Goal: Information Seeking & Learning: Learn about a topic

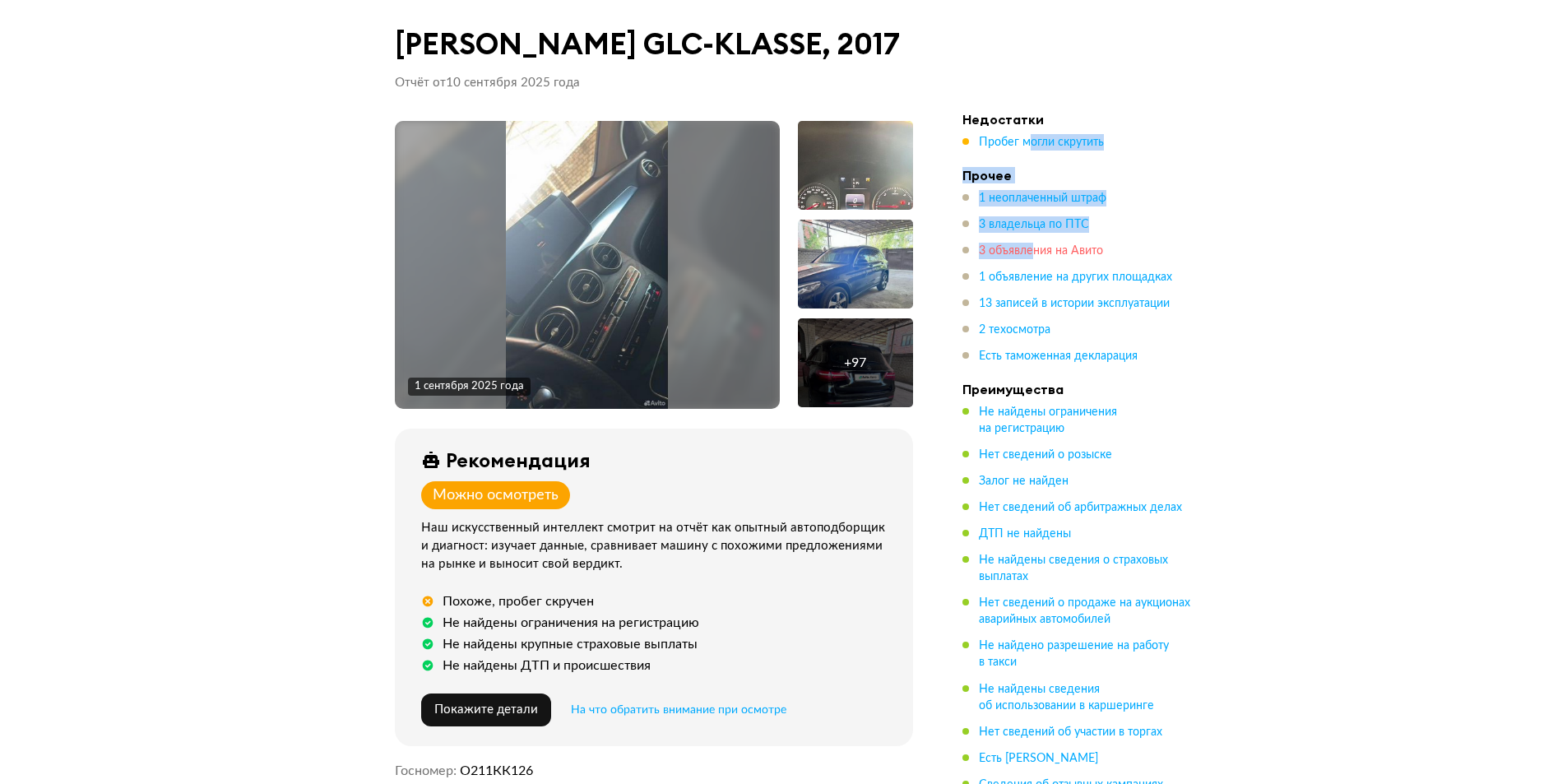
drag, startPoint x: 1028, startPoint y: 149, endPoint x: 1035, endPoint y: 248, distance: 99.2
click at [1035, 248] on ul "Недостатки Пробег могли скрутить Прочее 1 неоплаченный штраф 3 владельца по ПТС…" at bounding box center [1077, 459] width 231 height 697
drag, startPoint x: 1017, startPoint y: 111, endPoint x: 1022, endPoint y: 132, distance: 21.6
click at [1017, 119] on h4 "Недостатки" at bounding box center [1077, 119] width 231 height 16
click at [1025, 143] on span "Пробег могли скрутить" at bounding box center [1042, 142] width 125 height 11
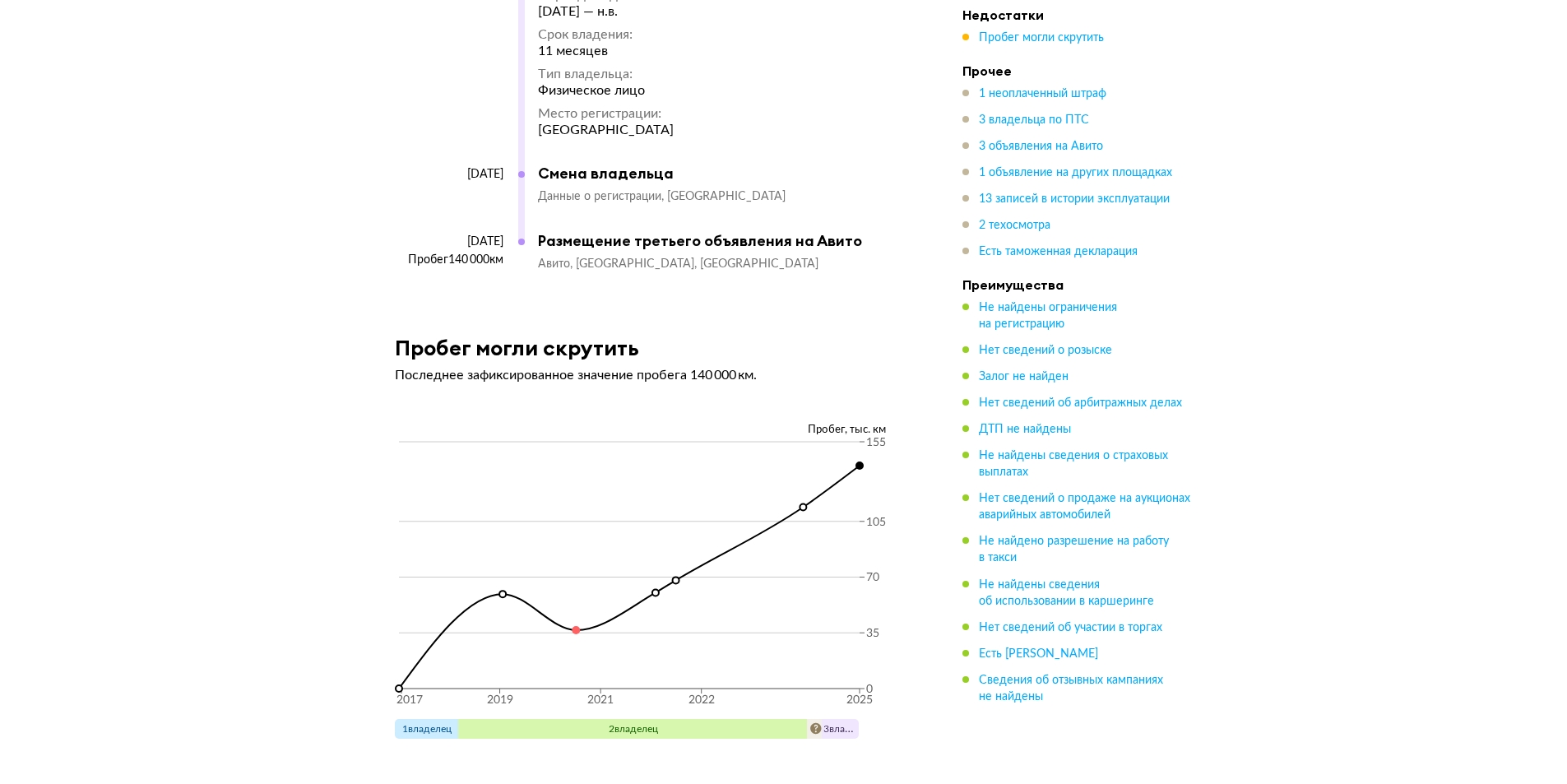
scroll to position [6532, 0]
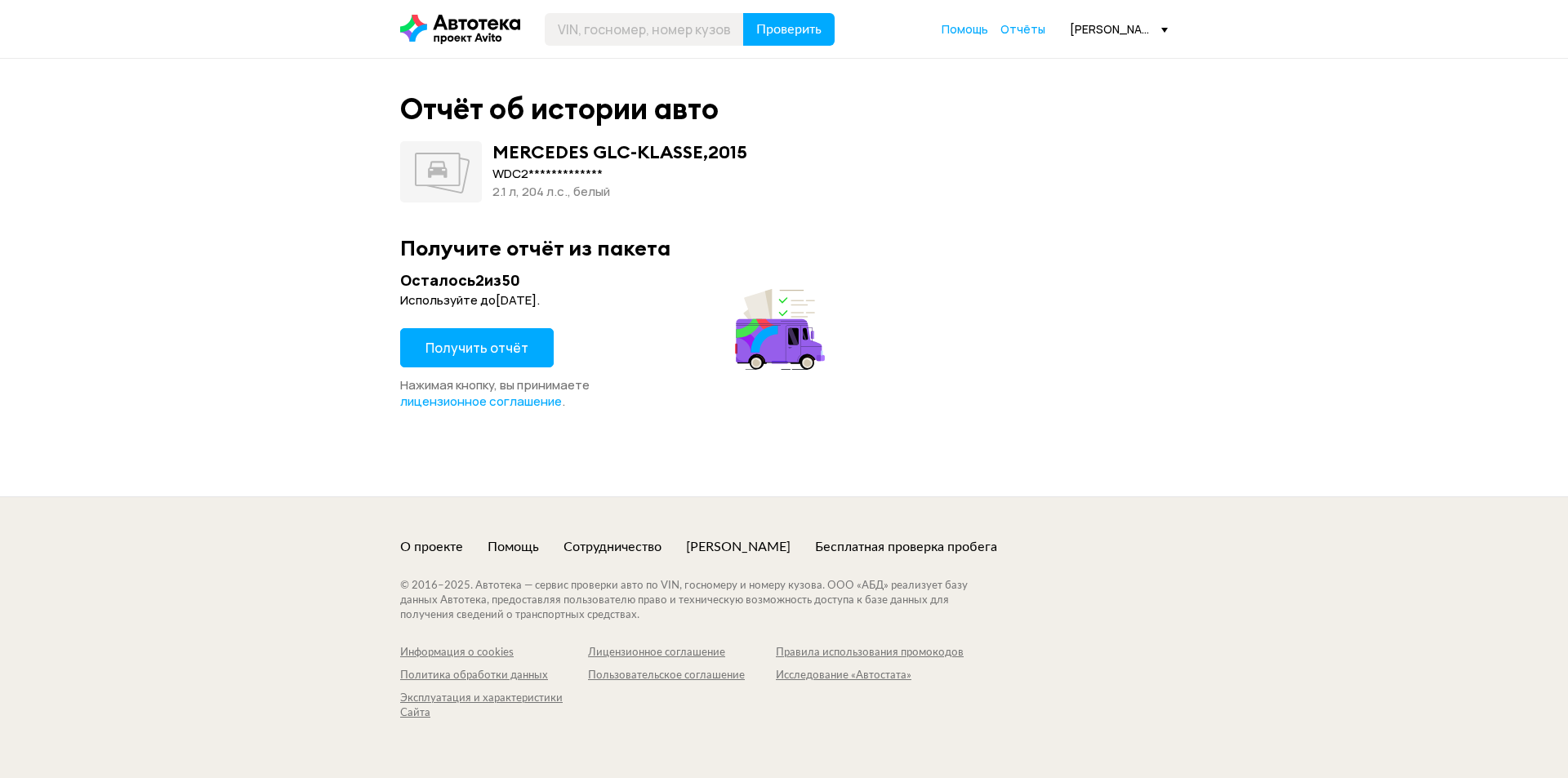
click at [502, 351] on span "Получить отчёт" at bounding box center [477, 347] width 103 height 18
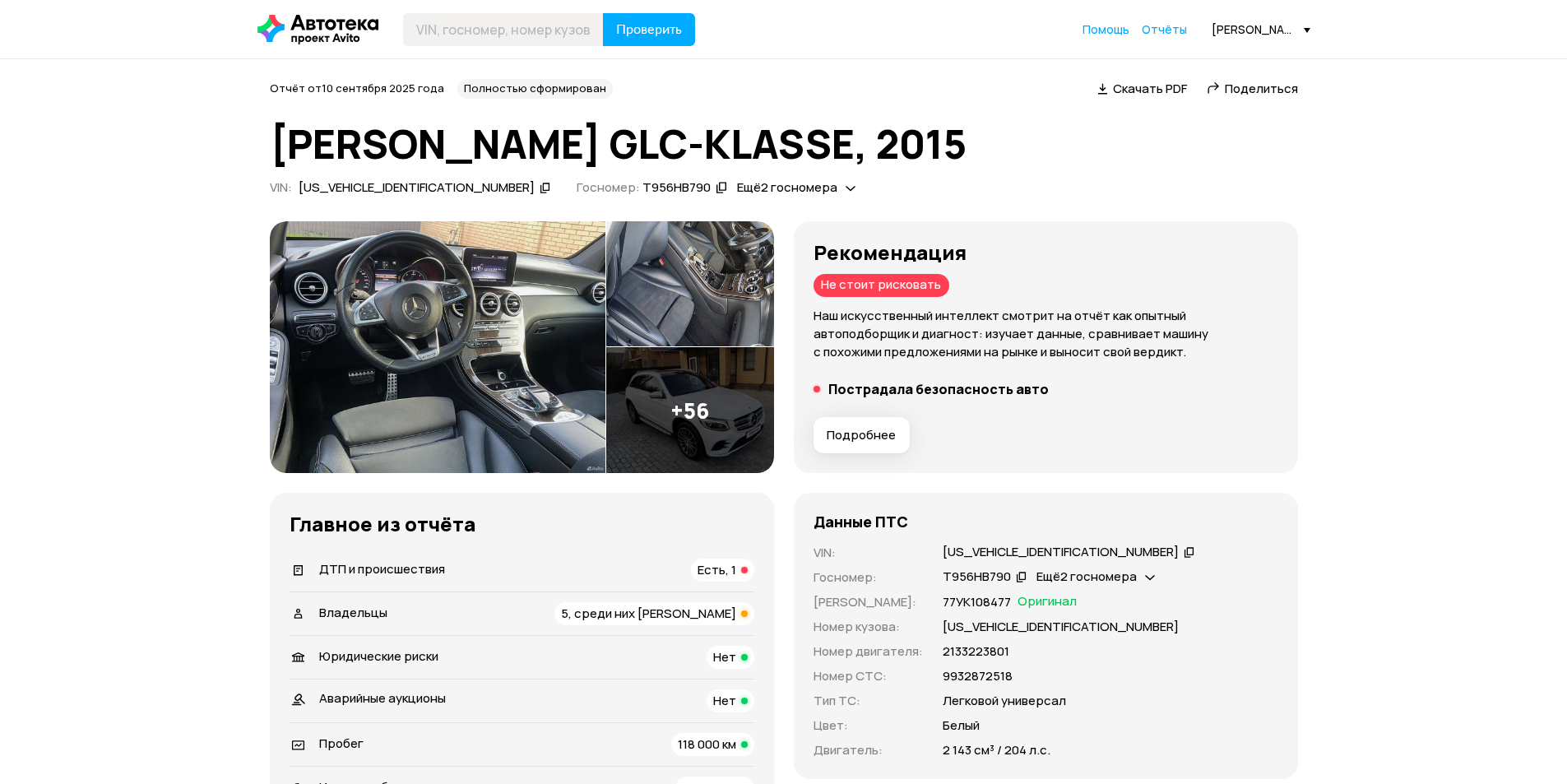
drag, startPoint x: 828, startPoint y: 297, endPoint x: 1037, endPoint y: 341, distance: 213.6
click at [1037, 341] on div "Рекомендация Не стоит рисковать Наш искусственный интеллект смотрит на отчёт ка…" at bounding box center [1046, 301] width 465 height 120
drag, startPoint x: 1037, startPoint y: 341, endPoint x: 1038, endPoint y: 366, distance: 25.0
click at [1038, 342] on p "Наш искусственный интеллект смотрит на отчёт как опытный автоподборщик и диагно…" at bounding box center [1046, 334] width 465 height 55
click at [871, 442] on span "Подробнее" at bounding box center [861, 435] width 69 height 16
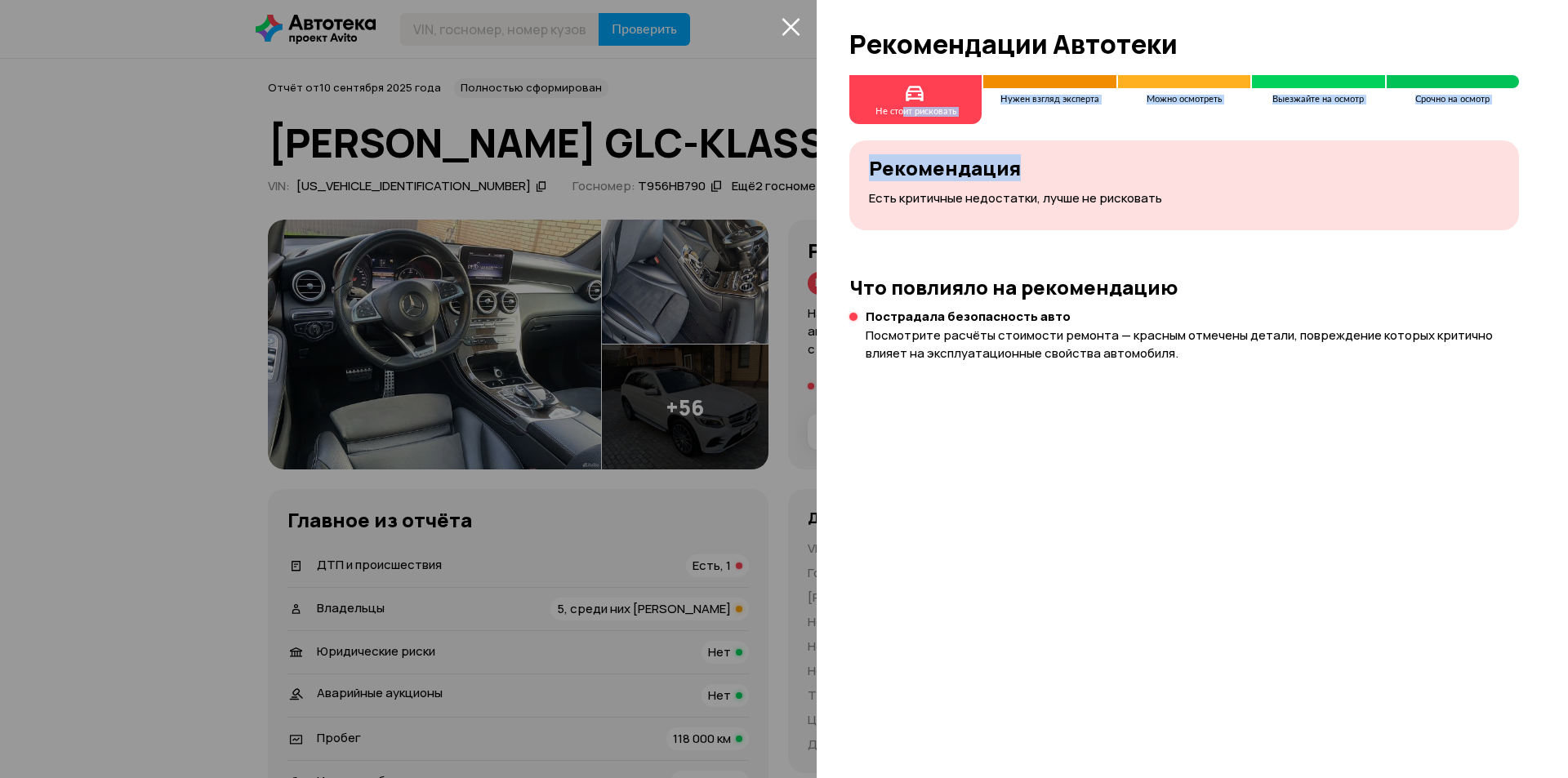
drag, startPoint x: 907, startPoint y: 105, endPoint x: 1059, endPoint y: 126, distance: 153.4
click at [1059, 126] on div "Не стоит рисковать Нужен взгляд эксперта Можно осмотреть Выезжайте на осмотр Ср…" at bounding box center [1192, 426] width 751 height 703
click at [789, 25] on icon "закрыть" at bounding box center [790, 26] width 18 height 18
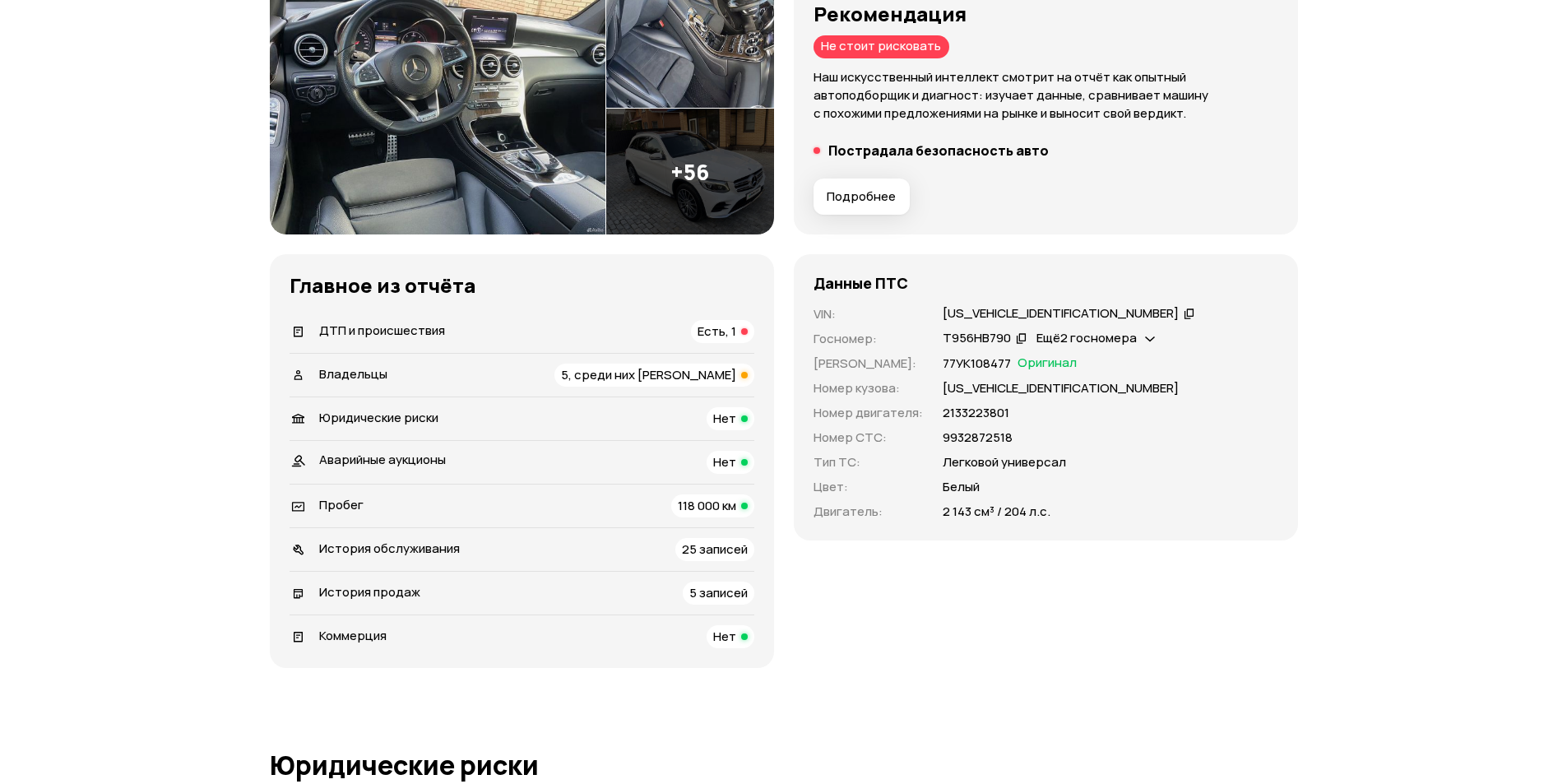
scroll to position [247, 0]
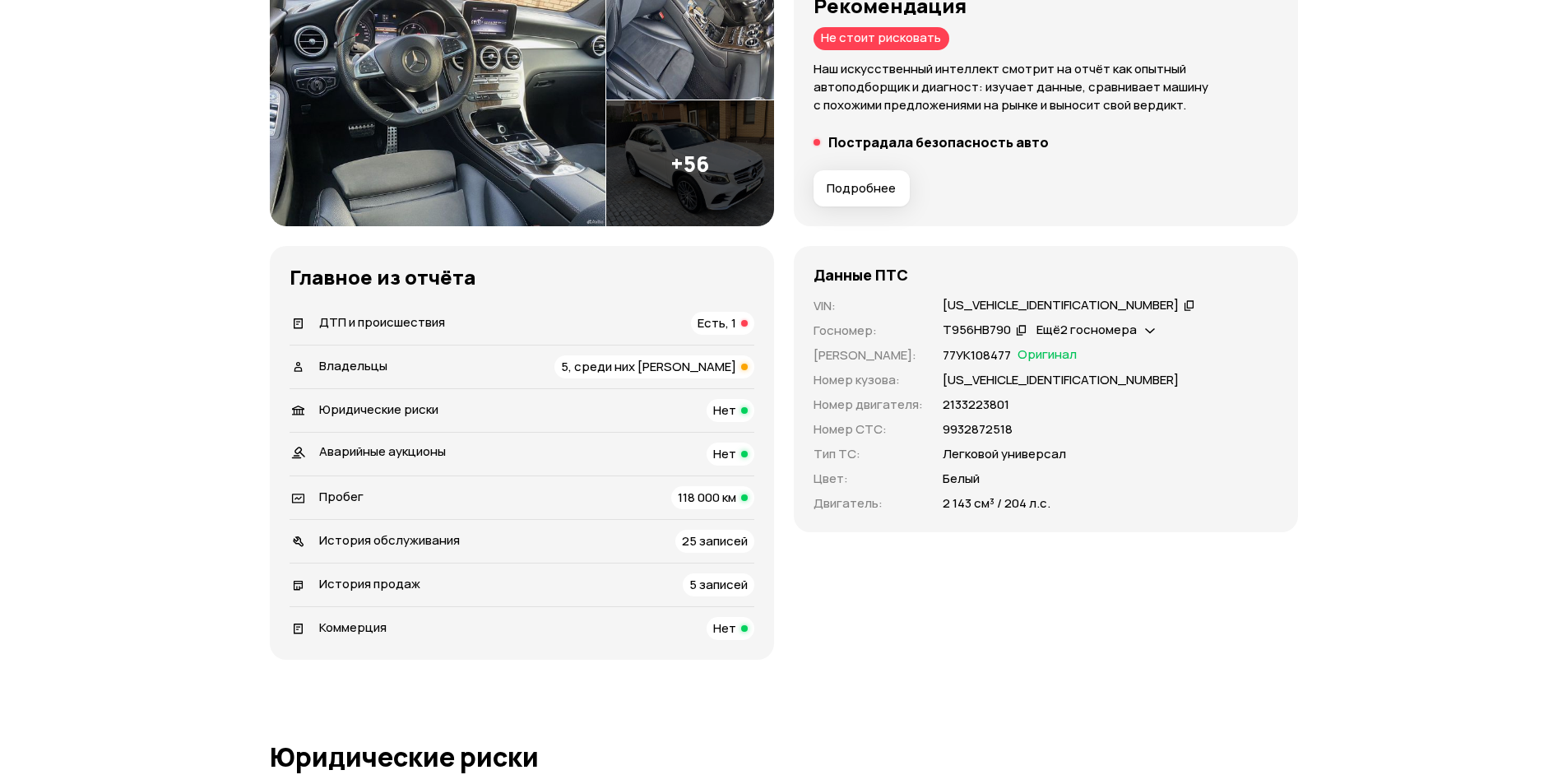
click at [705, 331] on span "Есть, 1" at bounding box center [716, 323] width 38 height 17
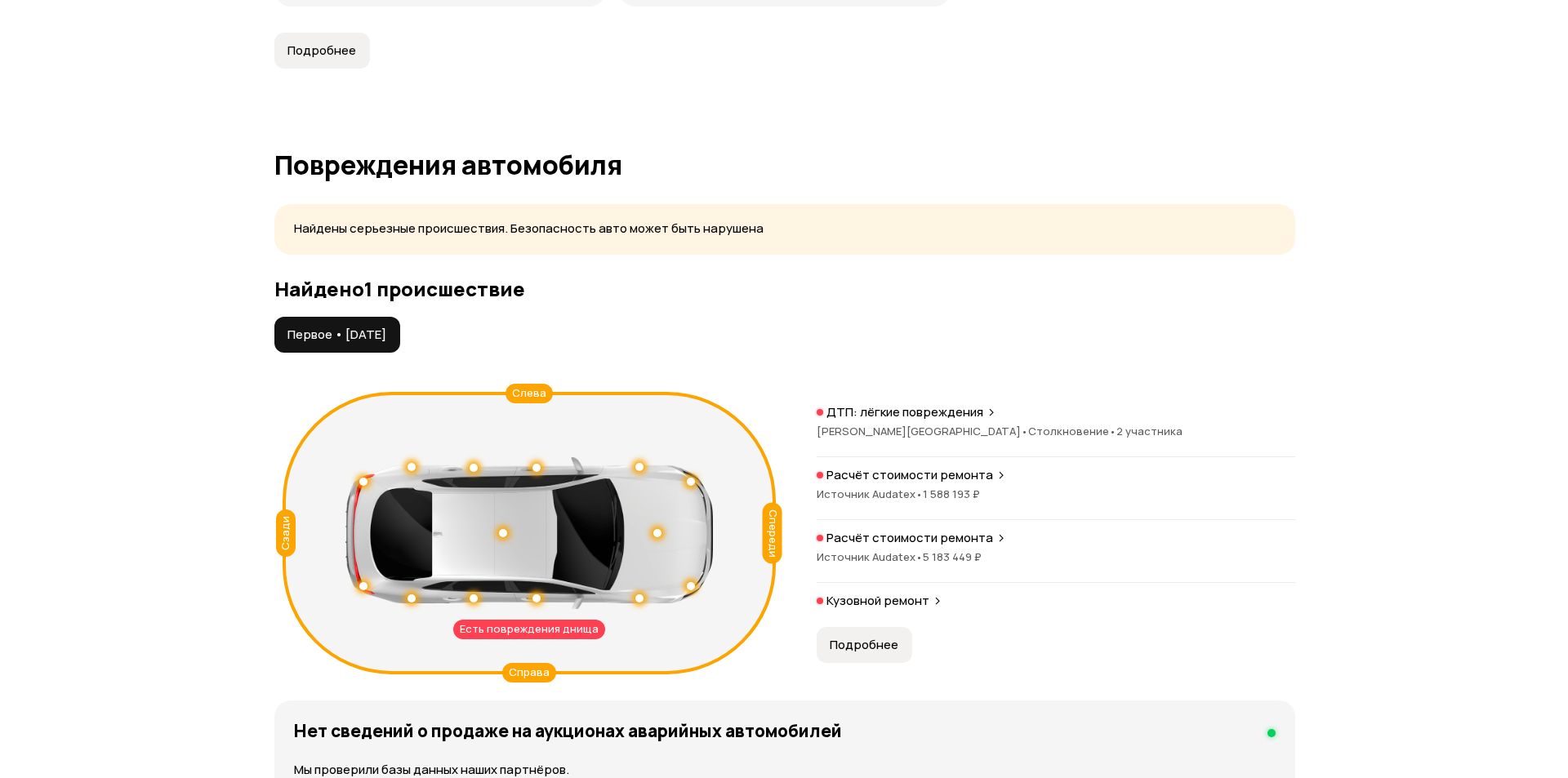
scroll to position [1623, 0]
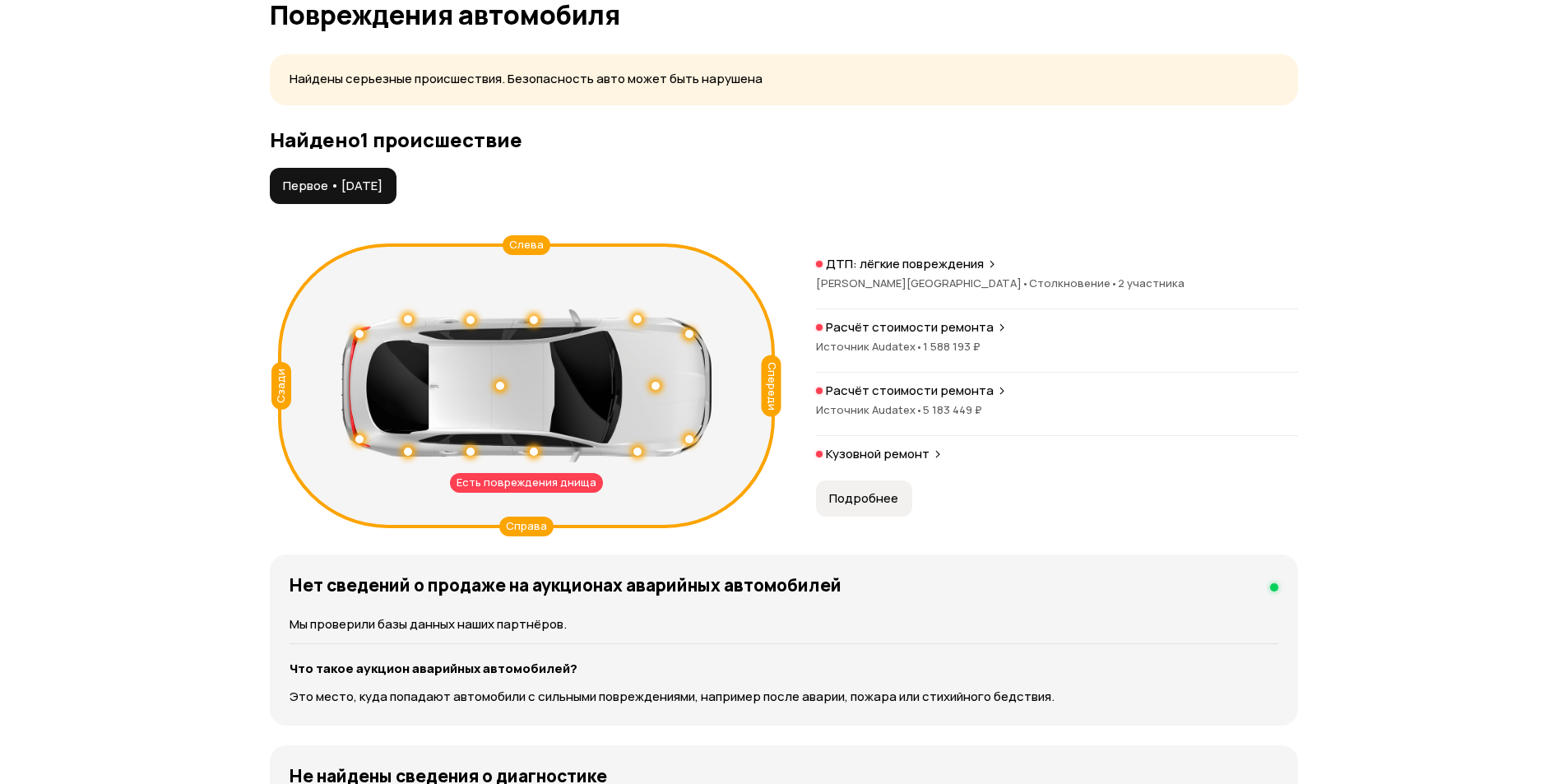
click at [529, 525] on div "Справа" at bounding box center [526, 526] width 55 height 20
drag, startPoint x: 835, startPoint y: 497, endPoint x: 869, endPoint y: 436, distance: 69.8
click at [850, 481] on button "Подробнее" at bounding box center [864, 498] width 97 height 36
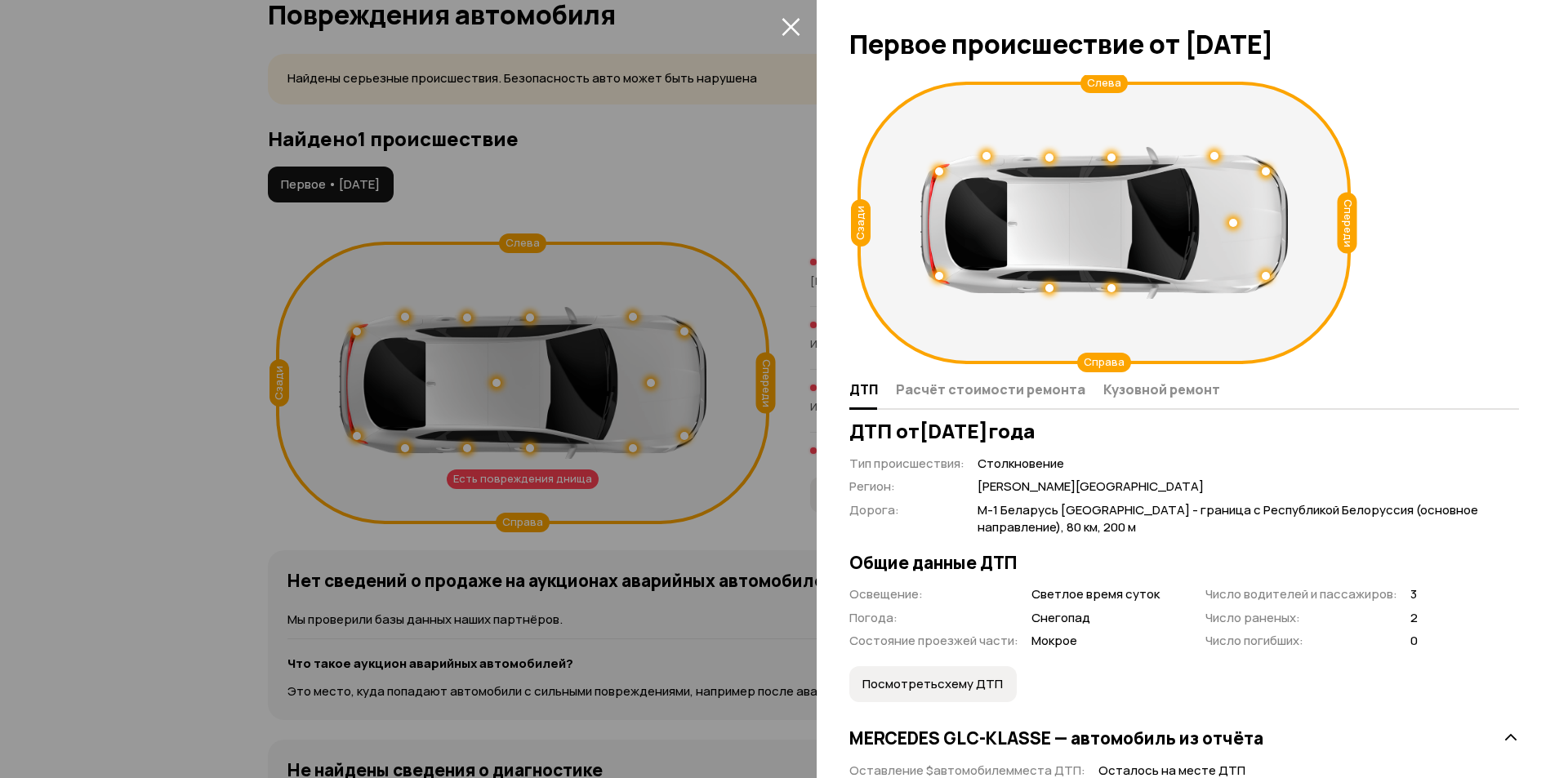
drag, startPoint x: 817, startPoint y: 363, endPoint x: 787, endPoint y: 347, distance: 34.0
click at [812, 359] on div at bounding box center [784, 389] width 1568 height 778
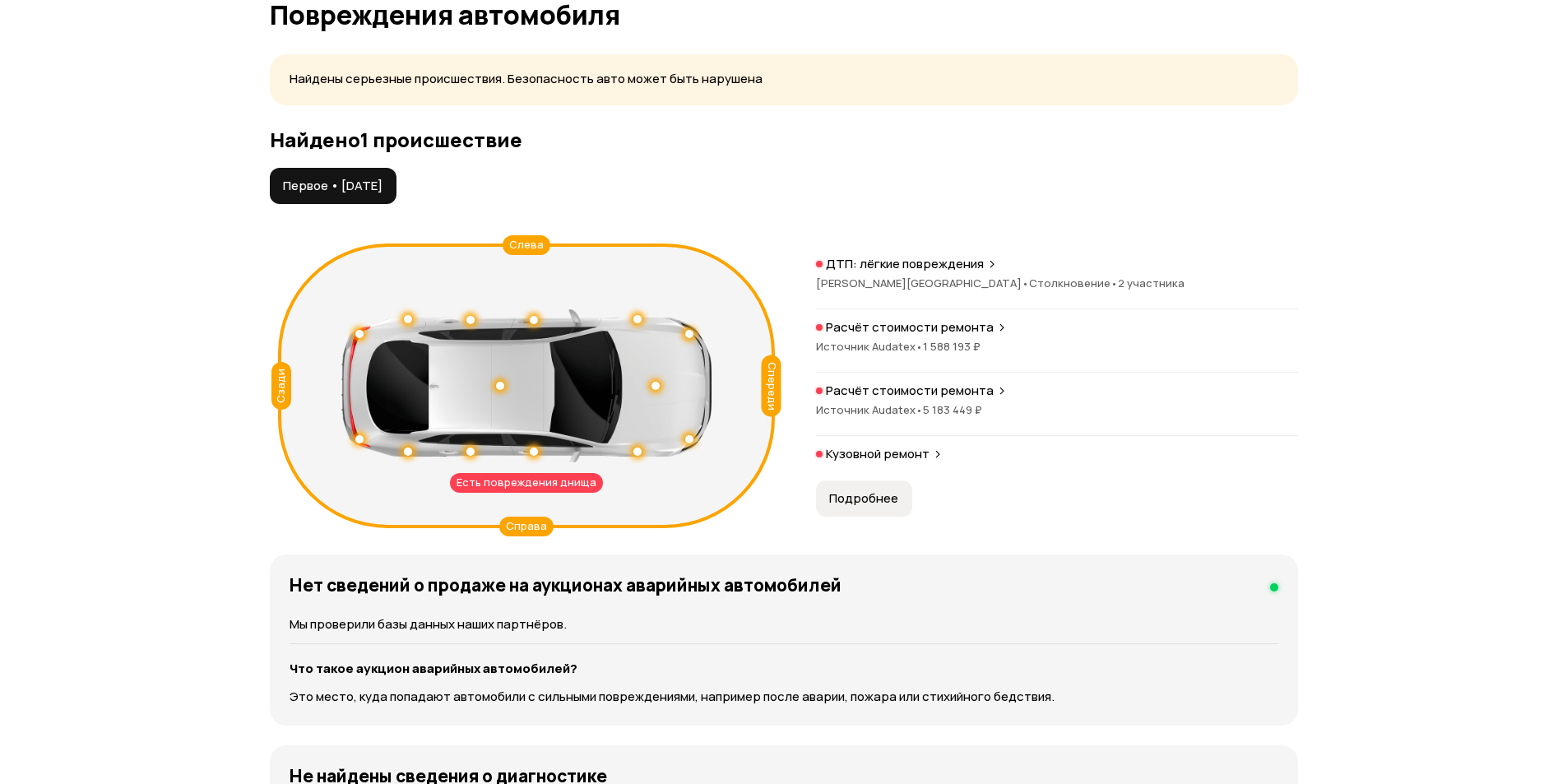
click at [907, 278] on span "Московская область •" at bounding box center [922, 283] width 213 height 15
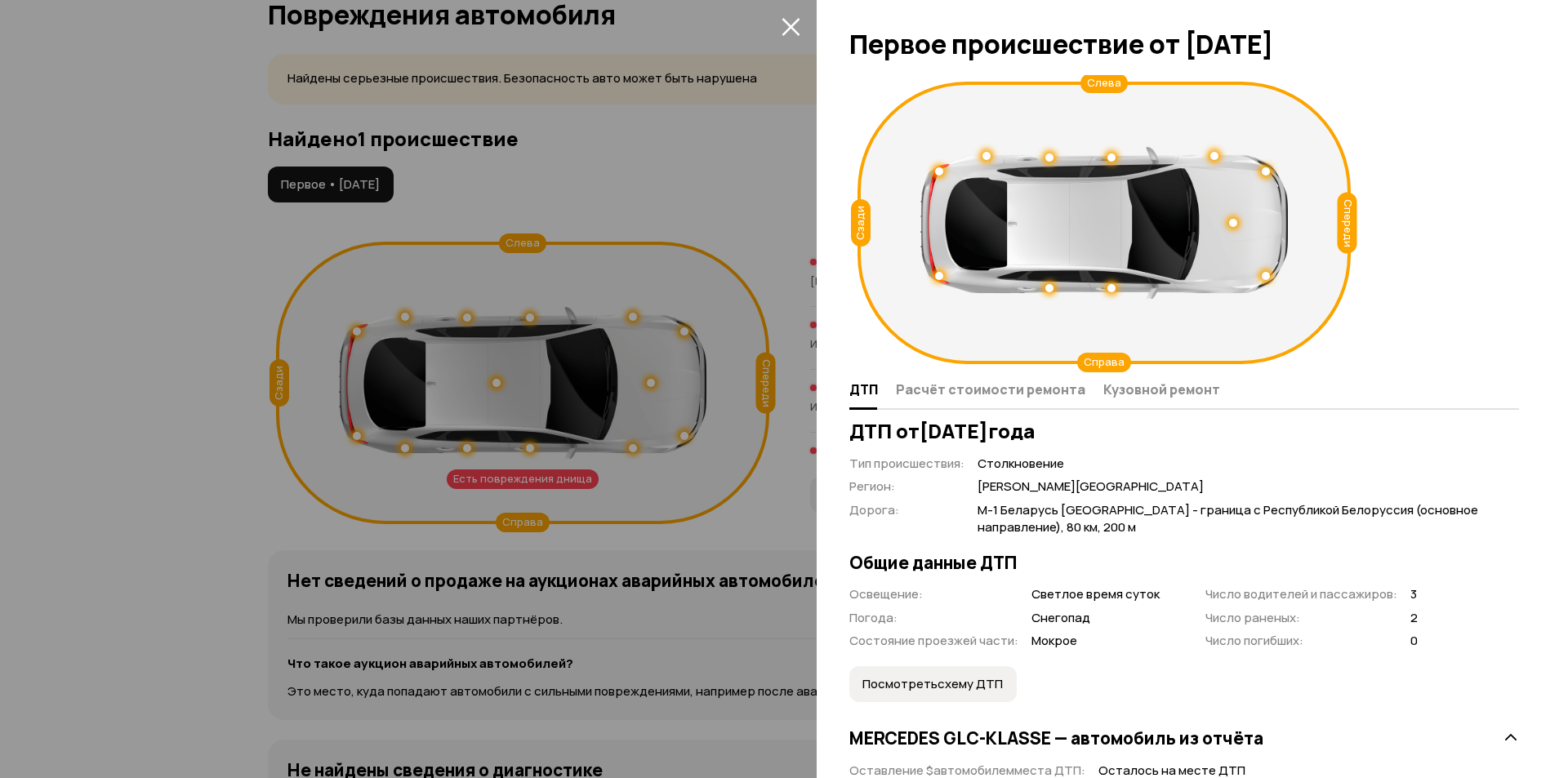
click at [1334, 209] on icon at bounding box center [1295, 222] width 109 height 282
drag, startPoint x: 1096, startPoint y: 515, endPoint x: 1083, endPoint y: 624, distance: 109.8
click at [1033, 681] on div "Посмотреть схему ДТП" at bounding box center [1183, 684] width 669 height 36
click at [946, 690] on span "Посмотреть схему ДТП" at bounding box center [933, 683] width 141 height 16
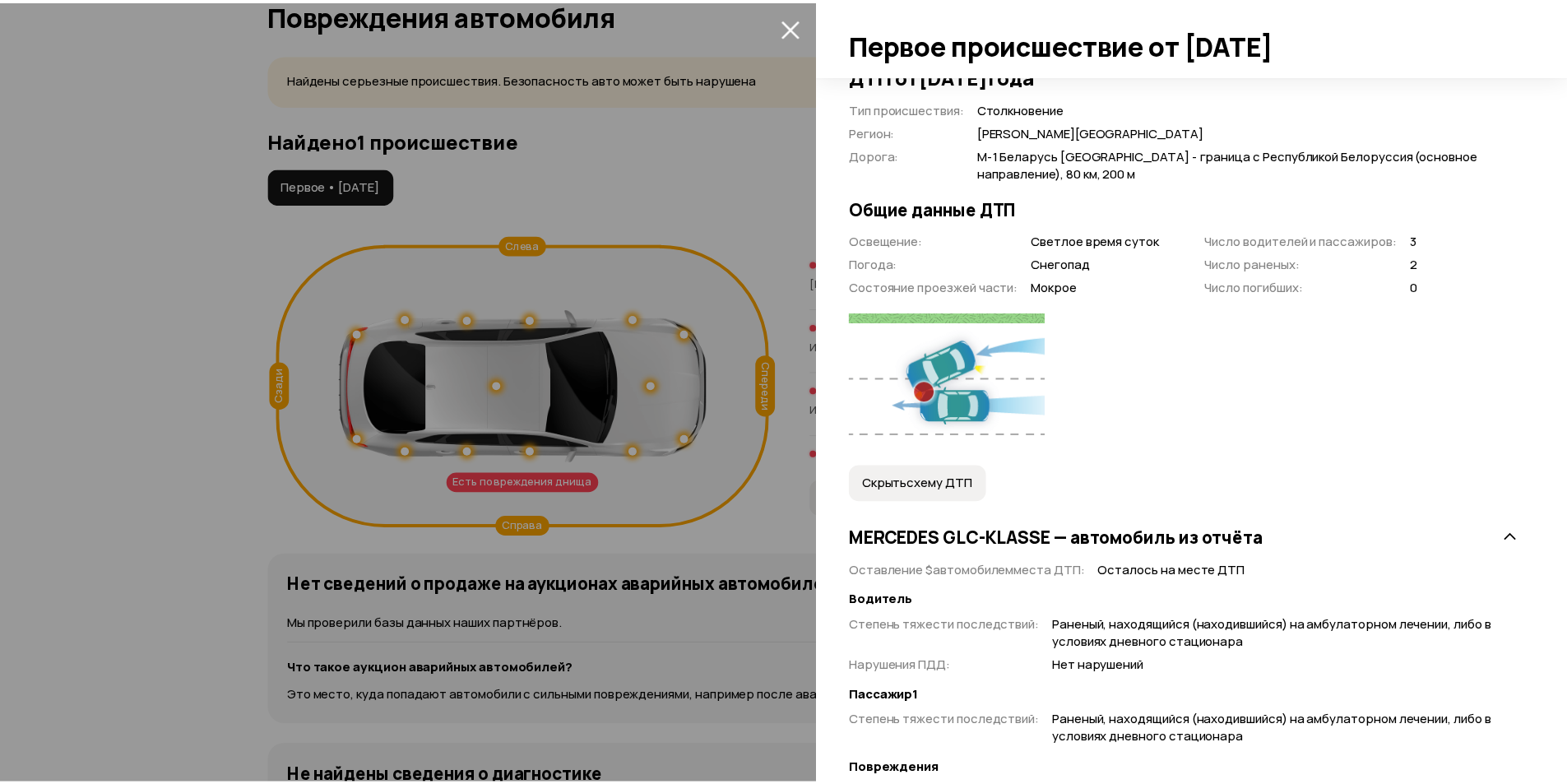
scroll to position [329, 0]
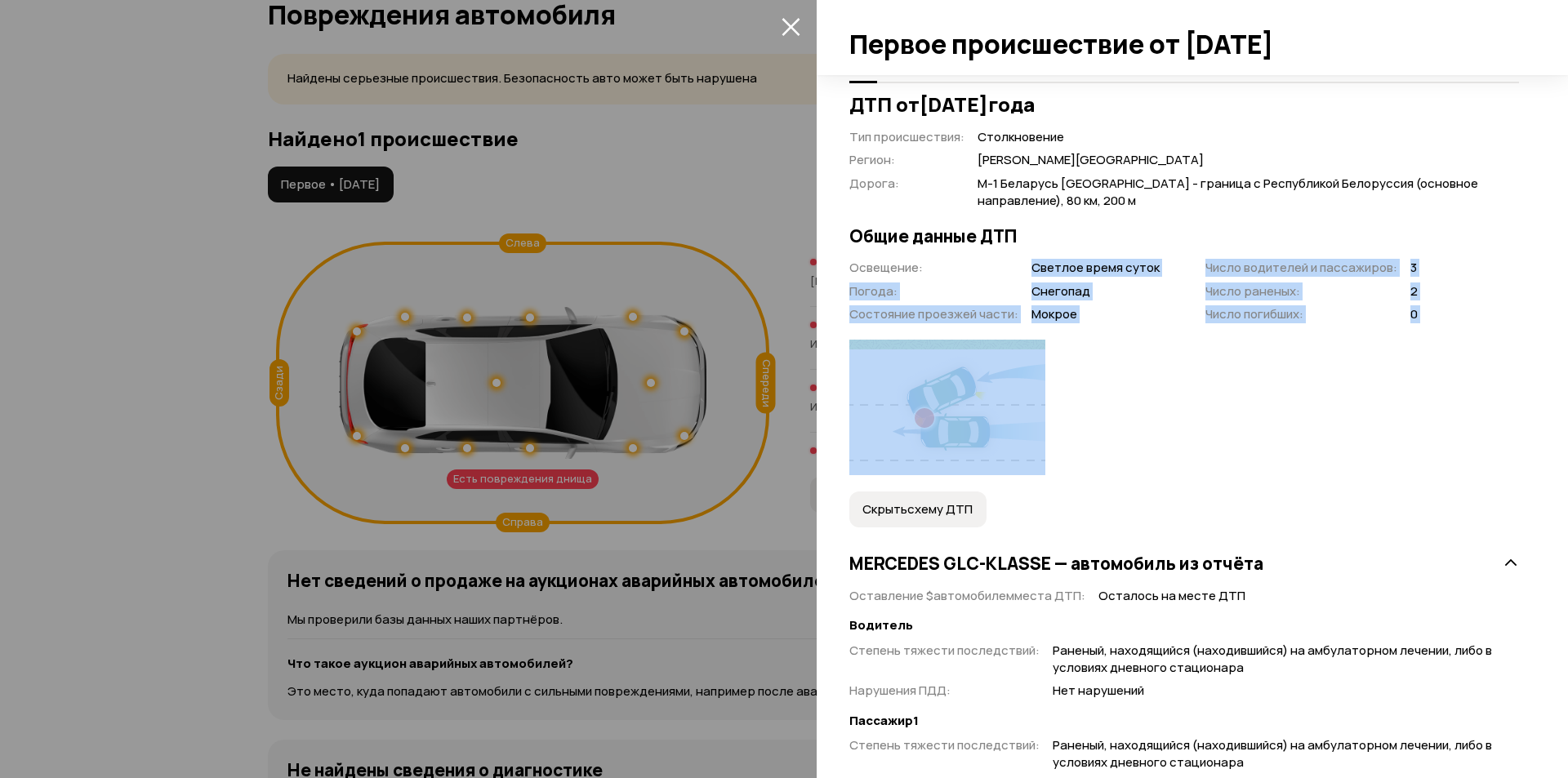
drag, startPoint x: 953, startPoint y: 266, endPoint x: 1166, endPoint y: 390, distance: 246.5
click at [1165, 390] on div "ДТП от 26 января 2020 года Тип происшествия : Столкновение Регион : Московская …" at bounding box center [1183, 675] width 669 height 1163
click at [1166, 390] on div at bounding box center [1183, 408] width 669 height 136
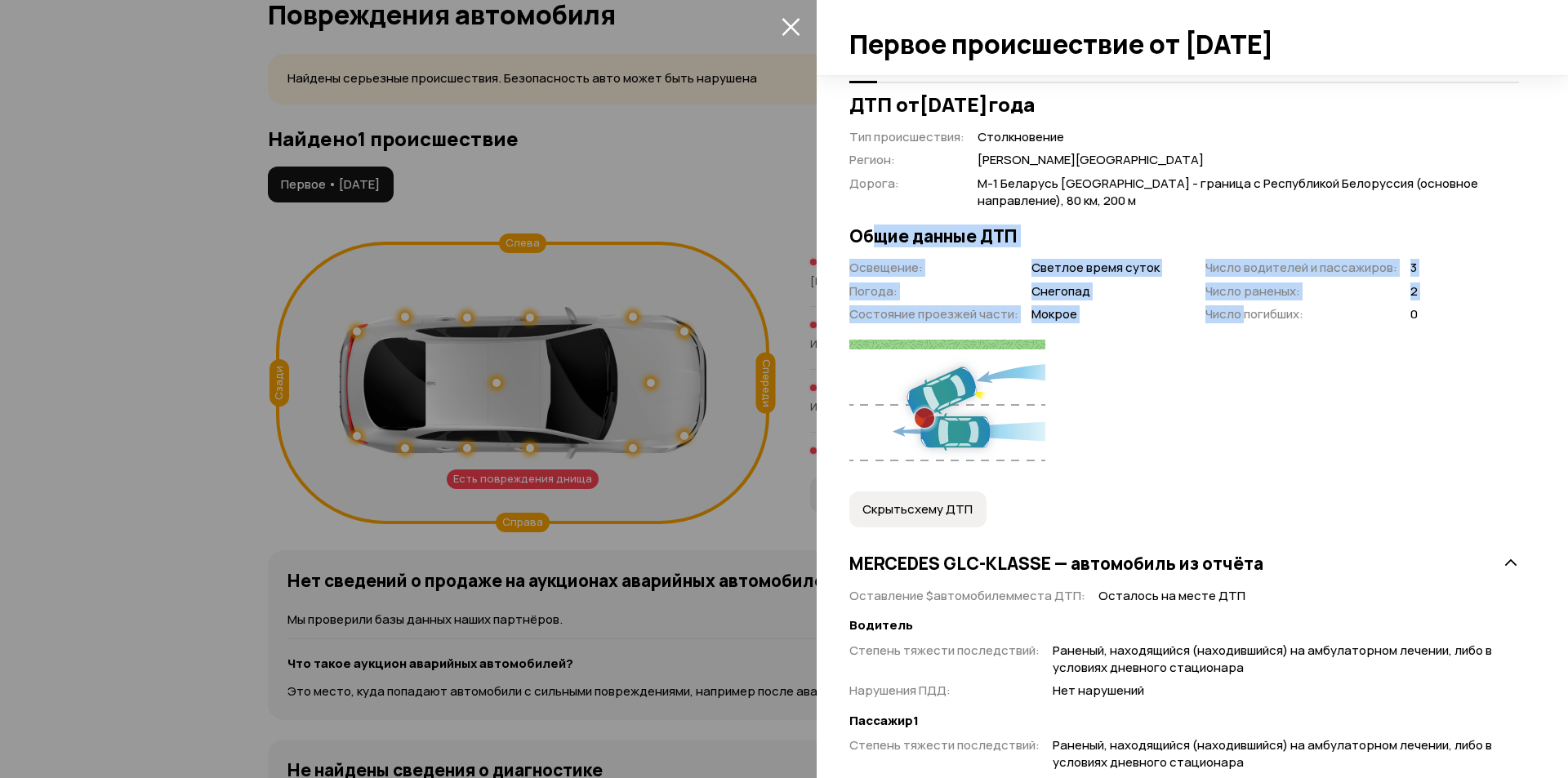
drag, startPoint x: 1043, startPoint y: 253, endPoint x: 1241, endPoint y: 311, distance: 206.3
click at [1241, 311] on div "ДТП от 26 января 2020 года Тип происшествия : Столкновение Регион : Московская …" at bounding box center [1183, 675] width 669 height 1163
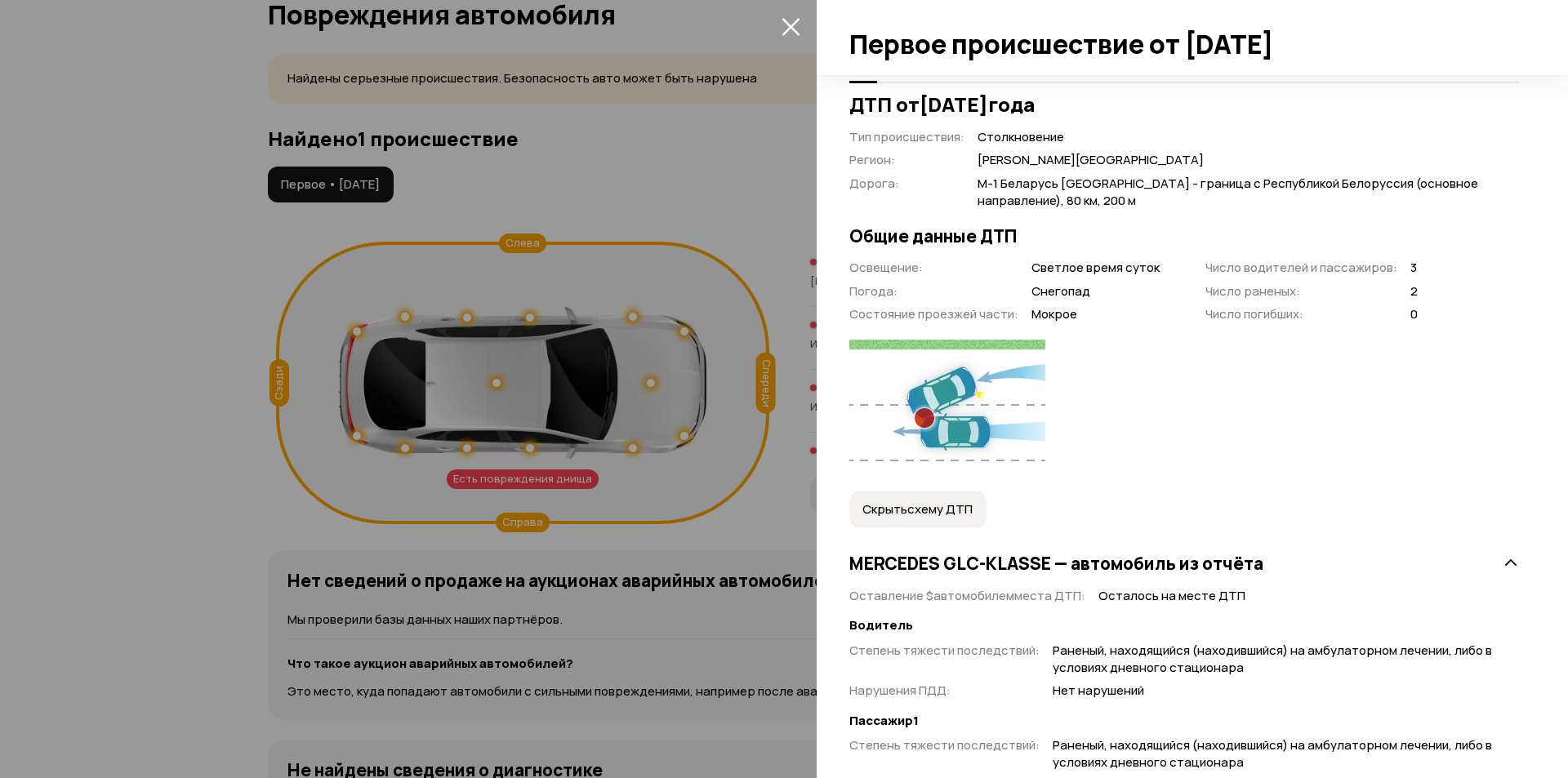
click at [1243, 308] on span "Число погибших :" at bounding box center [1254, 314] width 98 height 17
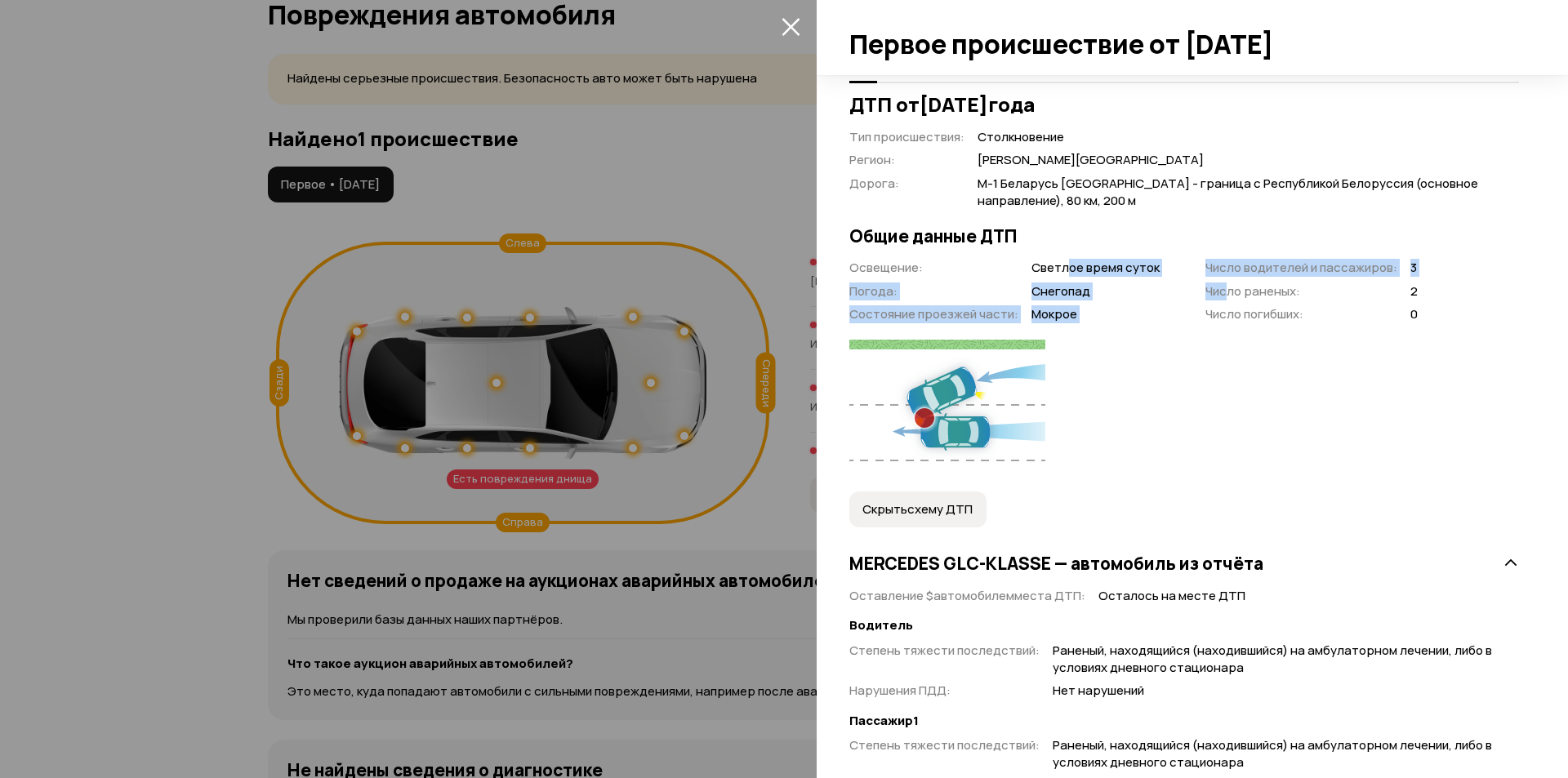
drag, startPoint x: 1196, startPoint y: 300, endPoint x: 1057, endPoint y: 258, distance: 145.2
click at [1061, 274] on div "Освещение : Светлое время суток Погода : Снегопад Состояние проезжей части : Мо…" at bounding box center [1133, 291] width 568 height 64
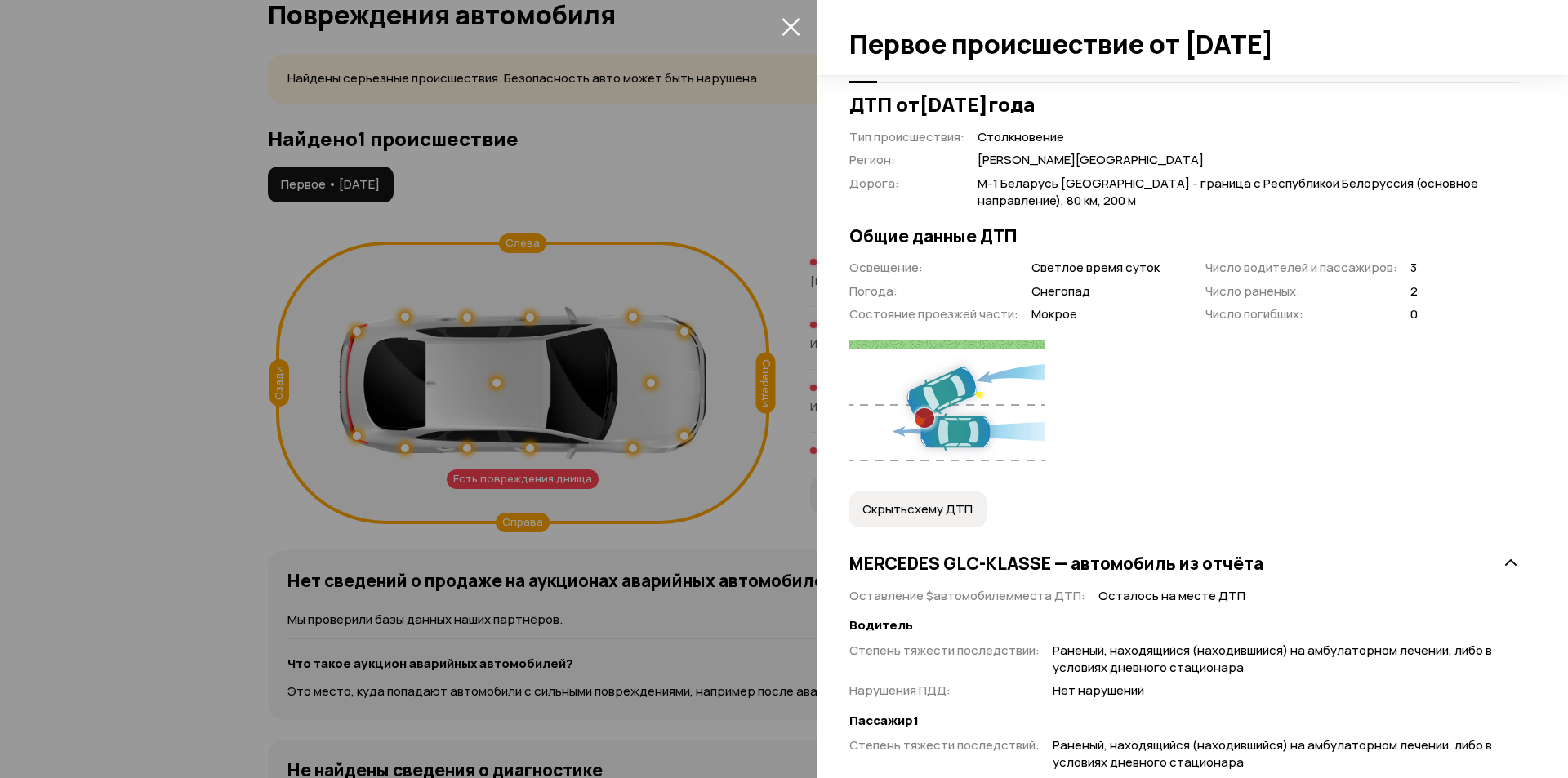
click at [1047, 249] on div "ДТП от 26 января 2020 года Тип происшествия : Столкновение Регион : Московская …" at bounding box center [1183, 675] width 669 height 1163
click at [799, 29] on icon "закрыть" at bounding box center [790, 26] width 19 height 19
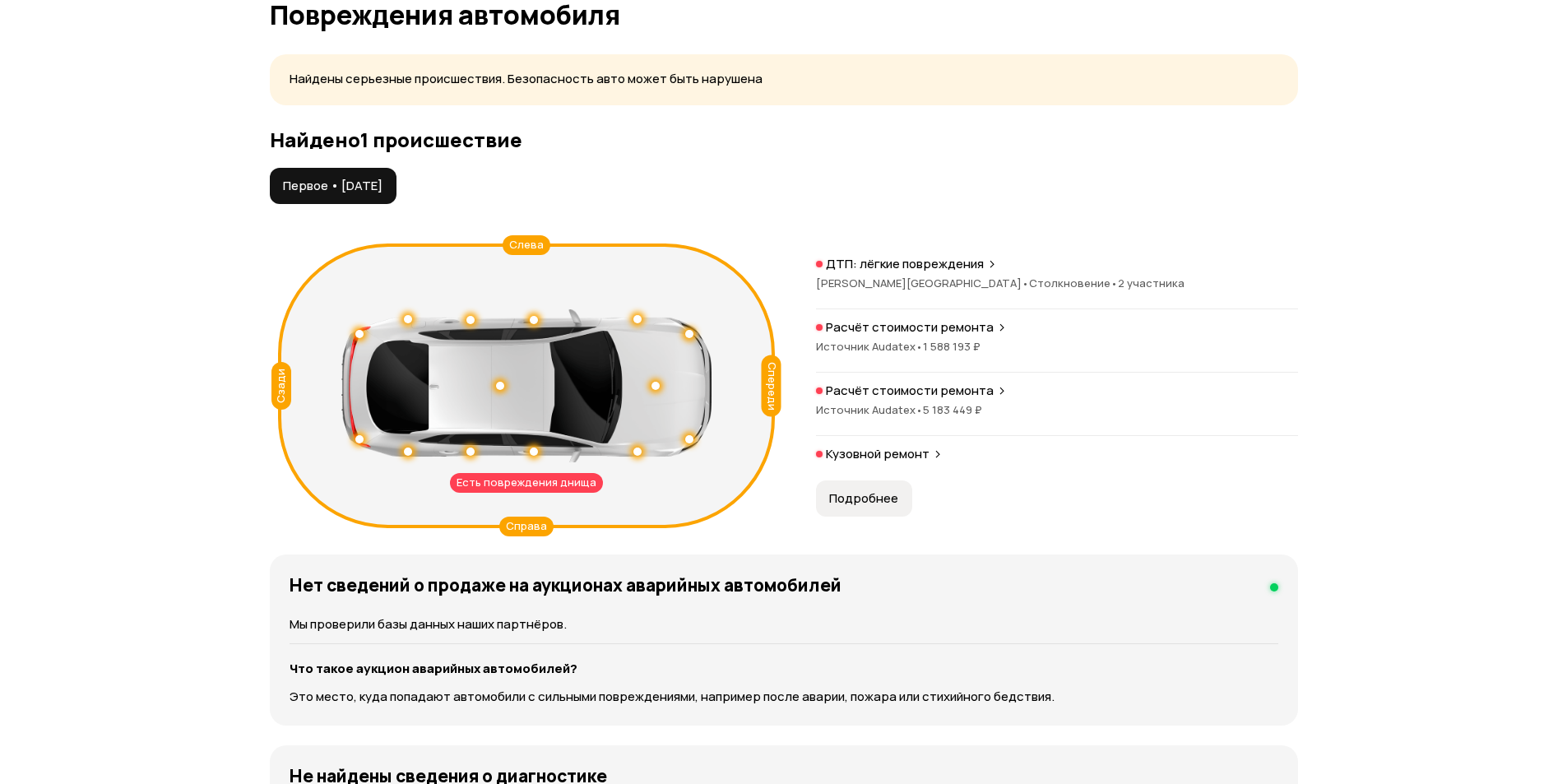
click at [882, 386] on p "Расчёт стоимости ремонта" at bounding box center [910, 390] width 167 height 16
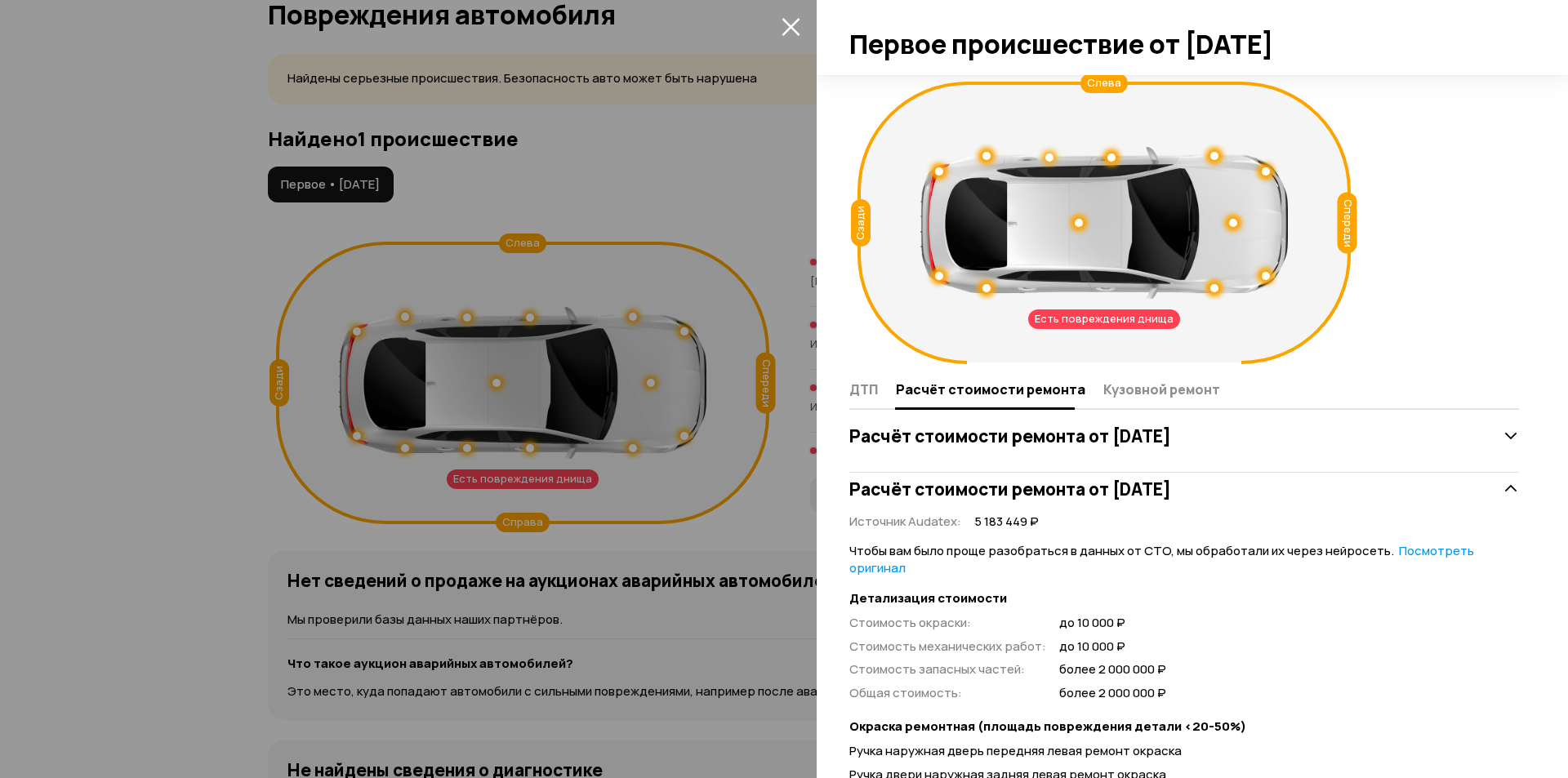
click at [817, 14] on div at bounding box center [1192, 37] width 751 height 75
click at [810, 35] on div at bounding box center [784, 389] width 1568 height 778
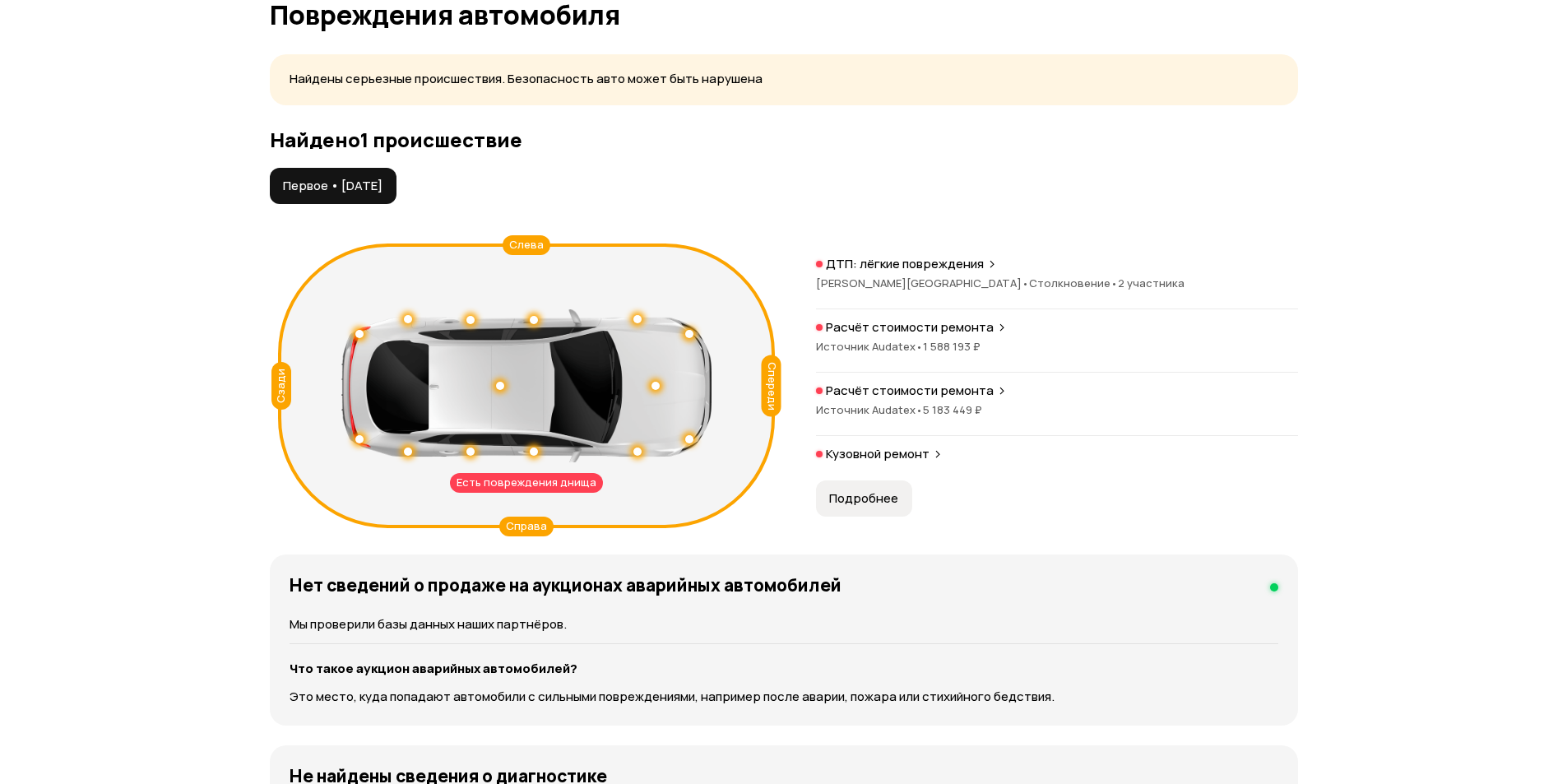
click at [343, 172] on button "Первое • 26 янв 2020" at bounding box center [333, 185] width 126 height 36
click at [336, 187] on span "Первое • 26 янв 2020" at bounding box center [332, 185] width 99 height 16
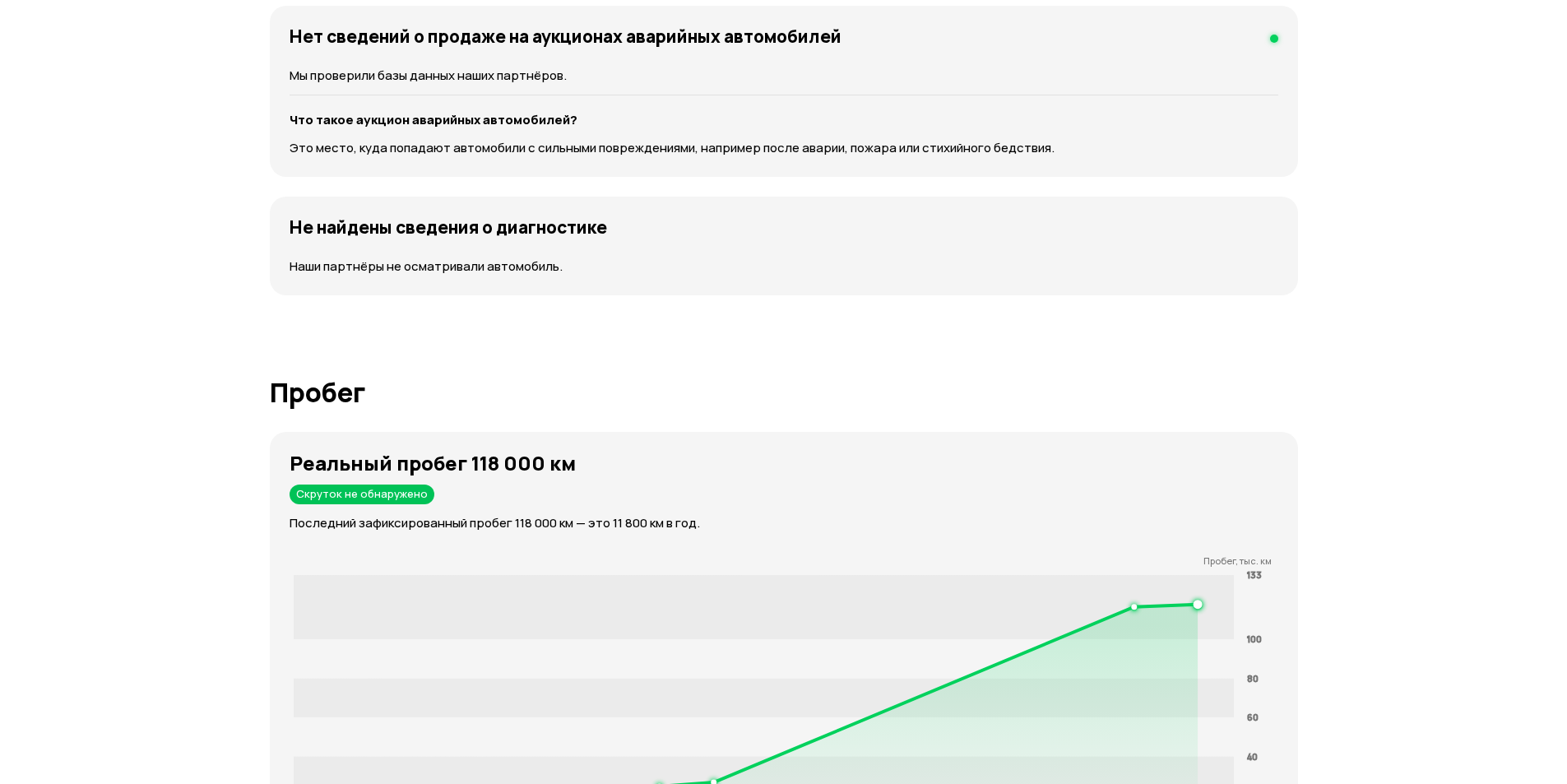
scroll to position [0, 0]
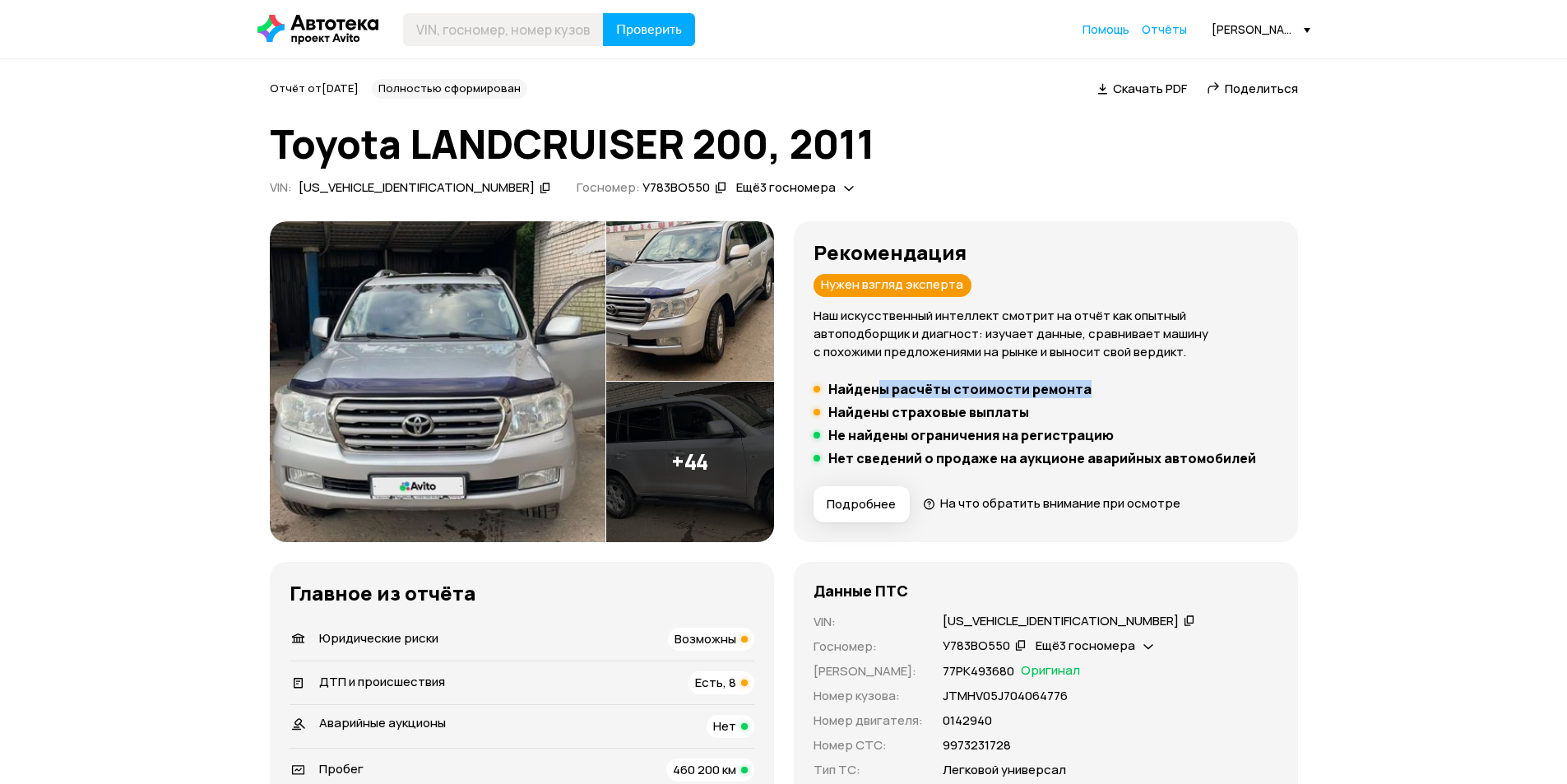
drag, startPoint x: 876, startPoint y: 385, endPoint x: 1118, endPoint y: 379, distance: 242.1
click at [1118, 379] on div "Рекомендация Нужен взгляд эксперта Наш искусственный интеллект смотрит на отчёт…" at bounding box center [1046, 381] width 465 height 281
click at [1118, 377] on div "Рекомендация Нужен взгляд эксперта Наш искусственный интеллект смотрит на отчёт…" at bounding box center [1046, 381] width 465 height 281
click at [443, 401] on img at bounding box center [437, 381] width 336 height 320
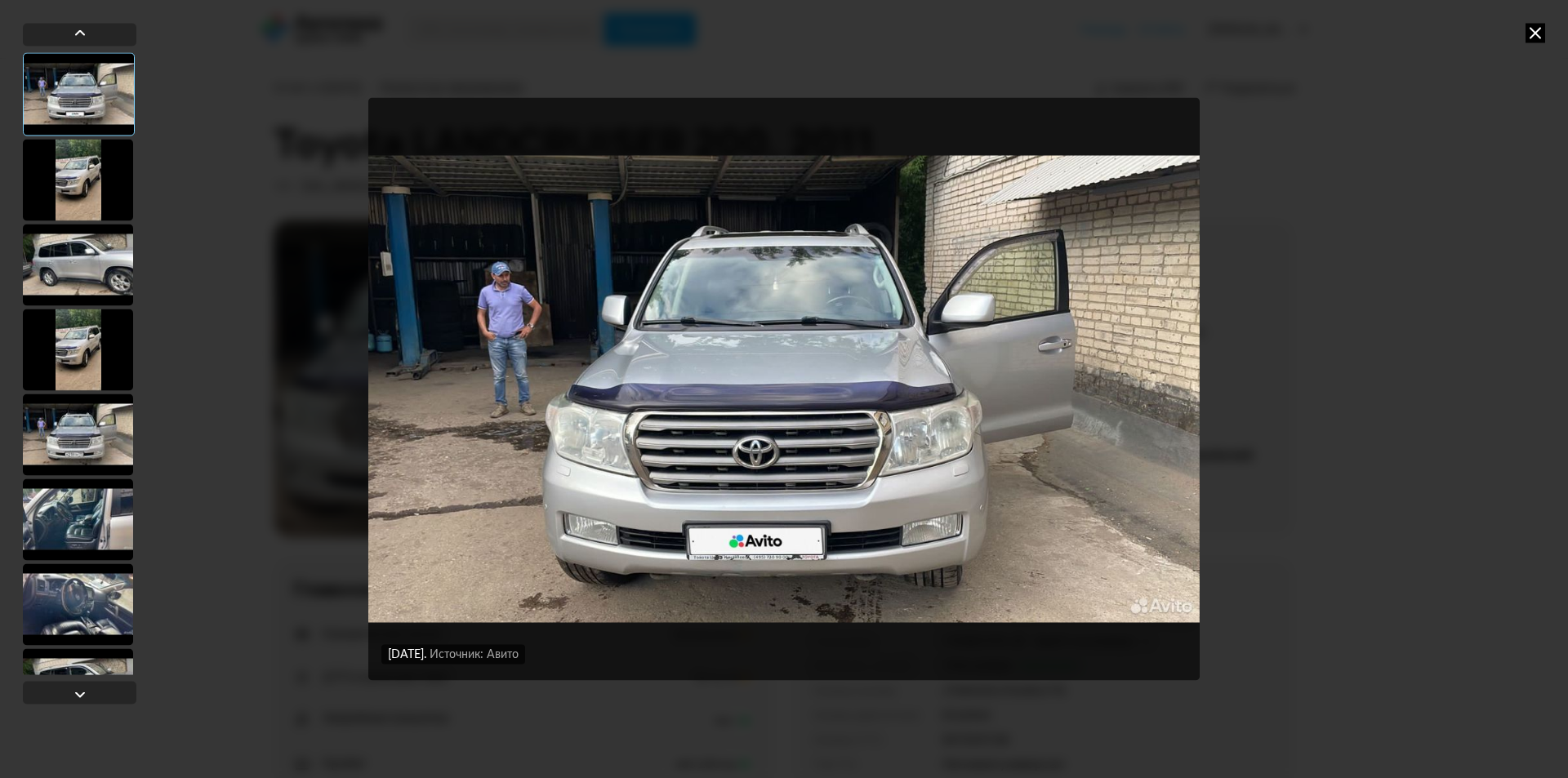
click at [70, 193] on div at bounding box center [78, 180] width 110 height 81
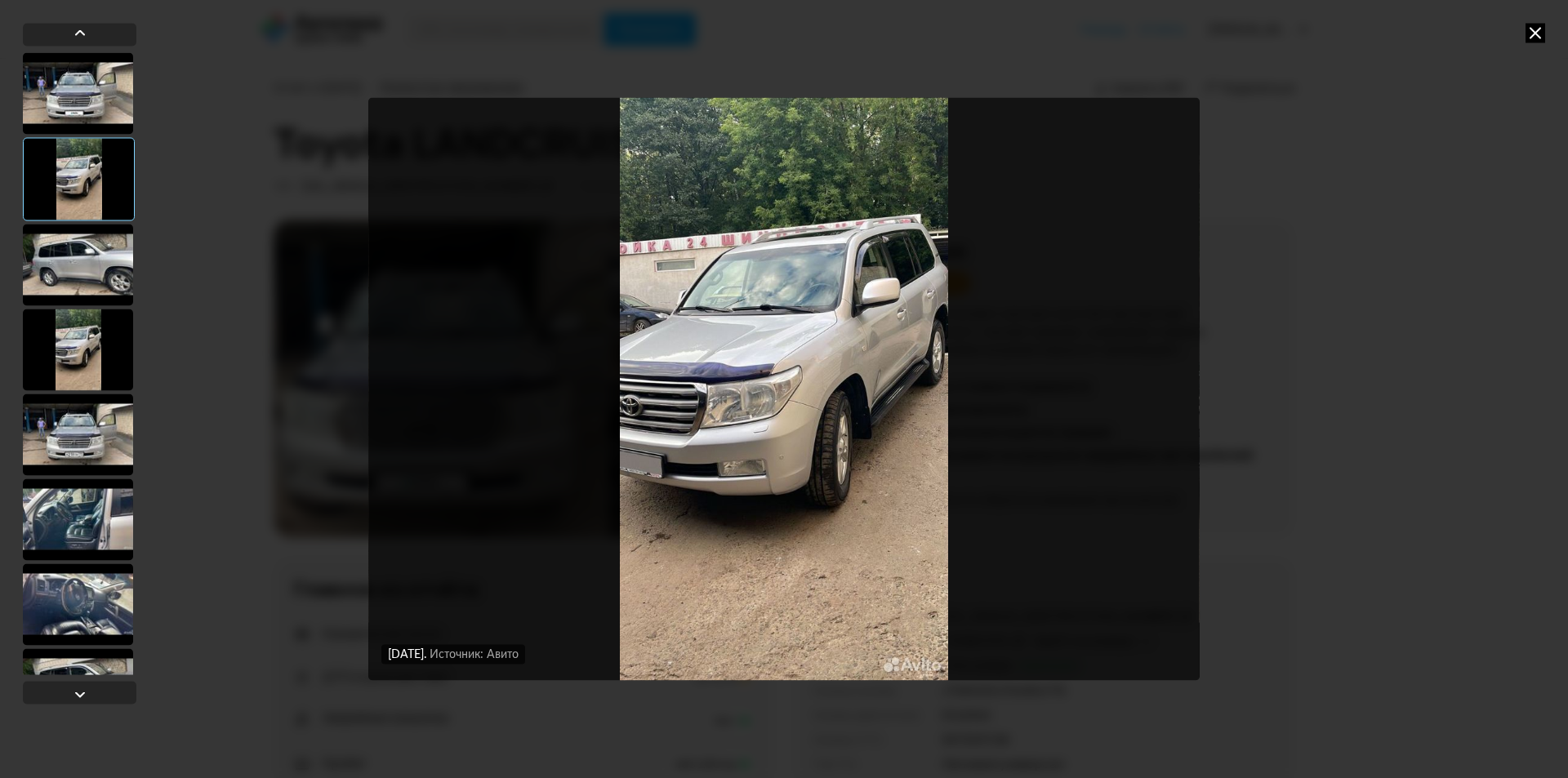
click at [80, 260] on div at bounding box center [78, 264] width 110 height 81
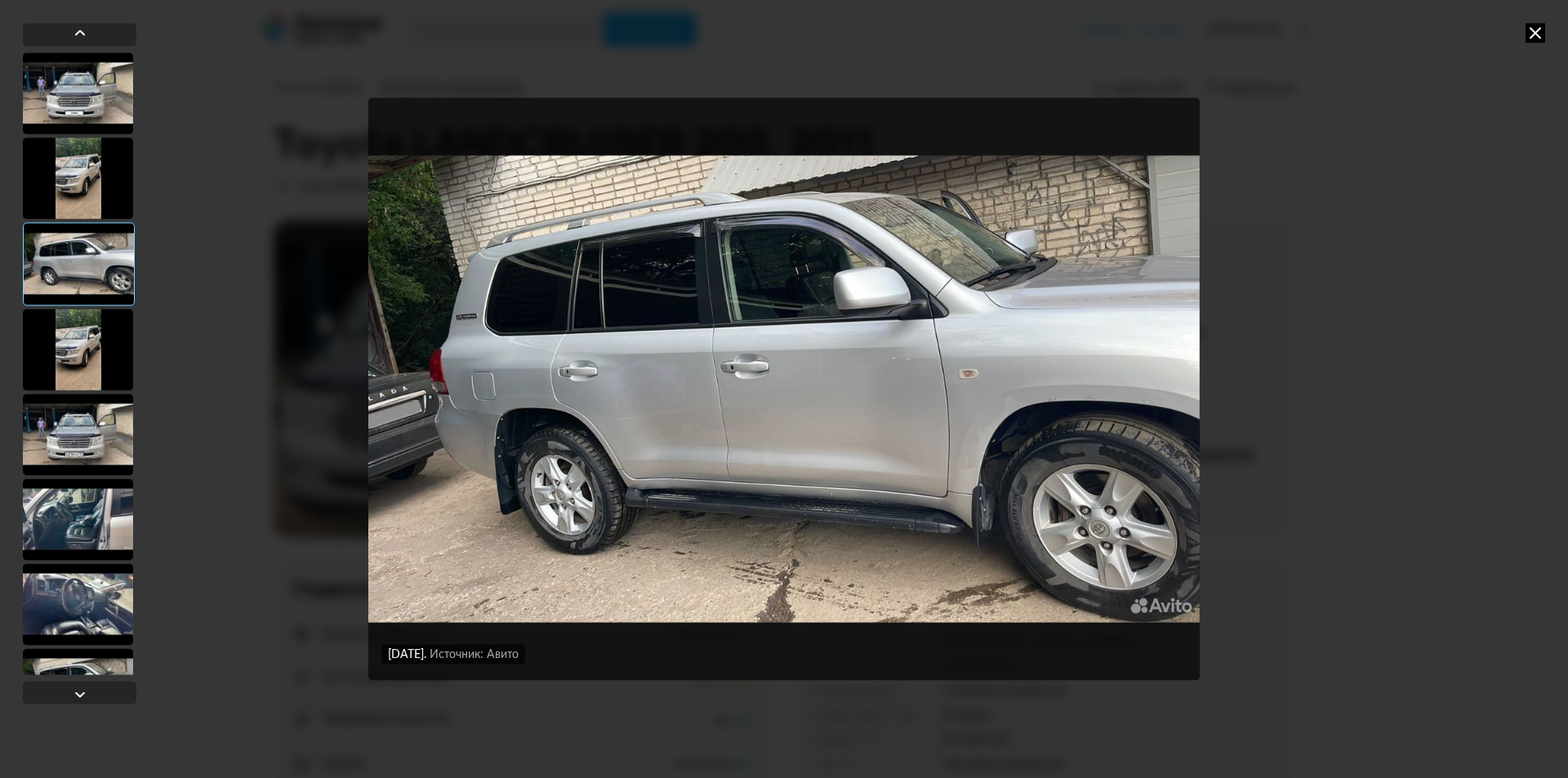
click at [91, 320] on div at bounding box center [78, 349] width 110 height 81
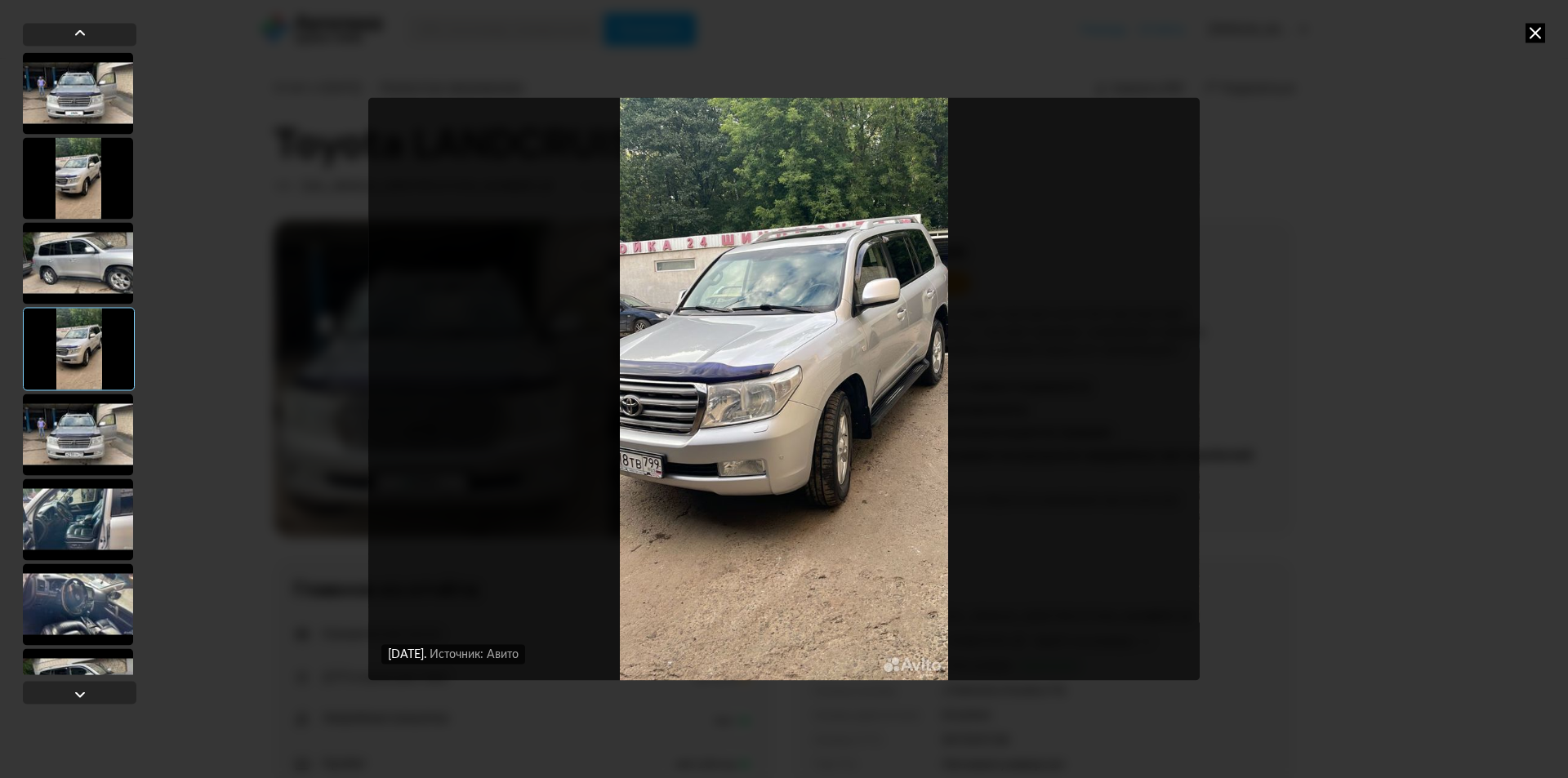
click at [83, 409] on div at bounding box center [78, 434] width 110 height 81
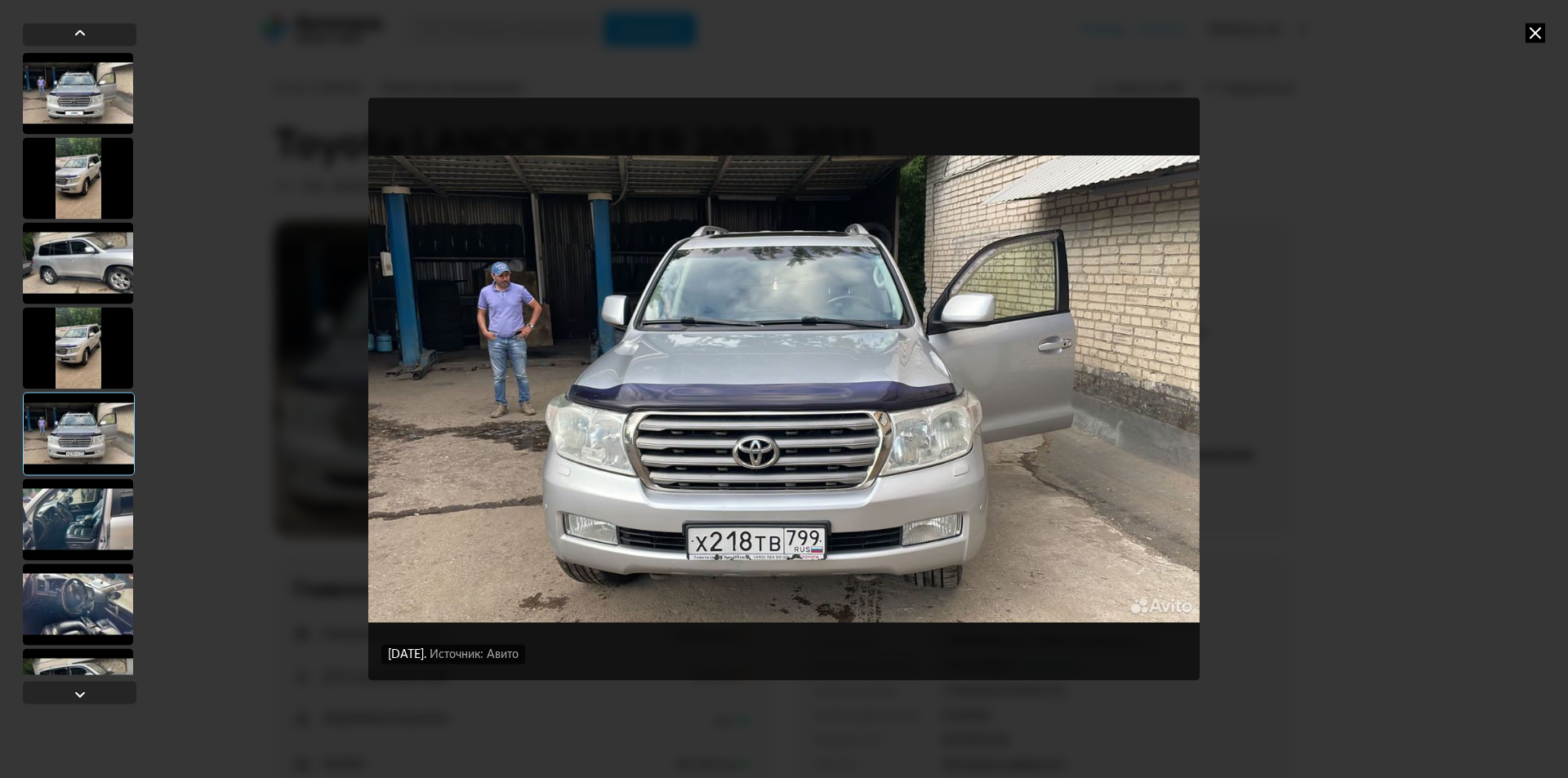
click at [98, 496] on div at bounding box center [78, 519] width 110 height 81
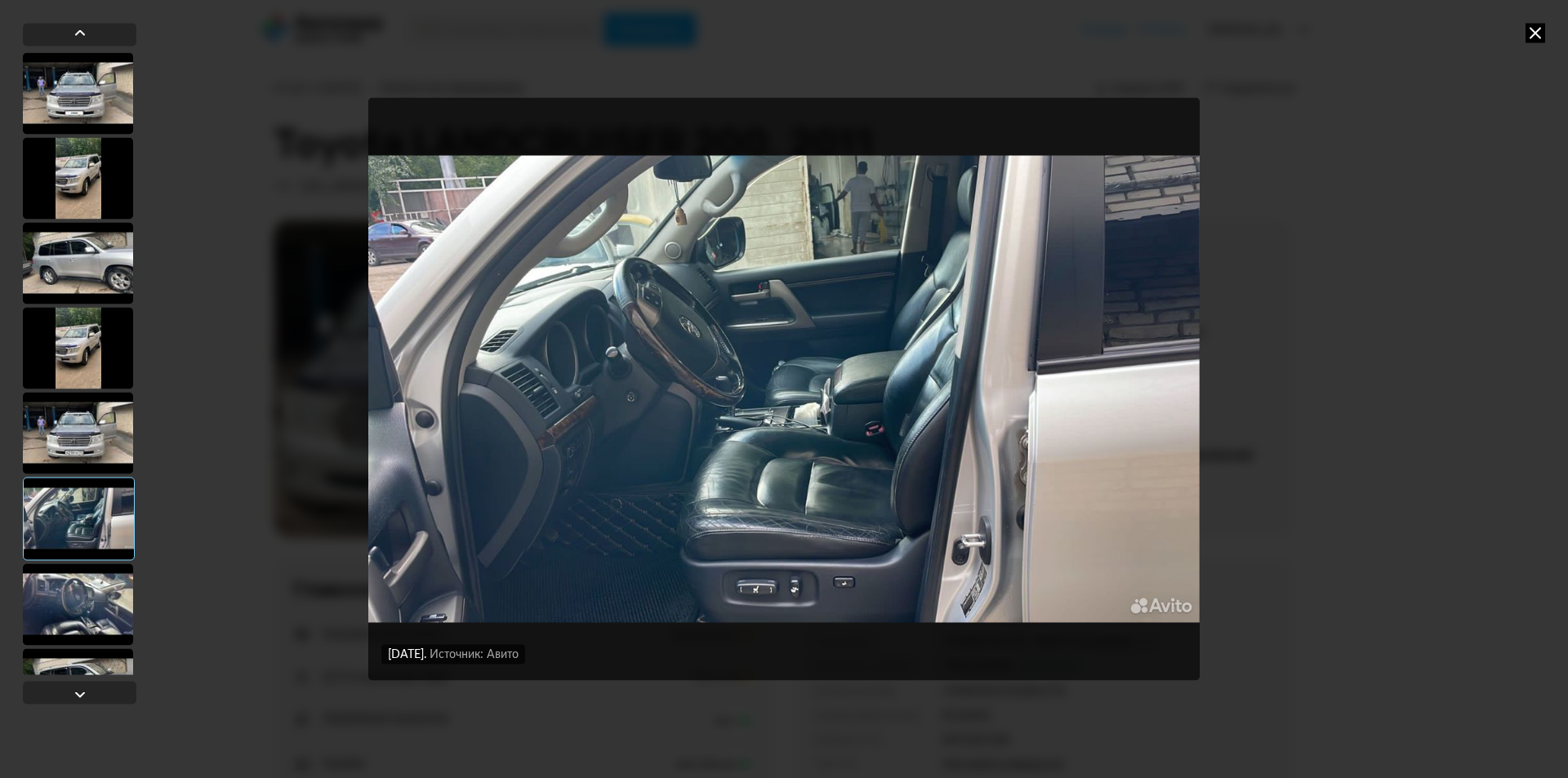
click at [83, 563] on div at bounding box center [78, 603] width 110 height 81
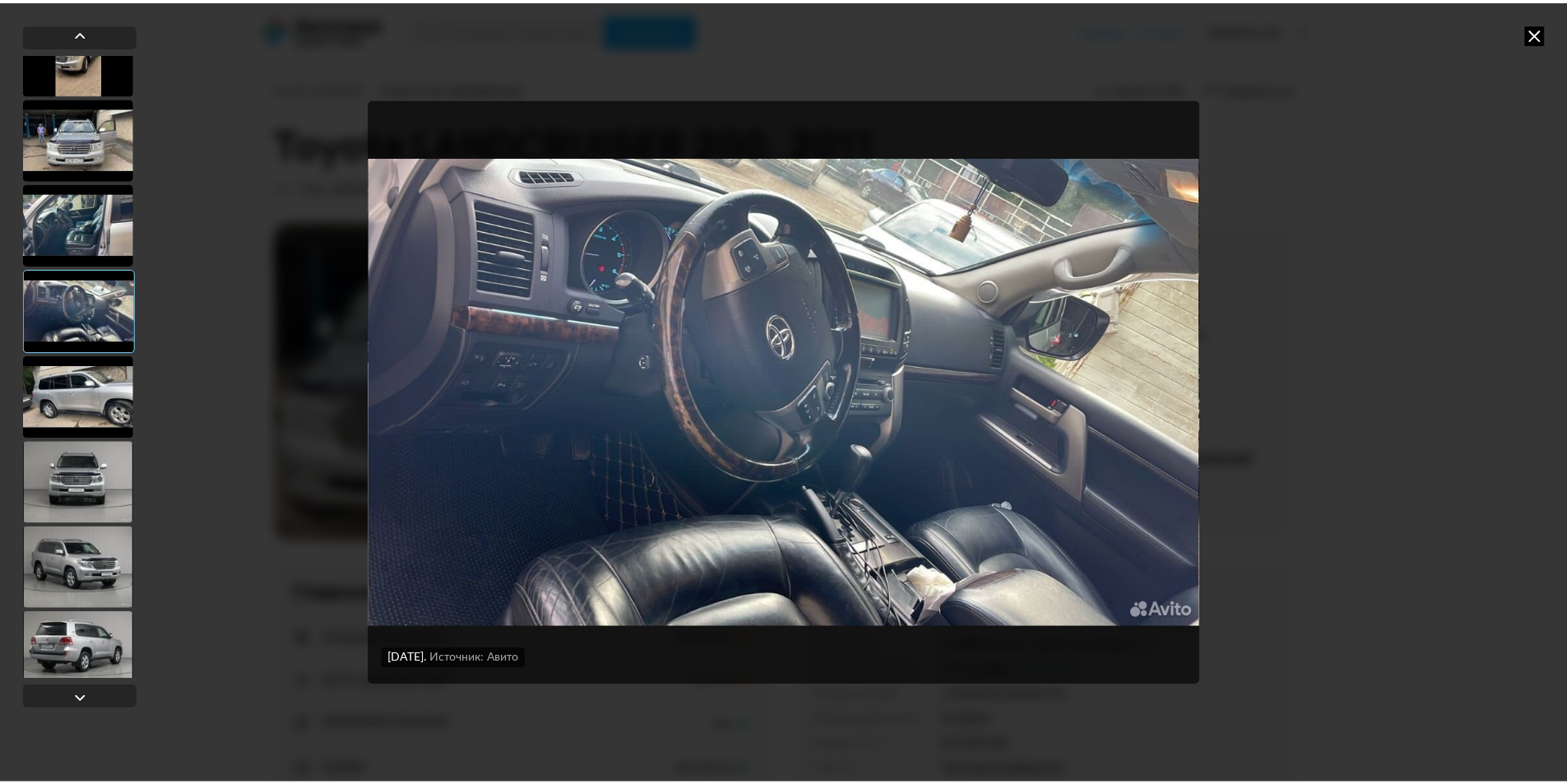
scroll to position [329, 0]
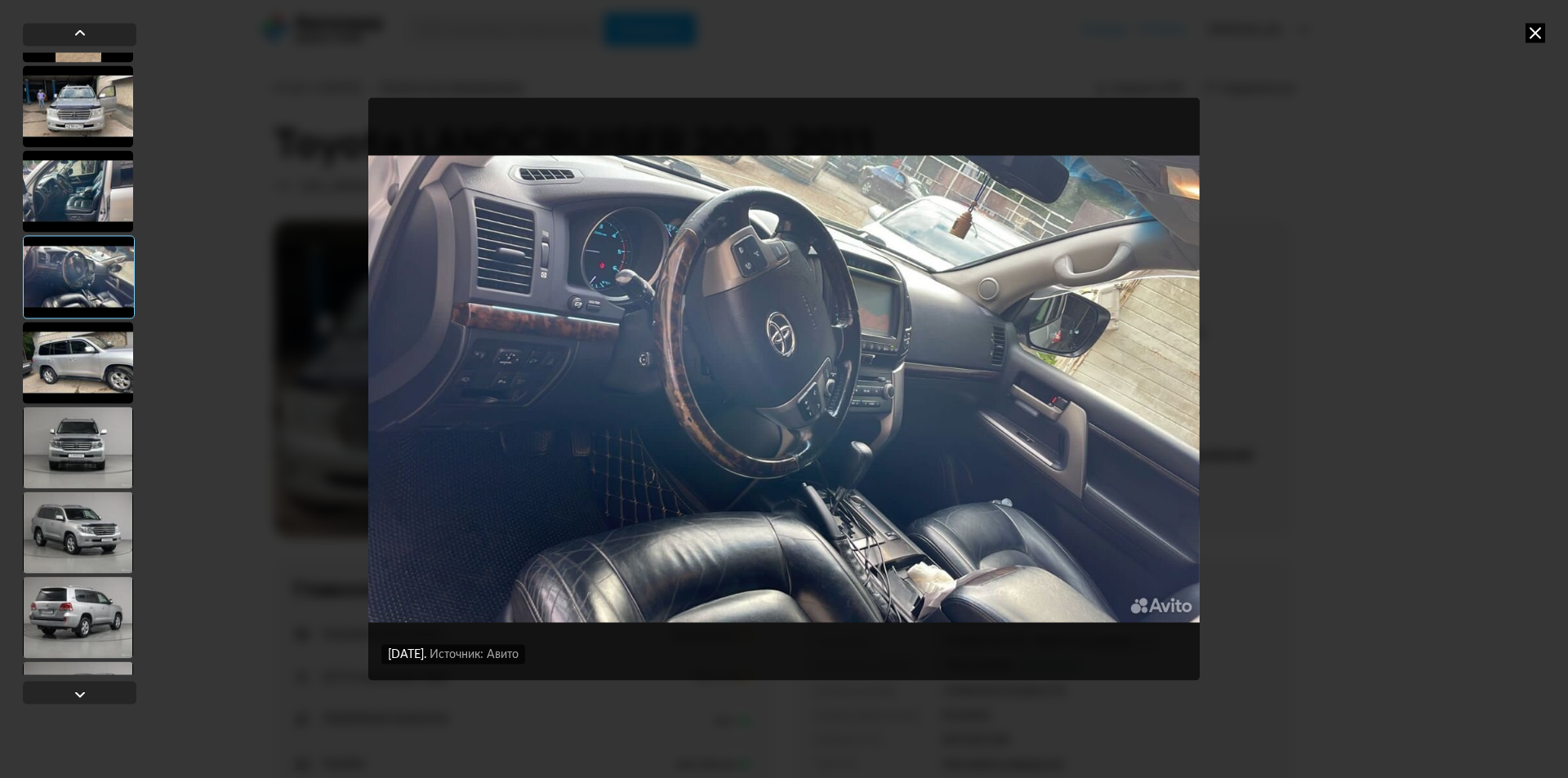
click at [96, 425] on div at bounding box center [78, 447] width 110 height 81
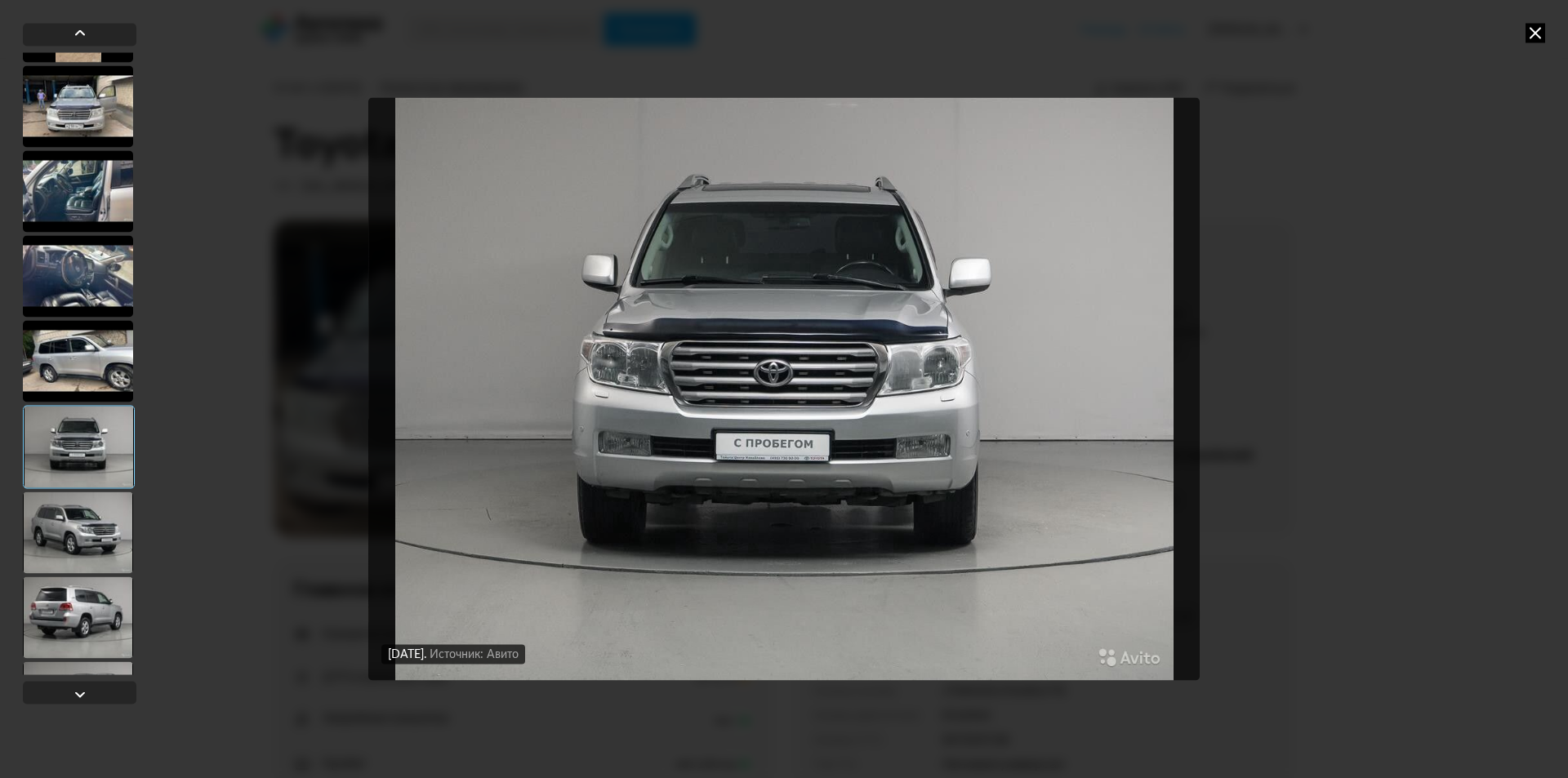
click at [1542, 33] on icon at bounding box center [1534, 32] width 20 height 19
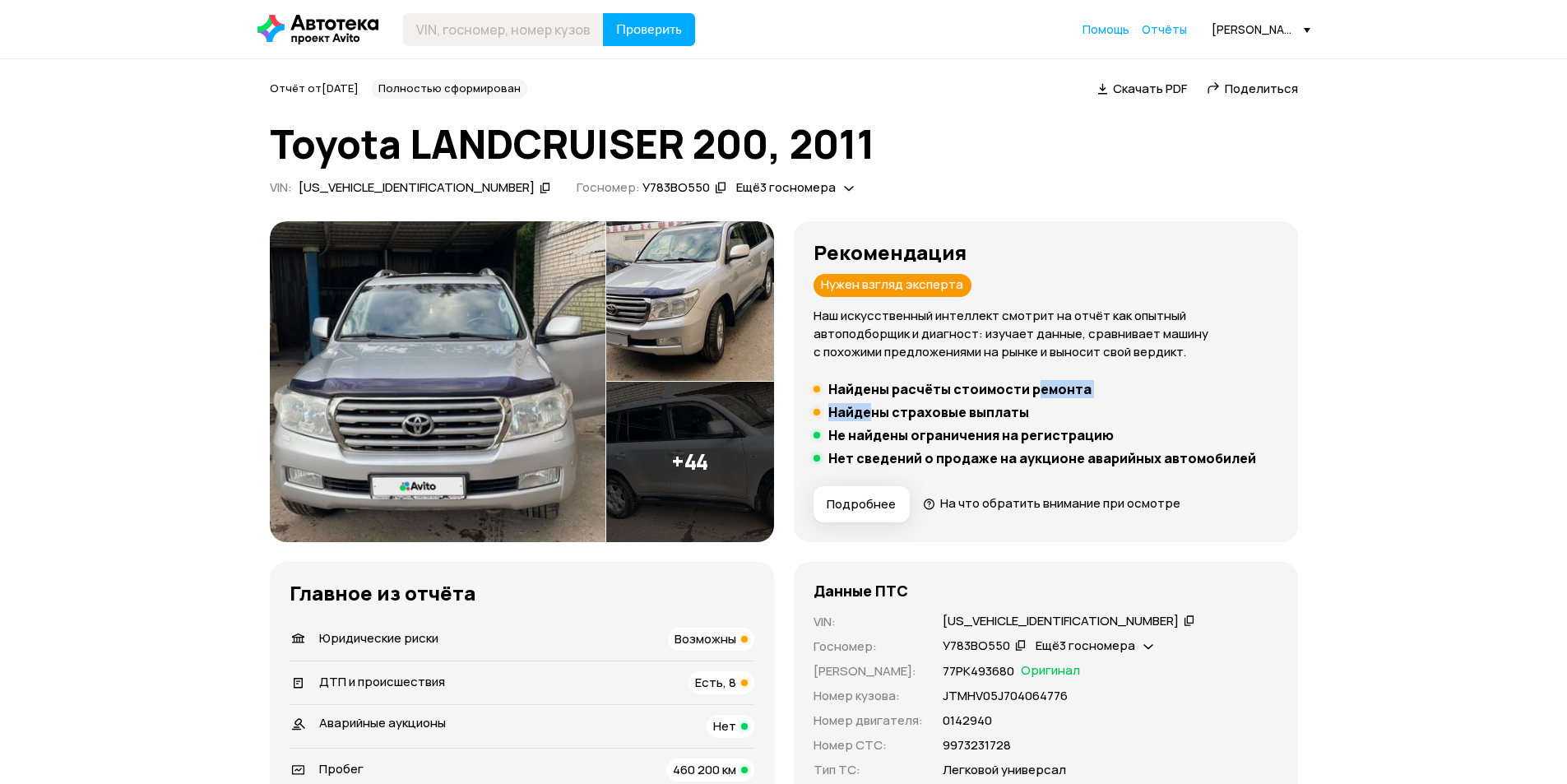
drag, startPoint x: 876, startPoint y: 410, endPoint x: 1078, endPoint y: 402, distance: 202.2
click at [1078, 402] on ul "Найдены расчёты стоимости ремонта Найдены страховые выплаты Не найдены ограниче…" at bounding box center [1046, 424] width 465 height 85
drag, startPoint x: 1078, startPoint y: 402, endPoint x: 1042, endPoint y: 401, distance: 36.0
click at [1077, 402] on ul "Найдены расчёты стоимости ремонта Найдены страховые выплаты Не найдены ограниче…" at bounding box center [1046, 424] width 465 height 85
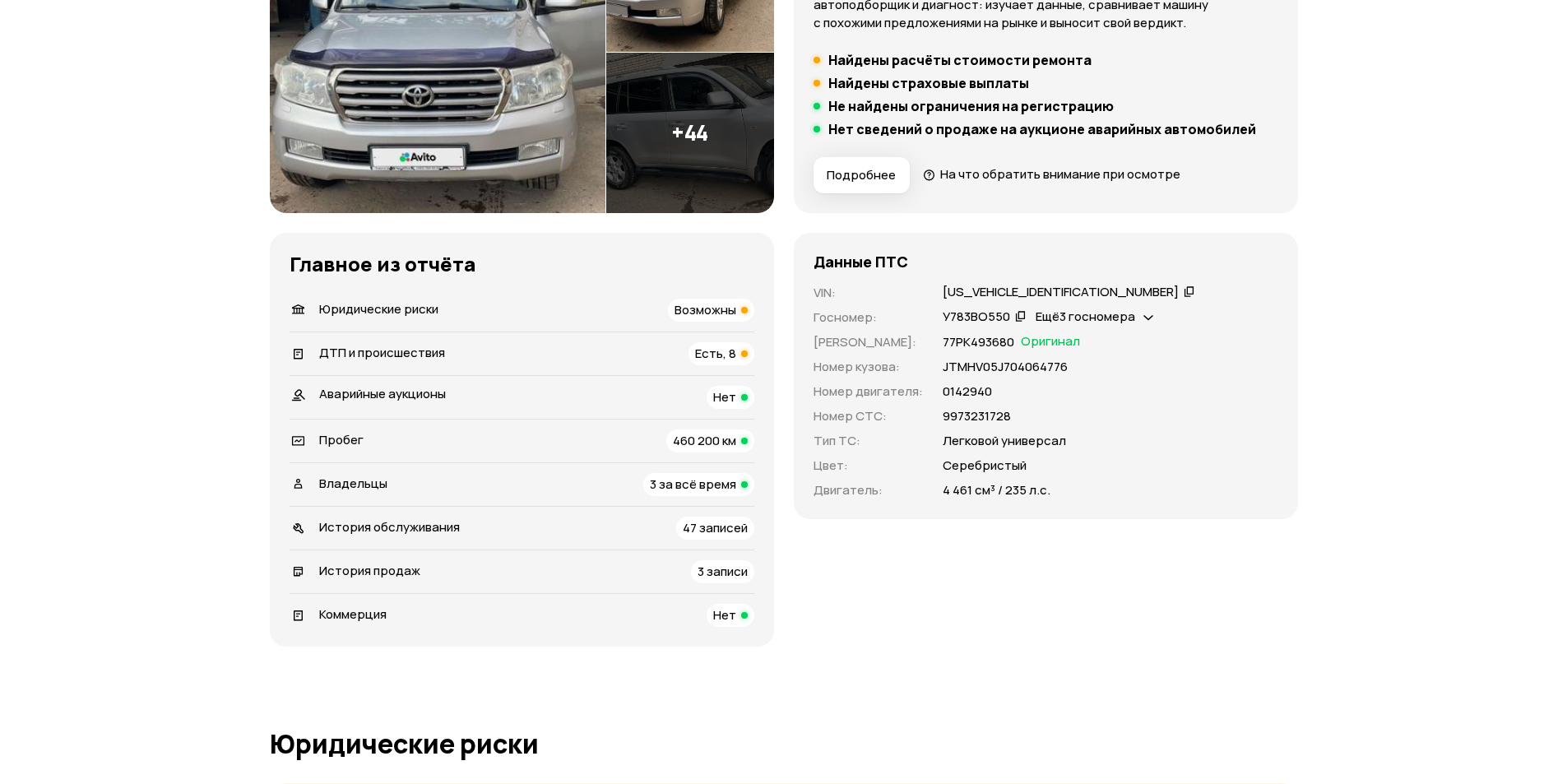
click at [1057, 310] on span "Ещё 3 госномера" at bounding box center [1085, 316] width 99 height 17
click at [1178, 404] on div "VIN : JTMHV05J704064776   Госномер : У783ВО550   Ещё 3 госномера   Номер ПТС : …" at bounding box center [1046, 391] width 465 height 215
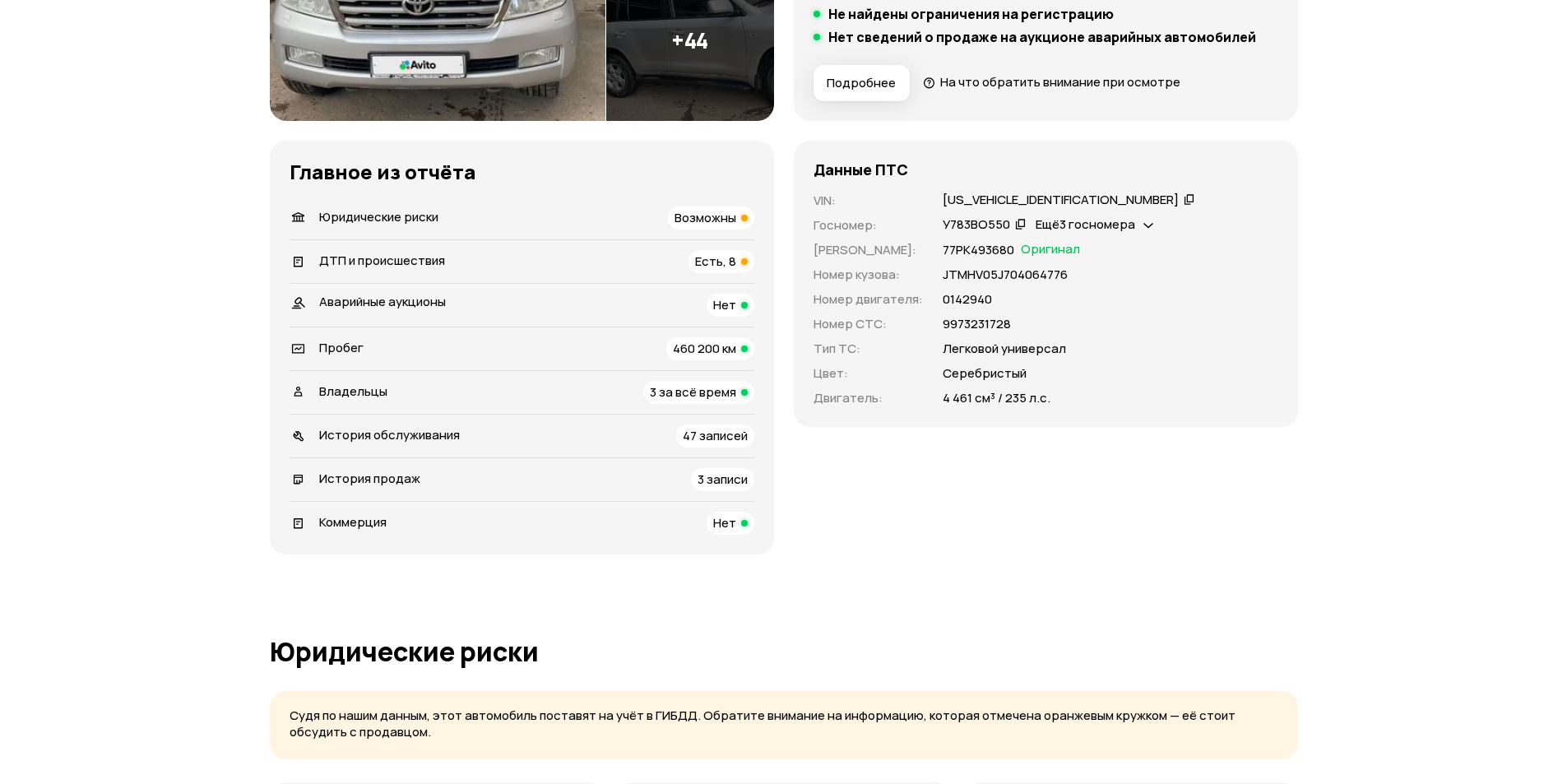
scroll to position [494, 0]
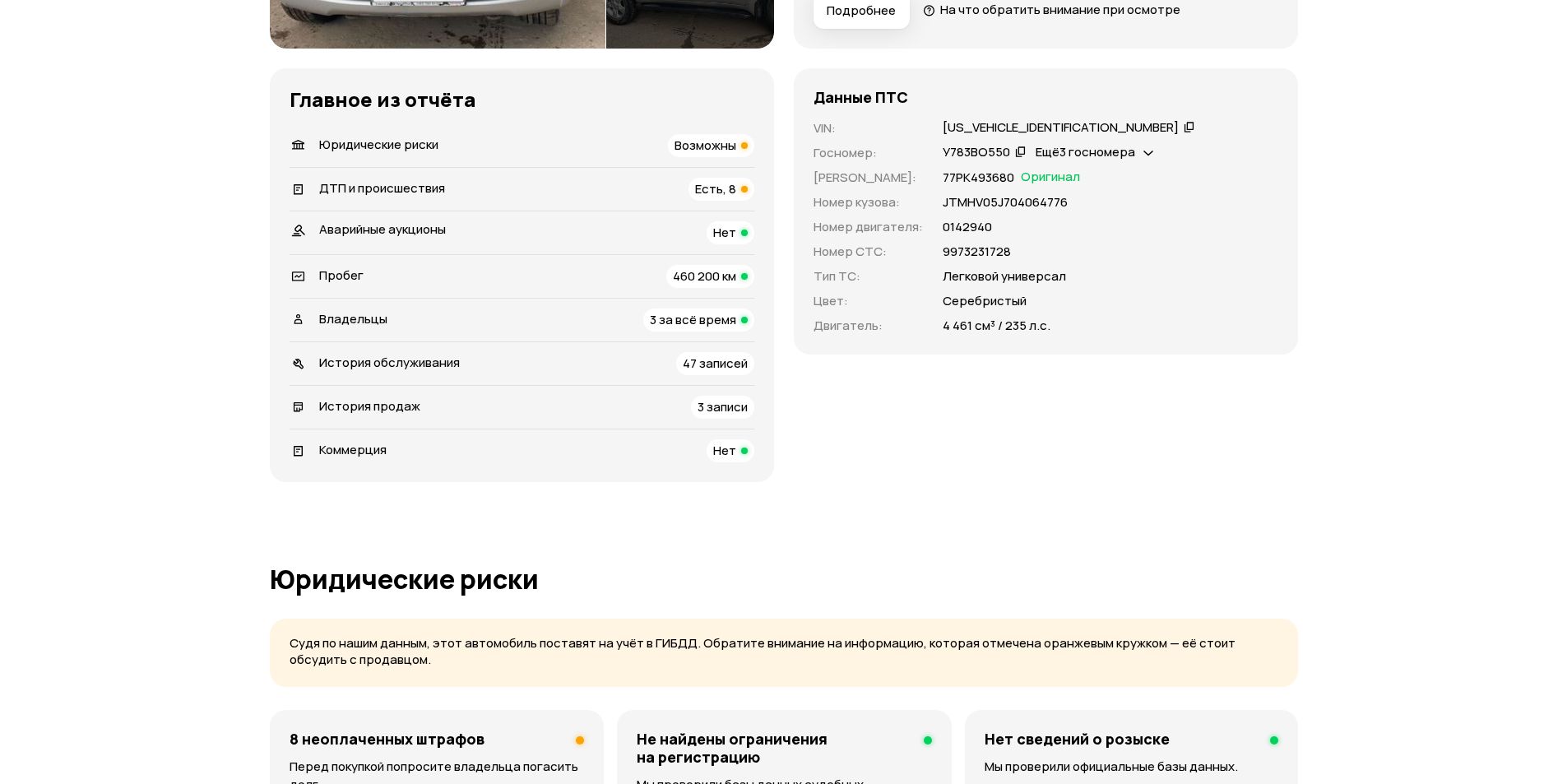
click at [630, 282] on div "Пробег 460 200 км" at bounding box center [522, 276] width 465 height 23
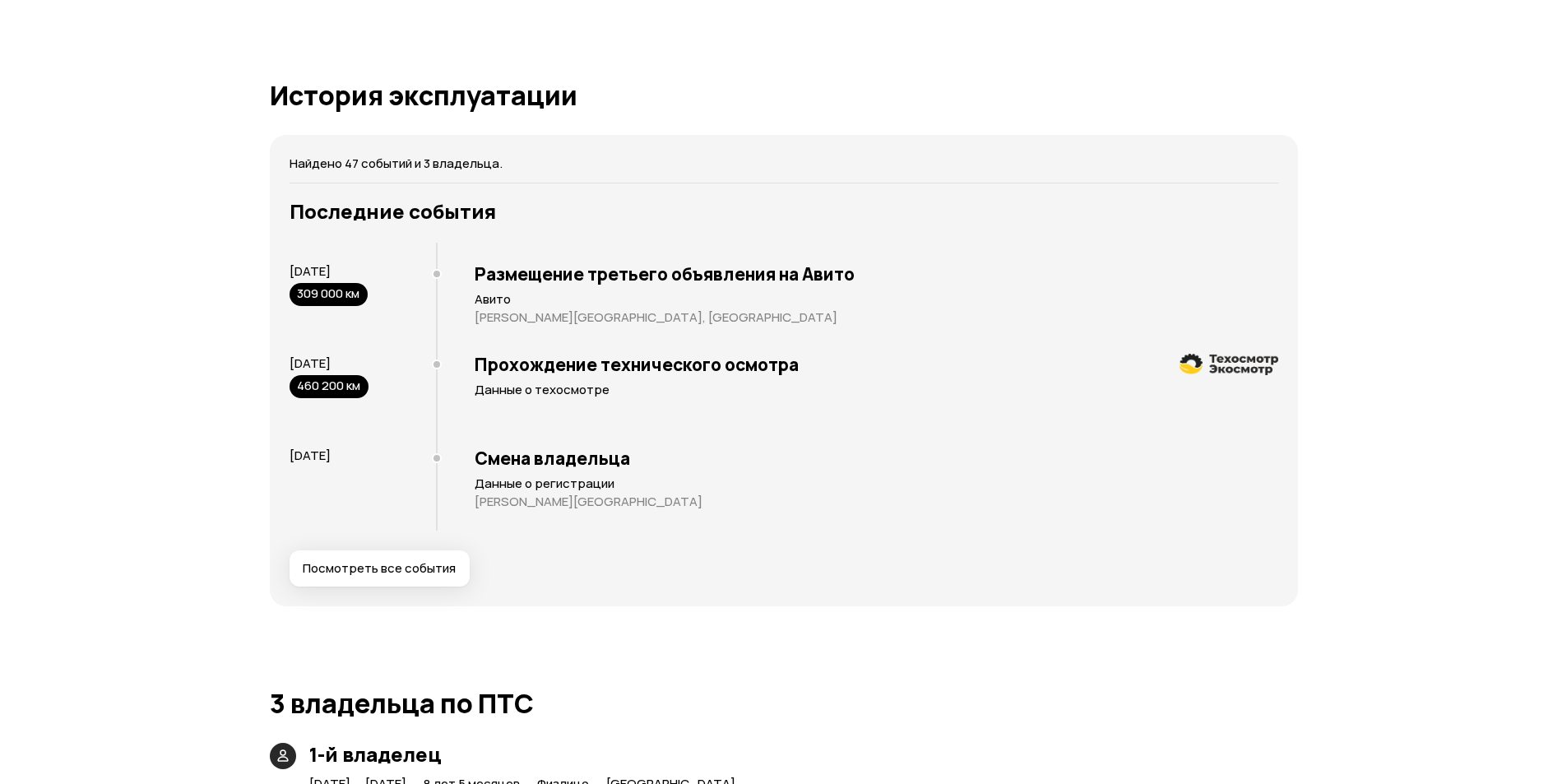
scroll to position [3130, 0]
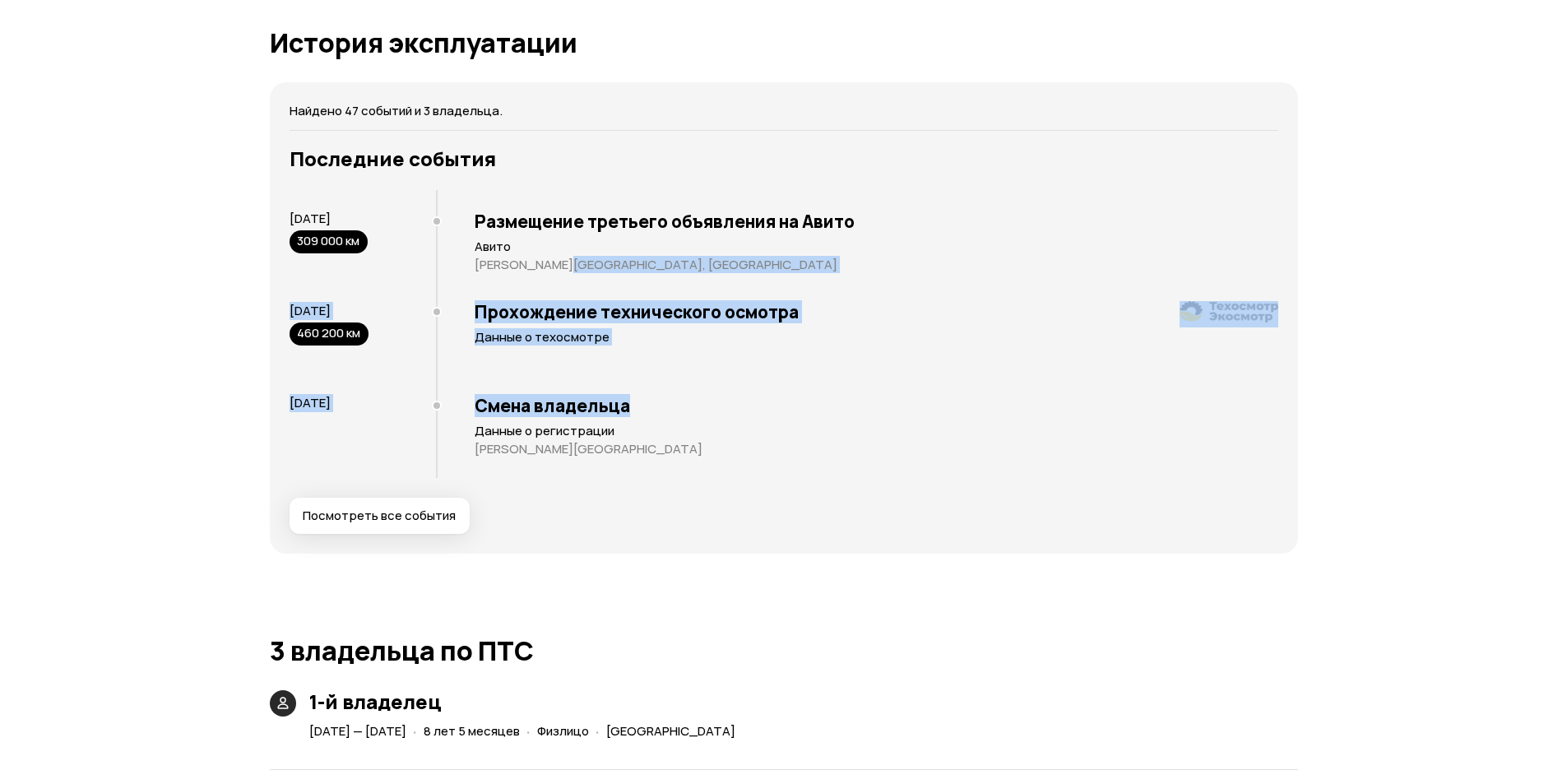
drag, startPoint x: 563, startPoint y: 249, endPoint x: 801, endPoint y: 389, distance: 276.1
click at [805, 386] on div "31 июля 2023 309 000 км Размещение третьего объявления на Авито Авито Московска…" at bounding box center [784, 333] width 989 height 288
click at [801, 395] on h3 "Смена владельца" at bounding box center [877, 405] width 804 height 21
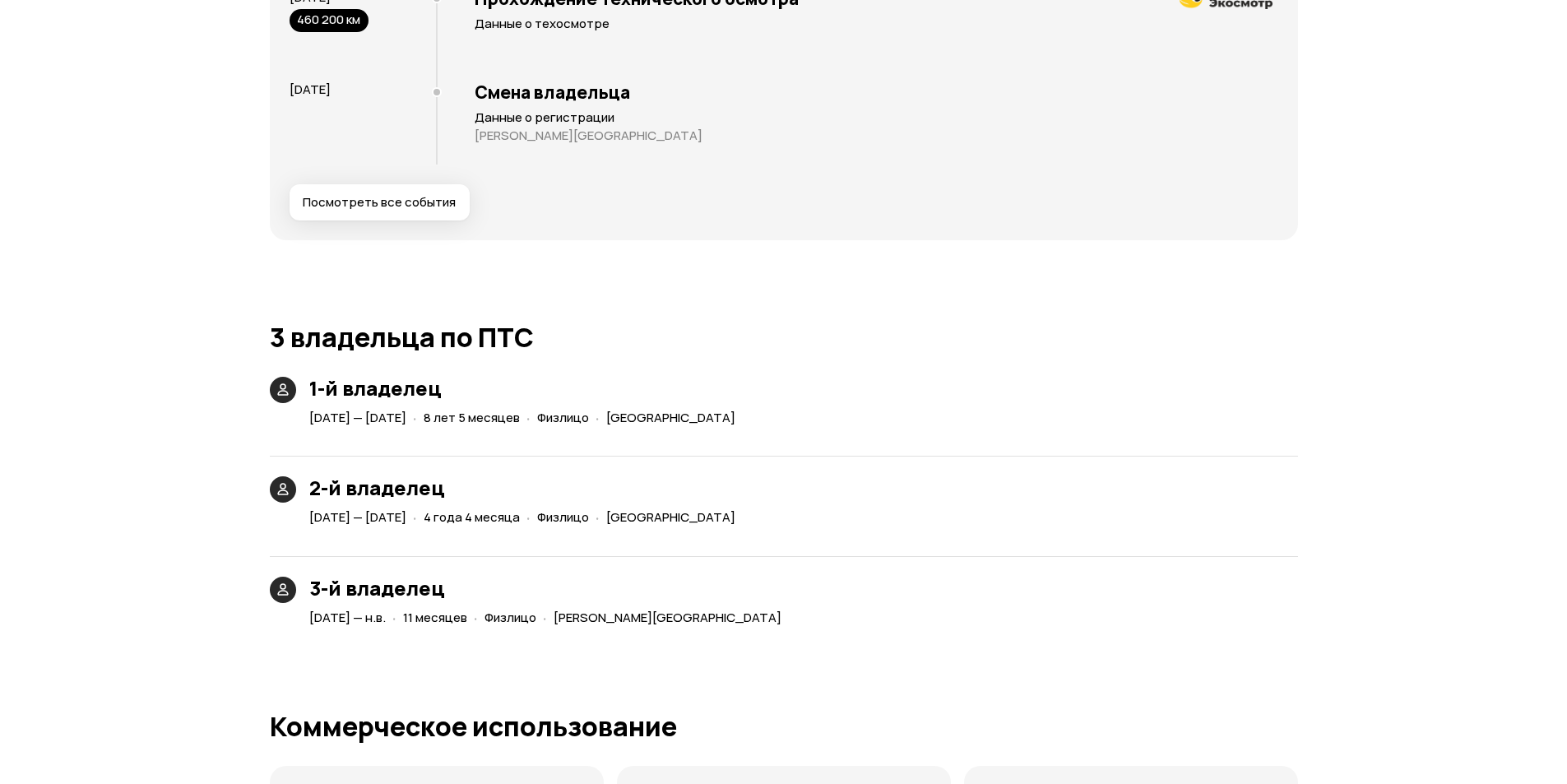
scroll to position [3377, 0]
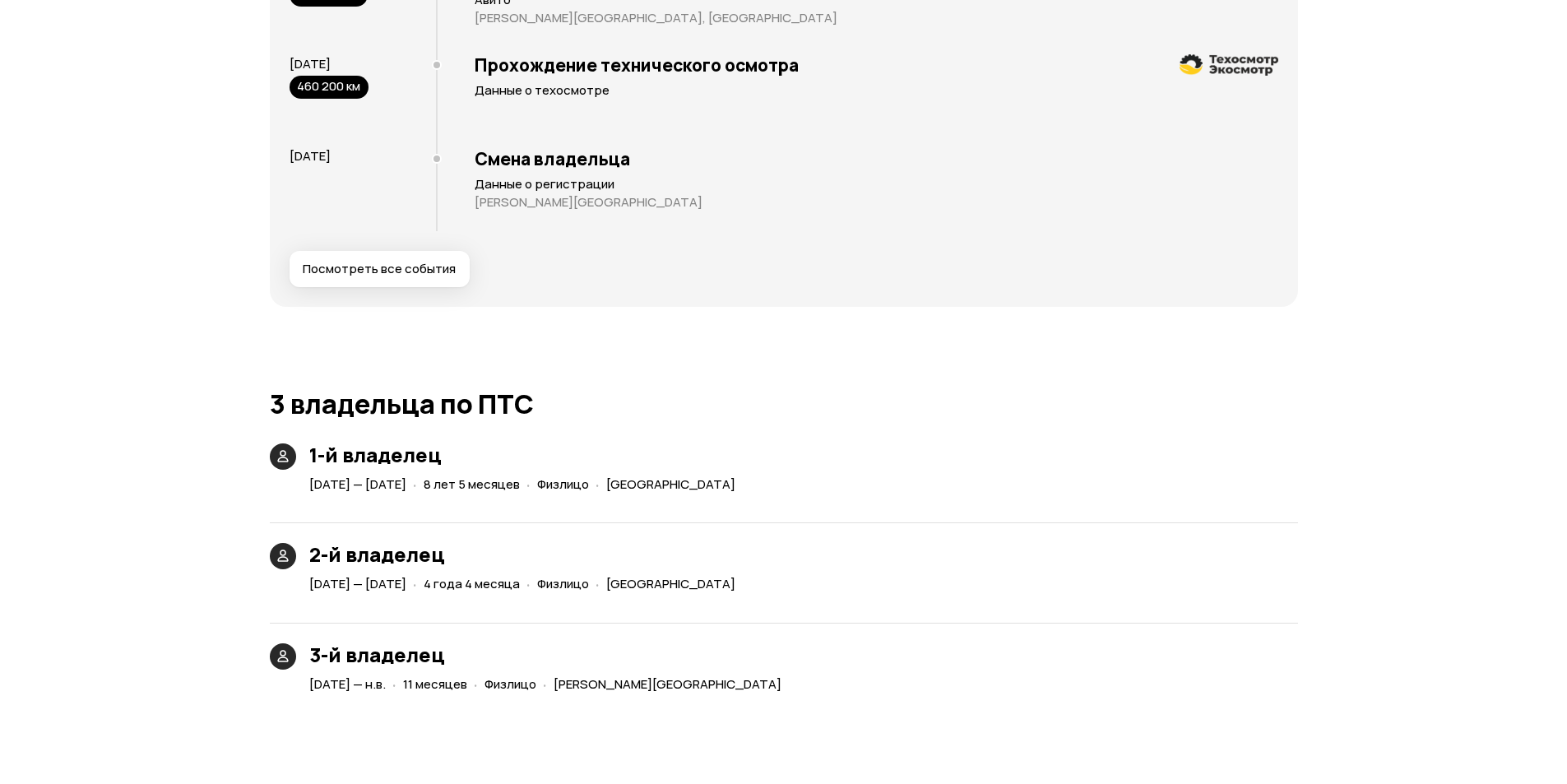
click at [390, 280] on div "Найдено 47 событий и 3 владельца. Последние события 31 июля 2023 309 000 км Раз…" at bounding box center [784, 71] width 1028 height 471
click at [391, 266] on button "Посмотреть все события" at bounding box center [379, 269] width 180 height 36
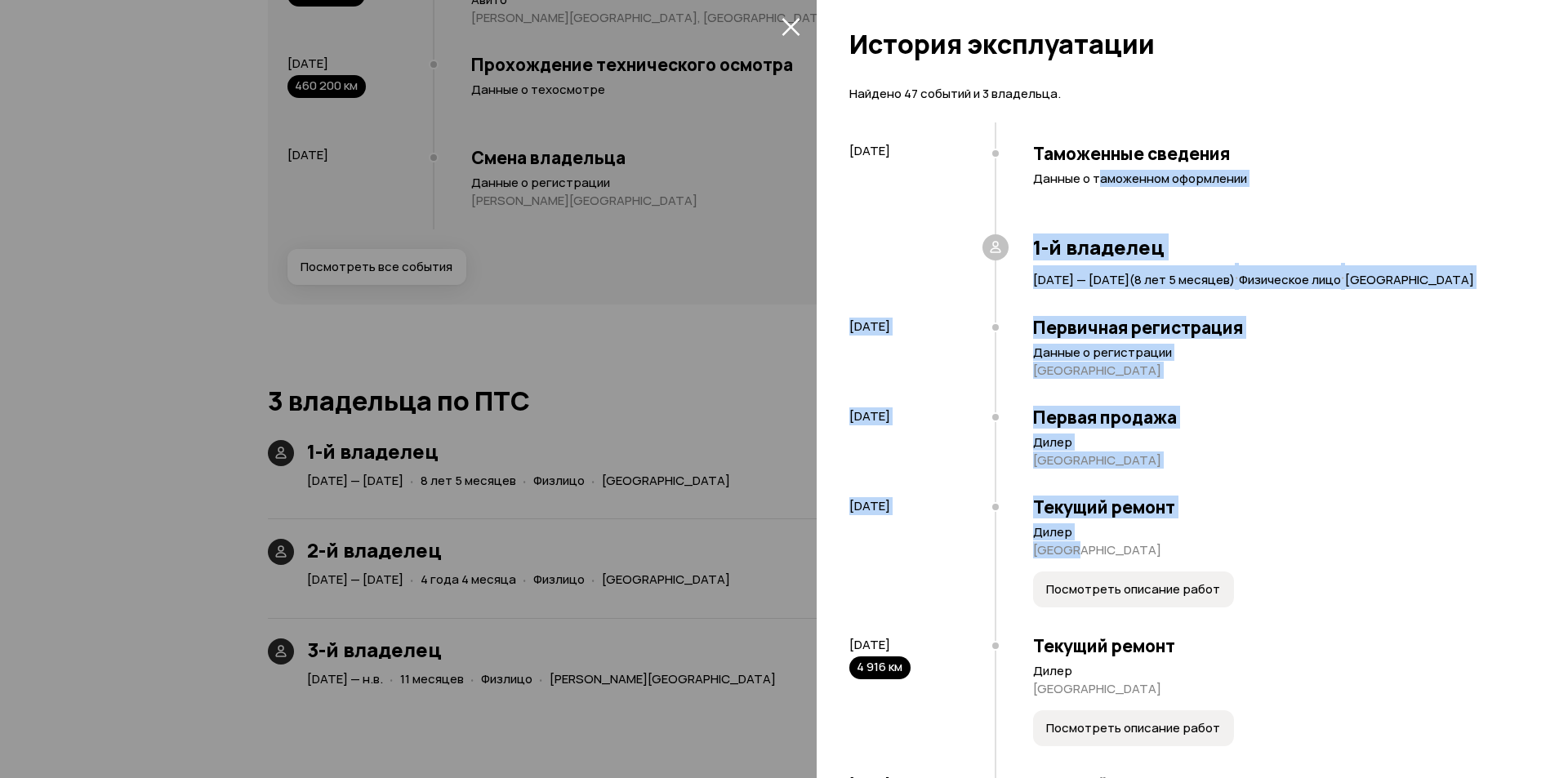
drag, startPoint x: 1108, startPoint y: 222, endPoint x: 1280, endPoint y: 438, distance: 276.1
click at [791, 31] on icon "закрыть" at bounding box center [790, 26] width 19 height 19
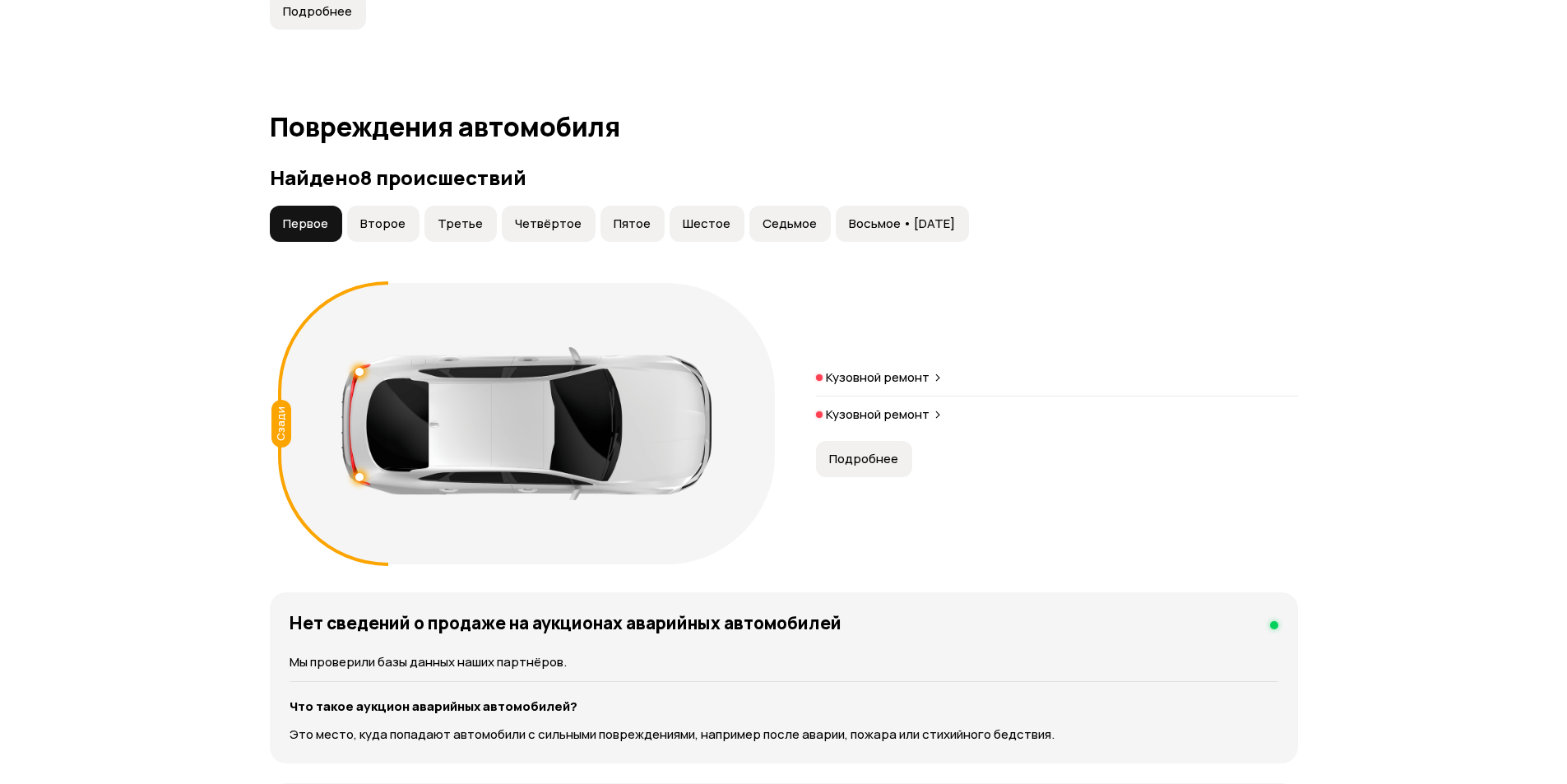
scroll to position [1521, 0]
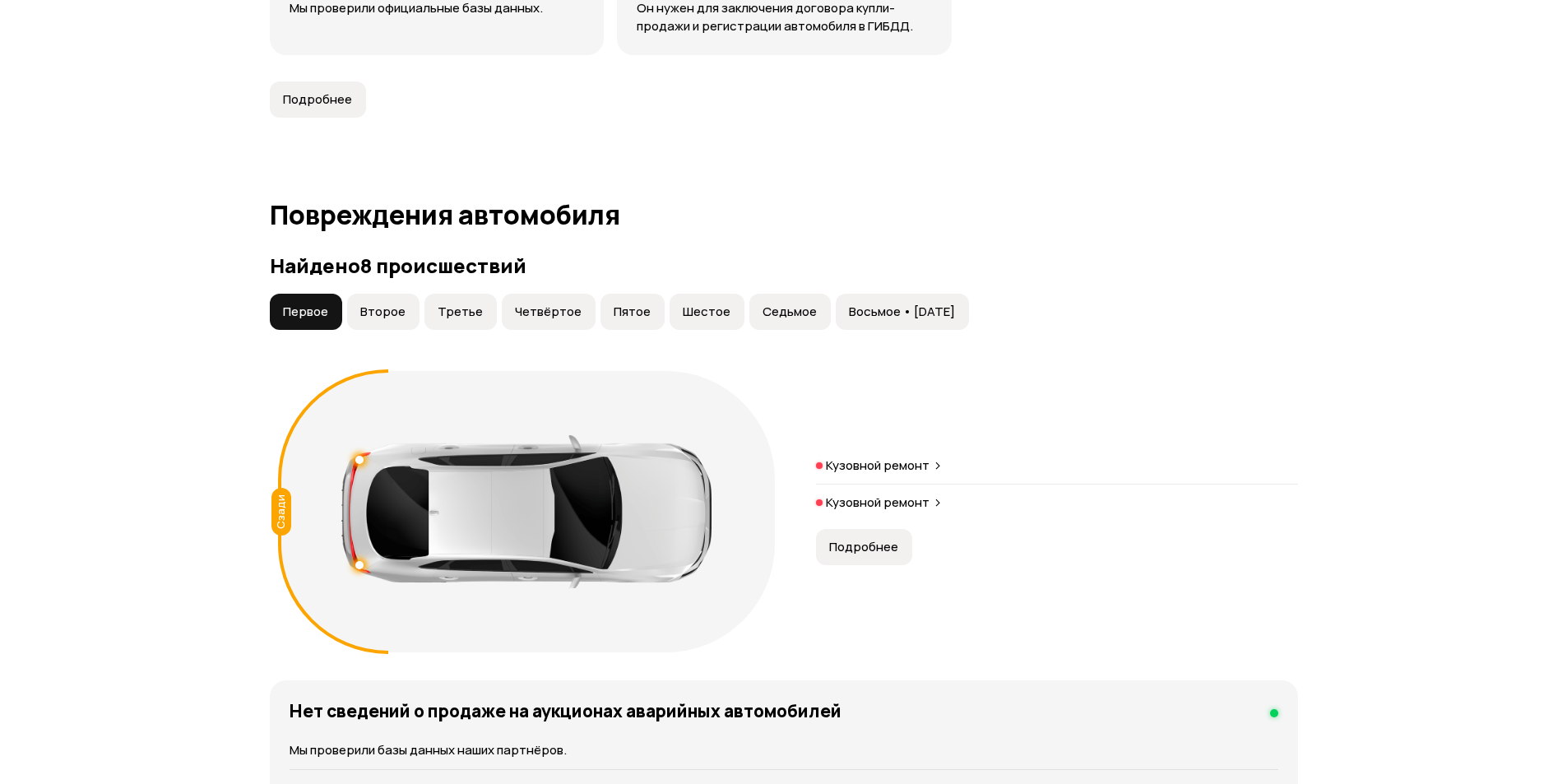
click at [935, 466] on div "Кузовной ремонт" at bounding box center [1057, 471] width 482 height 27
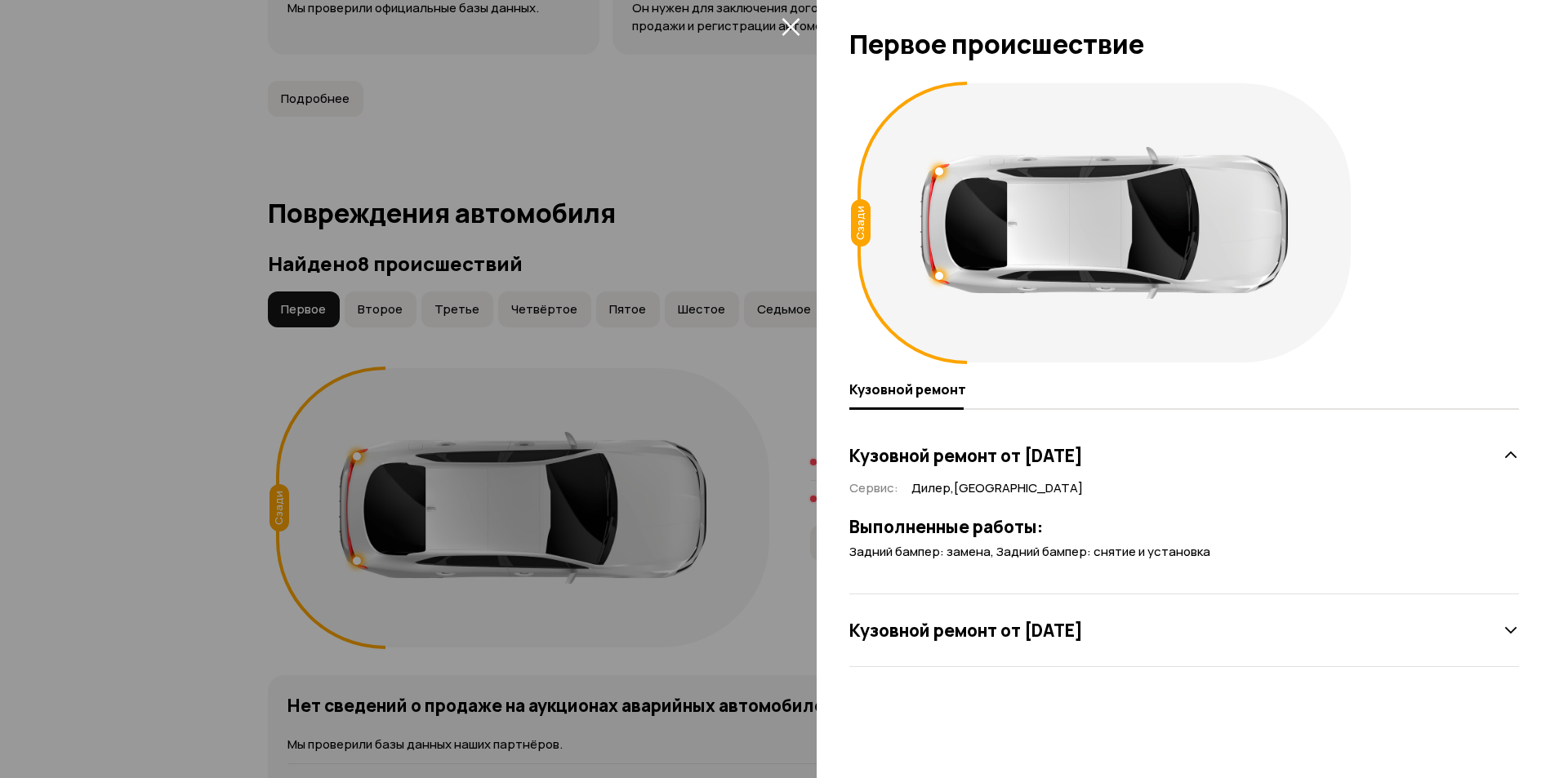
click at [821, 440] on div "Сзади Кузовной ремонт Кузовной ремонт от 30 сентября 2012 года Сервис : Дилер ,…" at bounding box center [1192, 426] width 751 height 703
click at [759, 229] on div at bounding box center [784, 389] width 1568 height 778
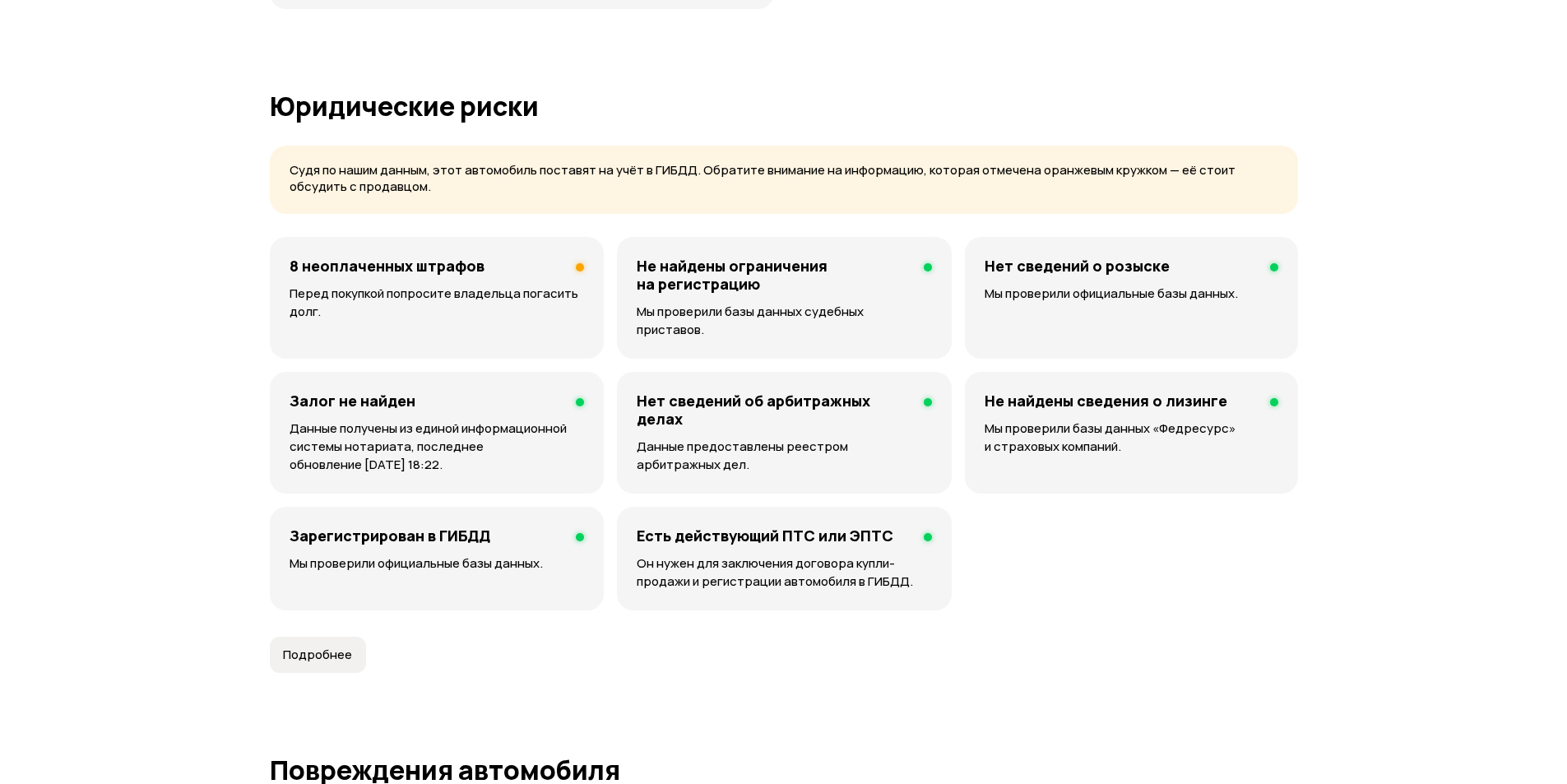
scroll to position [1006, 0]
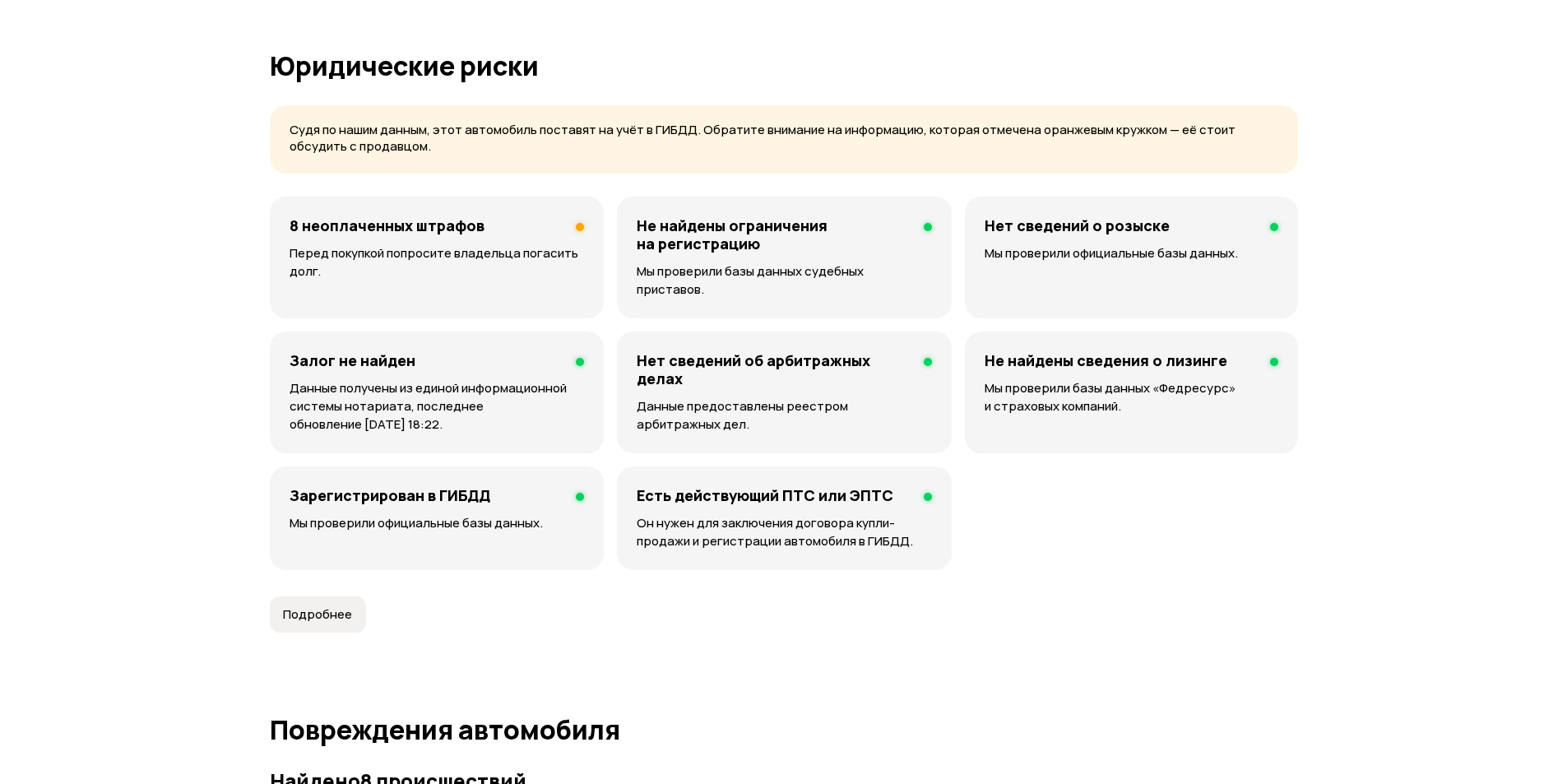
click at [512, 237] on div "8 неоплаченных штрафов Перед покупкой попросите владельца погасить долг." at bounding box center [437, 257] width 334 height 121
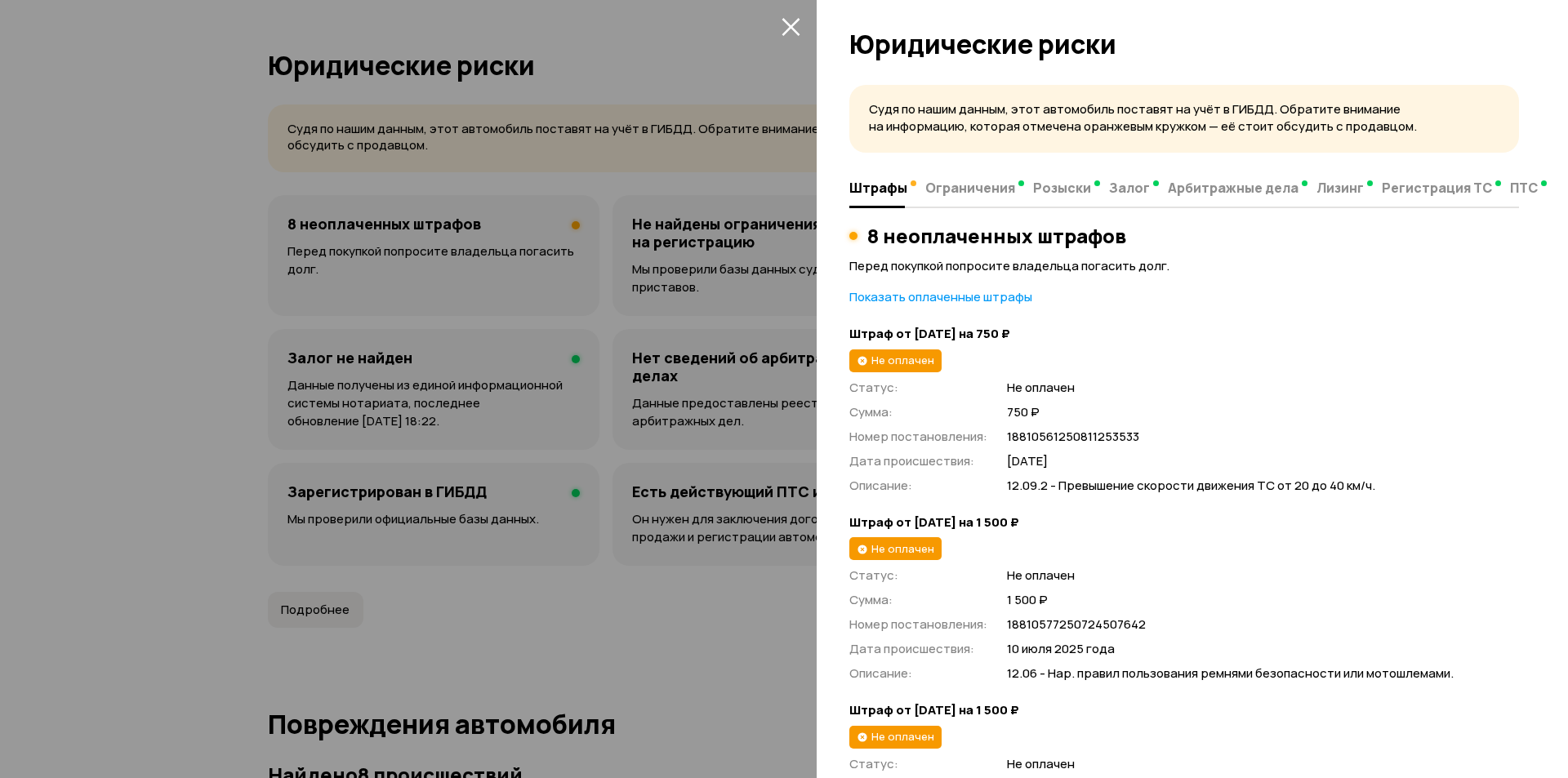
click at [781, 30] on icon "закрыть" at bounding box center [790, 26] width 19 height 19
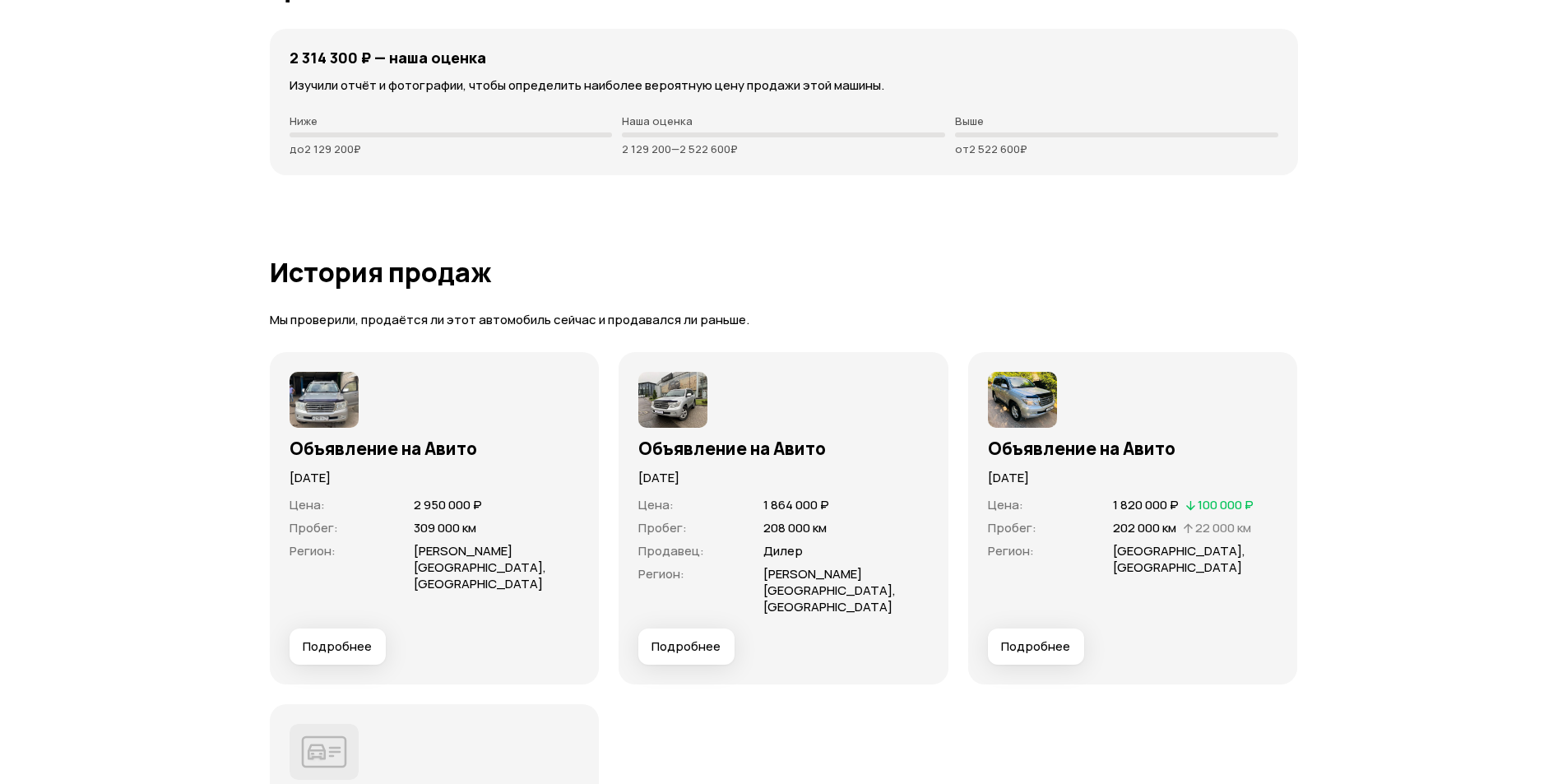
scroll to position [4478, 0]
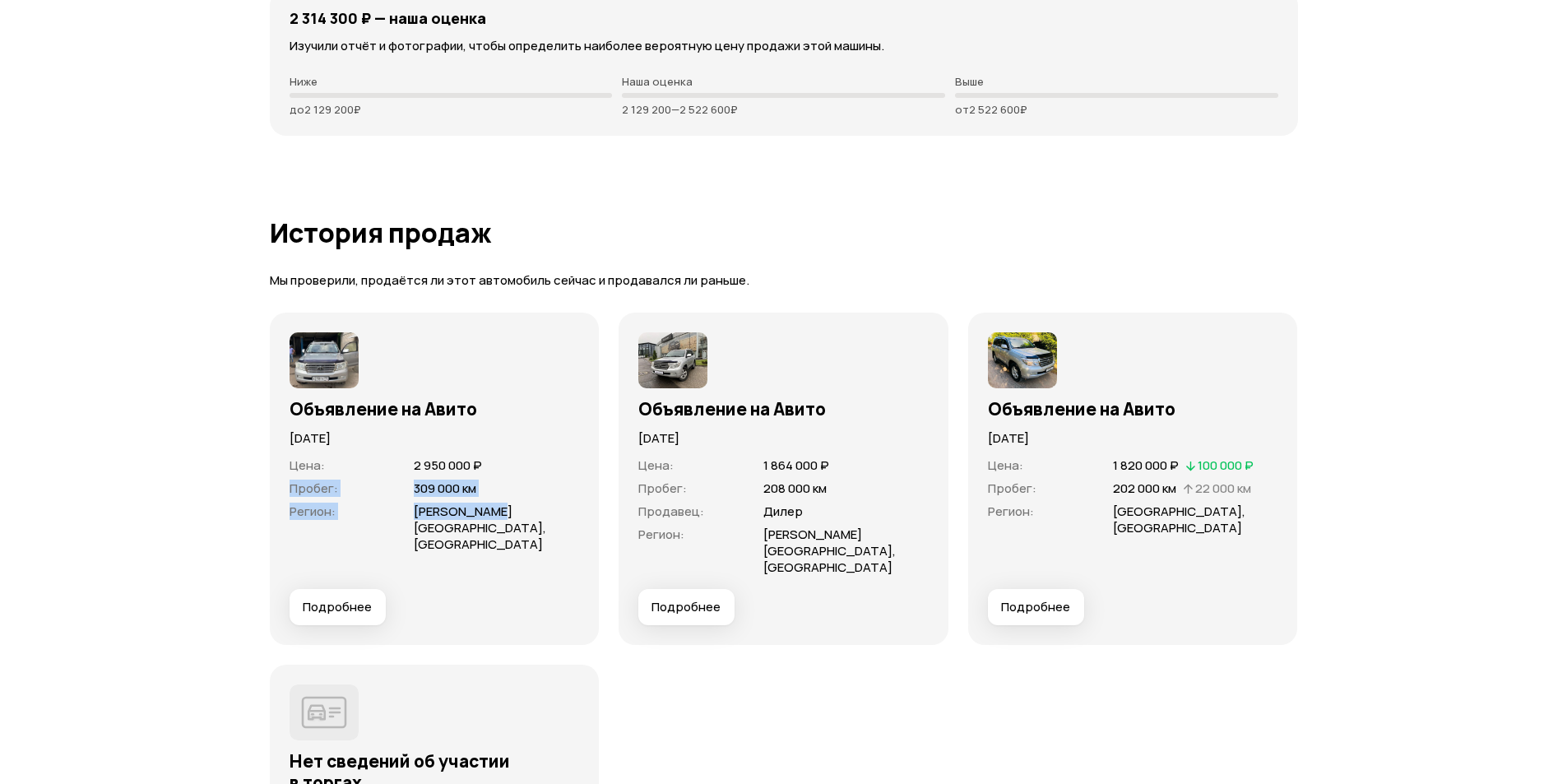
drag, startPoint x: 355, startPoint y: 470, endPoint x: 496, endPoint y: 488, distance: 142.1
click at [496, 488] on div "Объявление на Авито 31 июля 2023 года Цена : 2 950 000 ₽ Пробег : 309 000 км Ре…" at bounding box center [435, 478] width 330 height 332
click at [496, 502] on span "Московская область, Лыткарино" at bounding box center [479, 527] width 132 height 50
drag, startPoint x: 652, startPoint y: 437, endPoint x: 907, endPoint y: 482, distance: 258.9
click at [907, 482] on div "Цена : 1 864 000 ₽ Пробег : 208 000 км Продавец : Дилер Регион : Московская обл…" at bounding box center [784, 518] width 291 height 142
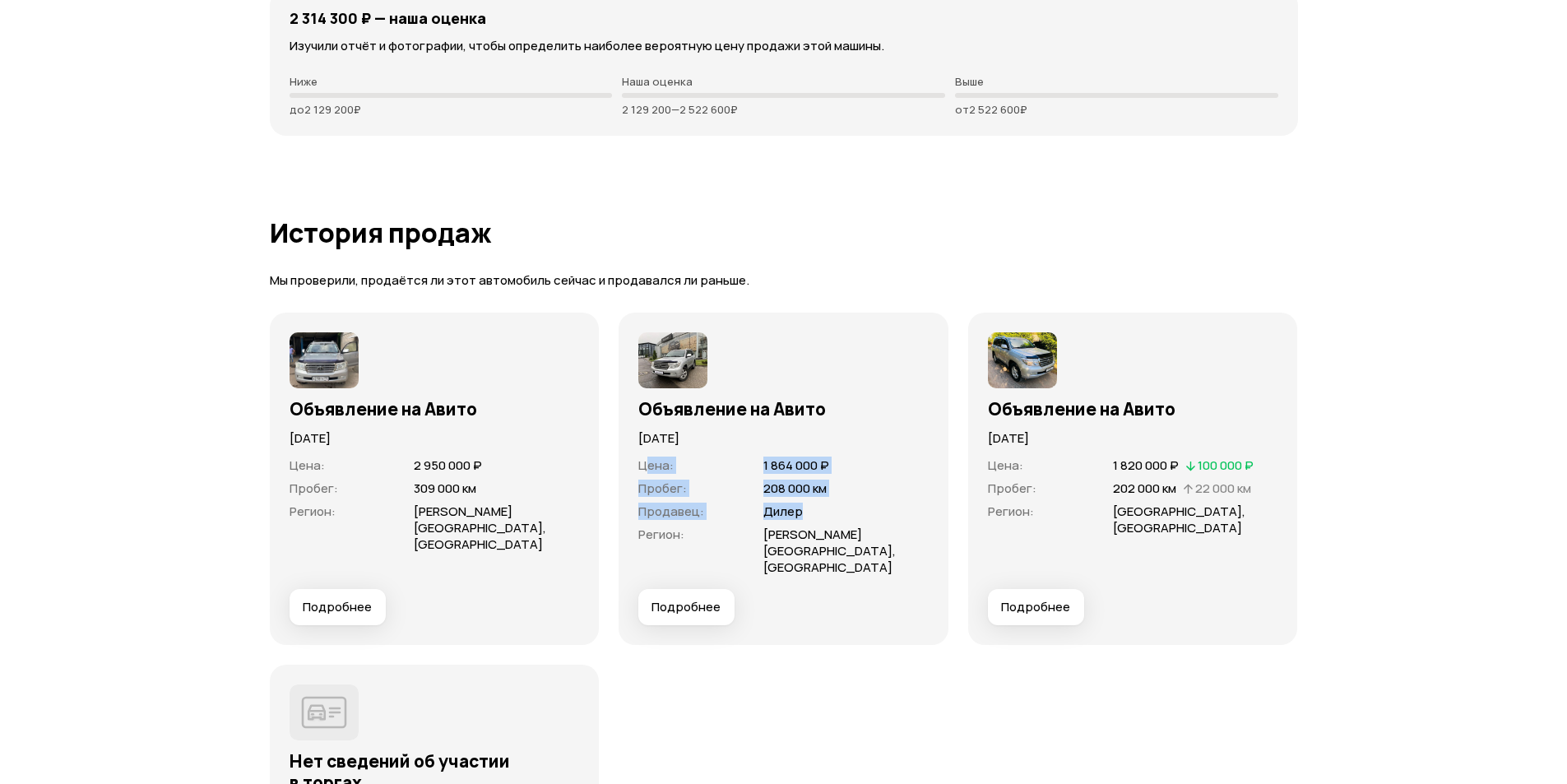
click at [907, 483] on dl "Цена : 1 864 000 ₽ Пробег : 208 000 км Продавец : Дилер Регион : Московская обл…" at bounding box center [784, 516] width 291 height 119
drag, startPoint x: 731, startPoint y: 415, endPoint x: 756, endPoint y: 418, distance: 25.2
click at [756, 430] on p "3 июня 2020 года" at bounding box center [784, 438] width 291 height 18
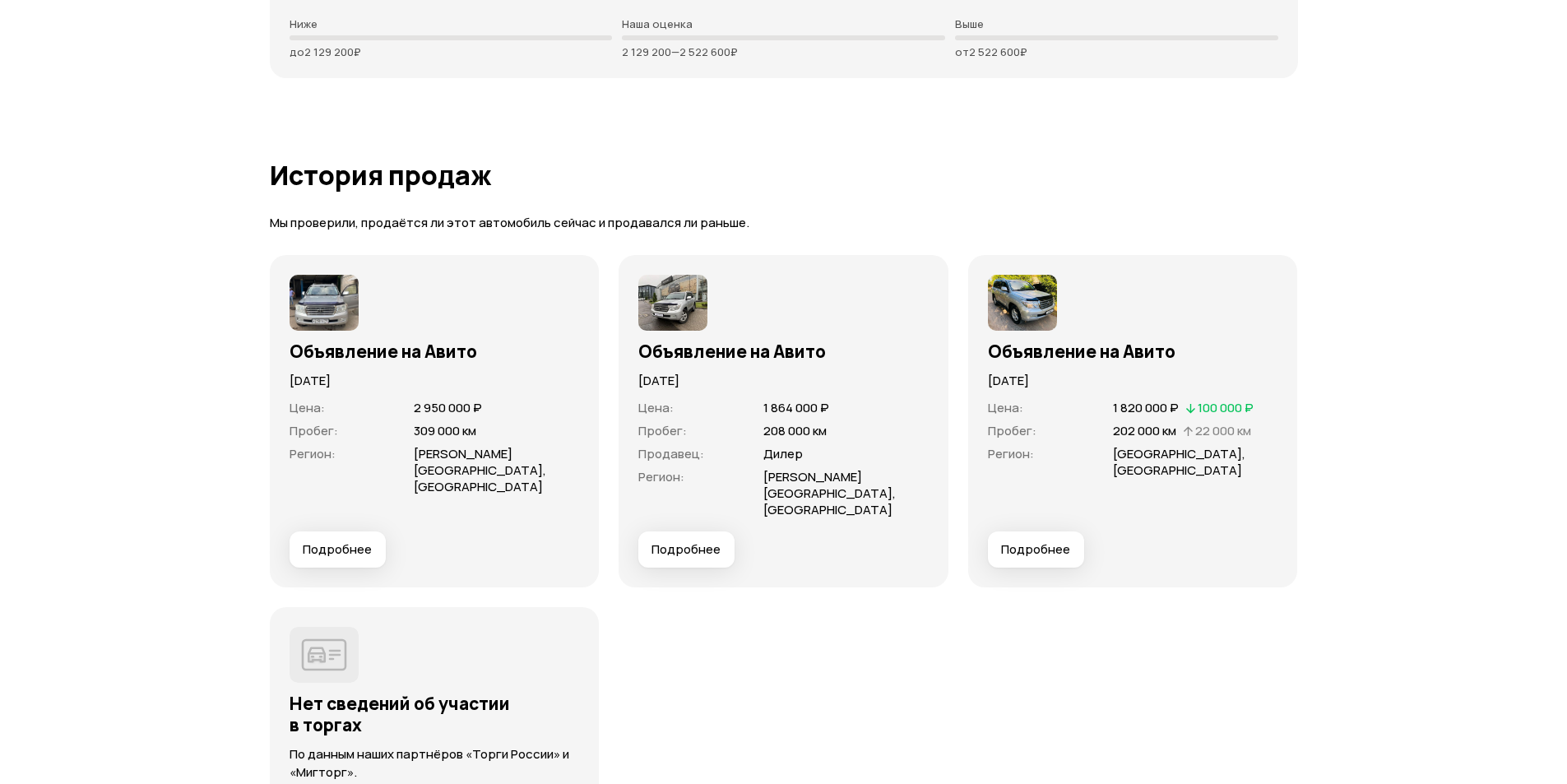
scroll to position [4561, 0]
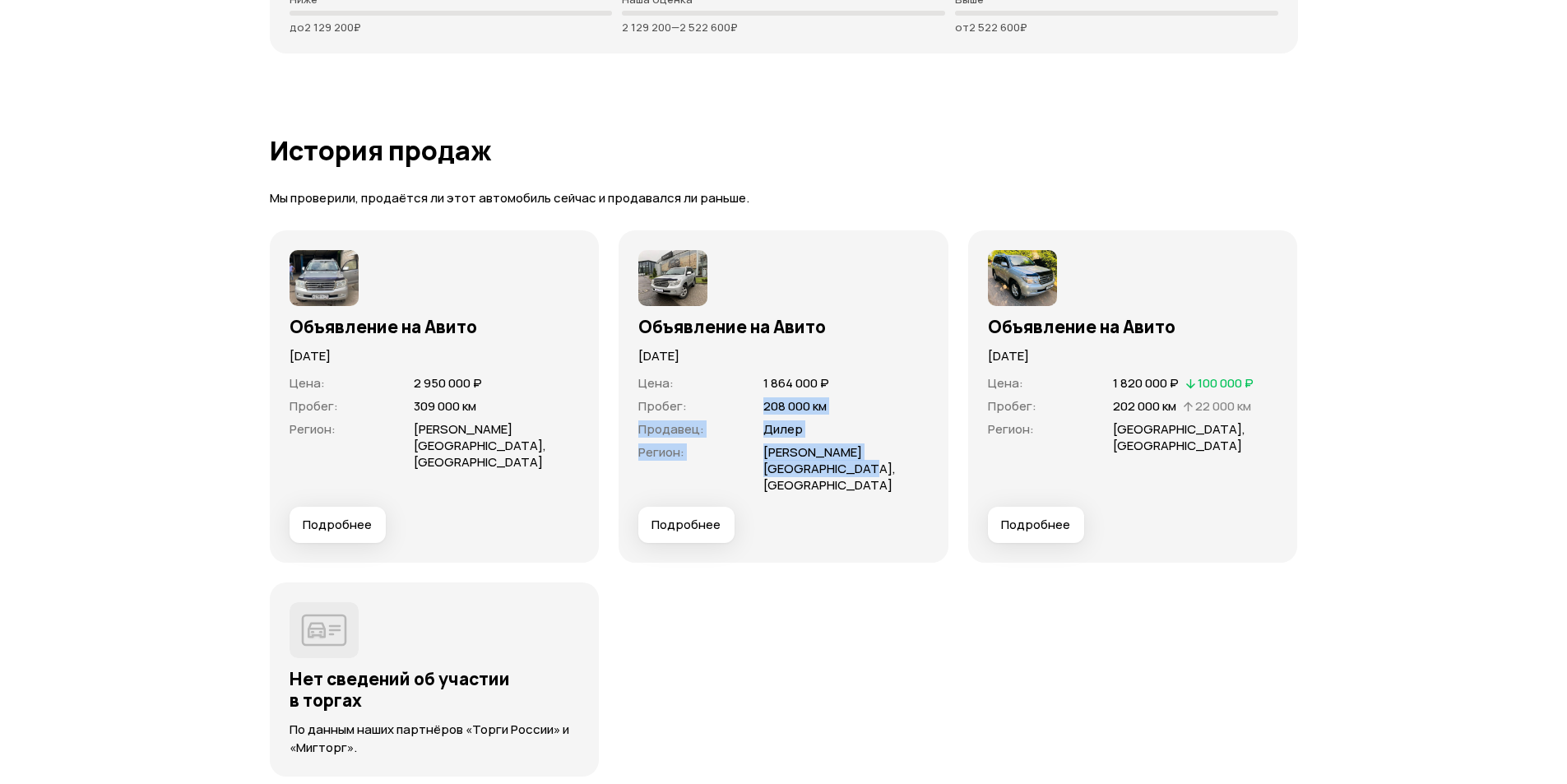
drag, startPoint x: 785, startPoint y: 373, endPoint x: 857, endPoint y: 453, distance: 107.6
click at [857, 447] on dl "Цена : 1 864 000 ₽ Пробег : 208 000 км Продавец : Дилер Регион : Московская обл…" at bounding box center [784, 434] width 291 height 119
click at [859, 459] on div "Цена : 1 864 000 ₽ Пробег : 208 000 км Продавец : Дилер Регион : Московская обл…" at bounding box center [784, 436] width 291 height 142
click at [806, 377] on dl "Цена : 1 864 000 ₽ Пробег : 208 000 км Продавец : Дилер Регион : Московская обл…" at bounding box center [784, 434] width 291 height 119
drag, startPoint x: 449, startPoint y: 385, endPoint x: 511, endPoint y: 385, distance: 62.0
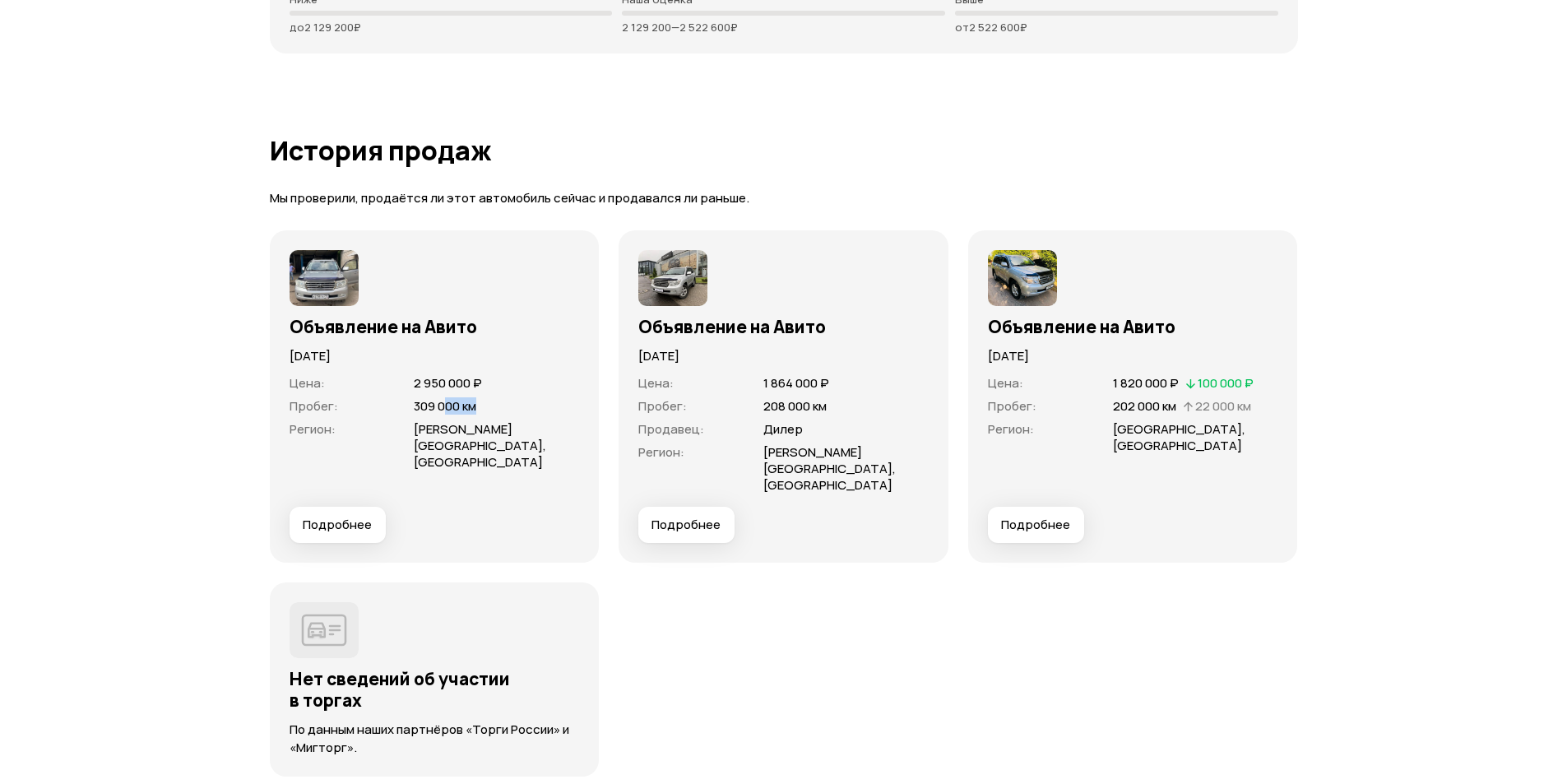
click at [511, 398] on span "309 000 км" at bounding box center [496, 406] width 166 height 16
drag, startPoint x: 1037, startPoint y: 368, endPoint x: 1185, endPoint y: 444, distance: 166.4
click at [1185, 444] on div "Цена : 1 820 000 ₽   100 000 ₽ Пробег : 202 000 км   22 000 км Регион : Калужск…" at bounding box center [1133, 436] width 291 height 142
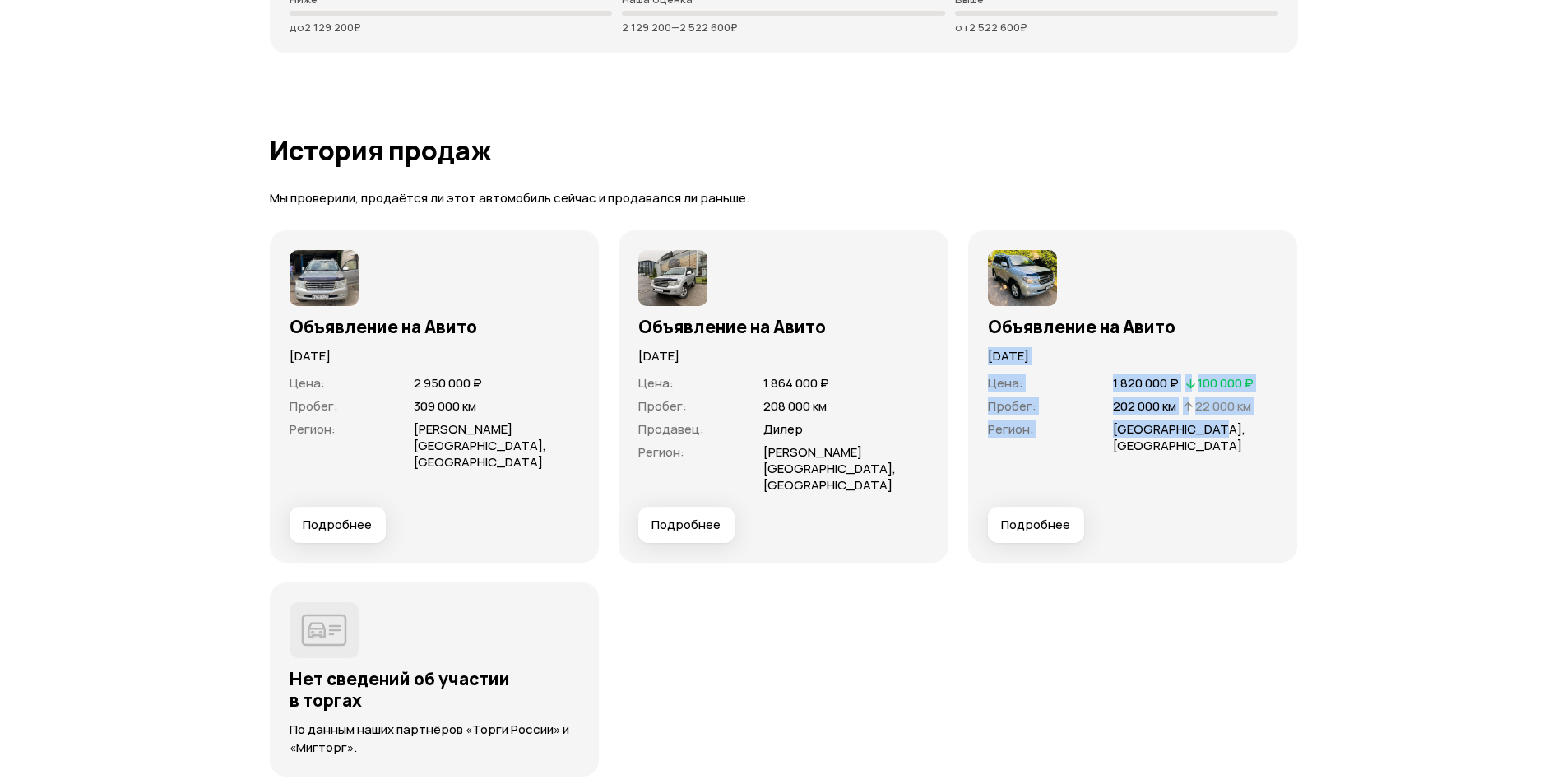
drag, startPoint x: 985, startPoint y: 333, endPoint x: 1215, endPoint y: 435, distance: 251.6
click at [1215, 434] on div "Объявление на Авито 8 мая 2020 года Цена : 1 820 000 ₽   100 000 ₽ Пробег : 202…" at bounding box center [1133, 396] width 330 height 332
click at [1215, 436] on div "Цена : 1 820 000 ₽   100 000 ₽ Пробег : 202 000 км   22 000 км Регион : Калужск…" at bounding box center [1133, 436] width 291 height 142
click at [1209, 431] on div "Цена : 1 820 000 ₽   100 000 ₽ Пробег : 202 000 км   22 000 км Регион : Калужск…" at bounding box center [1133, 436] width 291 height 142
click at [1198, 420] on span "Калужская область, Калуга" at bounding box center [1179, 436] width 132 height 33
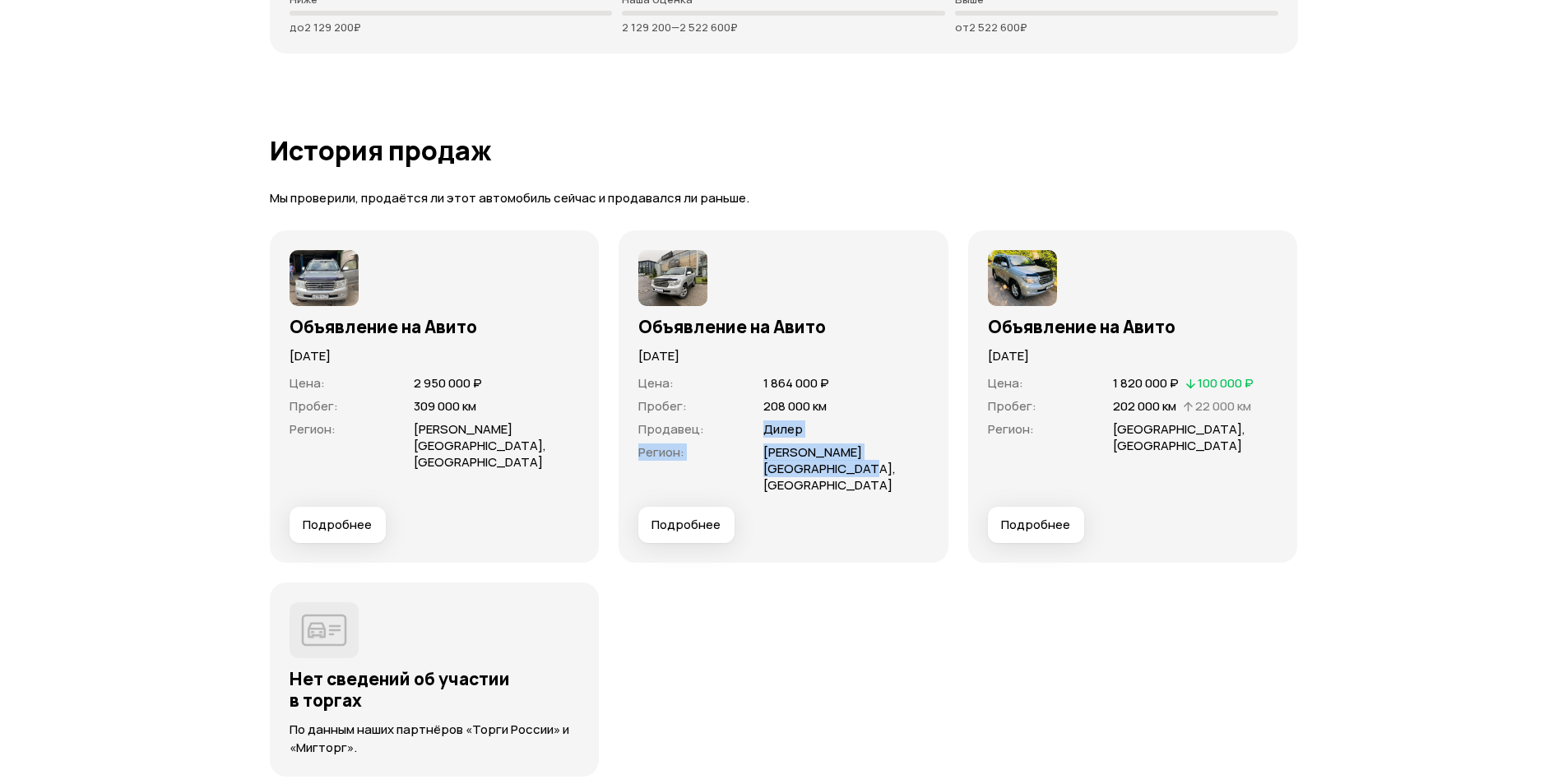
drag, startPoint x: 783, startPoint y: 419, endPoint x: 834, endPoint y: 444, distance: 56.8
click at [834, 444] on dl "Цена : 1 864 000 ₽ Пробег : 208 000 км Продавец : Дилер Регион : Московская обл…" at bounding box center [784, 434] width 291 height 119
click at [825, 448] on span "Московская область, Балашиха" at bounding box center [846, 469] width 166 height 50
click at [778, 448] on span "Московская область, Балашиха" at bounding box center [829, 468] width 132 height 50
drag, startPoint x: 349, startPoint y: 381, endPoint x: 549, endPoint y: 412, distance: 202.4
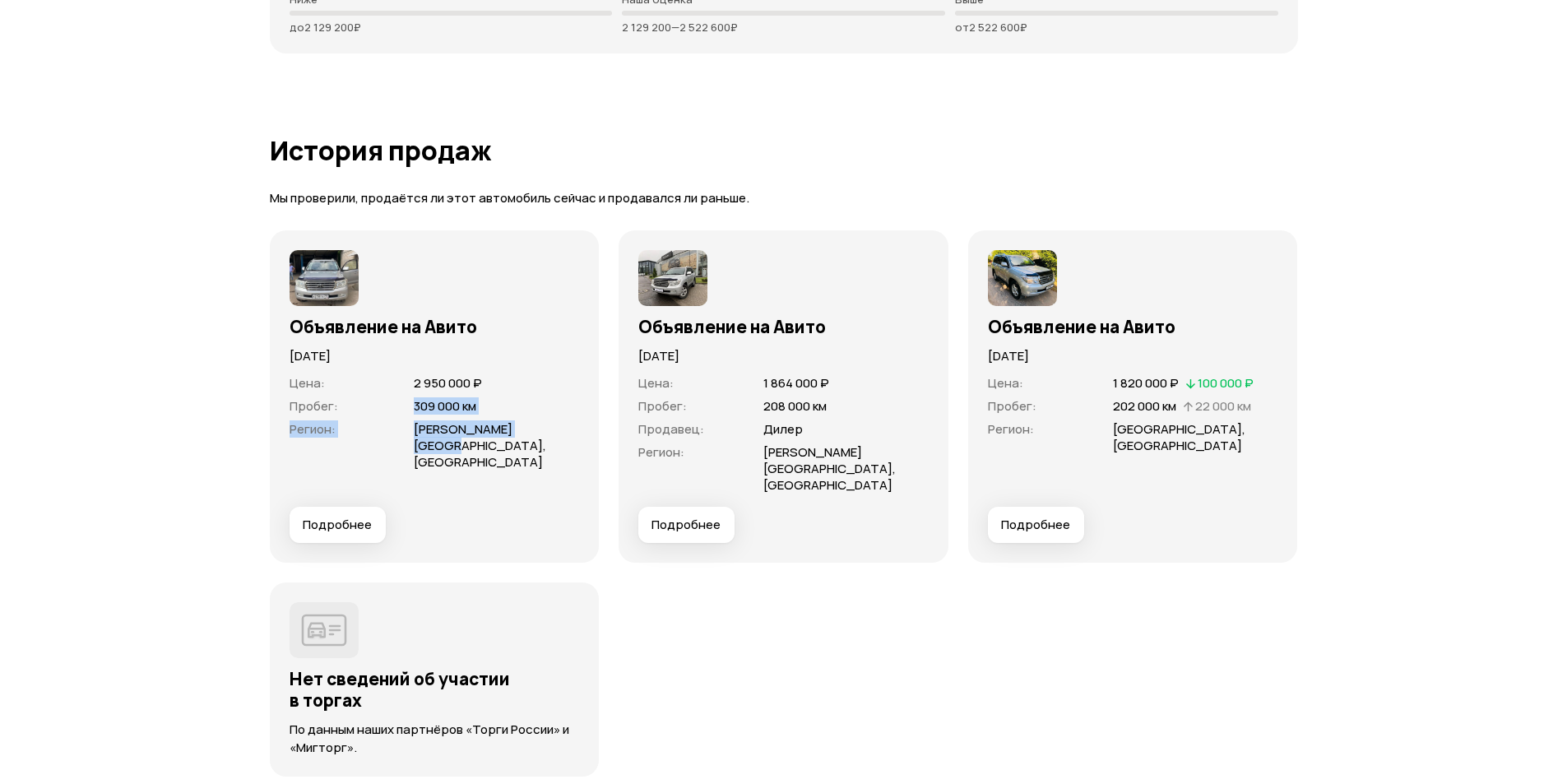
click at [549, 412] on dl "Цена : 2 950 000 ₽ Пробег : 309 000 км Регион : Московская область, Лыткарино" at bounding box center [435, 423] width 291 height 96
click at [549, 421] on span "Московская область, Лыткарино" at bounding box center [496, 446] width 166 height 50
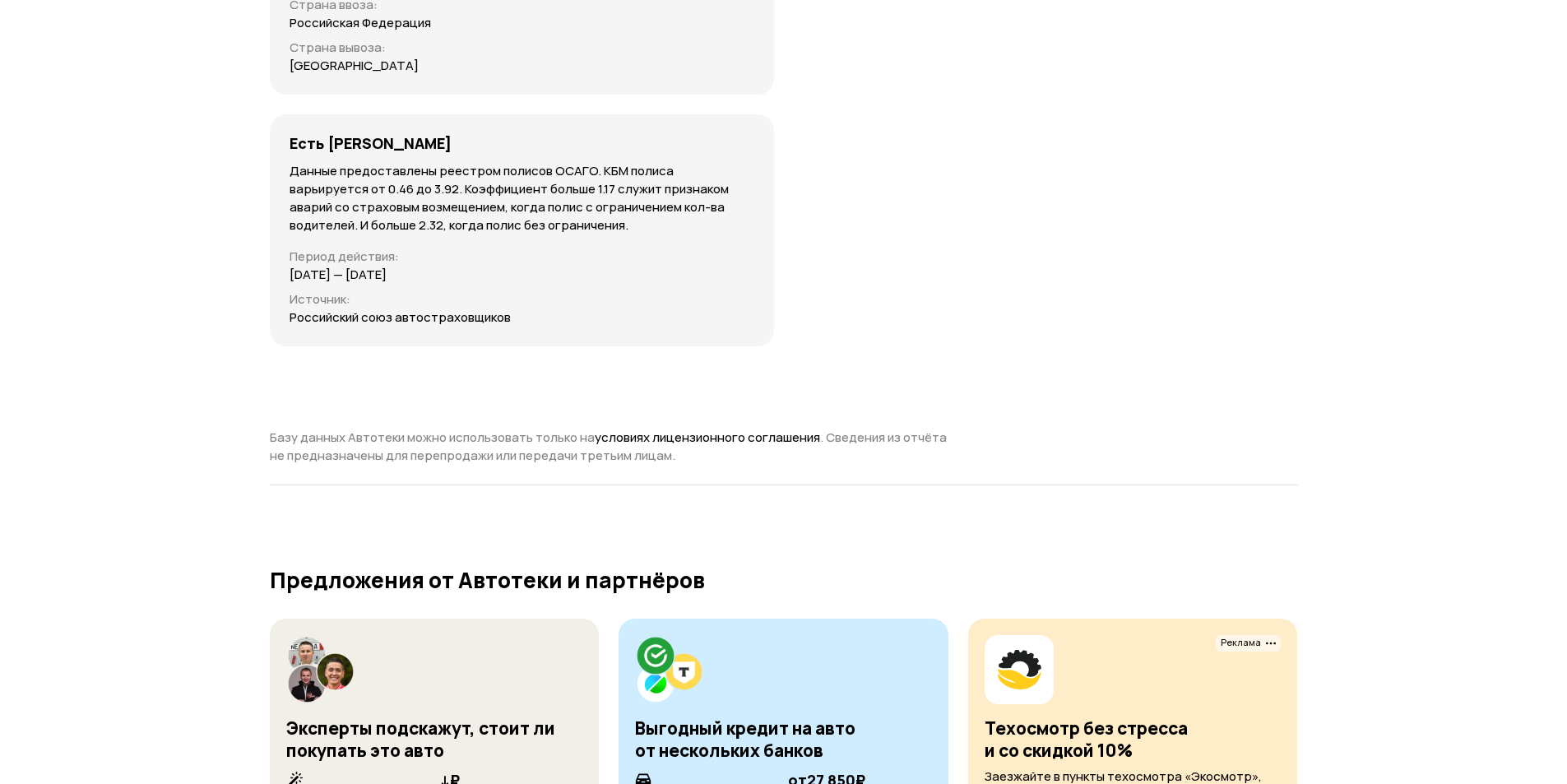
scroll to position [6041, 0]
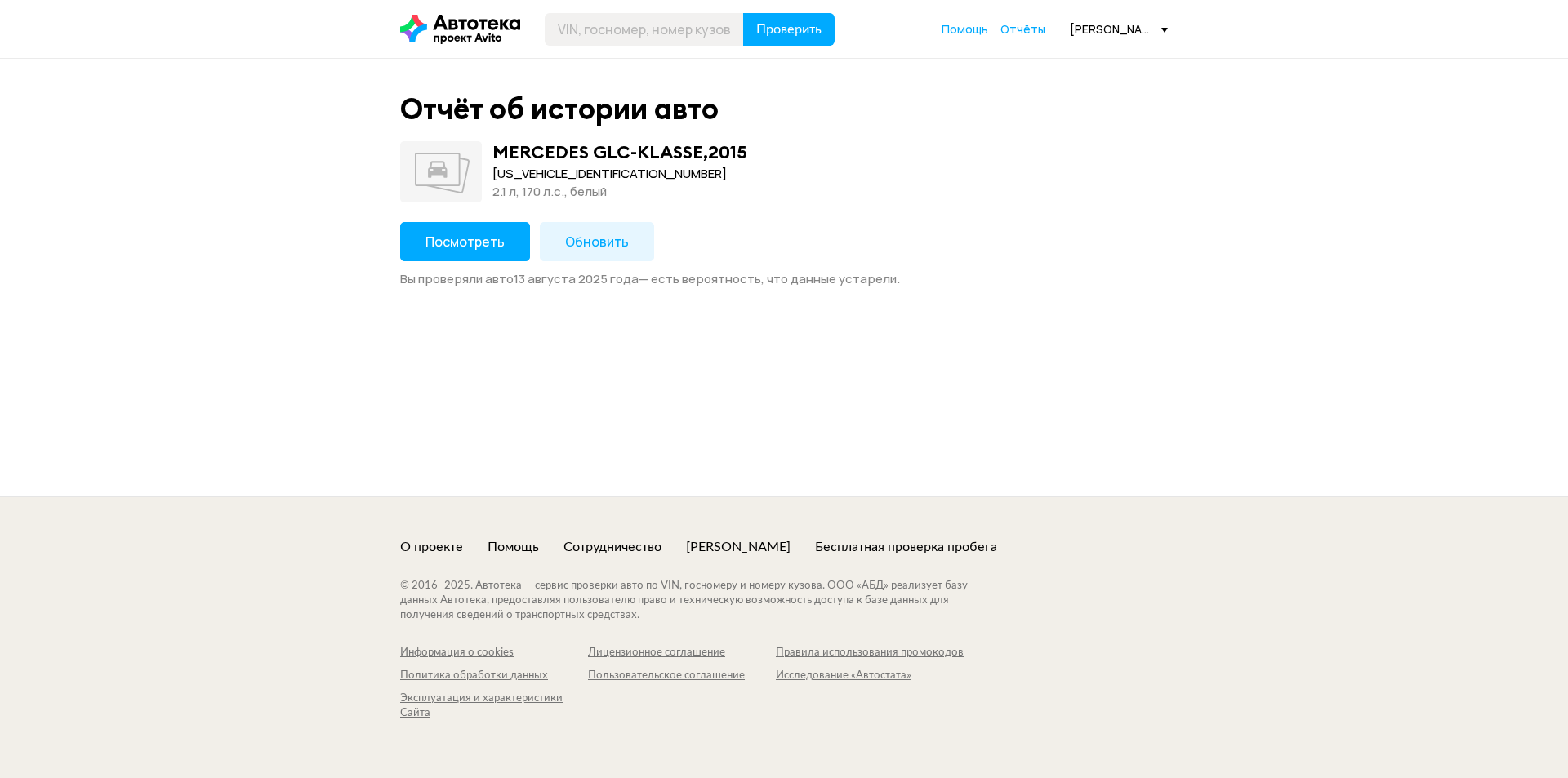
click at [442, 231] on button "Посмотреть" at bounding box center [465, 242] width 130 height 39
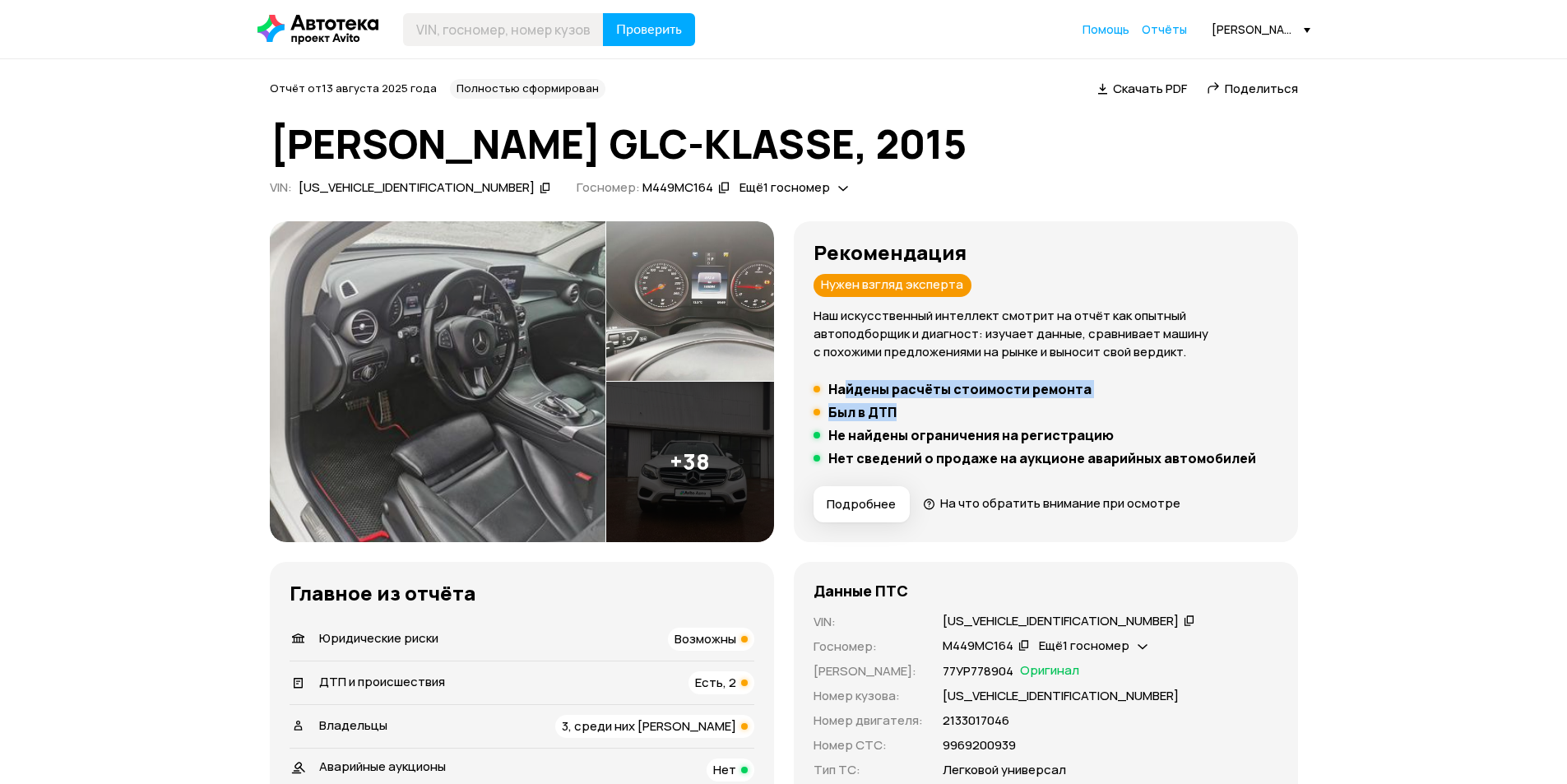
drag, startPoint x: 936, startPoint y: 399, endPoint x: 1010, endPoint y: 405, distance: 74.2
click at [1012, 401] on ul "Найдены расчёты стоимости ремонта Был в ДТП Не найдены ограничения на регистрац…" at bounding box center [1046, 424] width 465 height 85
click at [1010, 405] on li "Был в ДТП" at bounding box center [1046, 412] width 465 height 16
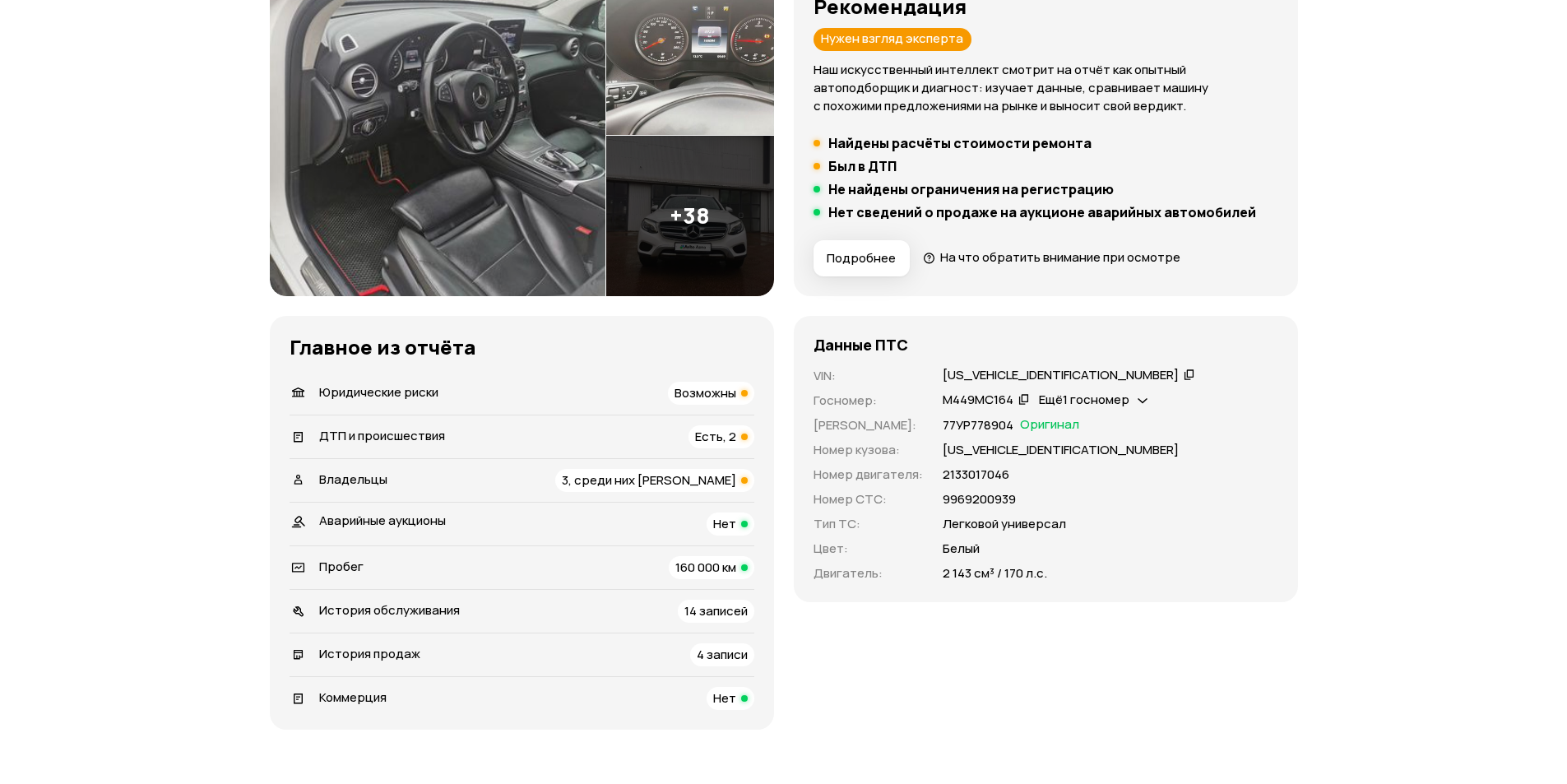
scroll to position [247, 0]
drag, startPoint x: 635, startPoint y: 443, endPoint x: 716, endPoint y: 445, distance: 81.0
click at [716, 445] on div "ДТП и происшествия Есть, 2" at bounding box center [522, 436] width 465 height 23
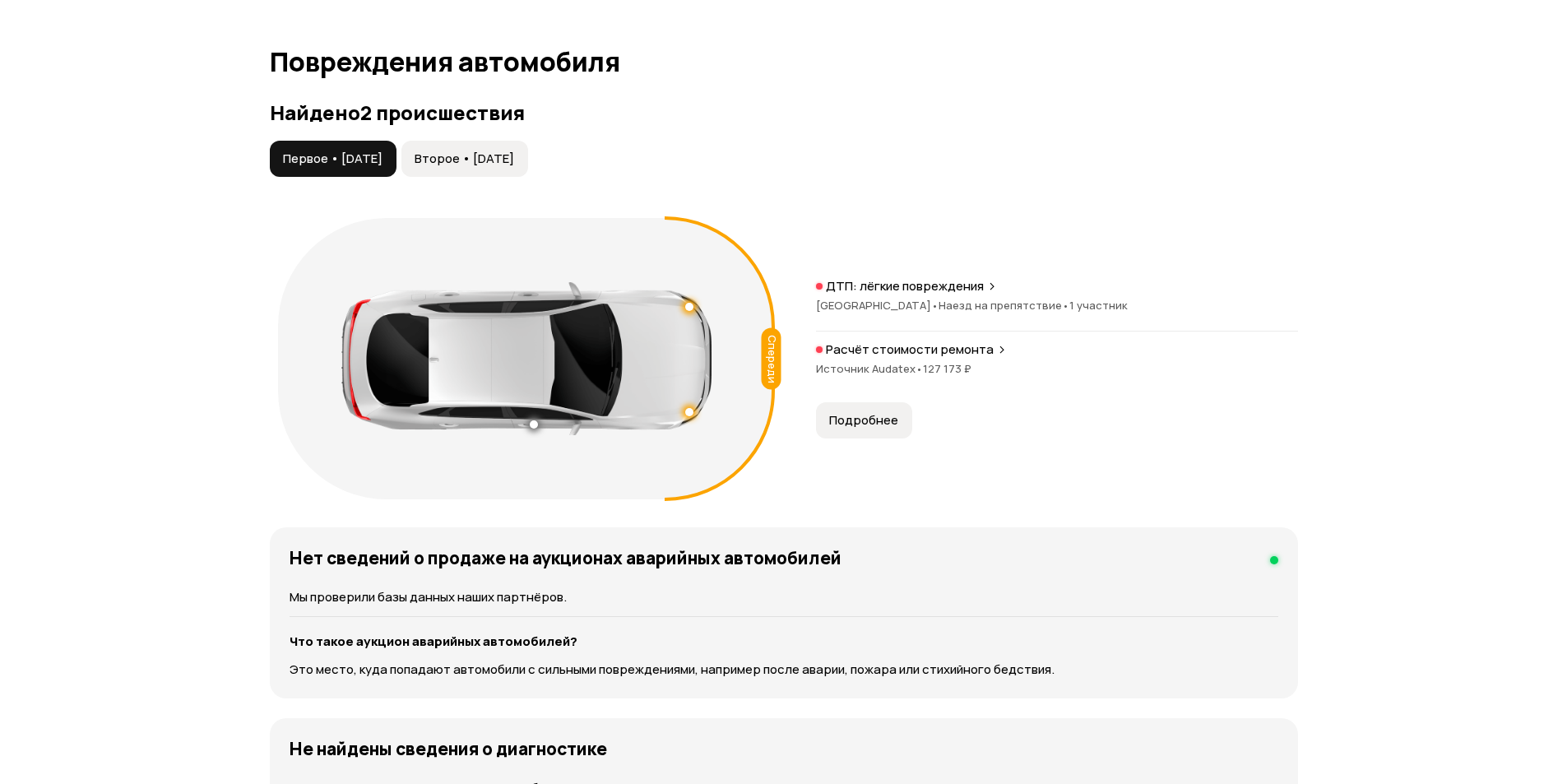
scroll to position [1703, 0]
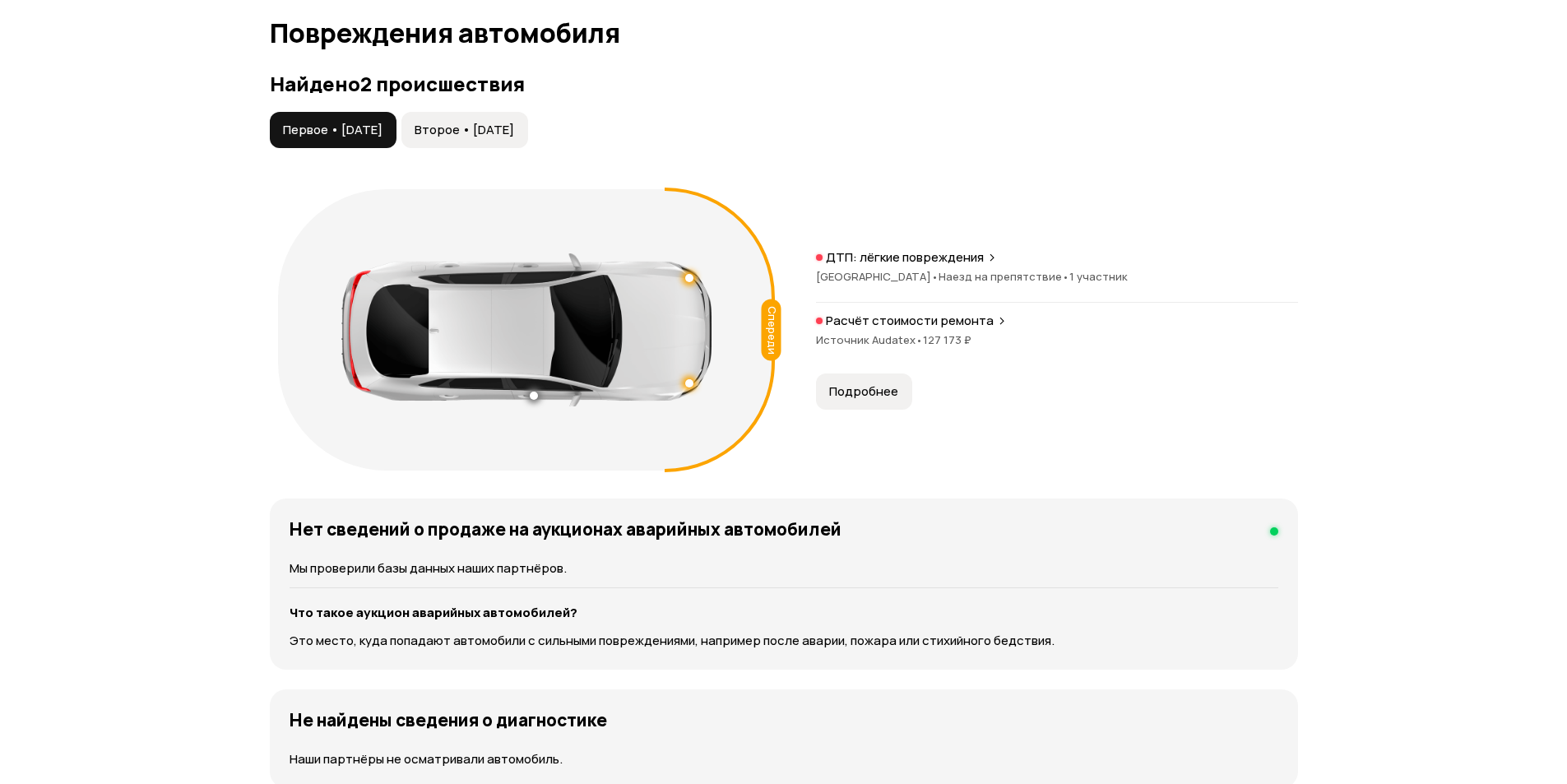
click at [312, 289] on div "Спереди" at bounding box center [526, 329] width 497 height 281
click at [499, 120] on button "Второе • 09 май 2023" at bounding box center [465, 130] width 126 height 36
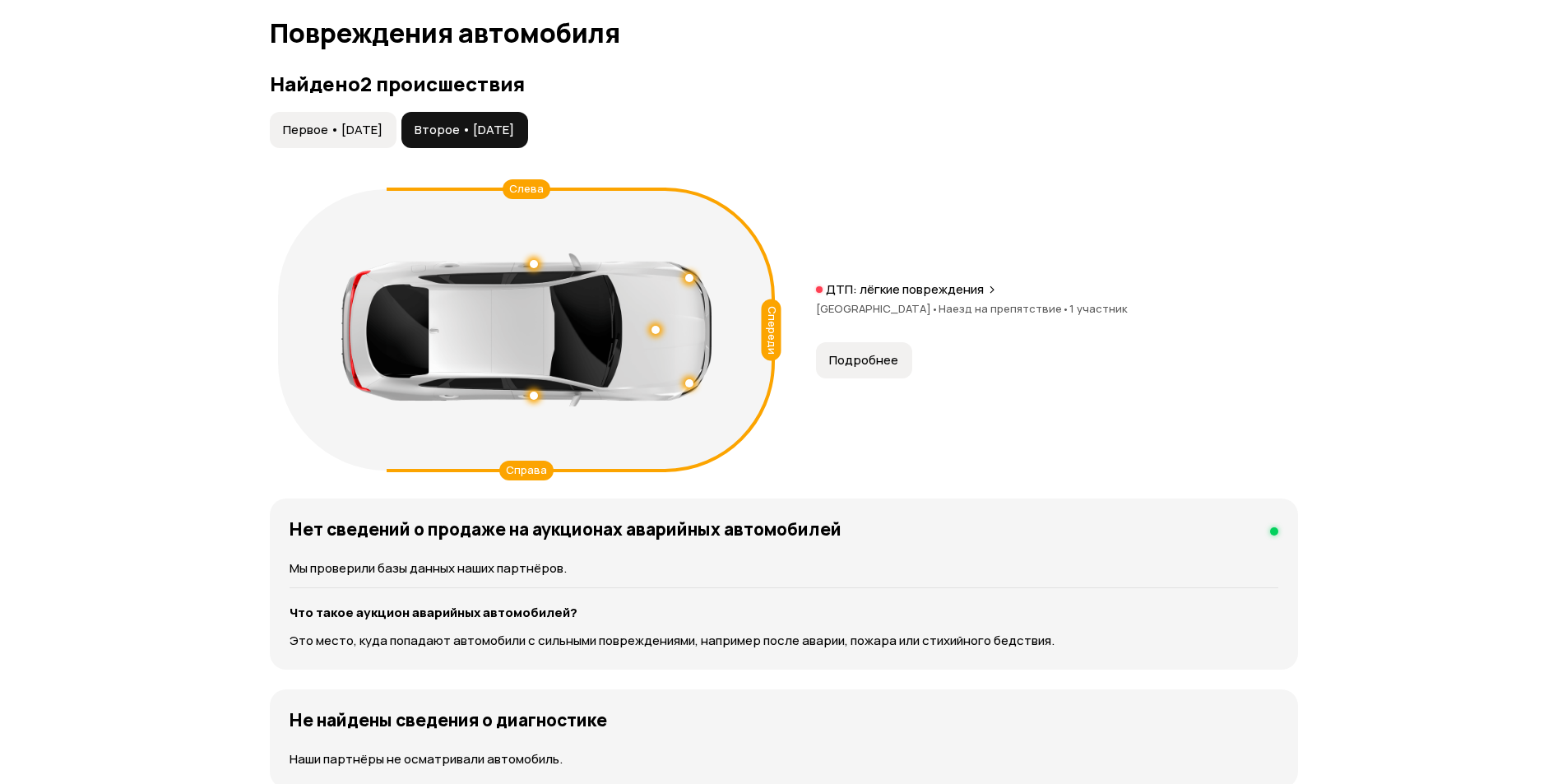
click at [942, 281] on div "ДТП: лёгкие повреждения Саратовская область • Наезд на препятствие • 1 участник" at bounding box center [1057, 307] width 482 height 53
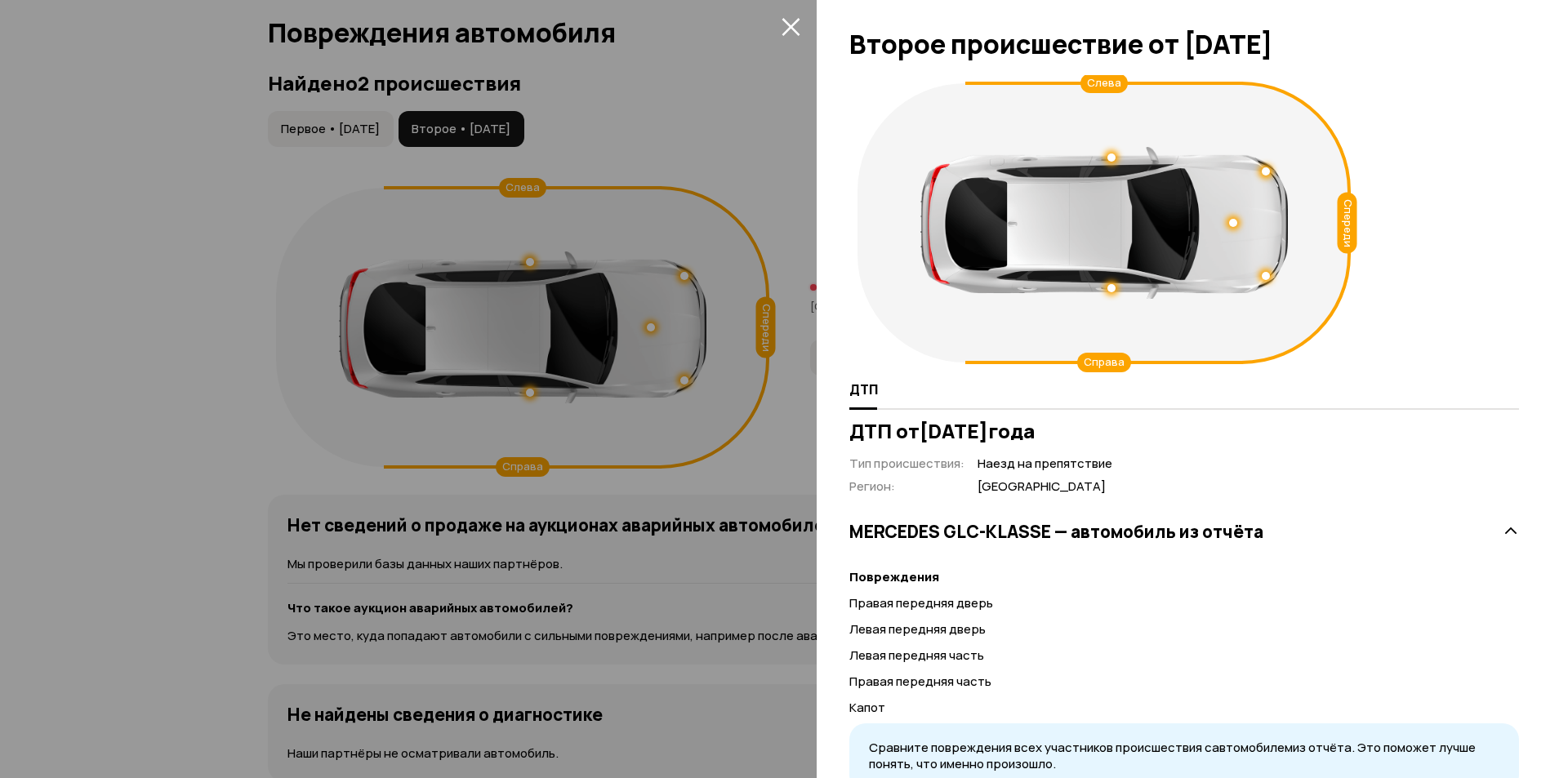
drag, startPoint x: 1082, startPoint y: 561, endPoint x: 1124, endPoint y: 633, distance: 83.4
click at [1126, 634] on div "MERCEDES GLC-KLASSE — автомобиль из отчёта Повреждения Правая передняя дверь Ле…" at bounding box center [1183, 653] width 669 height 316
click at [785, 28] on icon "закрыть" at bounding box center [790, 26] width 19 height 19
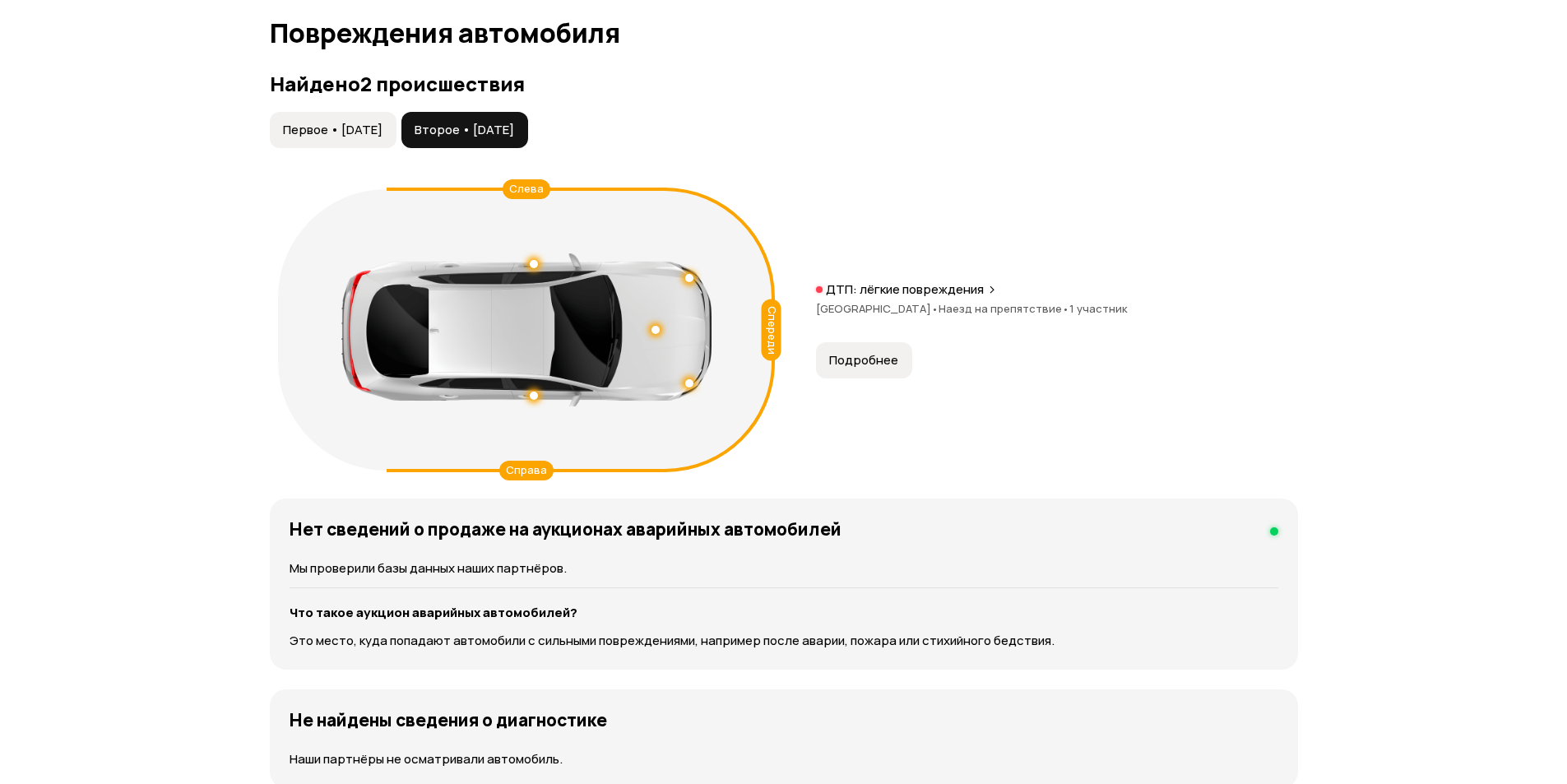
click at [653, 313] on div at bounding box center [526, 330] width 370 height 153
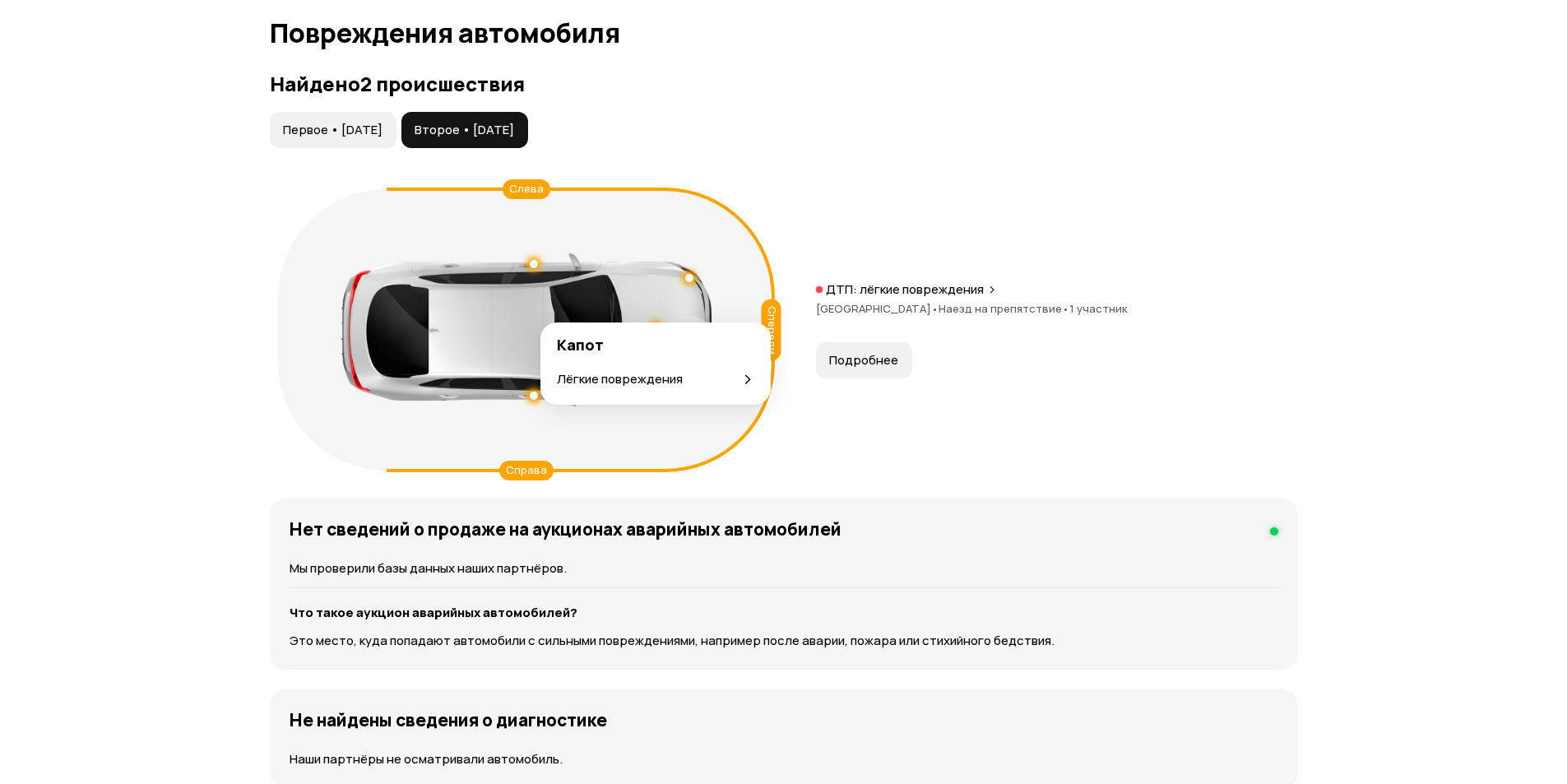
click at [658, 324] on div at bounding box center [655, 329] width 11 height 11
click at [769, 387] on div "Капот Лёгкие повреждения" at bounding box center [656, 363] width 231 height 82
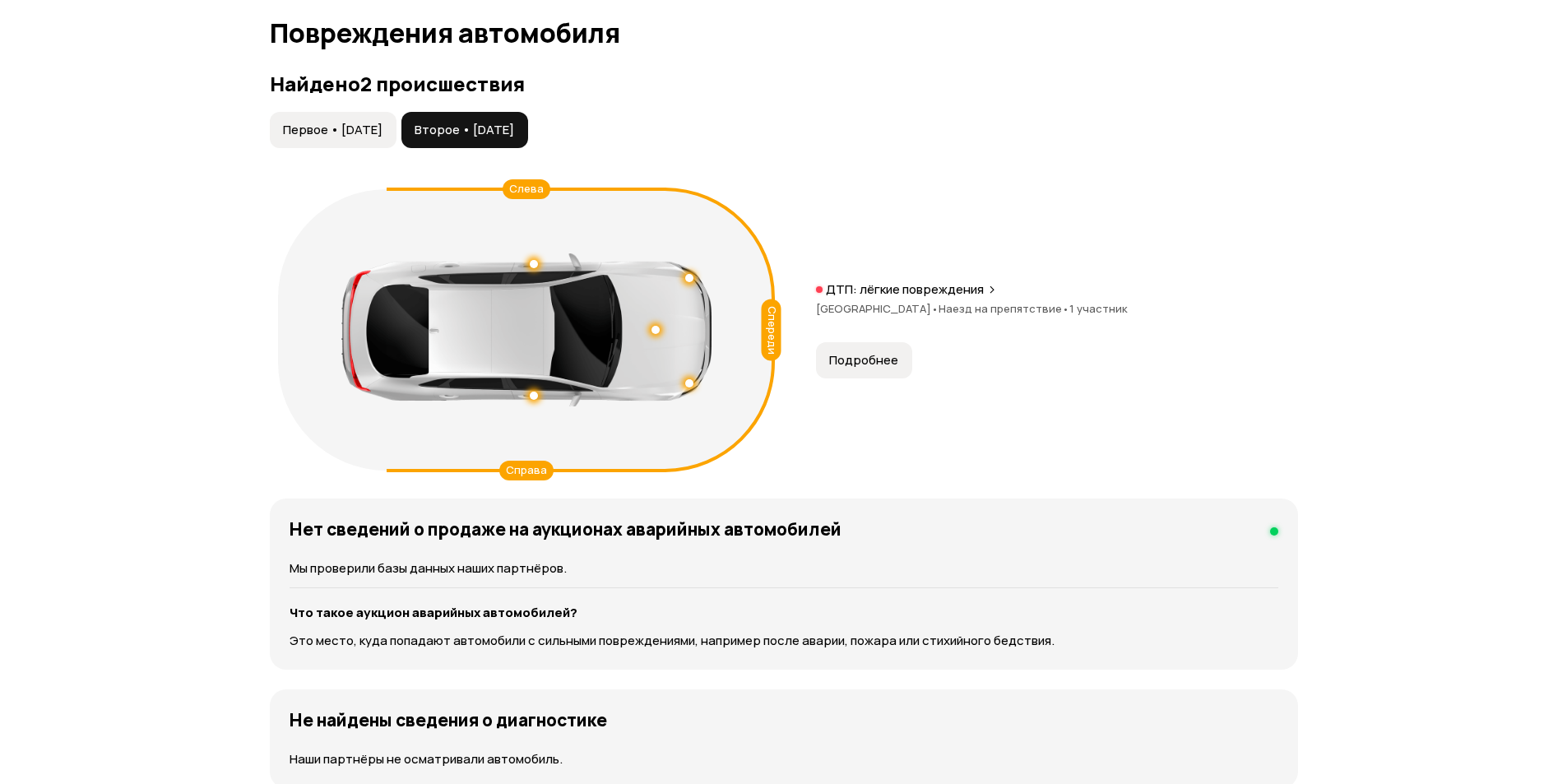
click at [691, 274] on div at bounding box center [690, 278] width 9 height 9
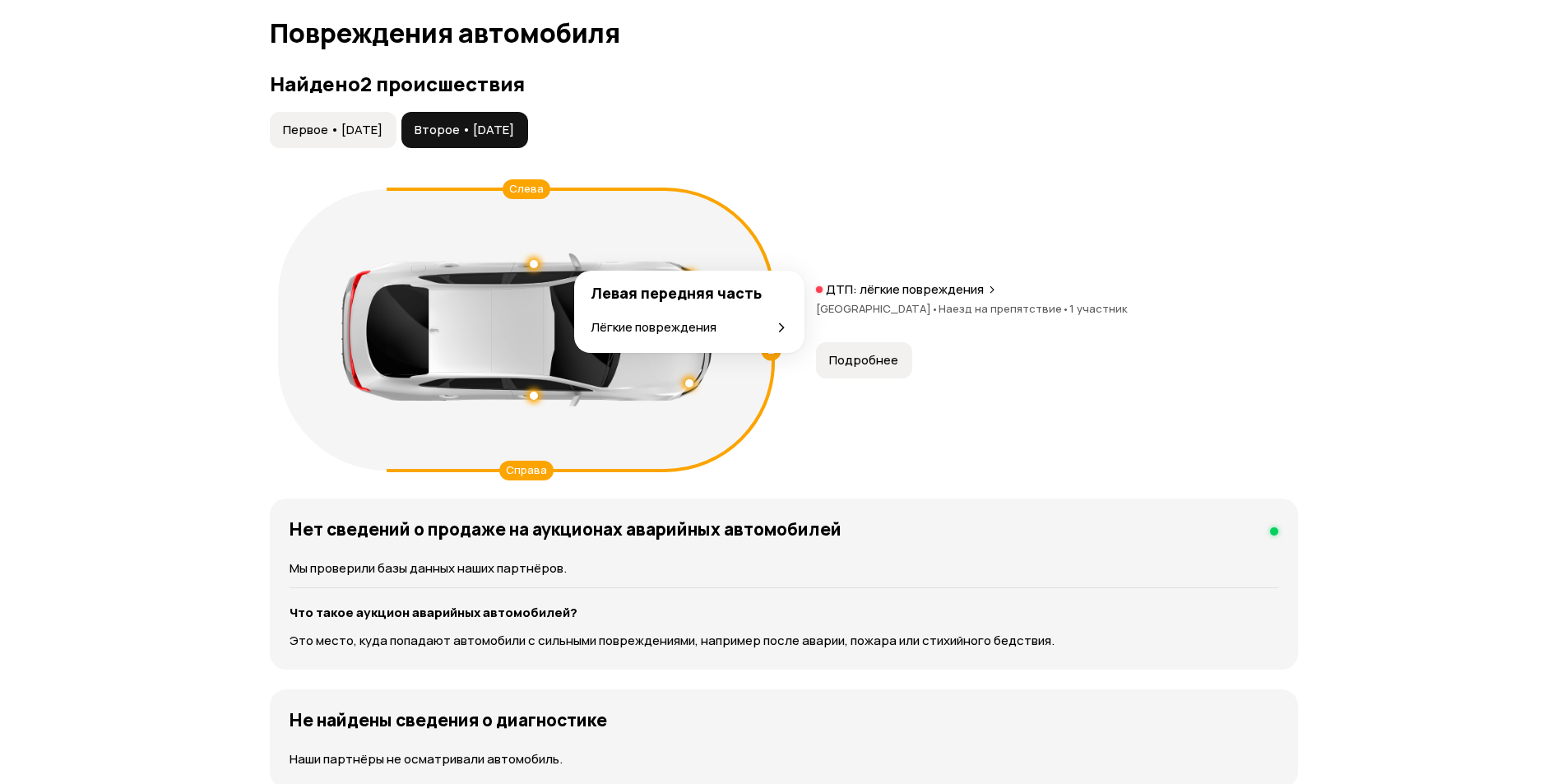
click at [688, 272] on div at bounding box center [689, 278] width 11 height 11
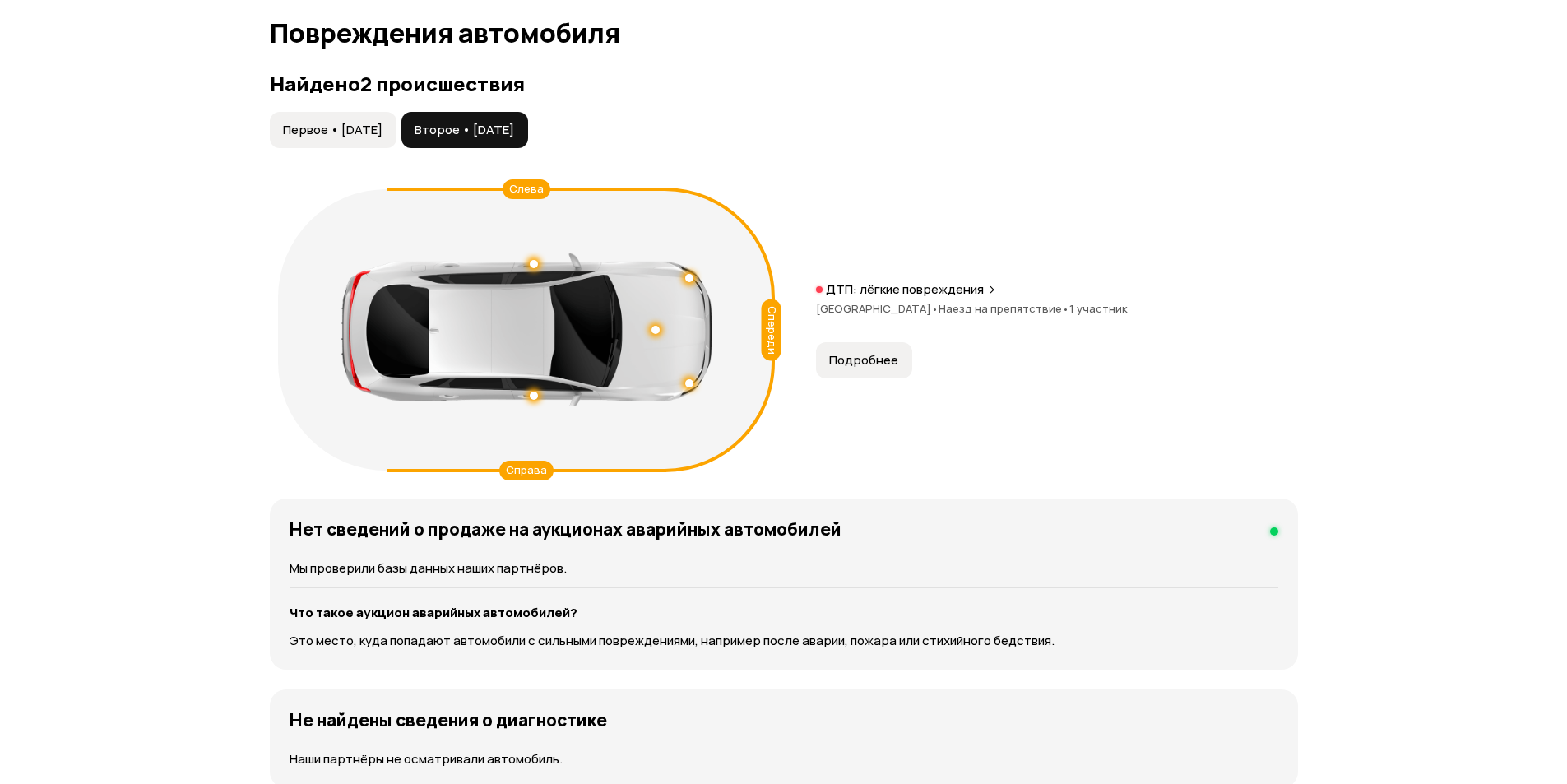
click at [695, 365] on div at bounding box center [526, 330] width 370 height 153
click at [687, 379] on div at bounding box center [690, 383] width 9 height 9
drag, startPoint x: 531, startPoint y: 211, endPoint x: 536, endPoint y: 235, distance: 24.5
click at [536, 219] on div "Спереди Слева Справа" at bounding box center [526, 329] width 497 height 281
drag, startPoint x: 536, startPoint y: 239, endPoint x: 533, endPoint y: 250, distance: 11.4
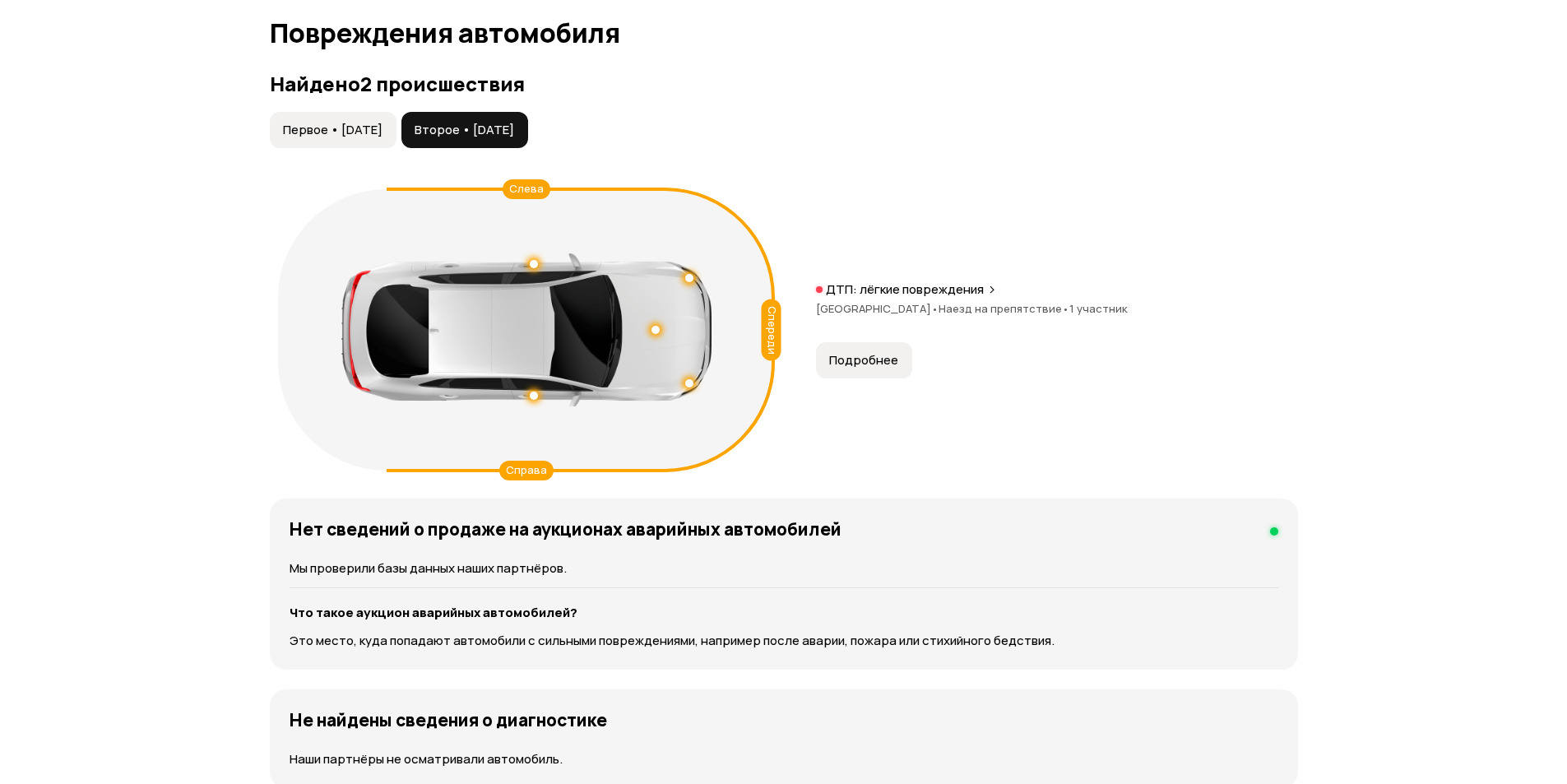
click at [536, 254] on div at bounding box center [526, 330] width 370 height 153
click at [533, 260] on div at bounding box center [534, 264] width 9 height 9
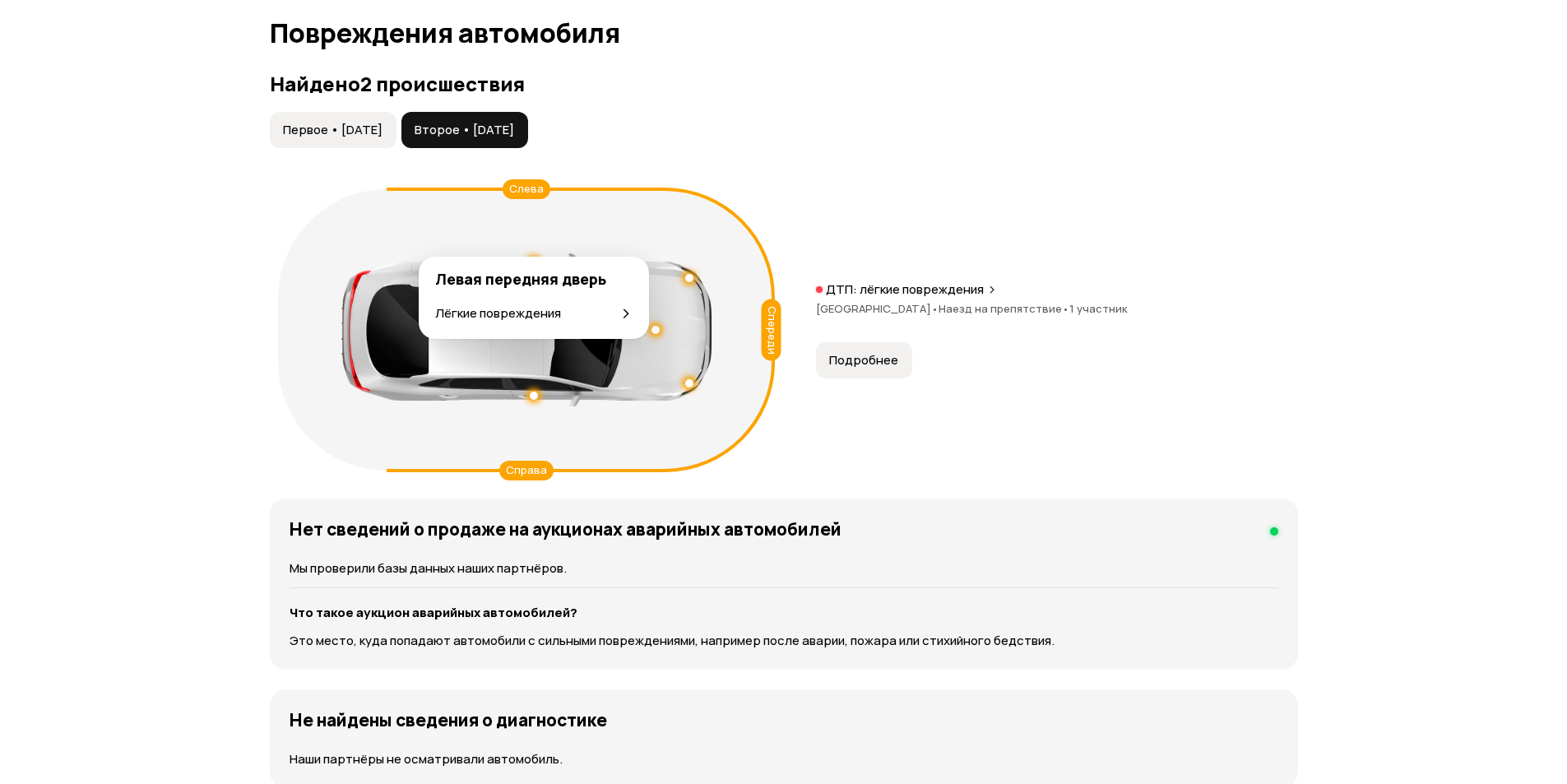
click at [534, 258] on div at bounding box center [533, 263] width 11 height 11
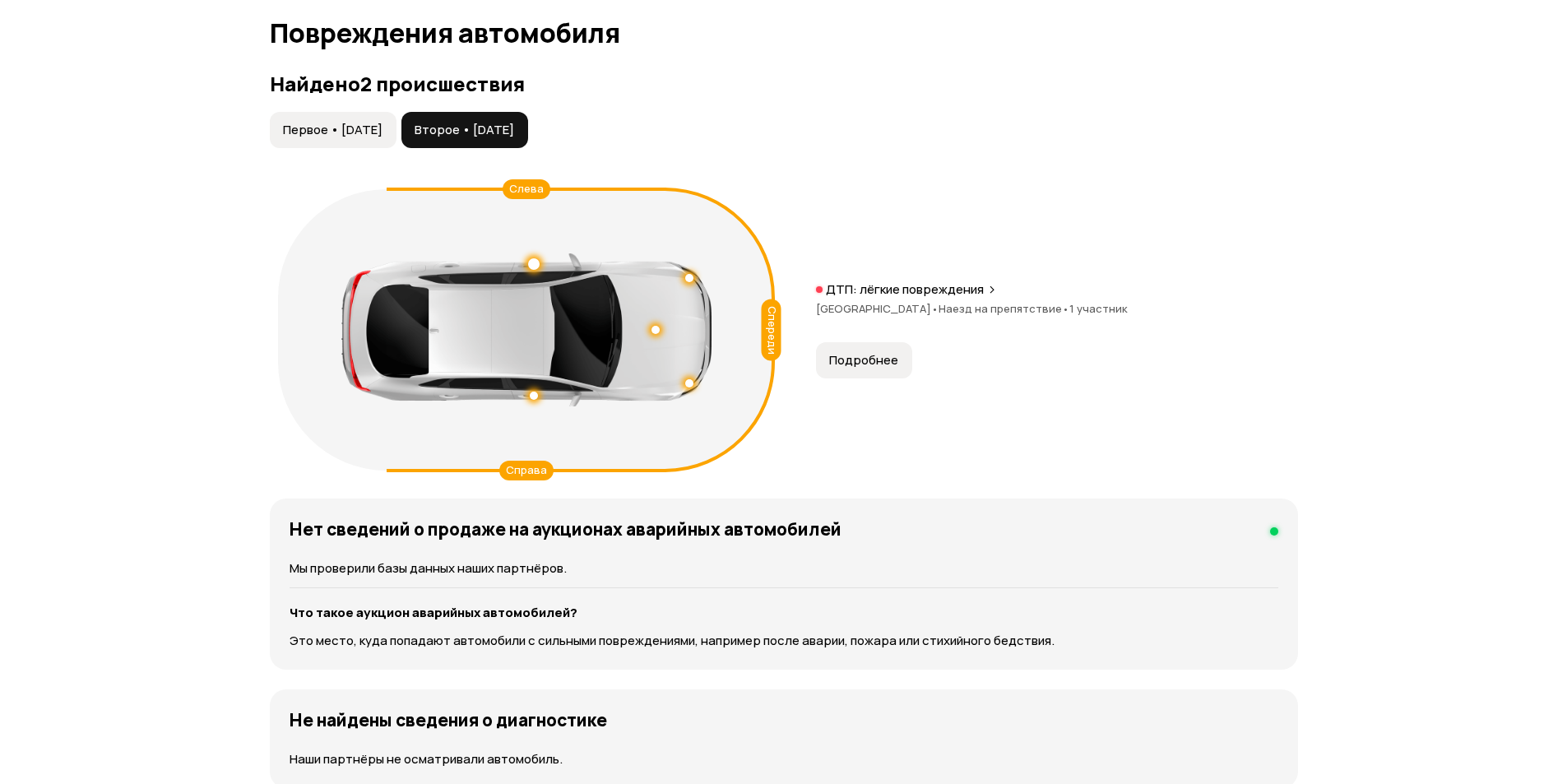
click at [547, 375] on div at bounding box center [526, 330] width 370 height 153
click at [537, 389] on div at bounding box center [533, 395] width 11 height 11
drag, startPoint x: 536, startPoint y: 373, endPoint x: 764, endPoint y: 305, distance: 237.9
click at [570, 365] on div at bounding box center [526, 330] width 370 height 153
click at [961, 301] on span "Наезд на препятствие •" at bounding box center [1004, 307] width 131 height 15
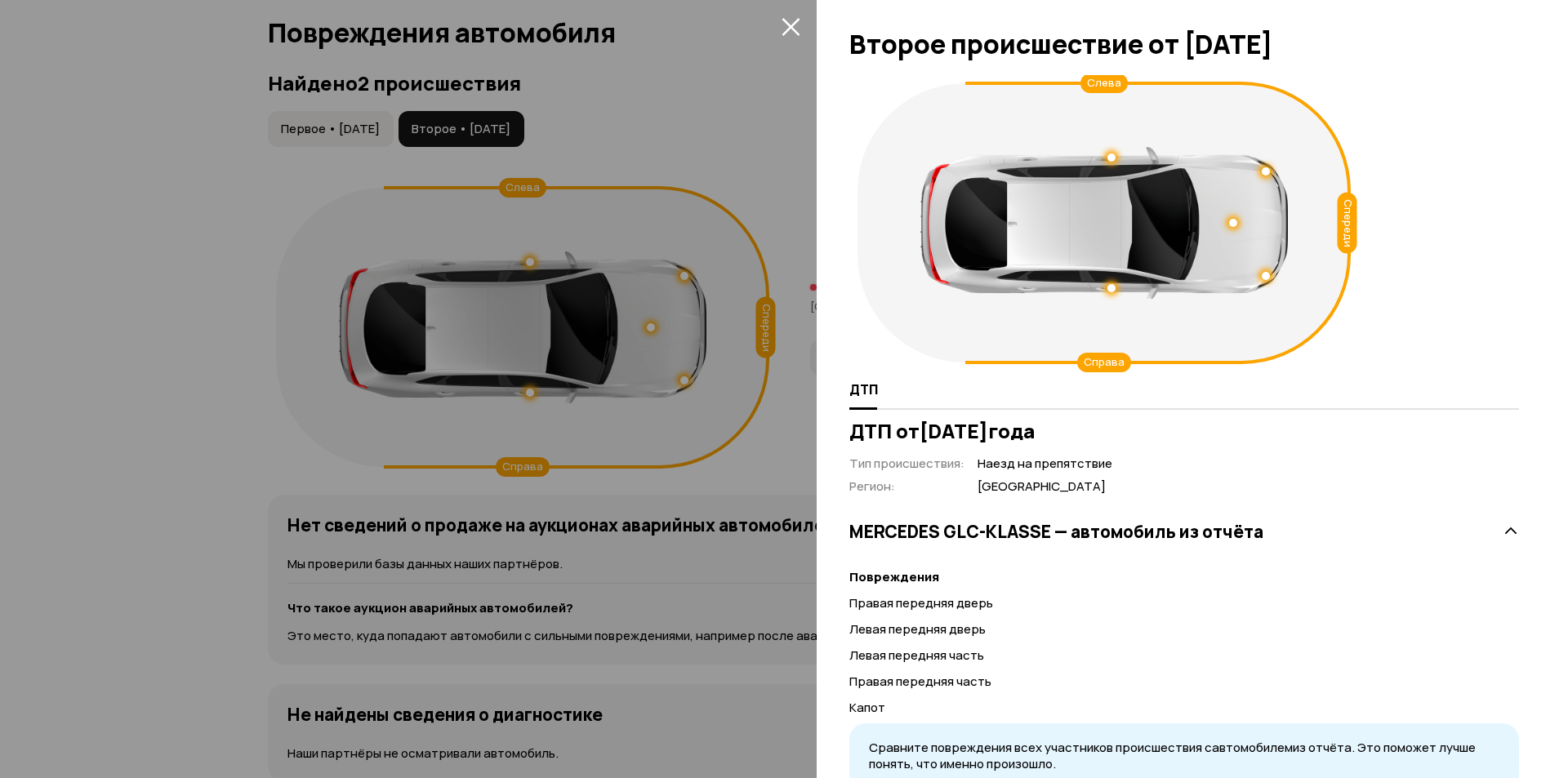
click at [337, 104] on div at bounding box center [784, 389] width 1568 height 778
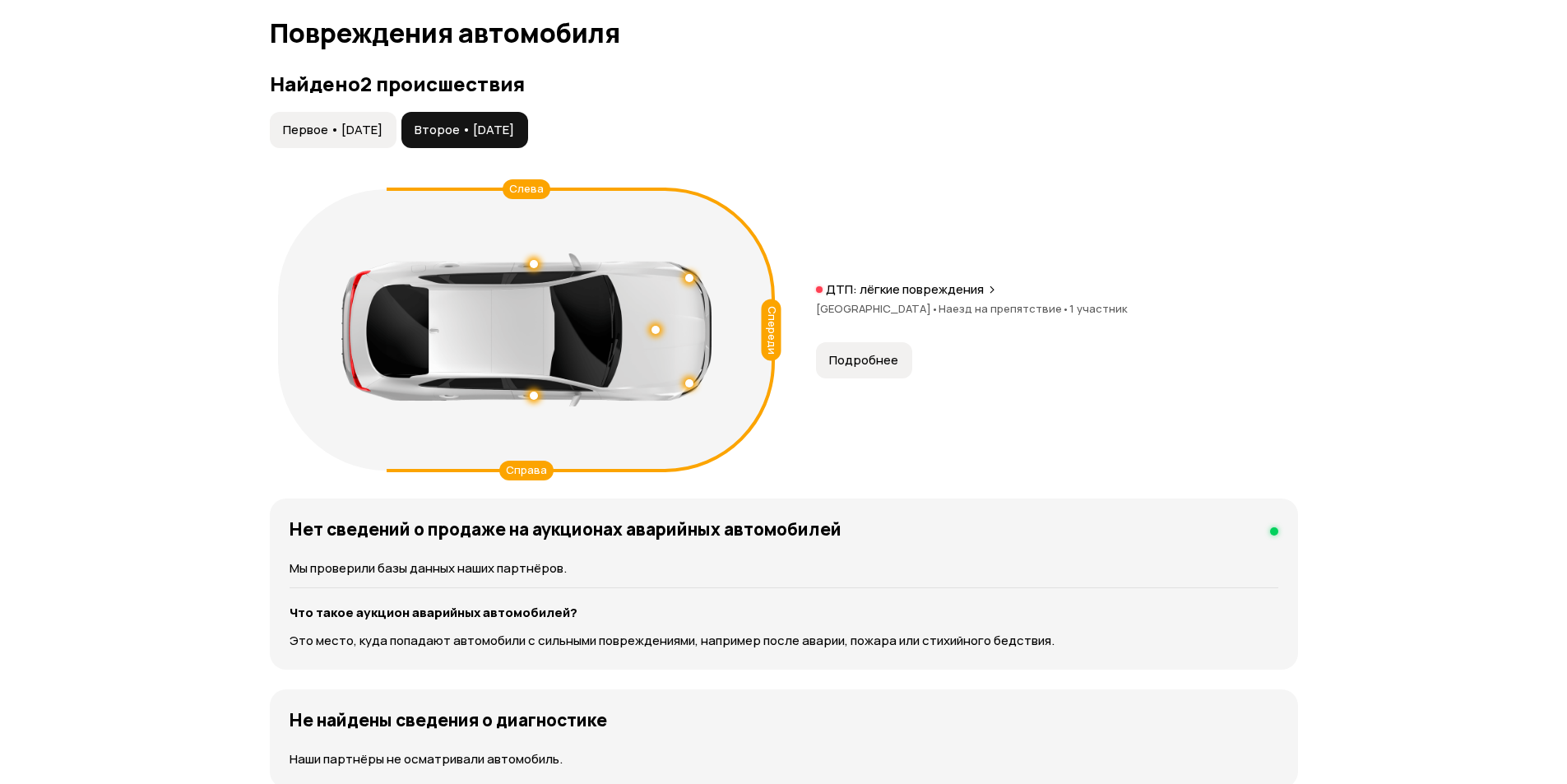
click at [337, 121] on span "Первое • 03 дек 2015" at bounding box center [332, 129] width 99 height 16
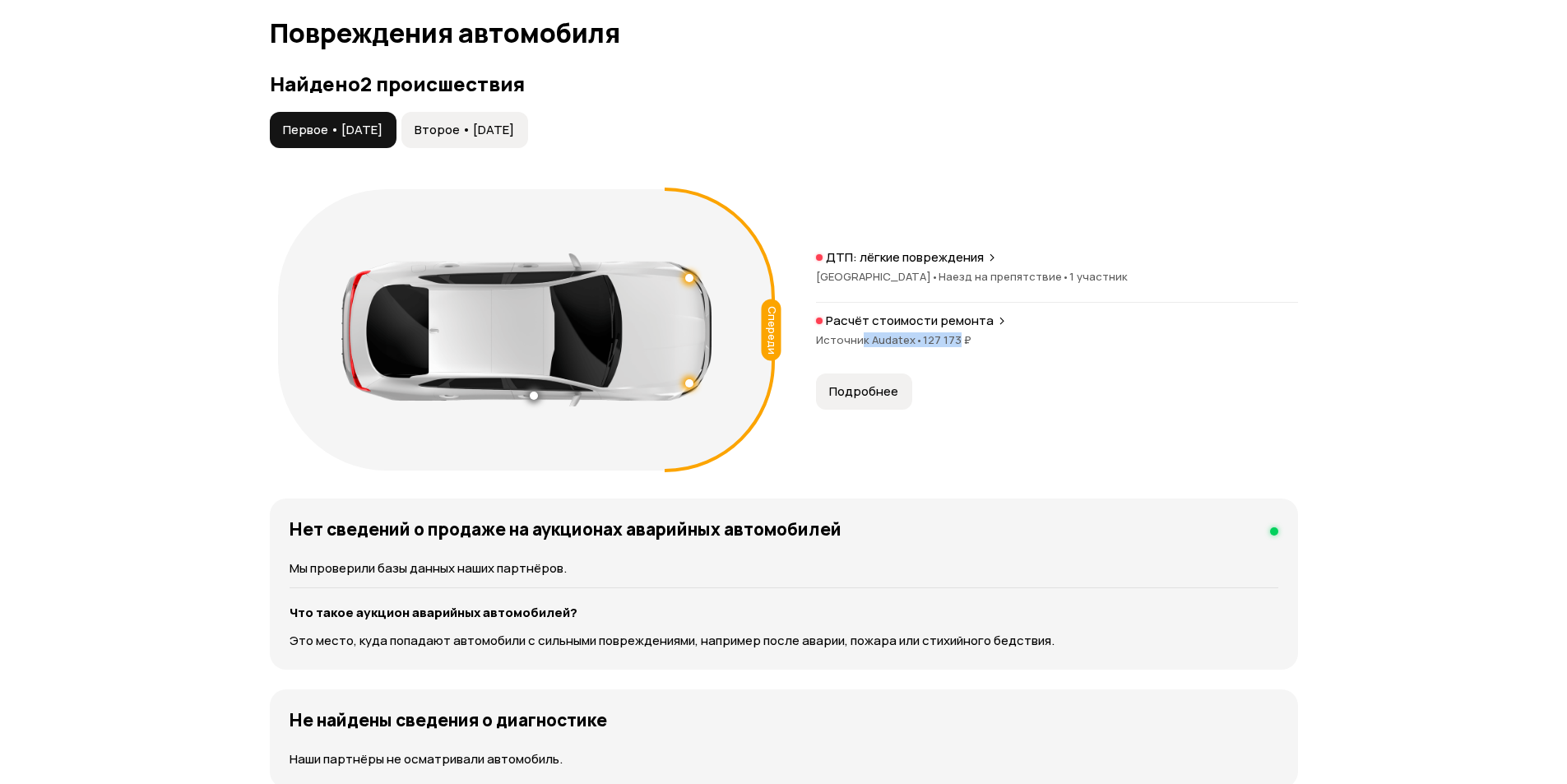
drag, startPoint x: 860, startPoint y: 315, endPoint x: 954, endPoint y: 319, distance: 94.1
click at [954, 332] on div "Источник Audatex • 127 173 ₽" at bounding box center [1057, 339] width 482 height 15
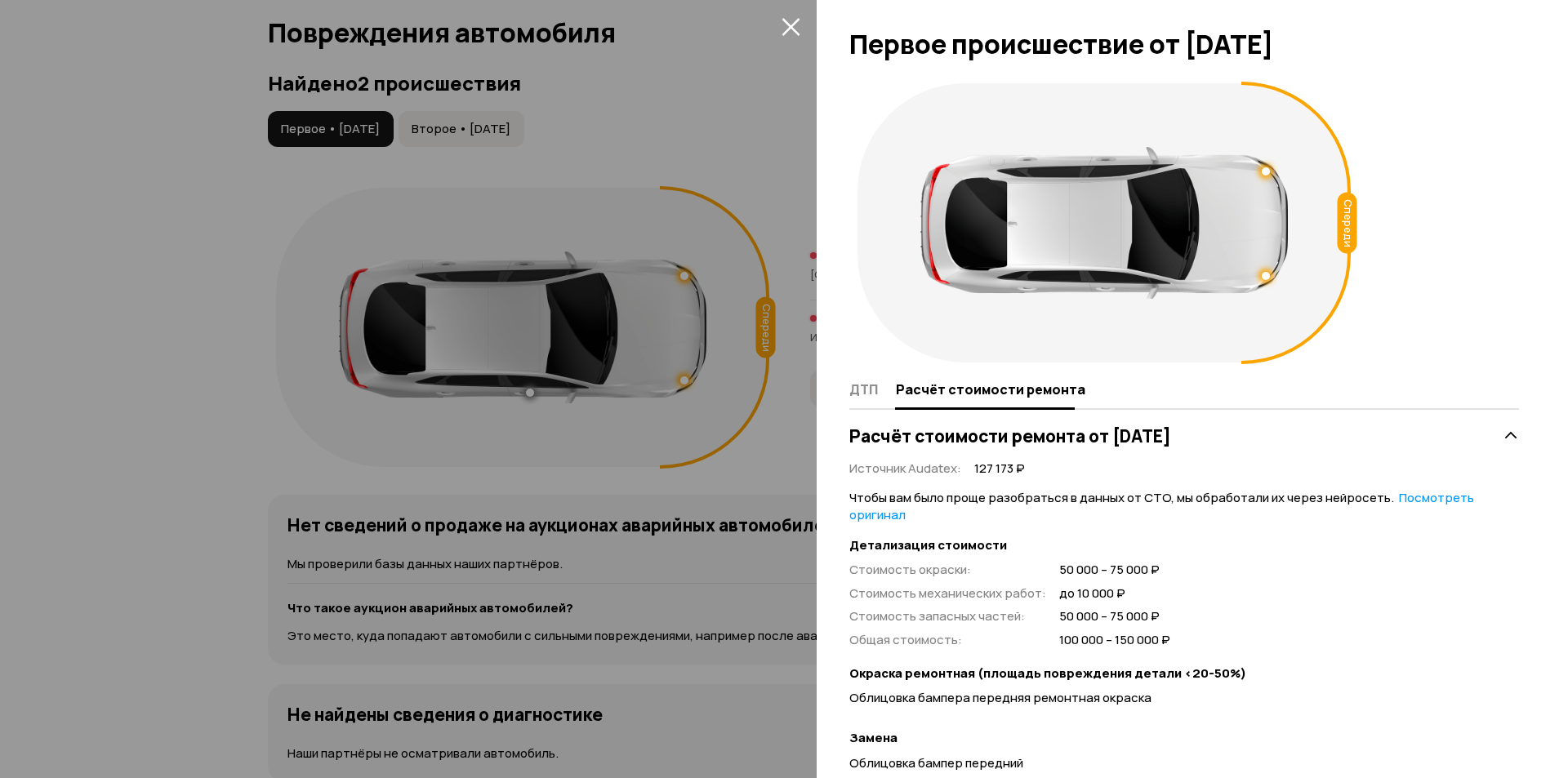
click at [1373, 220] on div "Спереди" at bounding box center [1183, 223] width 669 height 296
click at [826, 234] on div "Спереди ДТП Расчёт стоимости ремонта Расчёт стоимости ремонта от 17 марта 2016 …" at bounding box center [1192, 426] width 751 height 703
drag, startPoint x: 935, startPoint y: 235, endPoint x: 985, endPoint y: 238, distance: 50.1
click at [978, 242] on div at bounding box center [1103, 222] width 367 height 152
drag, startPoint x: 1059, startPoint y: 286, endPoint x: 1058, endPoint y: 296, distance: 10.0
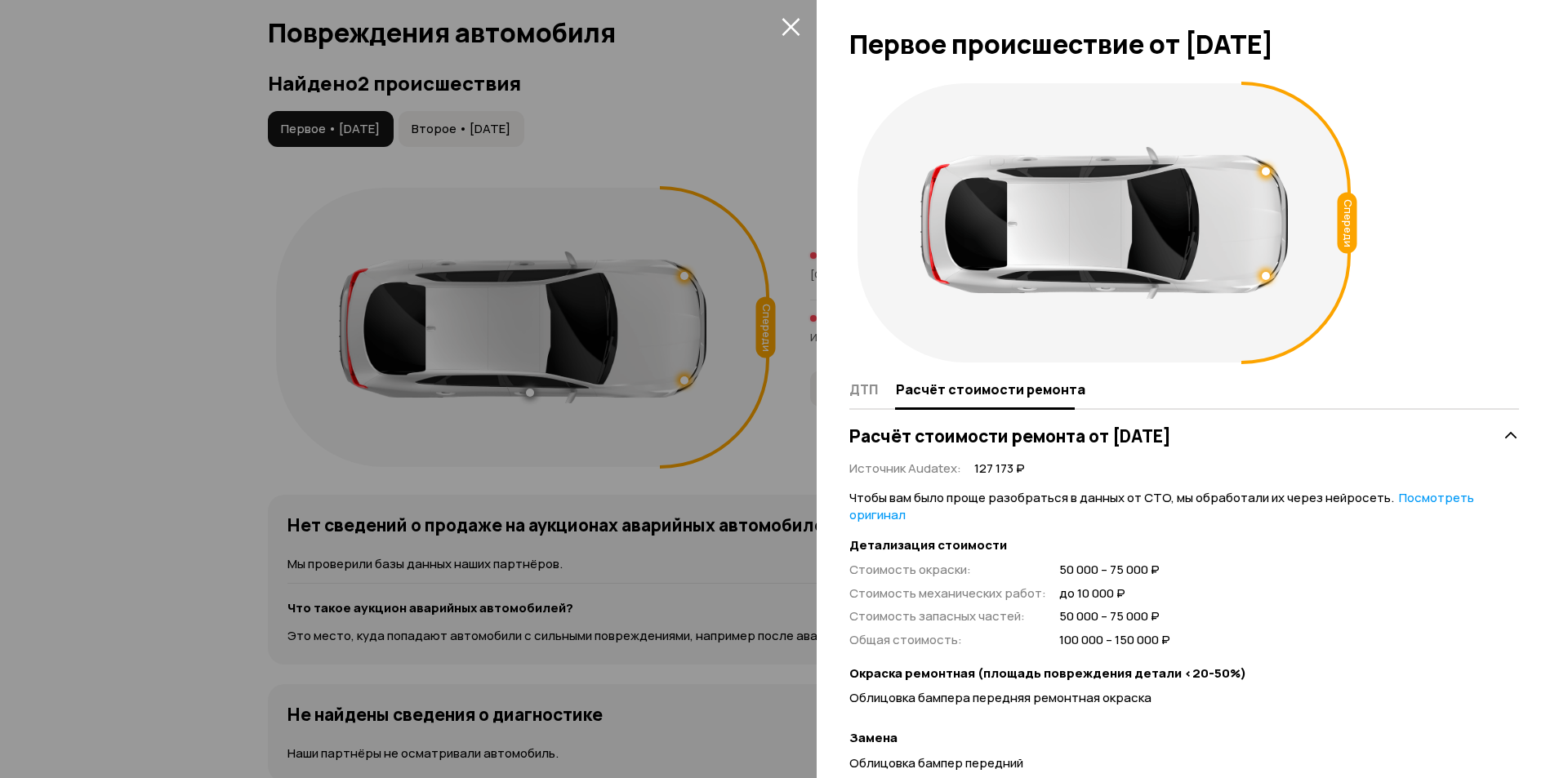
click at [1059, 293] on div at bounding box center [1103, 222] width 367 height 152
drag, startPoint x: 1024, startPoint y: 467, endPoint x: 1256, endPoint y: 472, distance: 232.1
click at [1256, 472] on div "Источник Audatex : 127 173 ₽ Чтобы вам было проще разобраться в данных от СТО, …" at bounding box center [1183, 705] width 669 height 508
click at [1240, 485] on div "Источник Audatex : 127 173 ₽ Чтобы вам было проще разобраться в данных от СТО, …" at bounding box center [1183, 705] width 669 height 508
click at [792, 28] on icon "закрыть" at bounding box center [790, 26] width 18 height 18
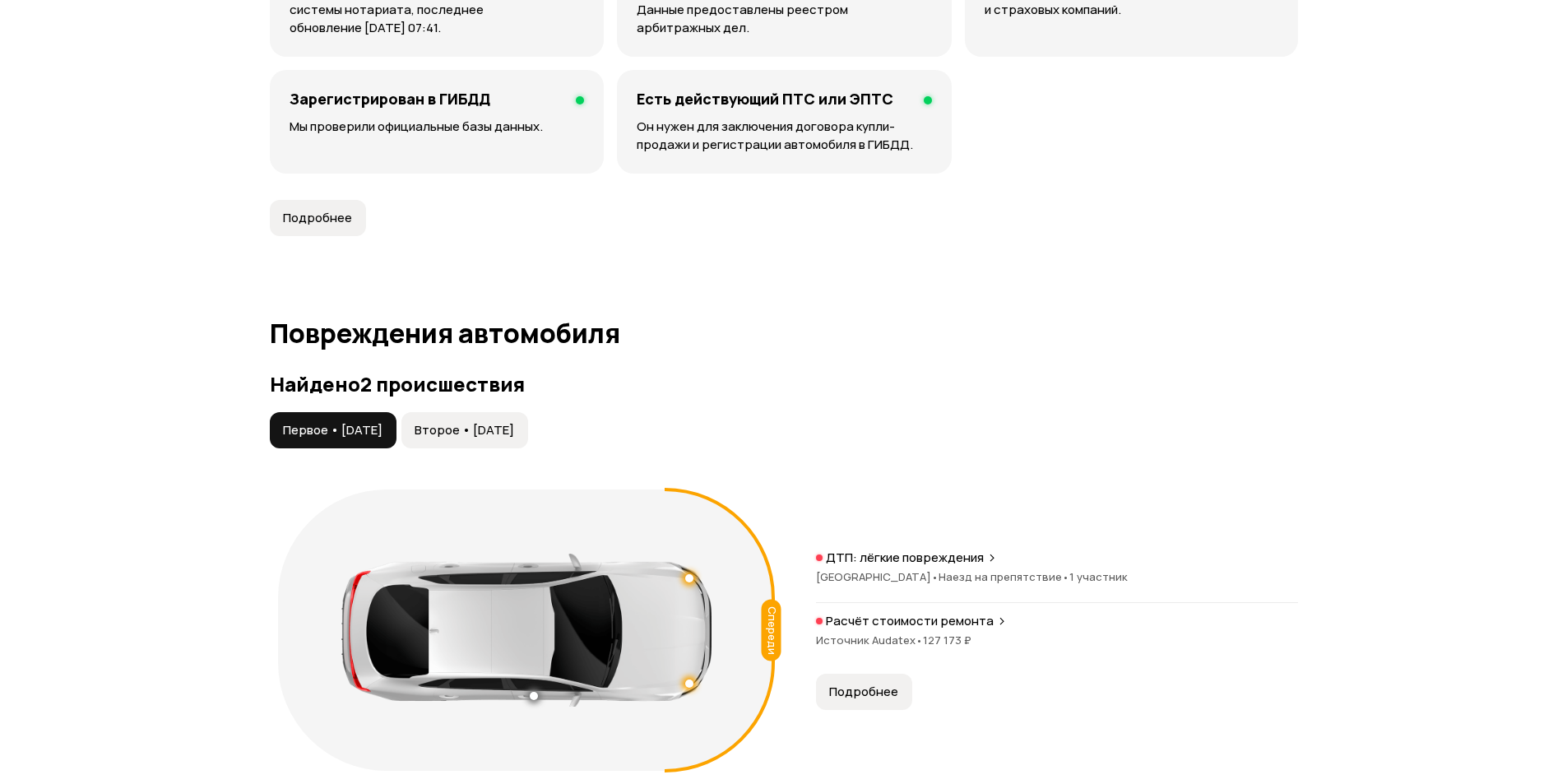
scroll to position [1374, 0]
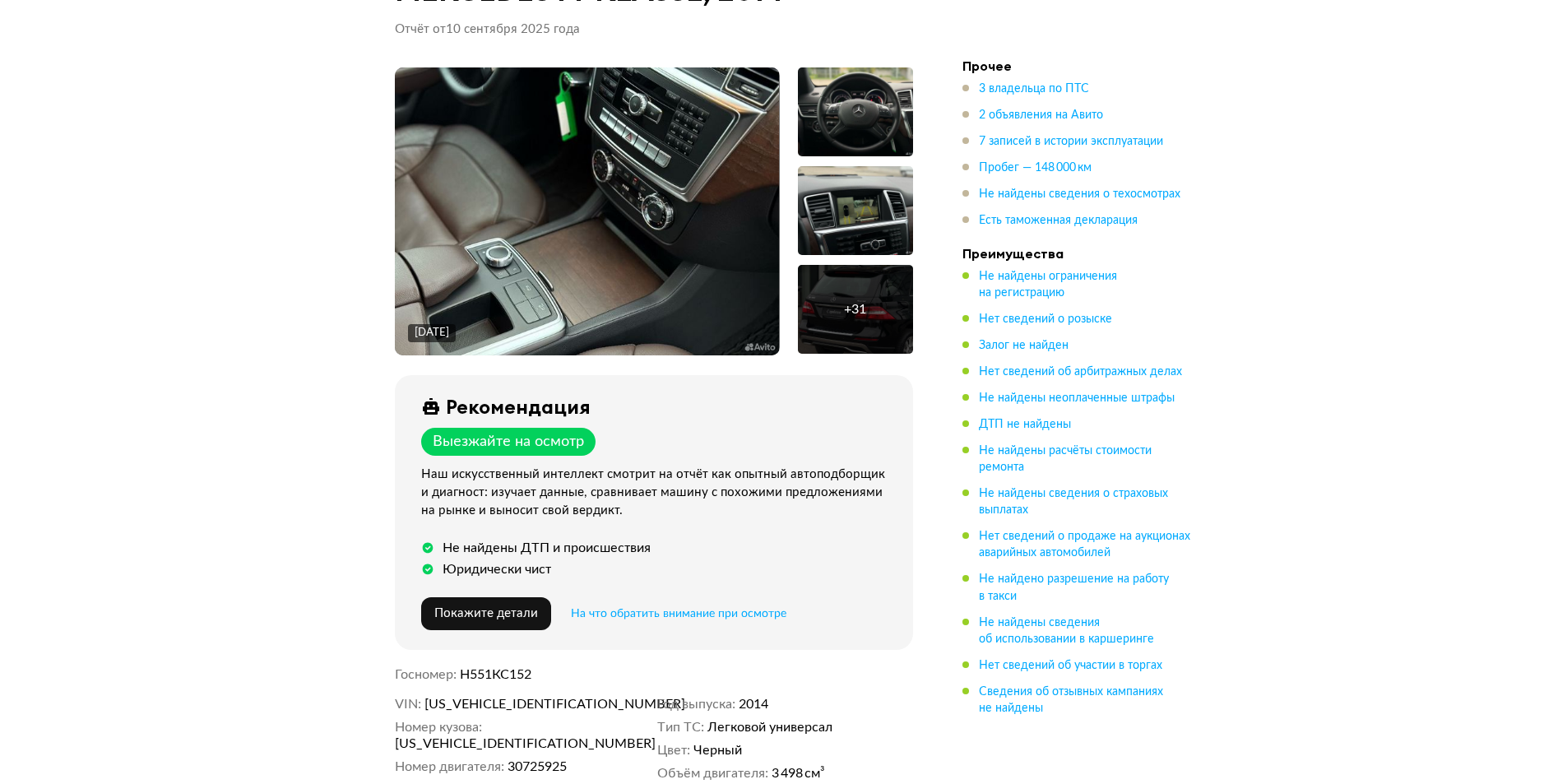
scroll to position [82, 0]
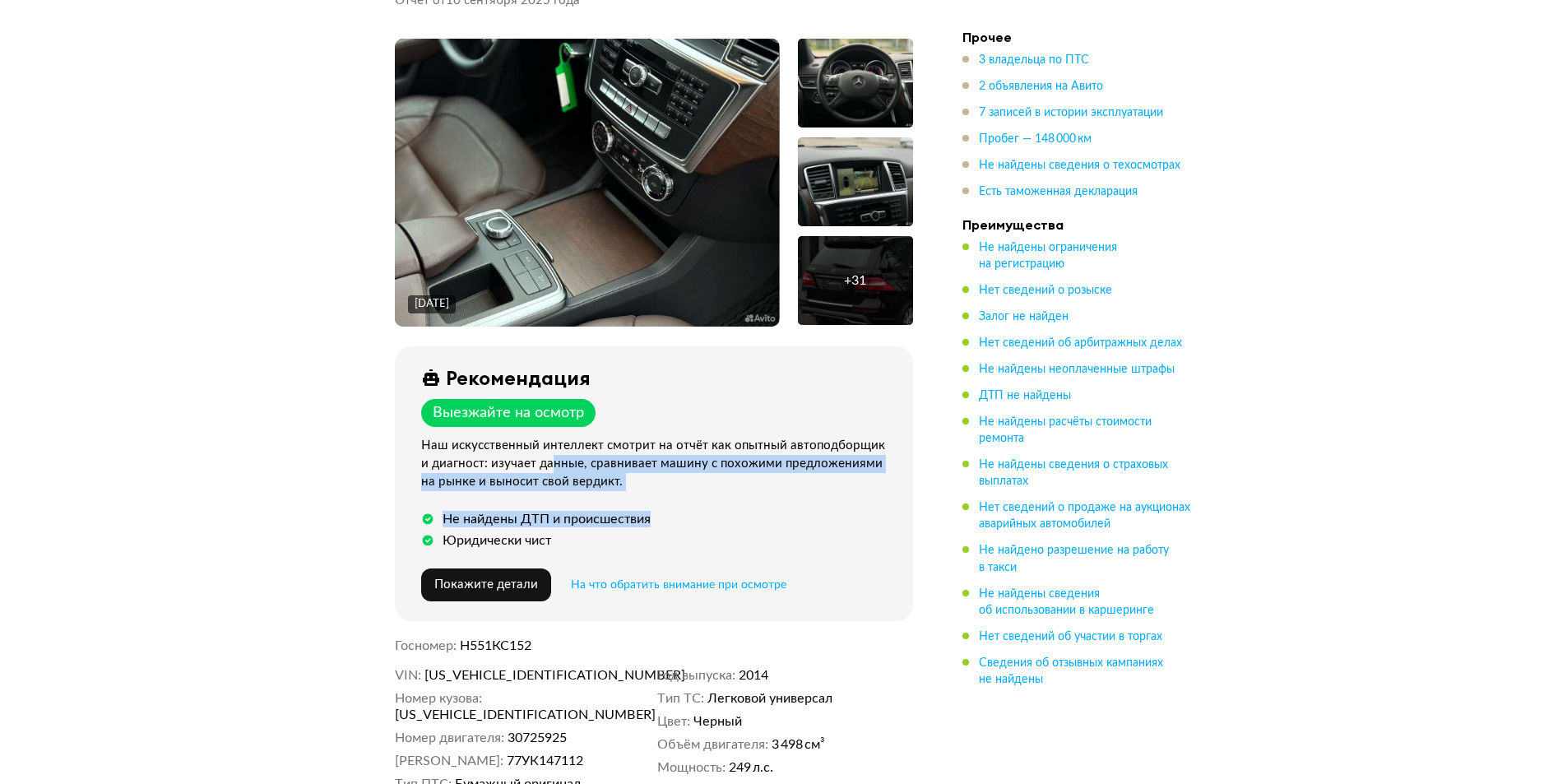
drag, startPoint x: 552, startPoint y: 465, endPoint x: 914, endPoint y: 470, distance: 362.0
click at [890, 493] on div "Рекомендация Выезжайте на осмотр Наш искусственный интеллект смотрит на отчёт к…" at bounding box center [654, 483] width 519 height 275
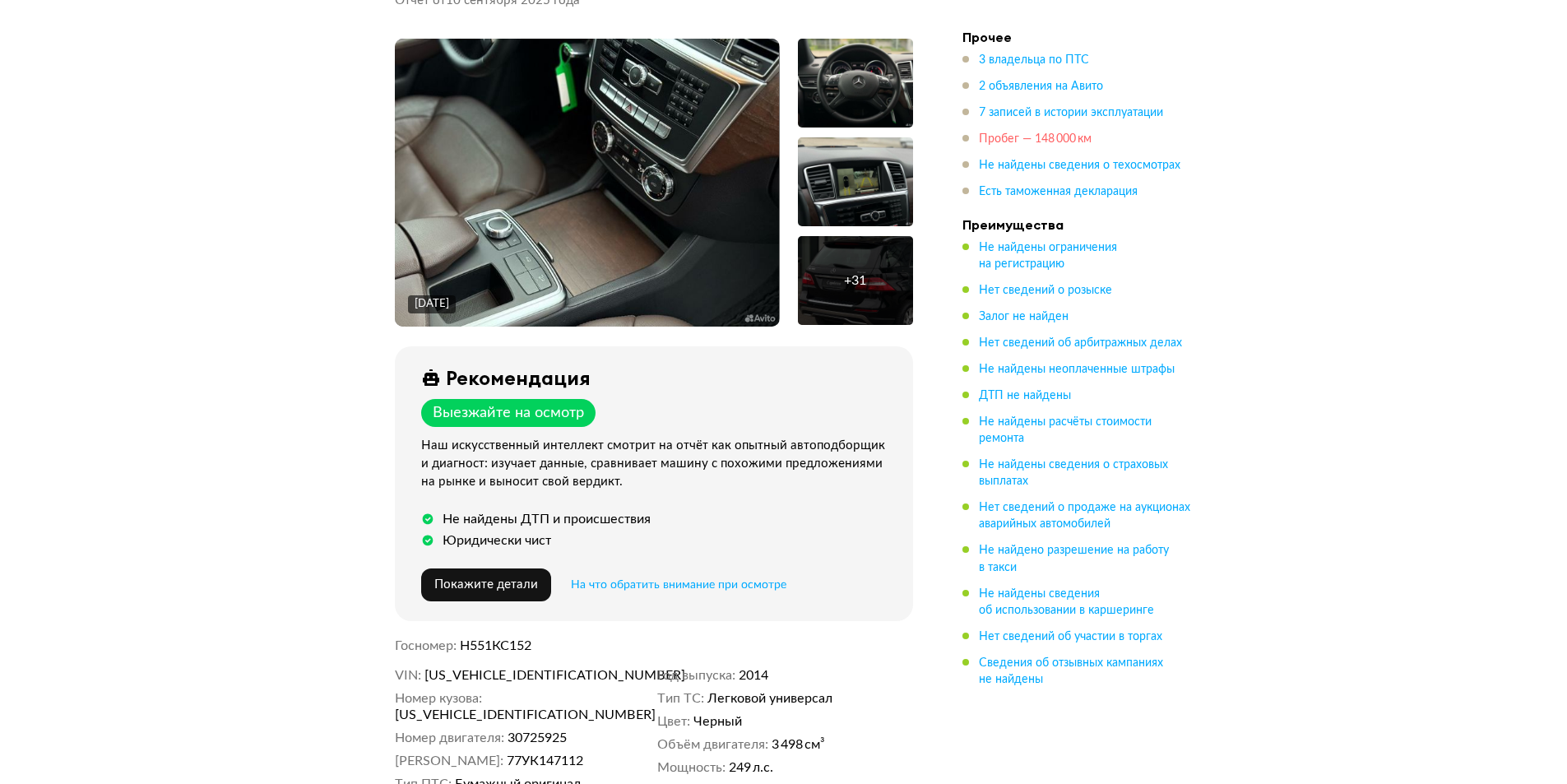
click at [1054, 133] on span "Пробег — 148 000 км" at bounding box center [1036, 138] width 113 height 11
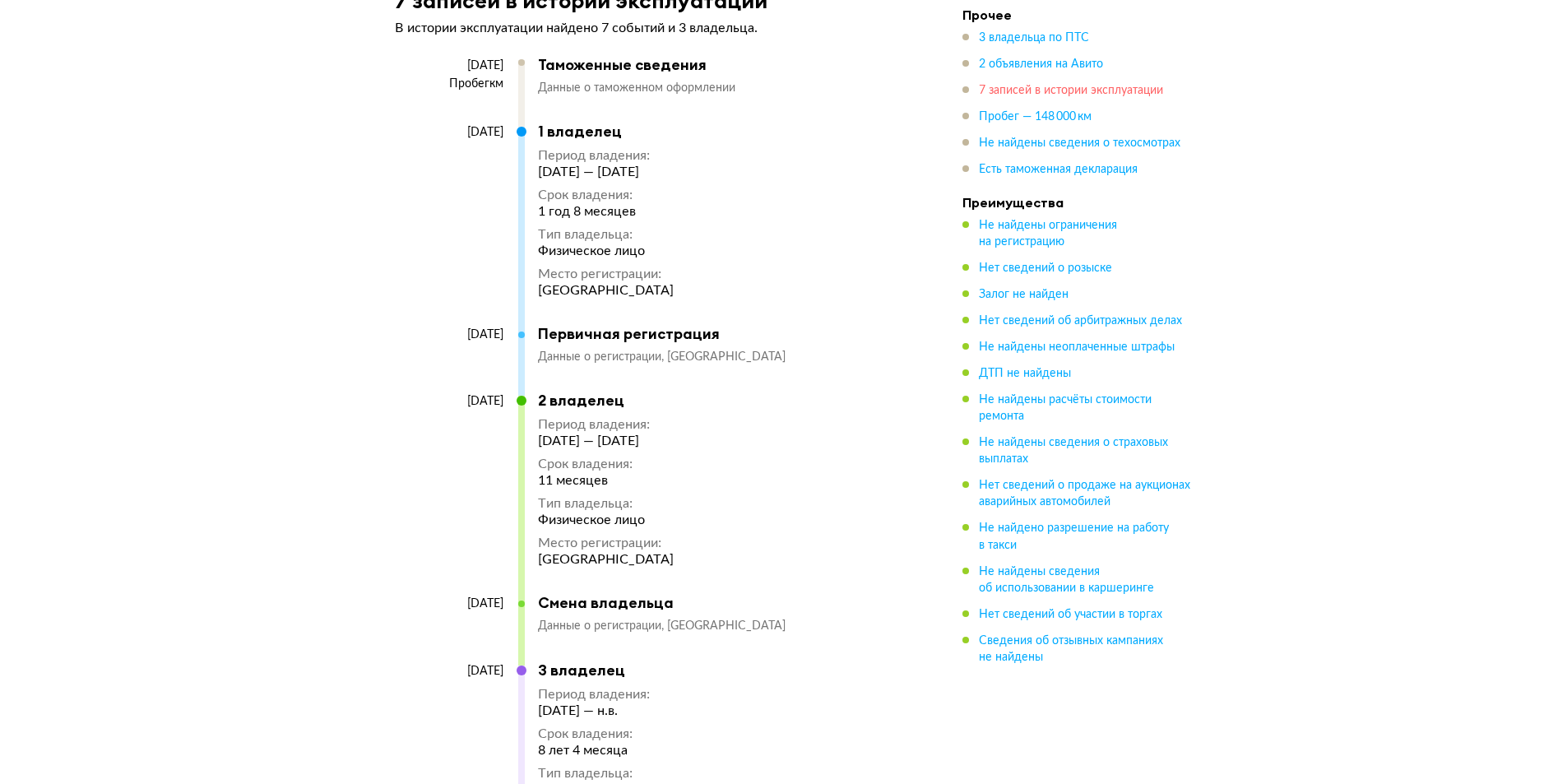
scroll to position [5340, 0]
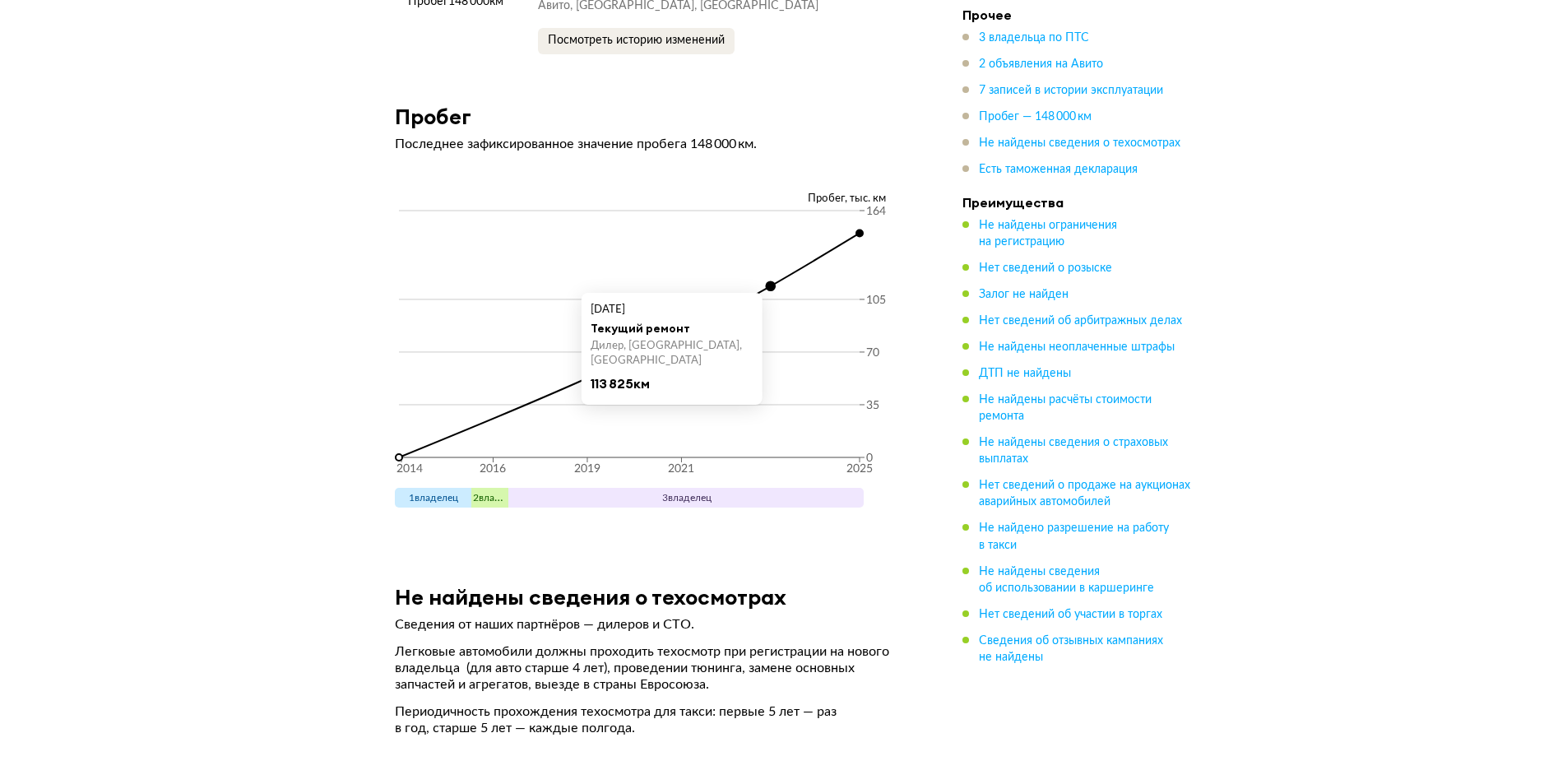
click at [767, 283] on circle at bounding box center [770, 286] width 7 height 7
click at [768, 281] on circle at bounding box center [770, 285] width 9 height 9
click at [1029, 38] on span "3 владельца по ПТС" at bounding box center [1034, 38] width 110 height 11
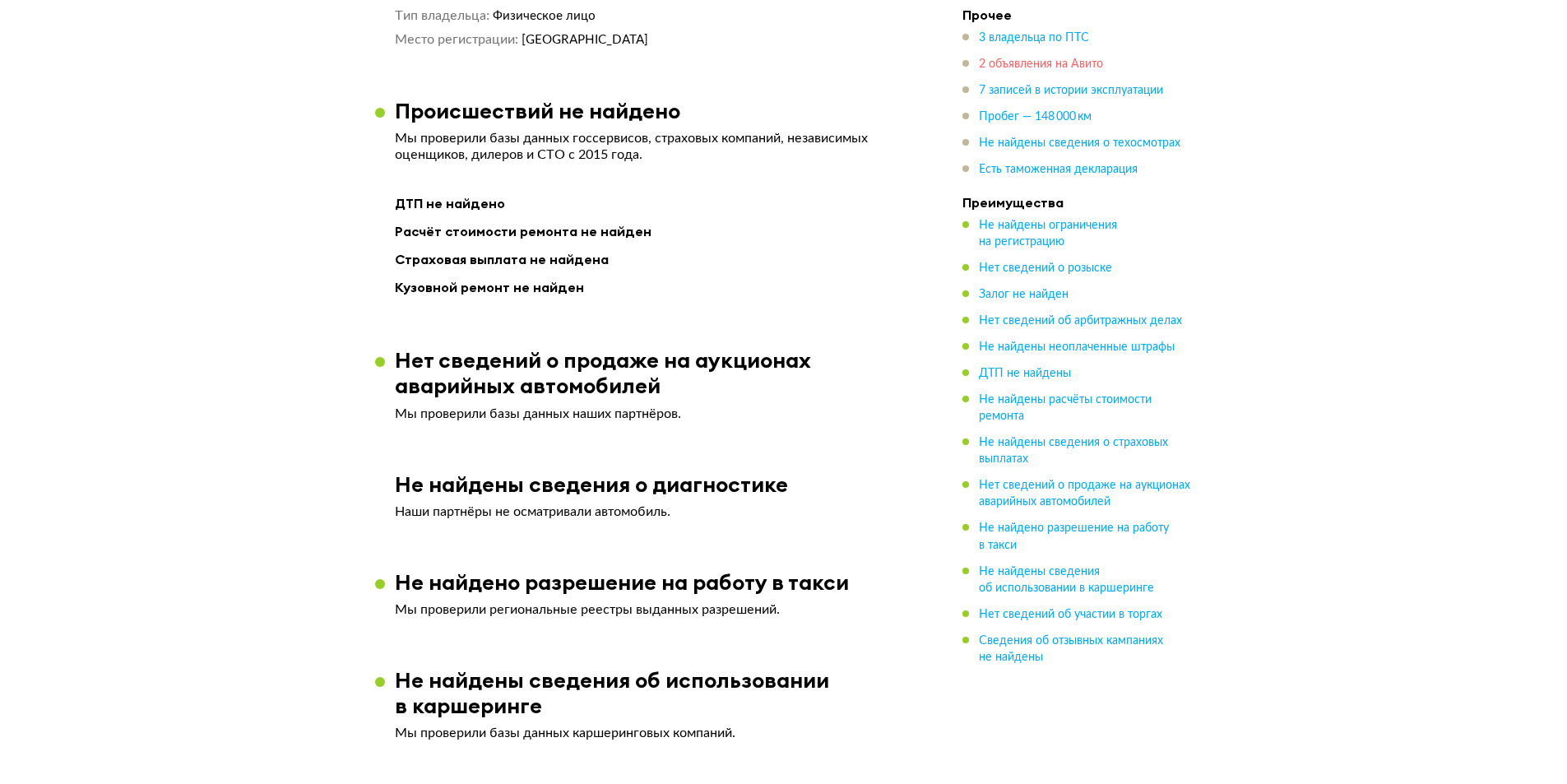
scroll to position [1704, 0]
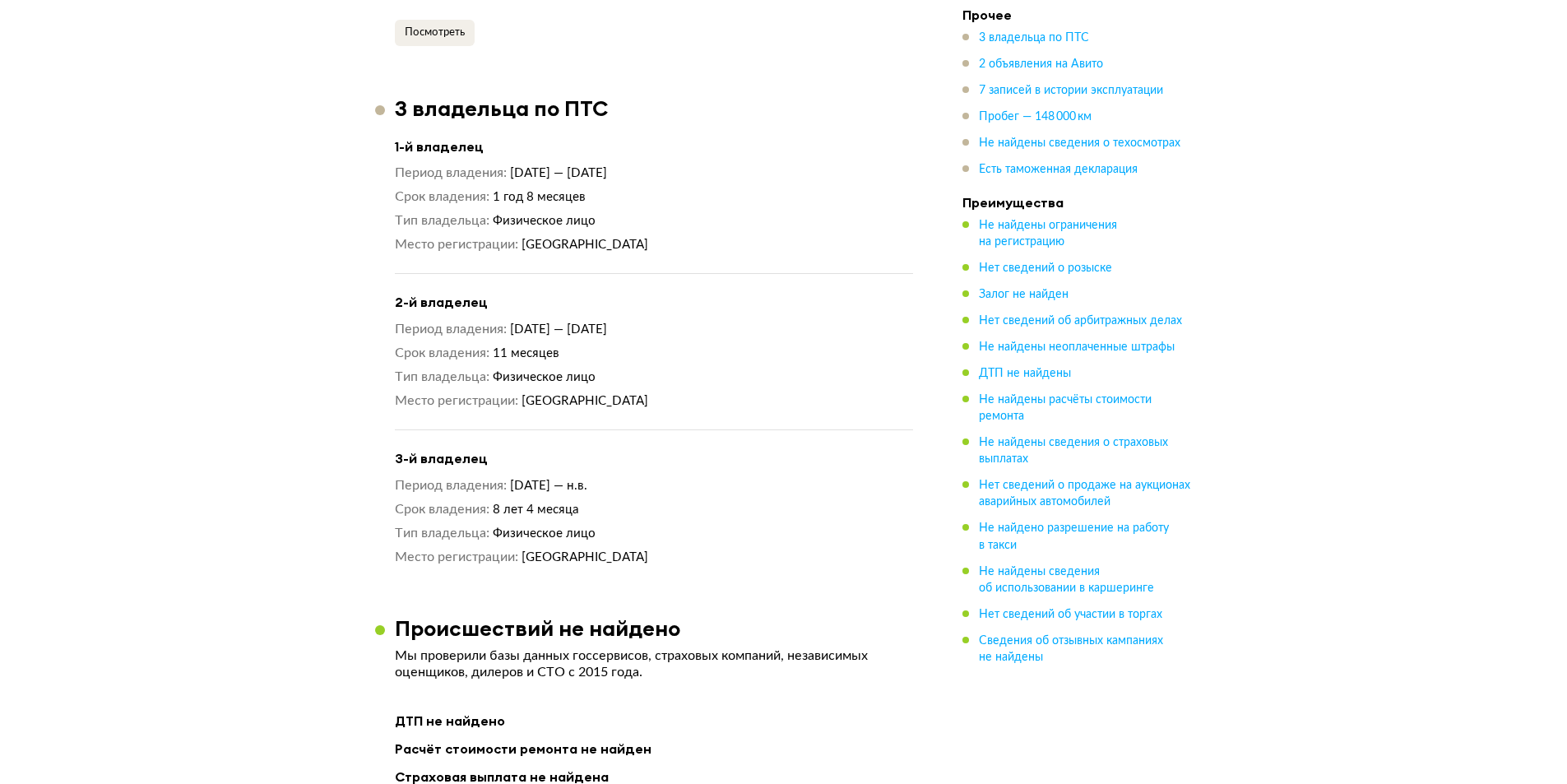
drag, startPoint x: 545, startPoint y: 386, endPoint x: 696, endPoint y: 382, distance: 151.1
click at [689, 392] on dd "[GEOGRAPHIC_DATA]" at bounding box center [717, 401] width 391 height 17
drag, startPoint x: 719, startPoint y: 414, endPoint x: 702, endPoint y: 436, distance: 27.8
click at [705, 432] on div "1-й владелец Период владения [DATE] — [DATE] Срок владения 1 год 8 месяцев Тип …" at bounding box center [654, 350] width 519 height 431
drag, startPoint x: 699, startPoint y: 452, endPoint x: 648, endPoint y: 538, distance: 100.0
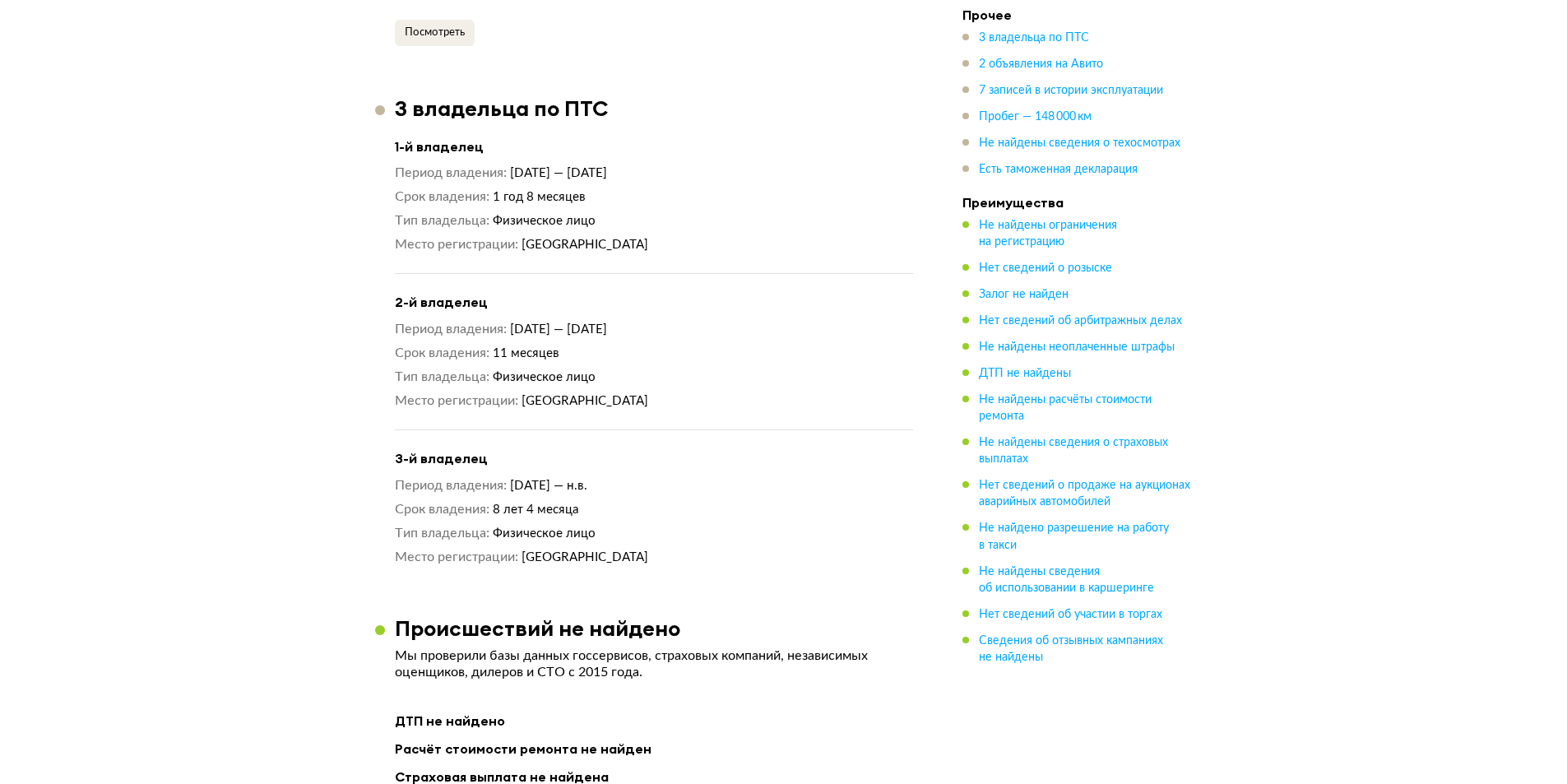
click at [631, 541] on div "3-й владелец Период владения [DATE] — н.в. Срок владения 8 лет 4 месяца Тип вла…" at bounding box center [654, 508] width 519 height 116
click at [649, 551] on span "[GEOGRAPHIC_DATA]" at bounding box center [584, 557] width 126 height 12
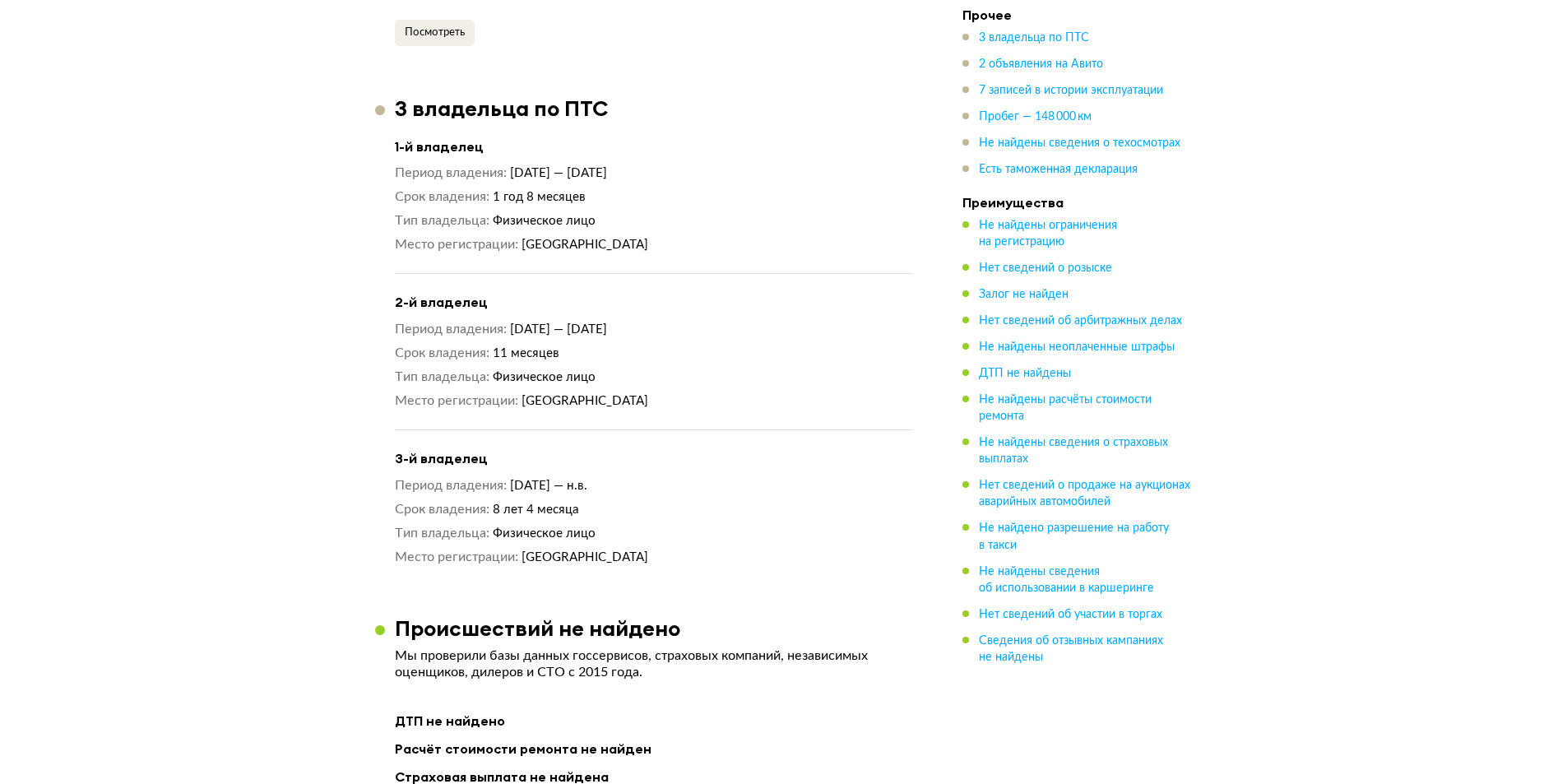
click at [649, 551] on span "[GEOGRAPHIC_DATA]" at bounding box center [584, 557] width 126 height 12
click at [592, 500] on dd "8 лет 4 месяца" at bounding box center [703, 509] width 420 height 17
click at [588, 500] on dd "8 лет 4 месяца" at bounding box center [703, 509] width 420 height 17
click at [584, 479] on span "[DATE] — н.в." at bounding box center [549, 485] width 78 height 12
click at [580, 479] on span "[DATE] — н.в." at bounding box center [549, 485] width 78 height 12
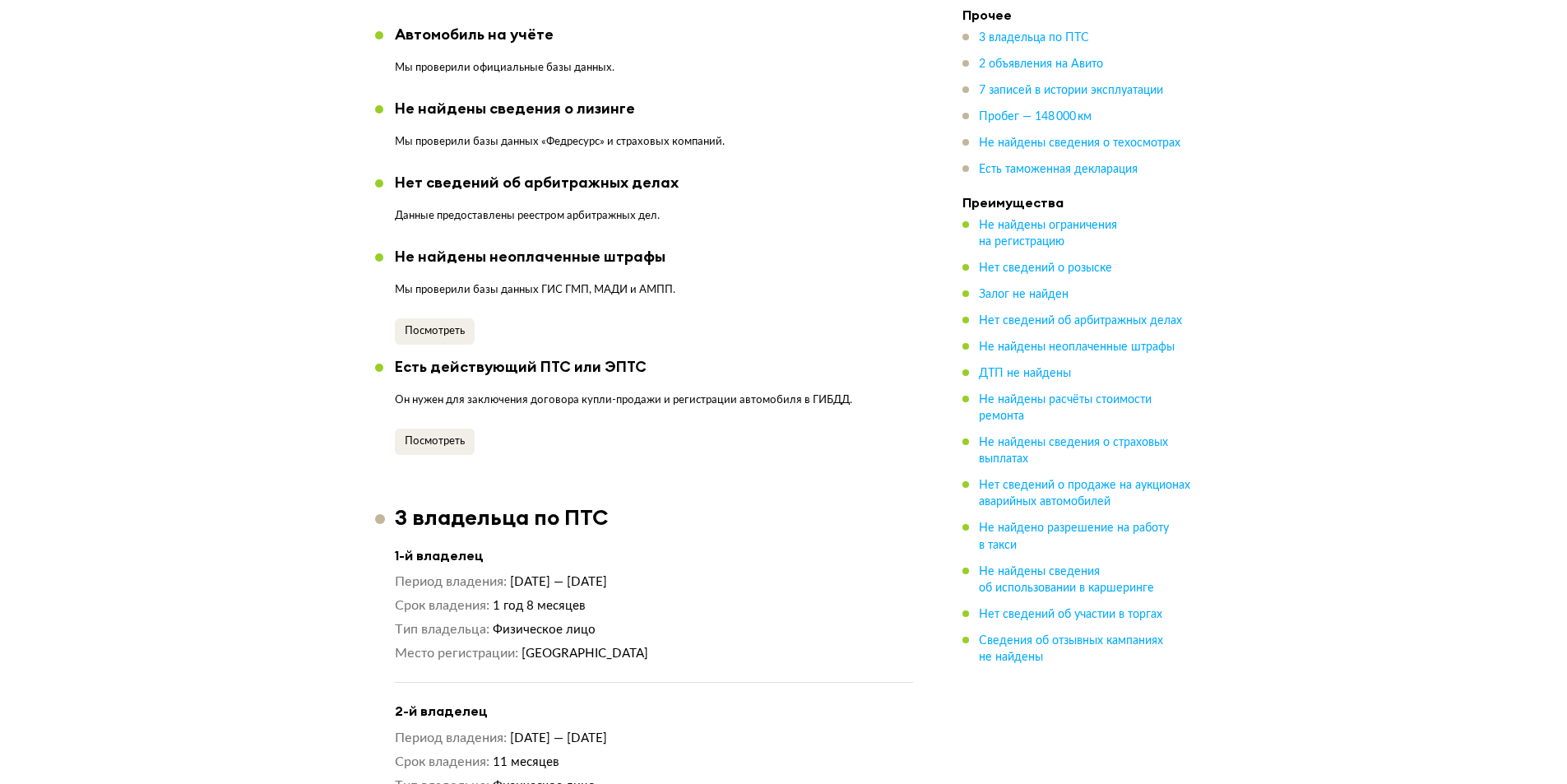
scroll to position [1293, 0]
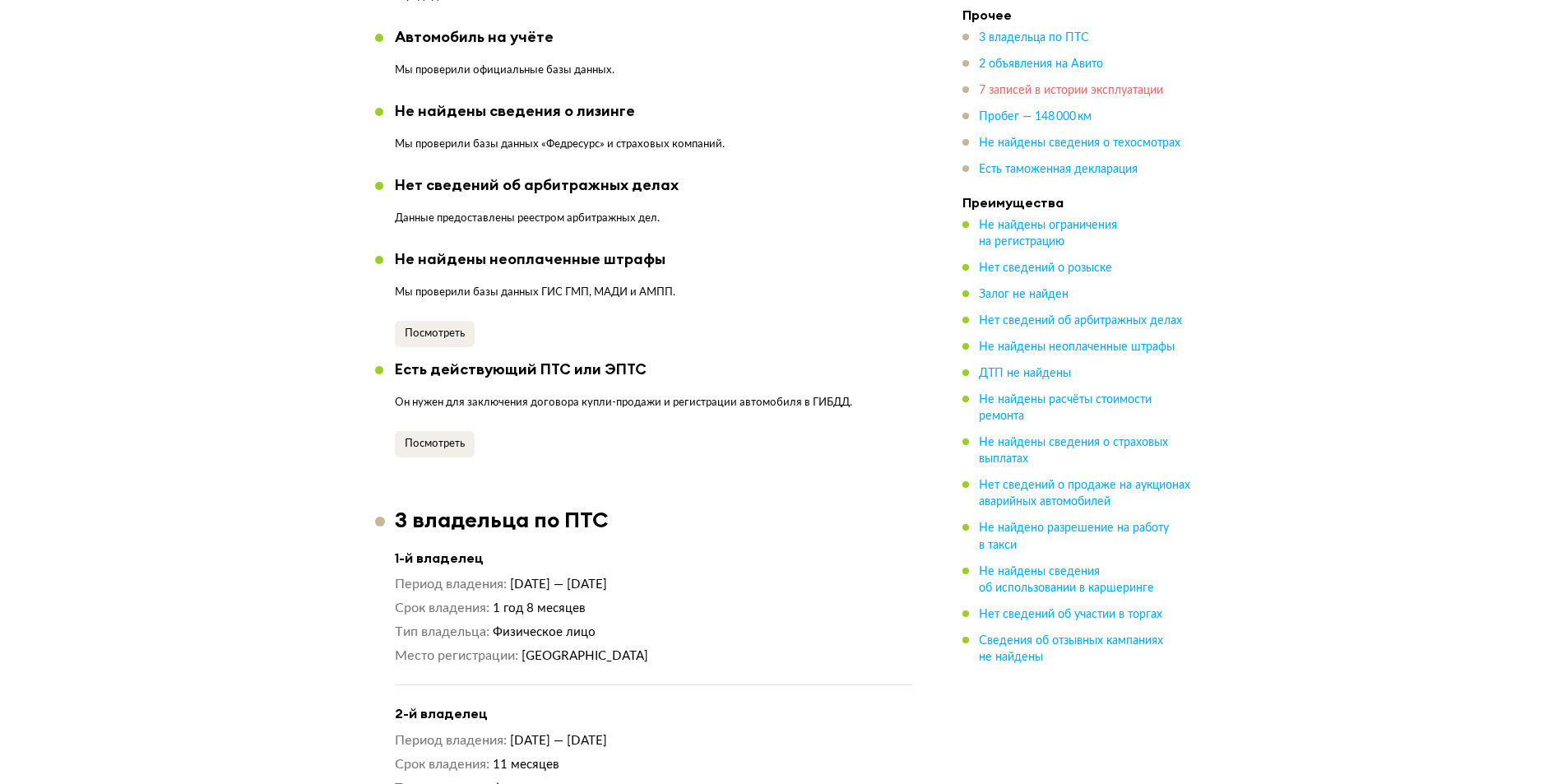
click at [1161, 90] on span "7 записей в истории эксплуатации" at bounding box center [1071, 90] width 185 height 11
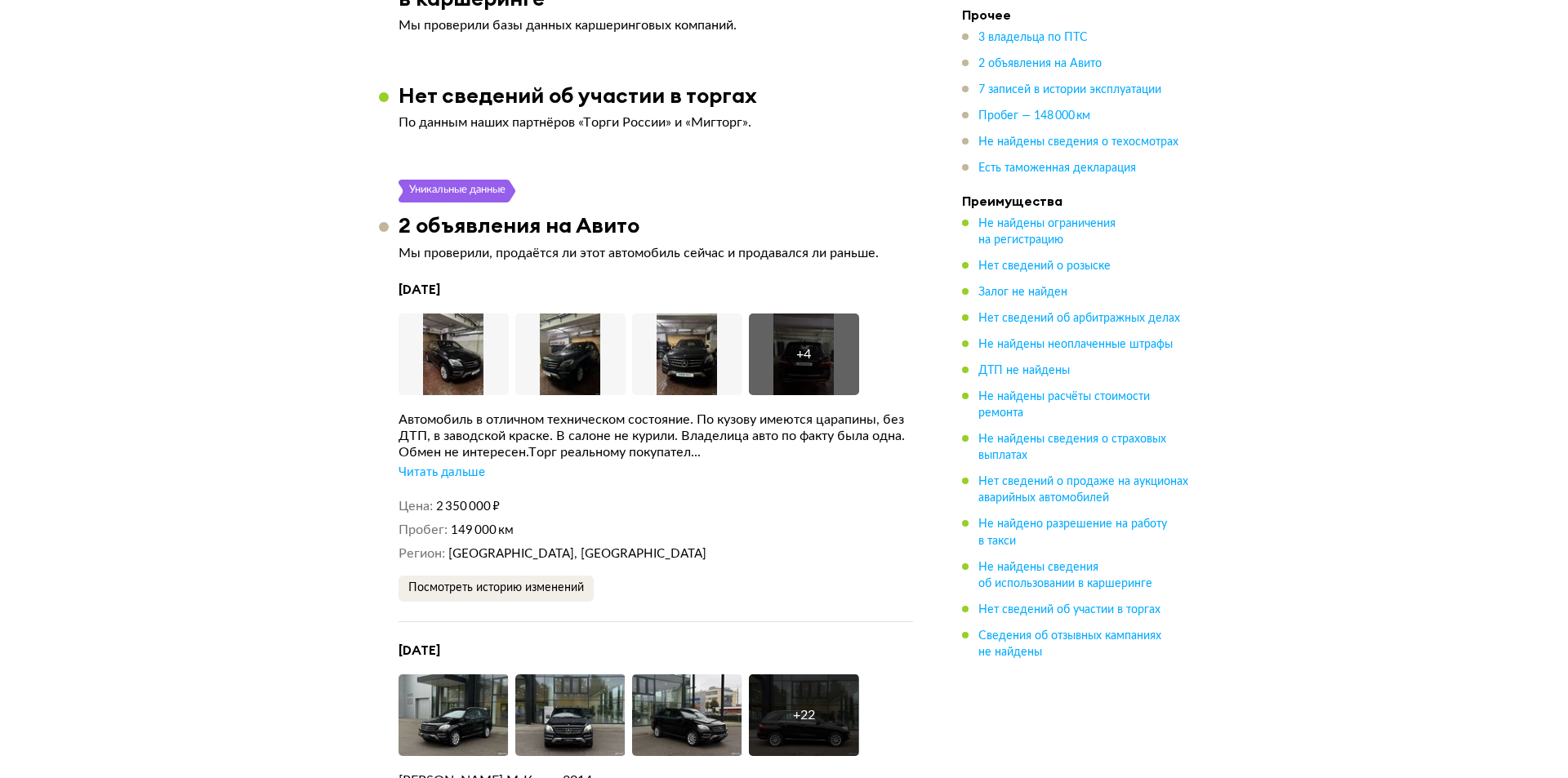
scroll to position [2920, 0]
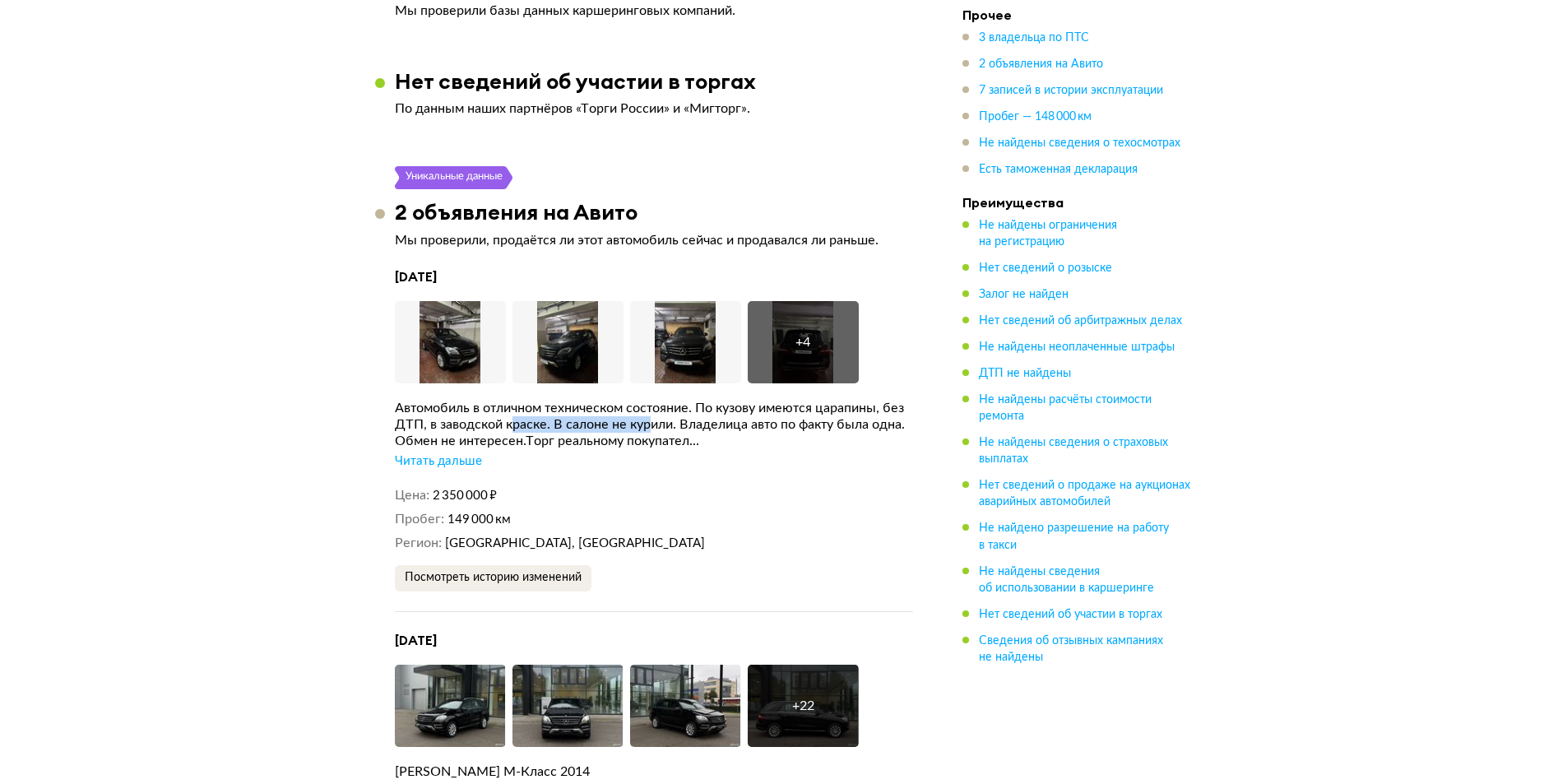
drag, startPoint x: 567, startPoint y: 397, endPoint x: 666, endPoint y: 399, distance: 99.0
click at [661, 400] on div "Автомобиль в отличном техническом состояние. По кузову имеются царапины, без ДТ…" at bounding box center [654, 424] width 519 height 50
click at [667, 400] on div "Автомобиль в отличном техническом состояние. По кузову имеются царапины, без ДТ…" at bounding box center [654, 424] width 519 height 50
drag, startPoint x: 619, startPoint y: 401, endPoint x: 726, endPoint y: 401, distance: 107.0
click at [726, 401] on div "Автомобиль в отличном техническом состояние. По кузову имеются царапины, без ДТ…" at bounding box center [654, 424] width 519 height 50
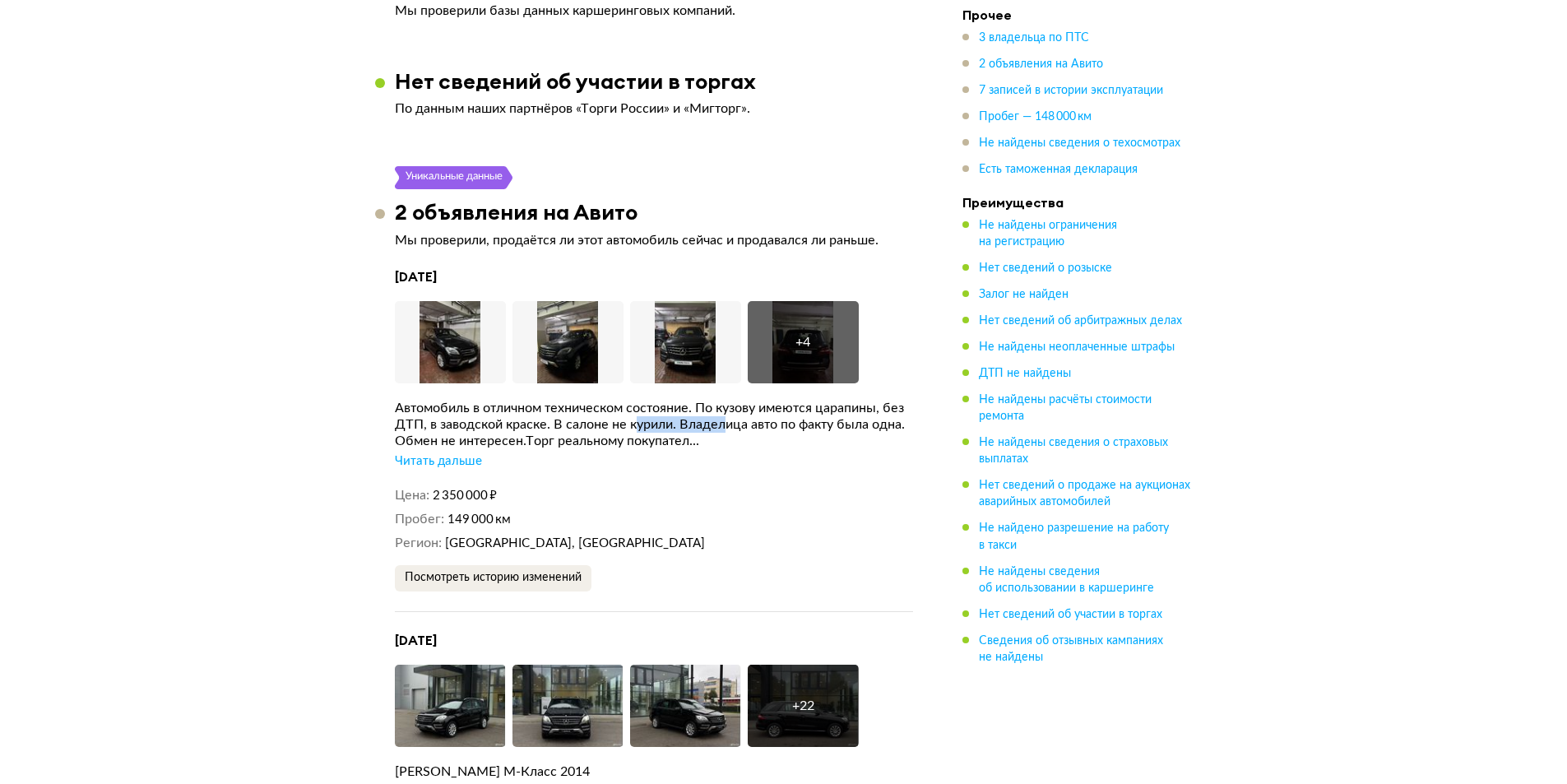
click at [730, 400] on div "Автомобиль в отличном техническом состояние. По кузову имеются царапины, без ДТ…" at bounding box center [654, 424] width 519 height 50
drag, startPoint x: 768, startPoint y: 398, endPoint x: 886, endPoint y: 402, distance: 118.1
click at [854, 401] on div "Автомобиль в отличном техническом состояние. По кузову имеются царапины, без ДТ…" at bounding box center [654, 424] width 519 height 50
click at [892, 402] on div "Автомобиль в отличном техническом состояние. По кузову имеются царапины, без ДТ…" at bounding box center [654, 424] width 519 height 50
drag, startPoint x: 793, startPoint y: 381, endPoint x: 862, endPoint y: 384, distance: 69.1
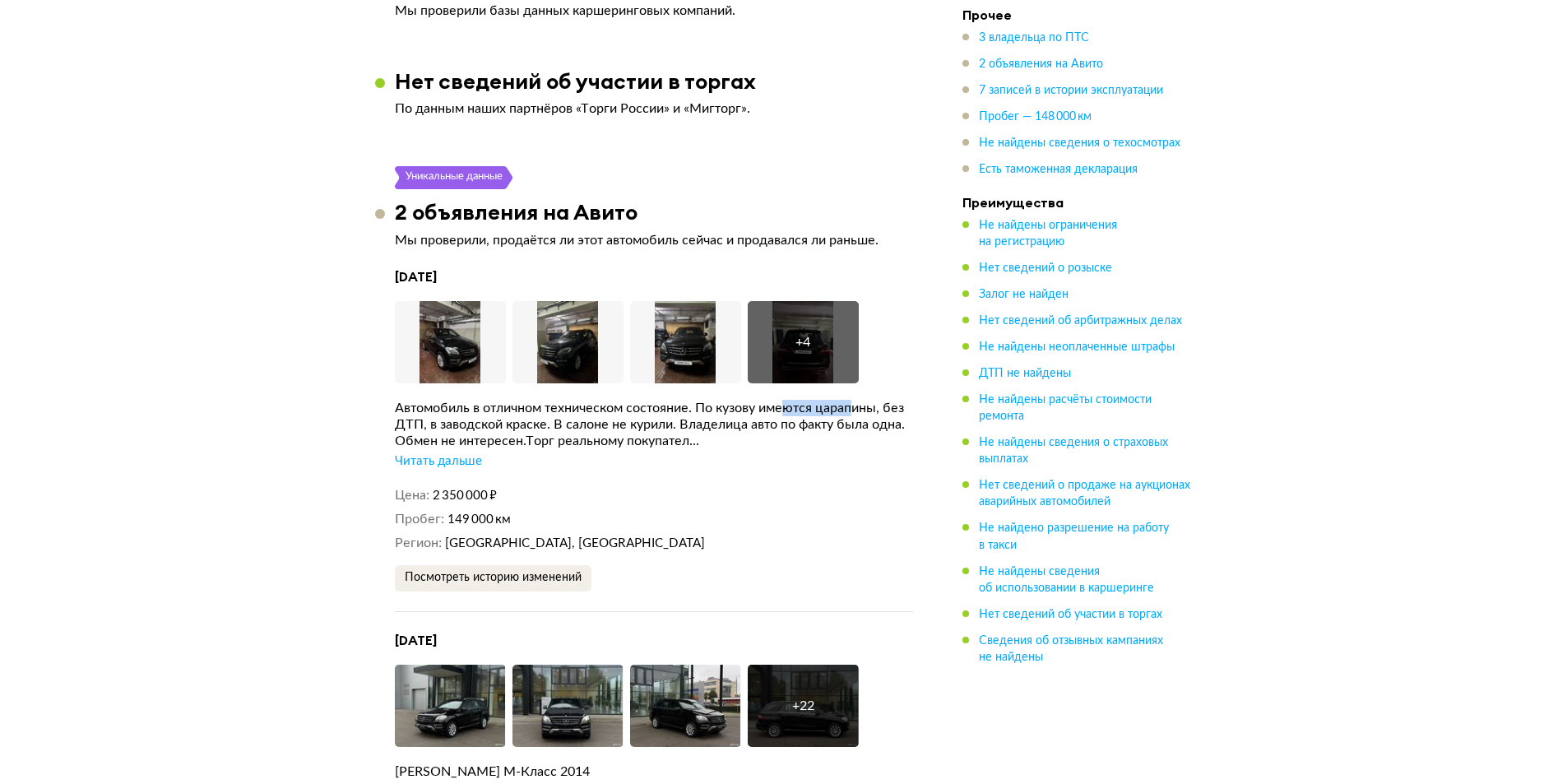
click at [862, 400] on div "Автомобиль в отличном техническом состояние. По кузову имеются царапины, без ДТ…" at bounding box center [654, 424] width 519 height 50
click at [877, 400] on div "Автомобиль в отличном техническом состояние. По кузову имеются царапины, без ДТ…" at bounding box center [654, 424] width 519 height 50
drag, startPoint x: 898, startPoint y: 385, endPoint x: 805, endPoint y: 377, distance: 93.3
click at [807, 400] on div "Автомобиль в отличном техническом состояние. По кузову имеются царапины, без ДТ…" at bounding box center [654, 424] width 519 height 50
drag, startPoint x: 490, startPoint y: 417, endPoint x: 604, endPoint y: 412, distance: 114.1
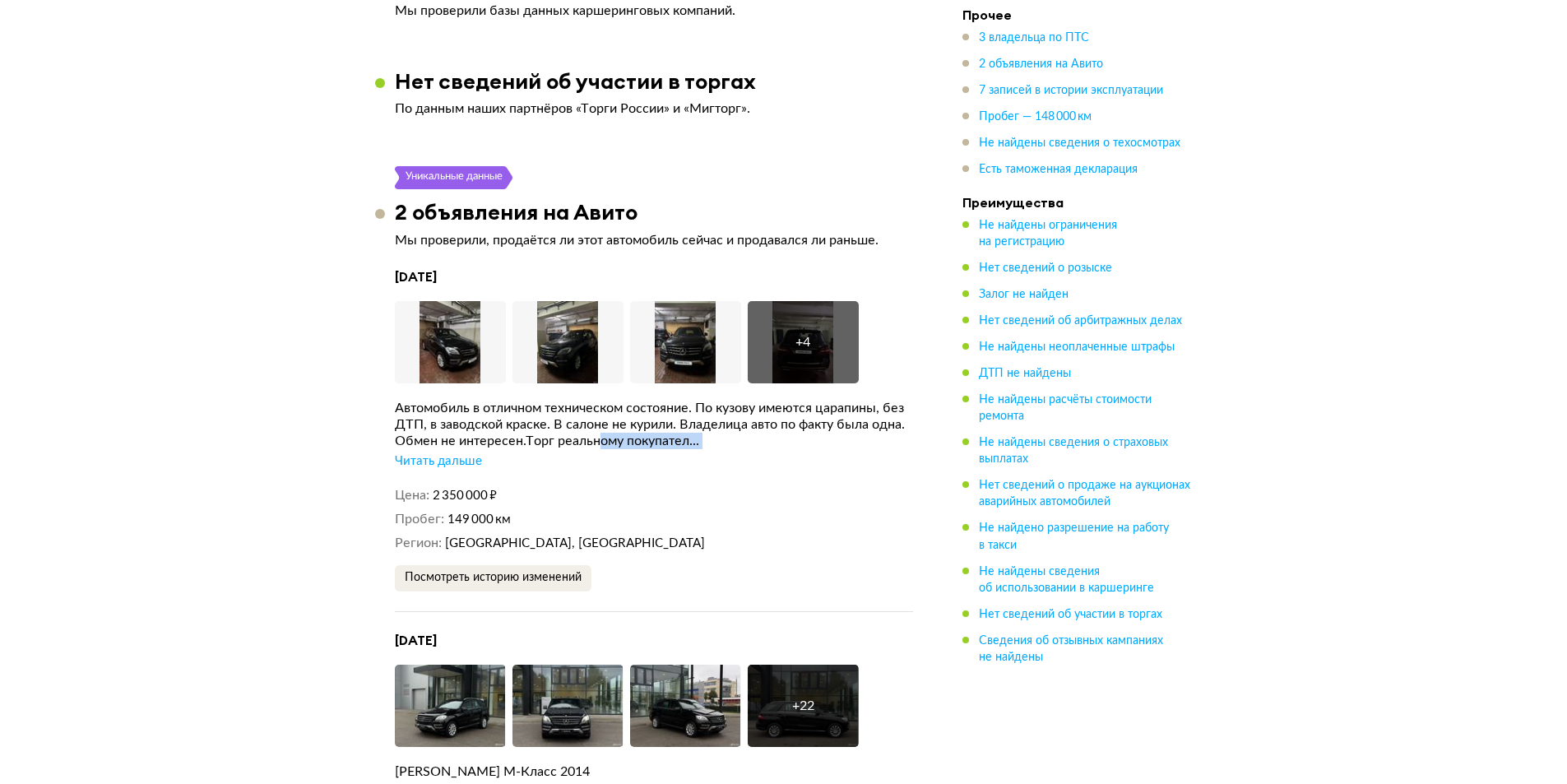
click at [604, 412] on div "Автомобиль в отличном техническом состояние. По кузову имеются царапины, без ДТ…" at bounding box center [654, 435] width 519 height 70
click at [616, 414] on div "Автомобиль в отличном техническом состояние. По кузову имеются царапины, без ДТ…" at bounding box center [654, 424] width 519 height 50
drag, startPoint x: 628, startPoint y: 412, endPoint x: 688, endPoint y: 413, distance: 60.0
click at [681, 413] on div "Автомобиль в отличном техническом состояние. По кузову имеются царапины, без ДТ…" at bounding box center [654, 424] width 519 height 50
click at [692, 415] on div "Автомобиль в отличном техническом состояние. По кузову имеются царапины, без ДТ…" at bounding box center [654, 424] width 519 height 50
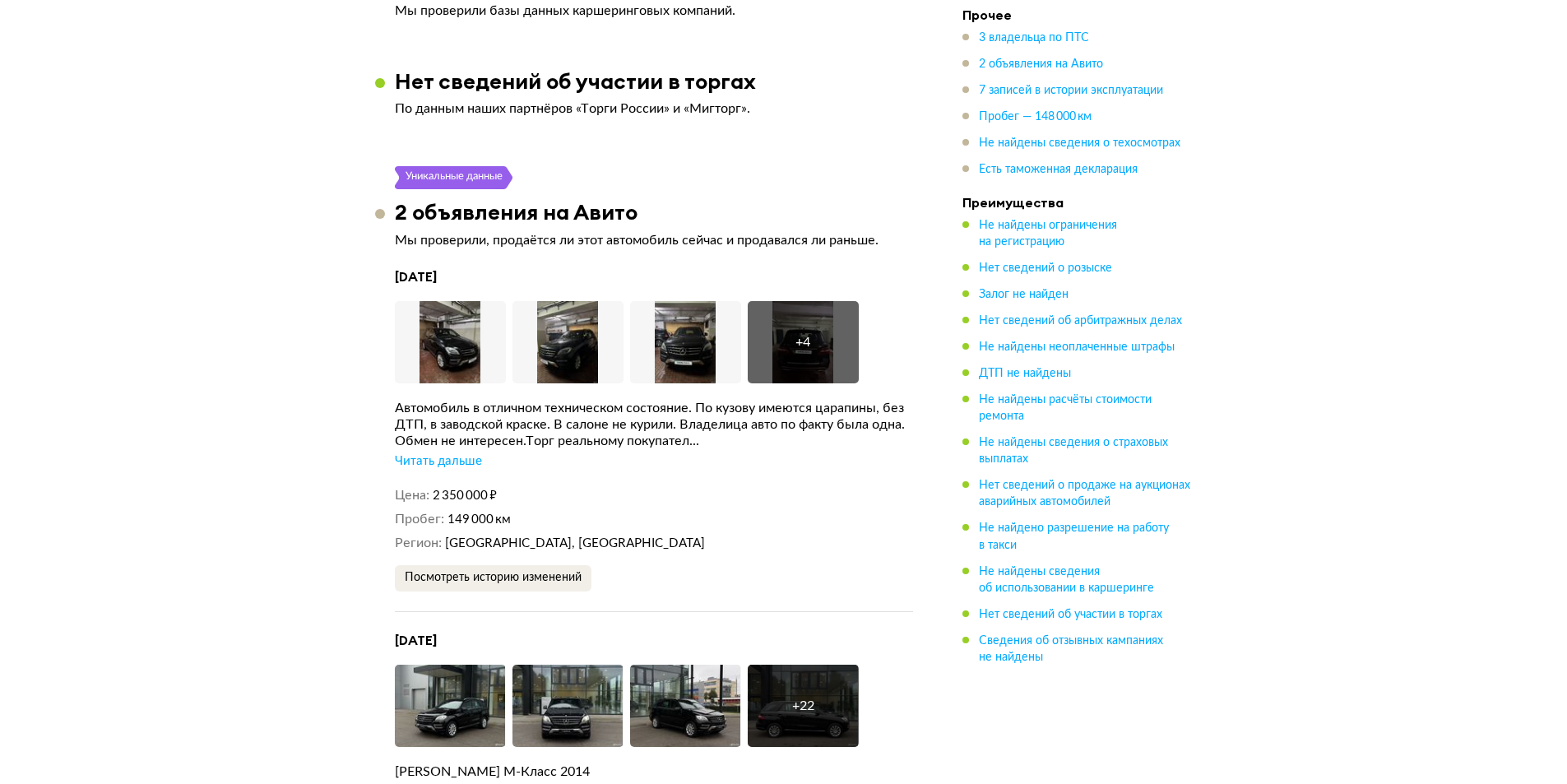
click at [414, 429] on div "Автомобиль в отличном техническом состояние. По кузову имеются царапины, без ДТ…" at bounding box center [654, 435] width 519 height 70
click at [418, 453] on div "Читать дальше" at bounding box center [438, 460] width 87 height 16
drag, startPoint x: 569, startPoint y: 415, endPoint x: 728, endPoint y: 456, distance: 164.2
click at [737, 441] on div "Автомобиль в отличном техническом состояние. По кузову имеются царапины, без ДТ…" at bounding box center [654, 435] width 519 height 70
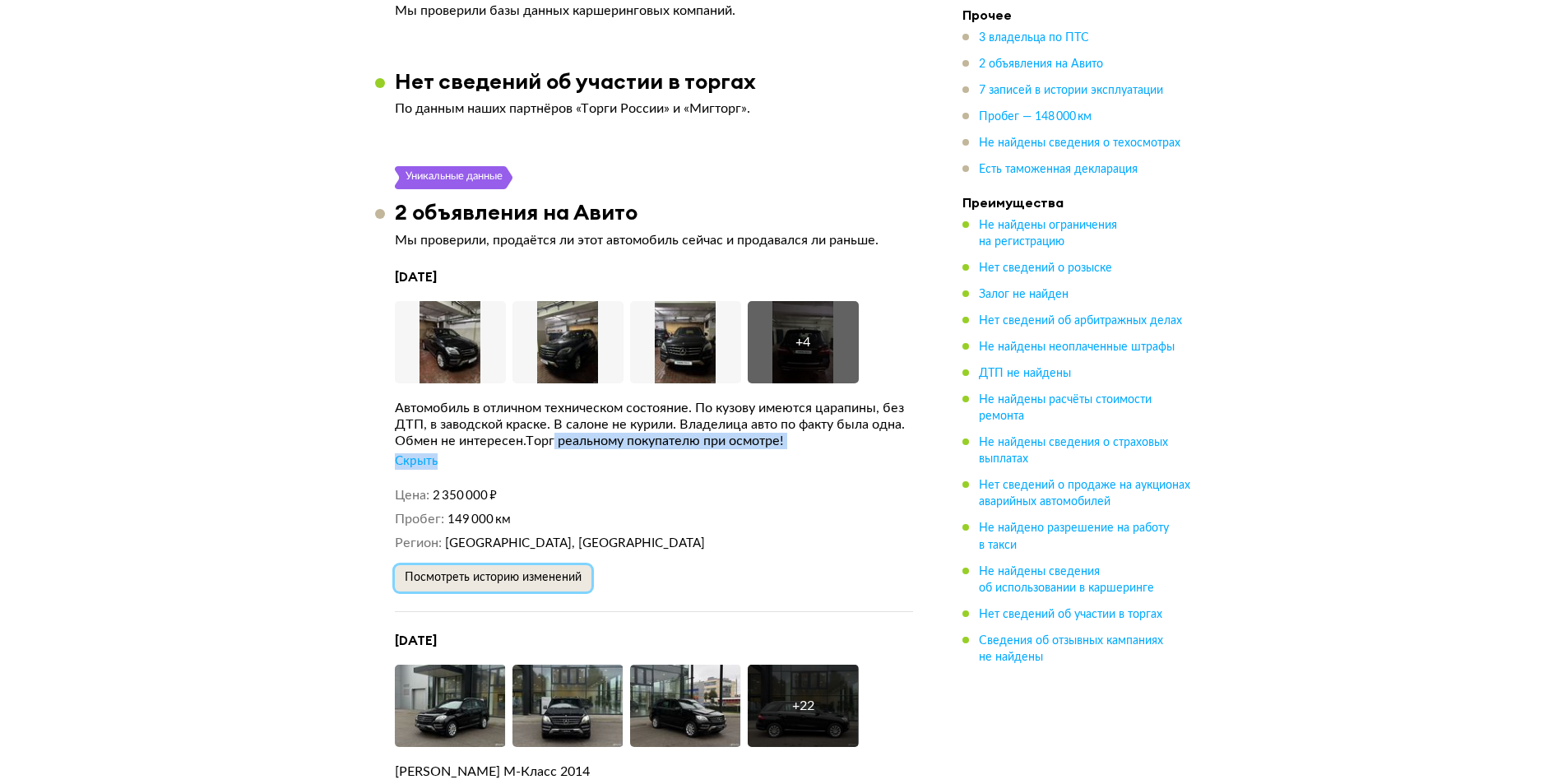
click at [572, 571] on span "Посмотреть историю изменений" at bounding box center [493, 576] width 177 height 11
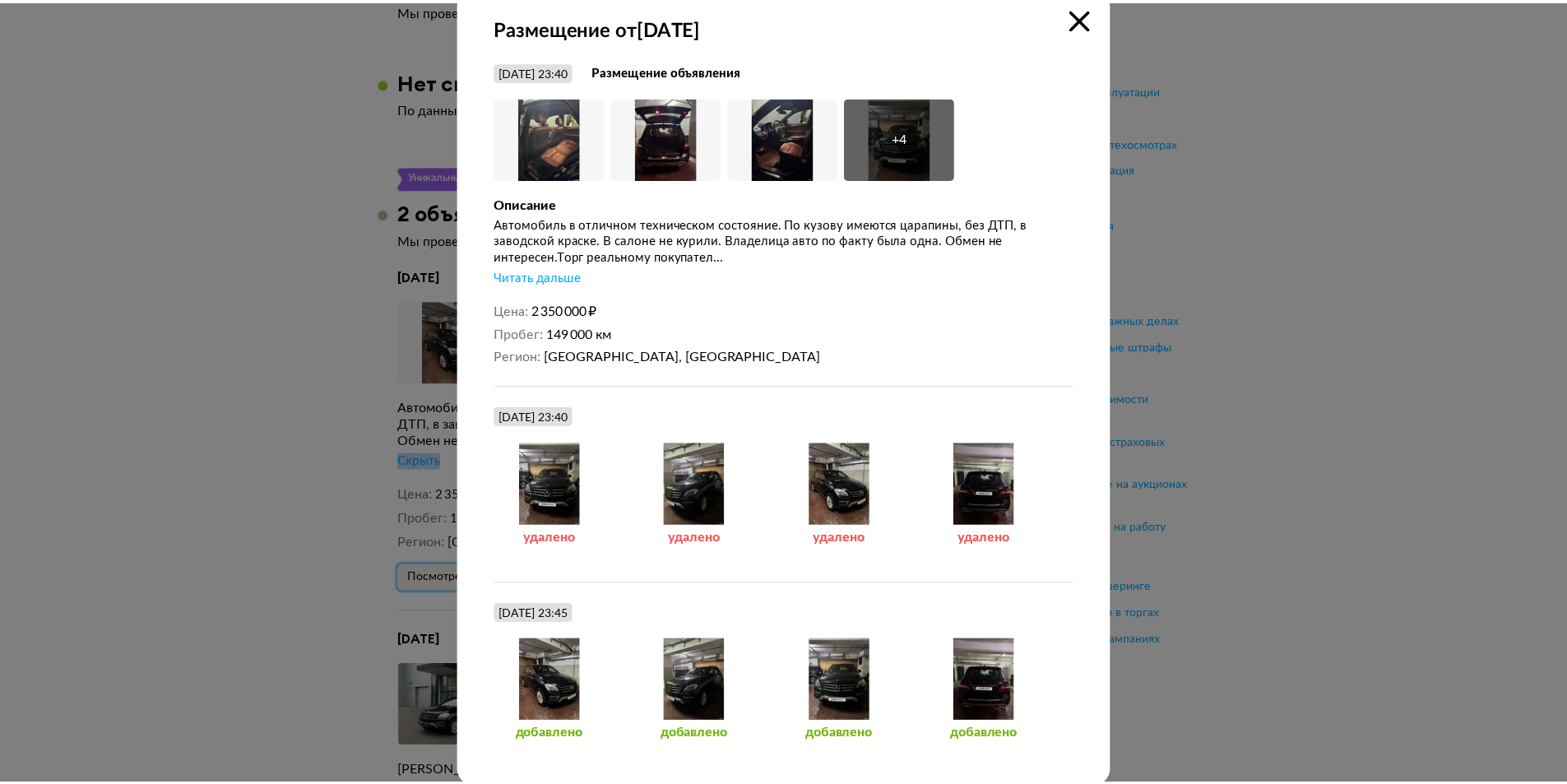
scroll to position [54, 0]
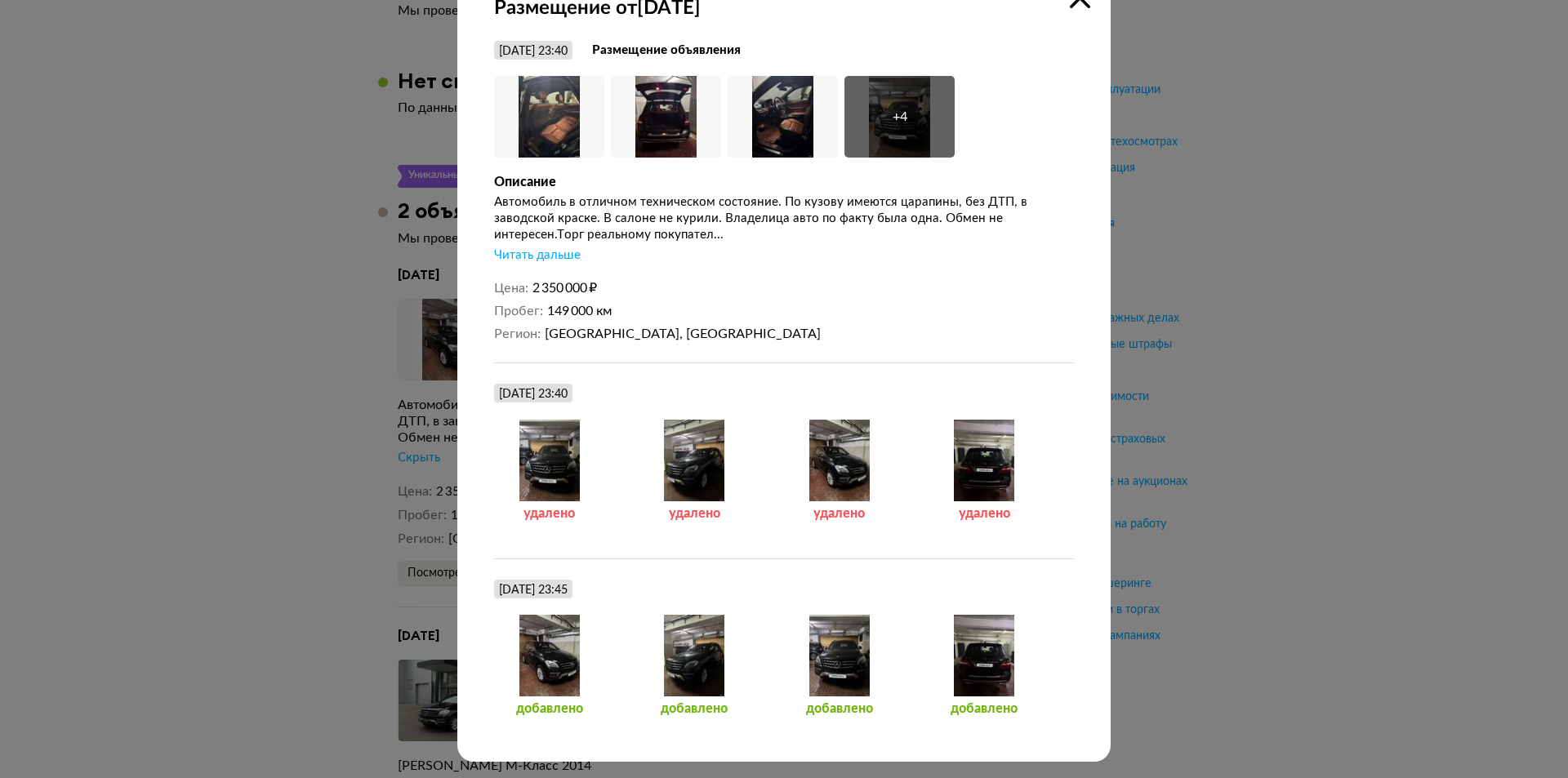
click at [698, 651] on div at bounding box center [695, 655] width 110 height 81
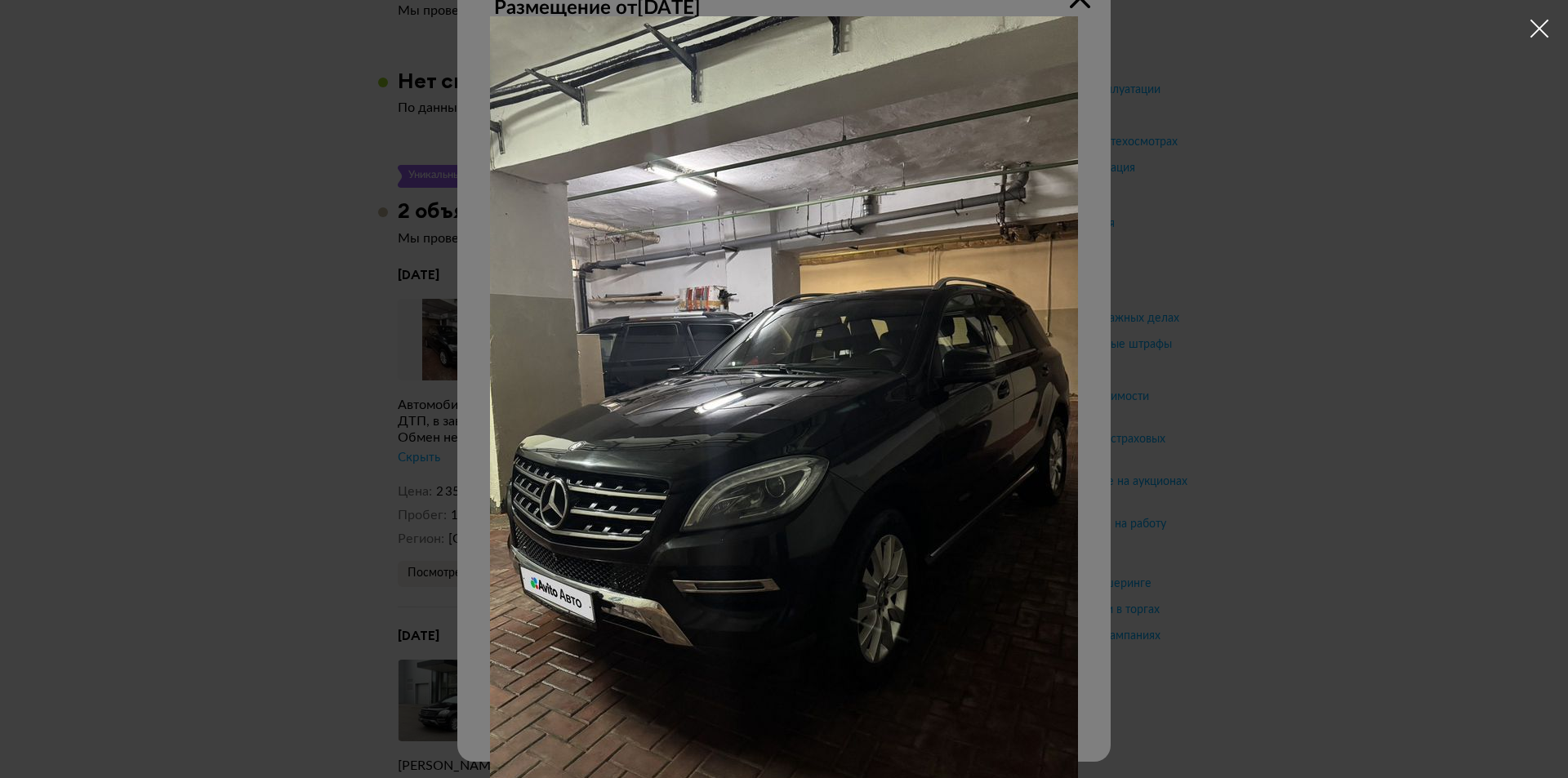
click at [490, 343] on img at bounding box center [784, 408] width 588 height 783
click at [1230, 353] on div at bounding box center [784, 389] width 1568 height 778
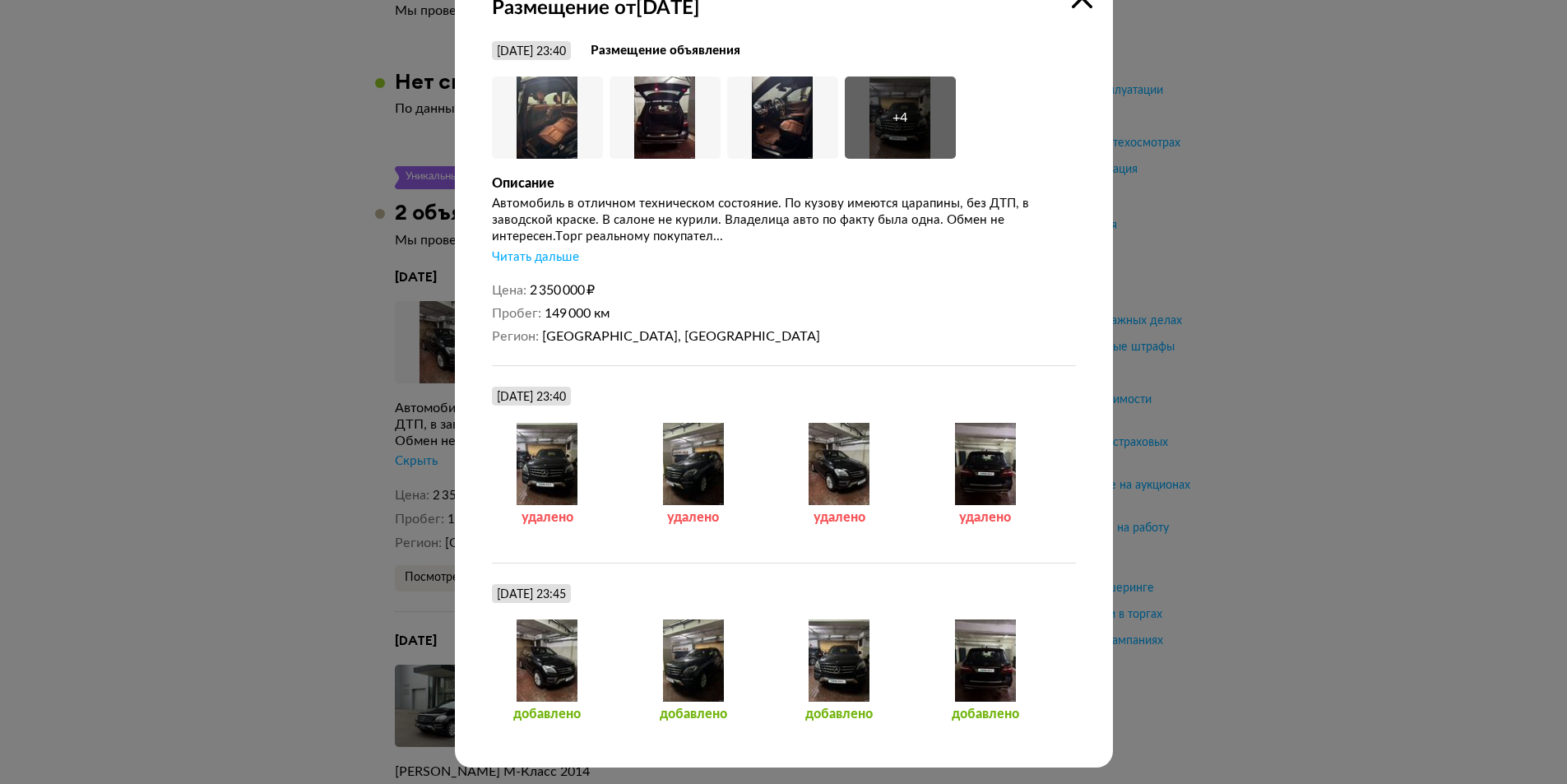
click at [662, 467] on div at bounding box center [693, 464] width 111 height 82
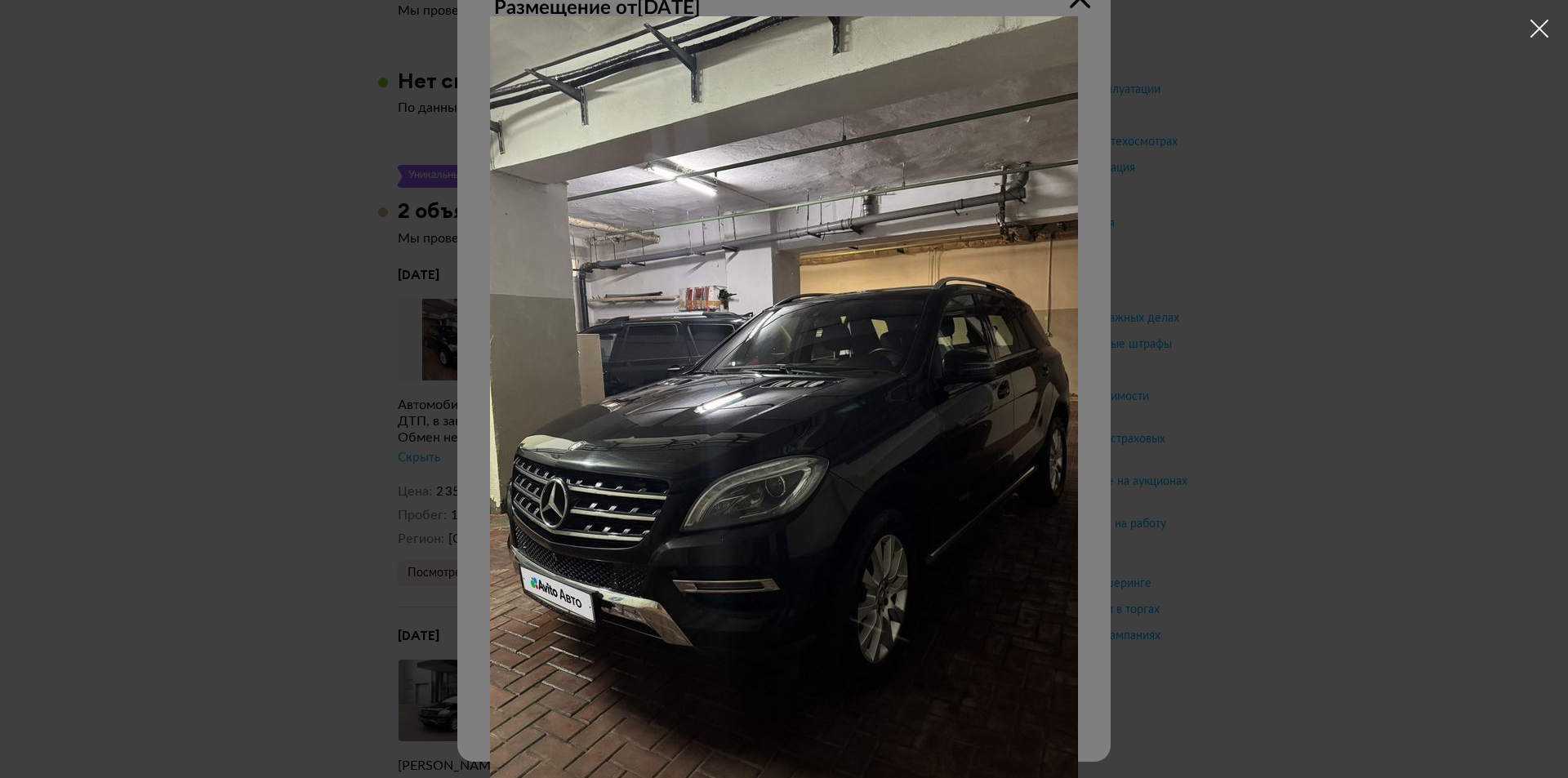
drag, startPoint x: 1305, startPoint y: 334, endPoint x: 1178, endPoint y: 347, distance: 127.7
click at [1305, 333] on div at bounding box center [784, 389] width 1568 height 778
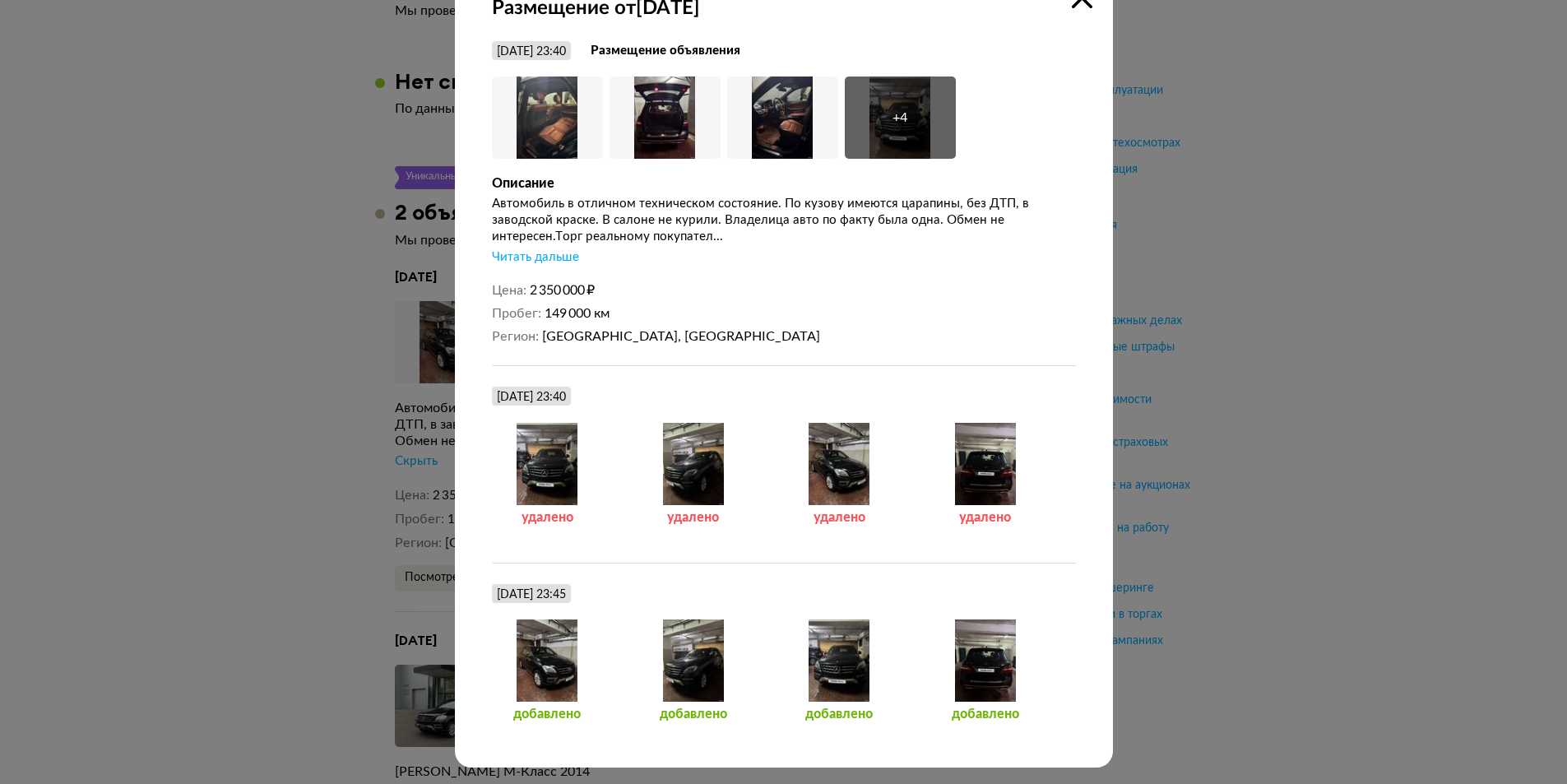
click at [971, 470] on div at bounding box center [985, 464] width 111 height 82
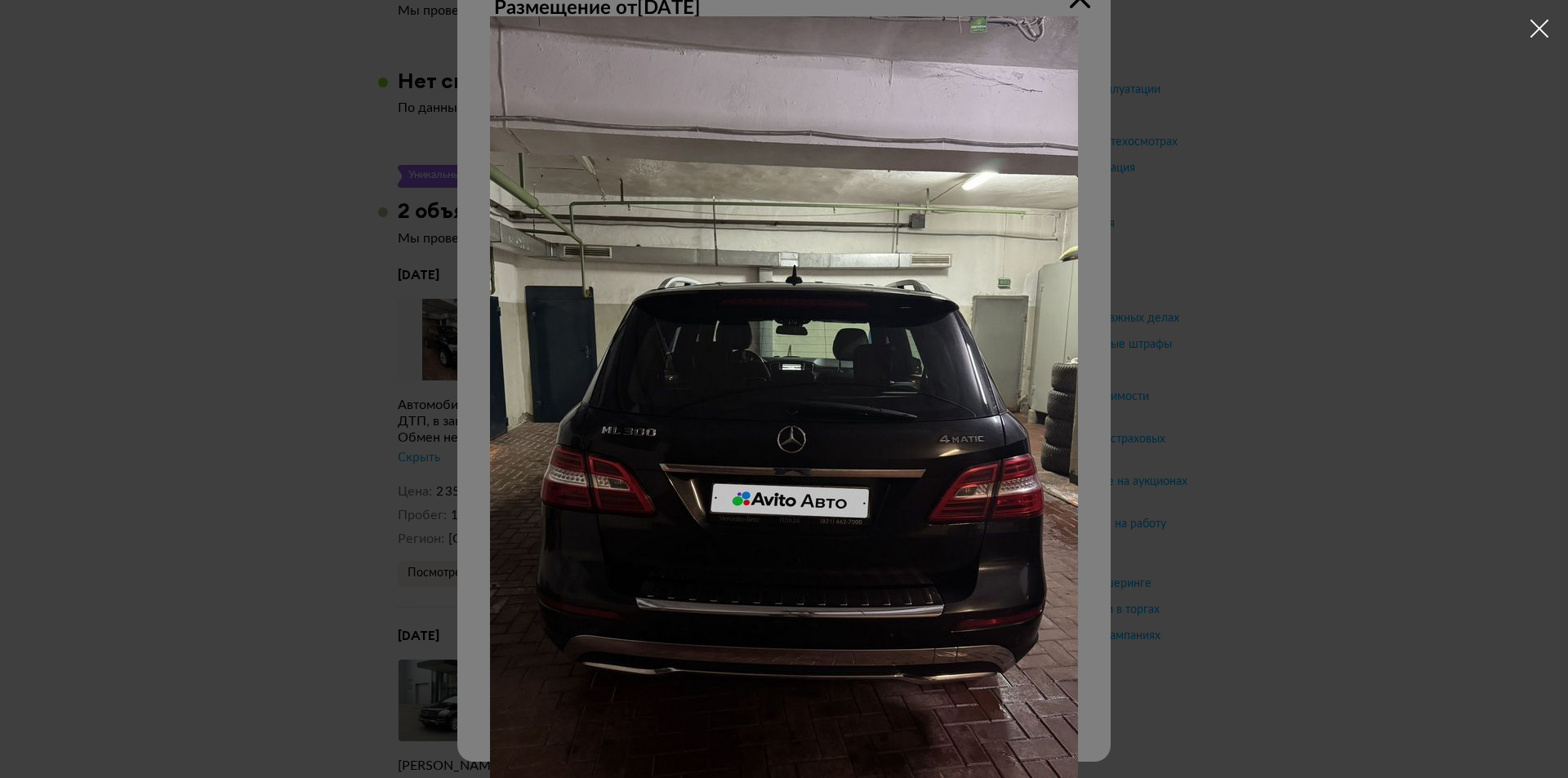
click at [1207, 384] on div at bounding box center [784, 389] width 1568 height 778
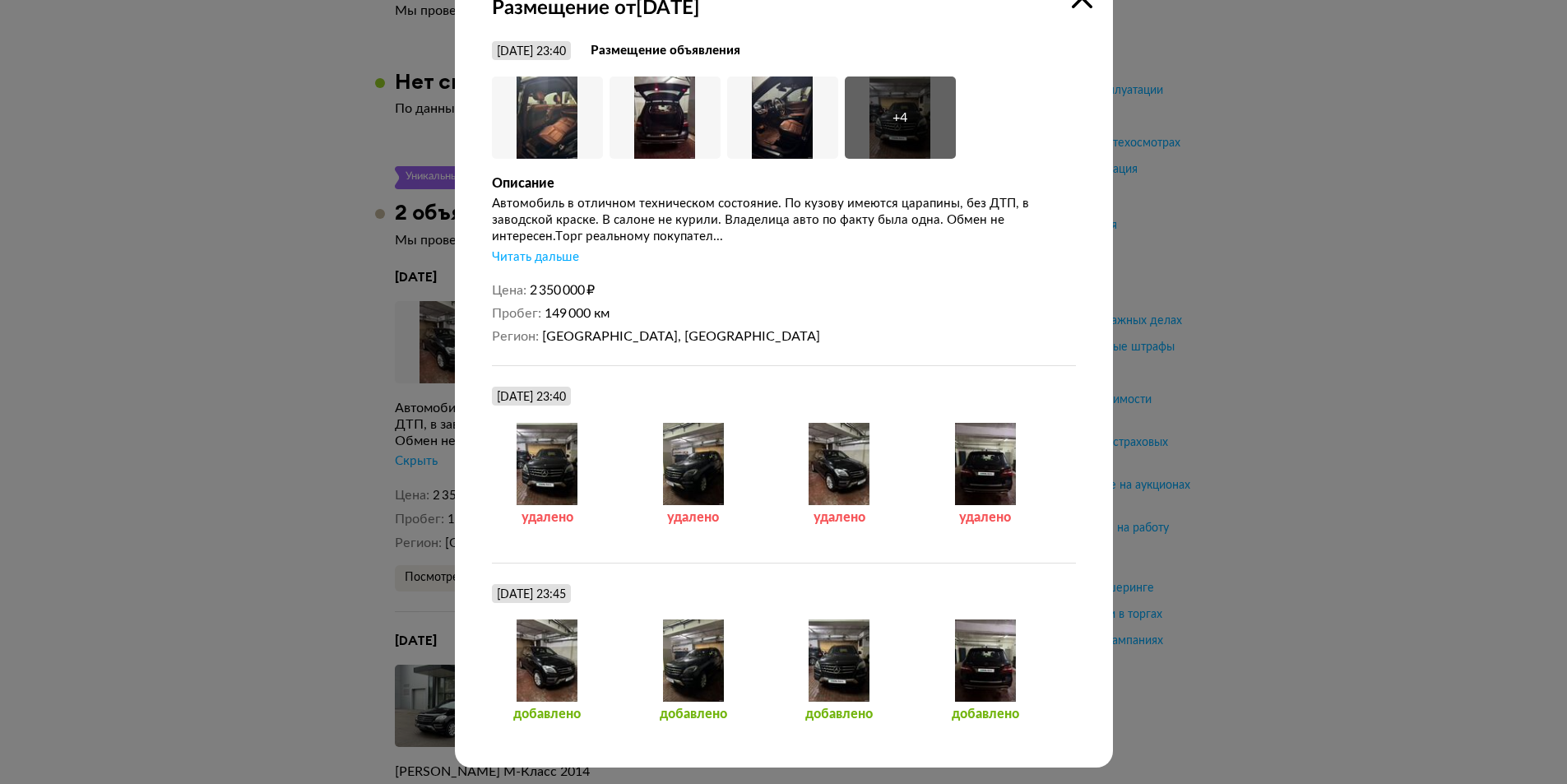
click at [1001, 449] on div at bounding box center [985, 464] width 111 height 82
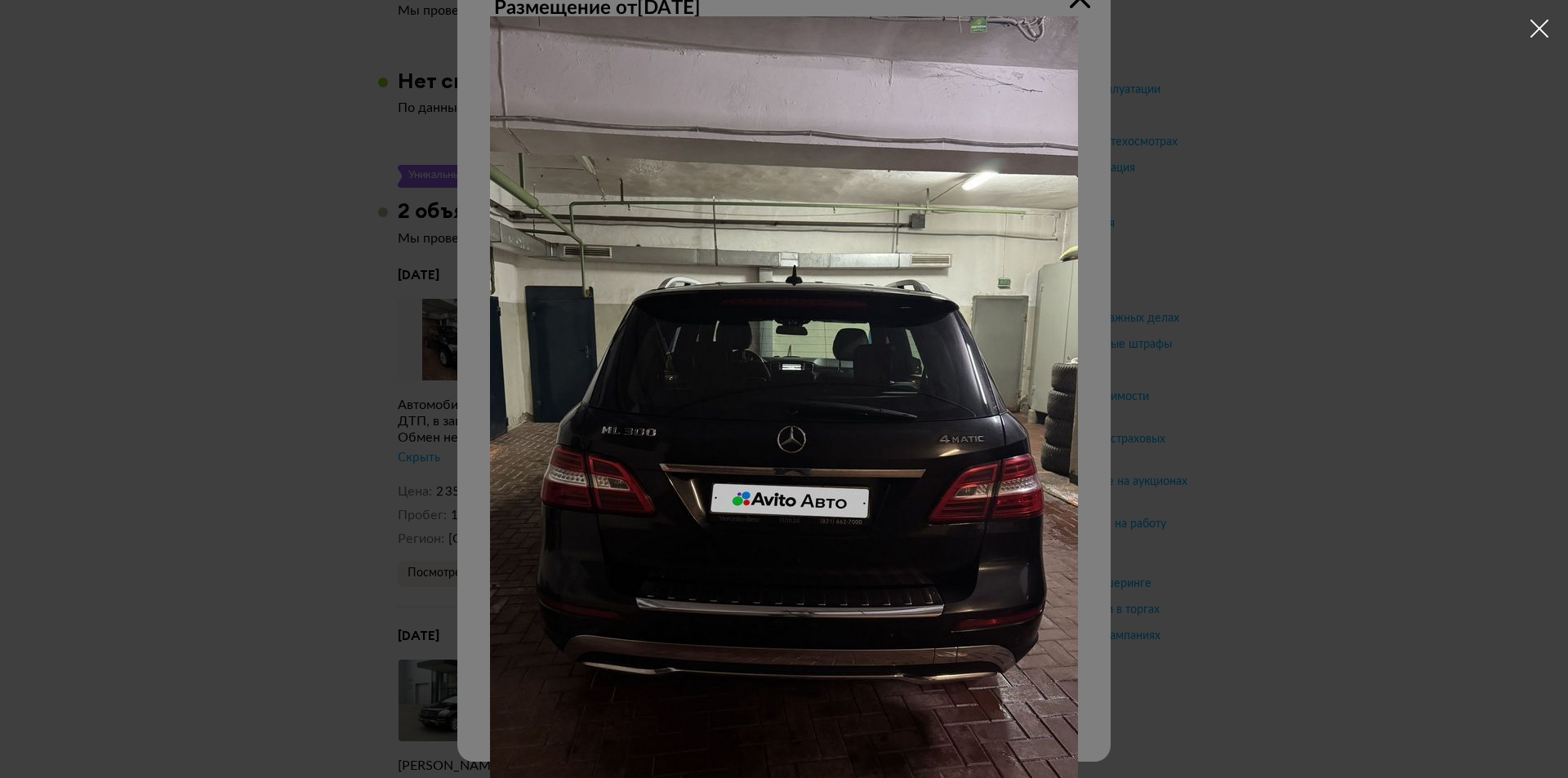
click at [987, 442] on img at bounding box center [784, 408] width 588 height 783
click at [1124, 415] on div at bounding box center [784, 389] width 1568 height 778
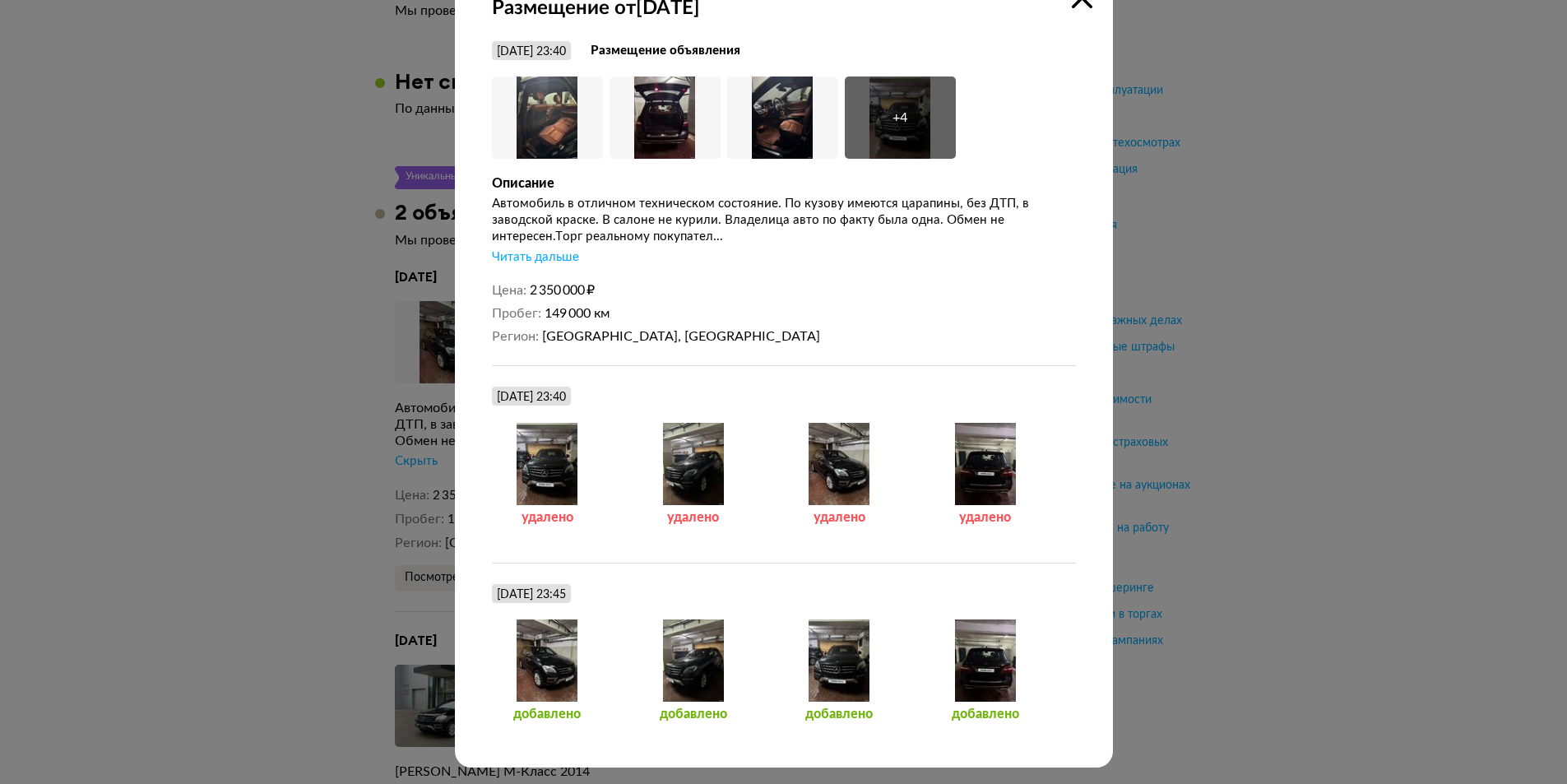
click at [825, 440] on div at bounding box center [840, 464] width 111 height 82
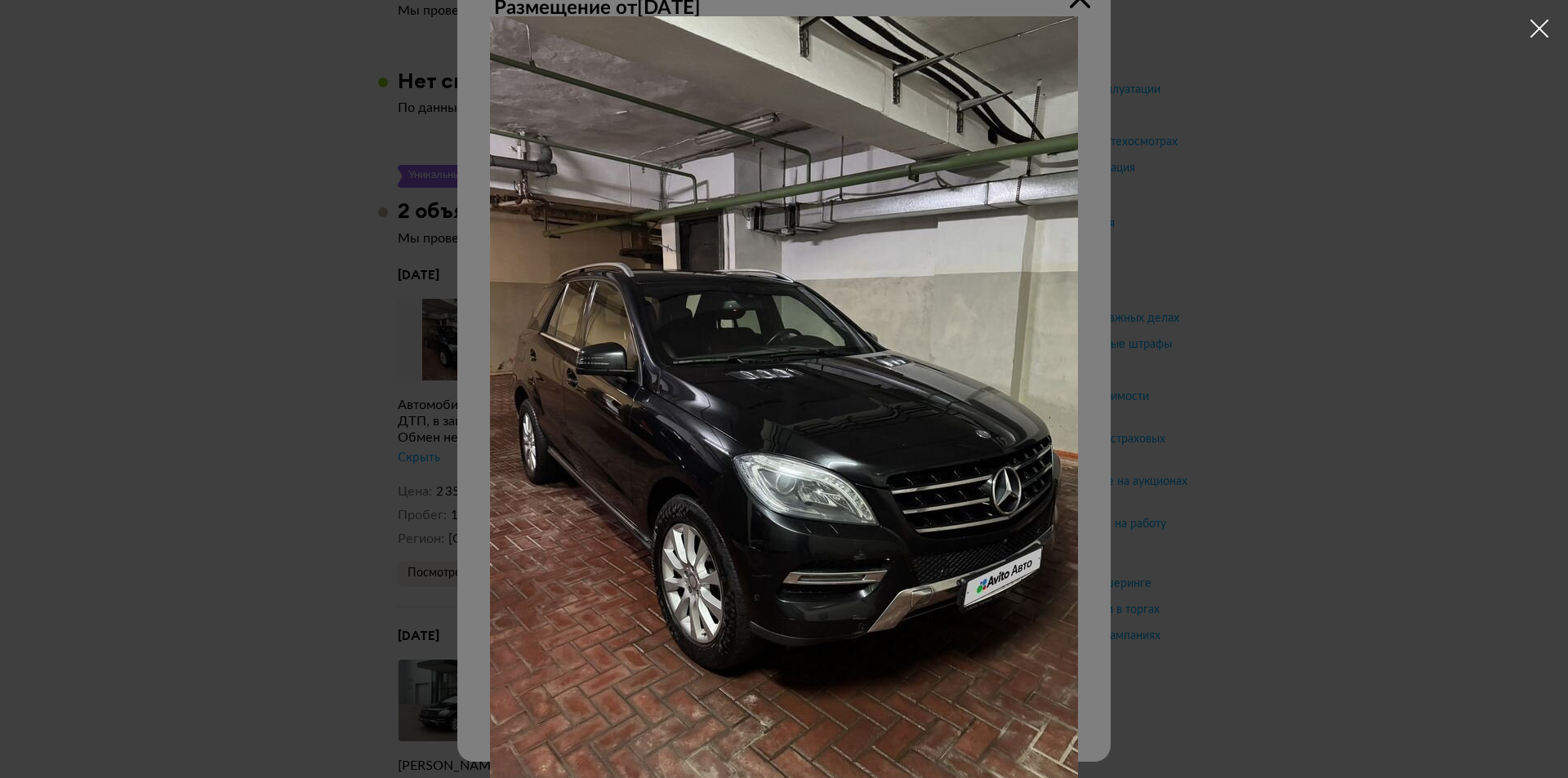
click at [839, 420] on img at bounding box center [784, 408] width 588 height 783
click at [1076, 409] on div at bounding box center [784, 389] width 1568 height 778
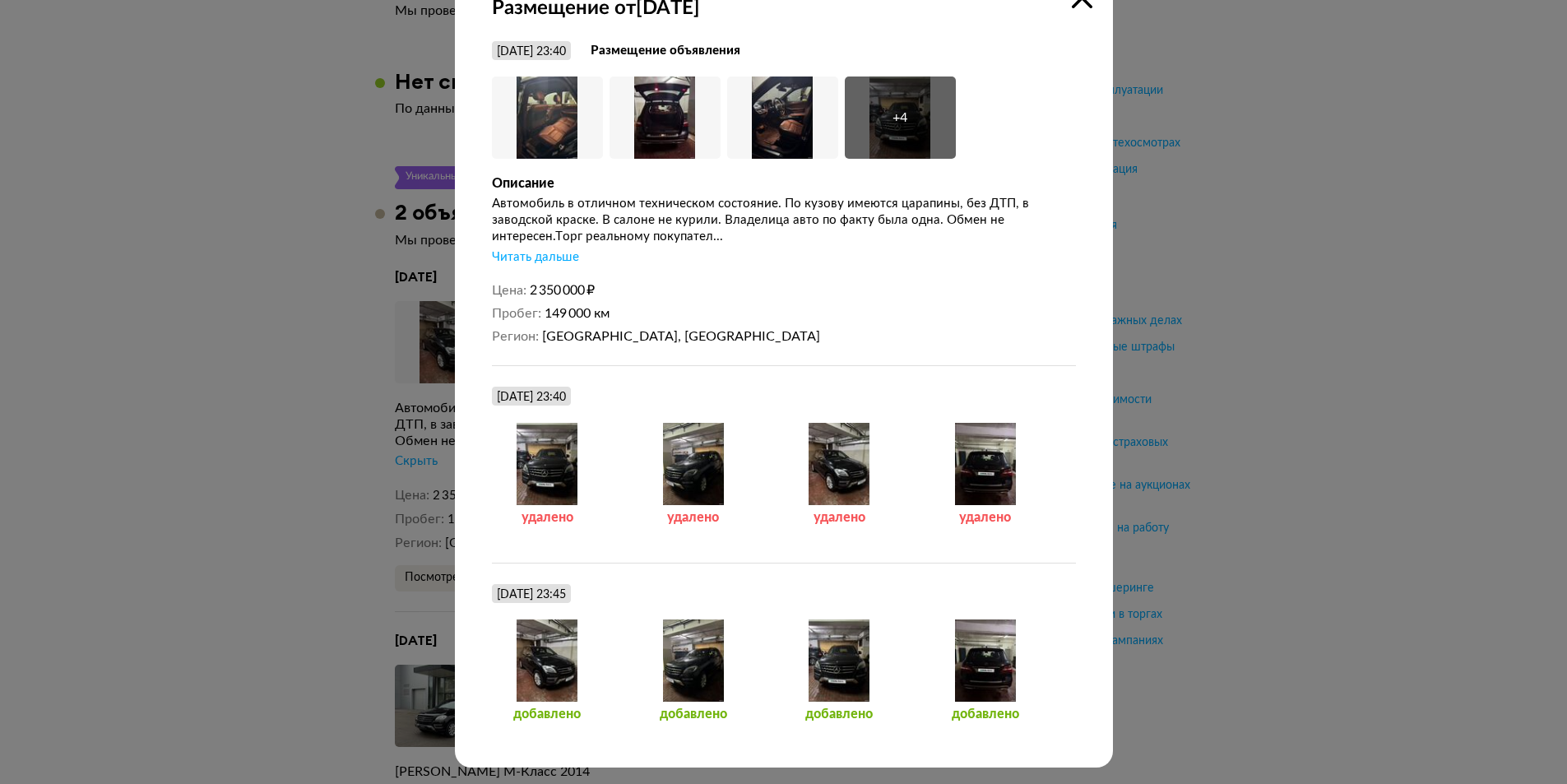
click at [524, 475] on div at bounding box center [548, 464] width 111 height 82
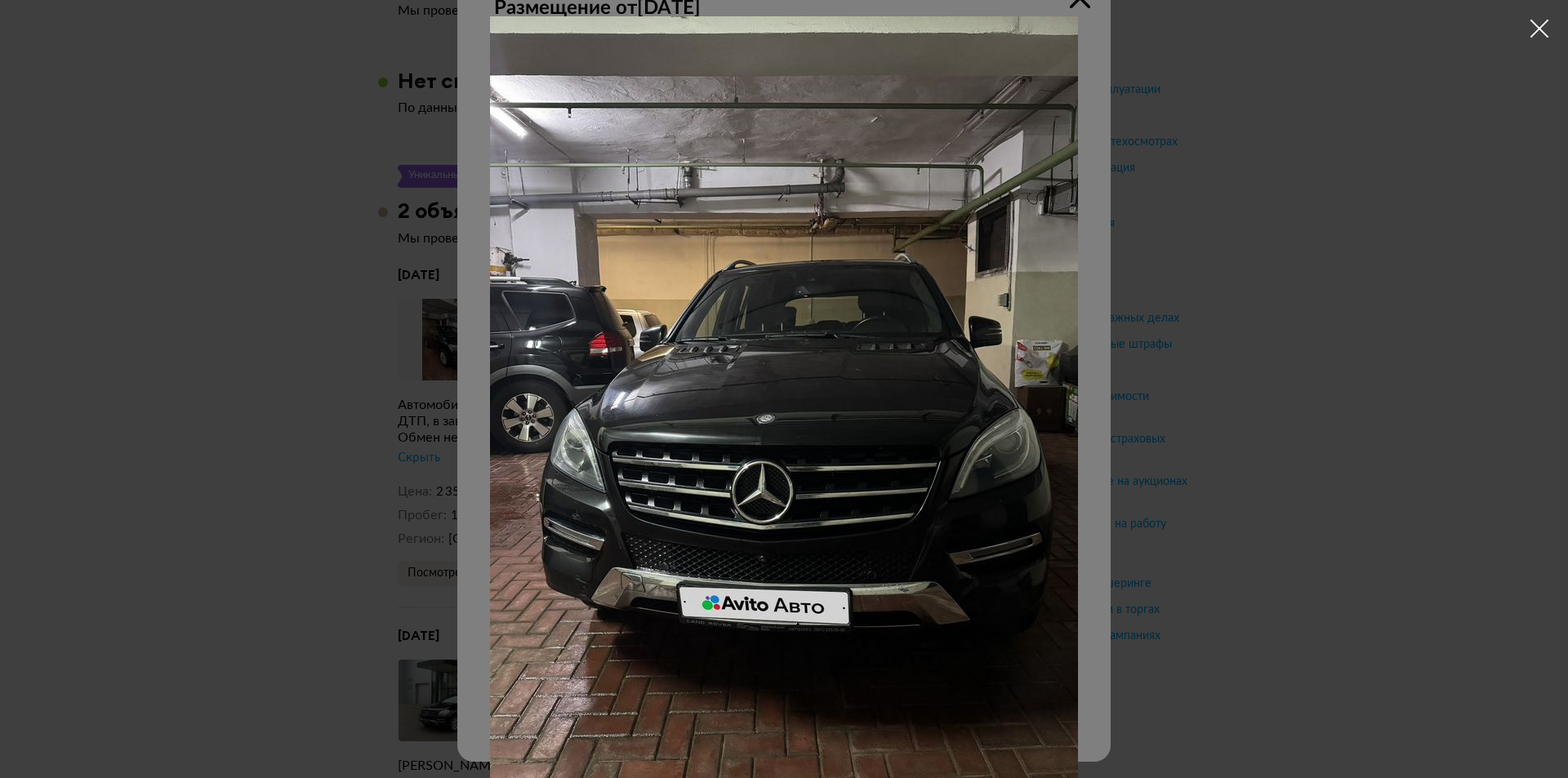
click at [1229, 341] on div at bounding box center [784, 389] width 1568 height 778
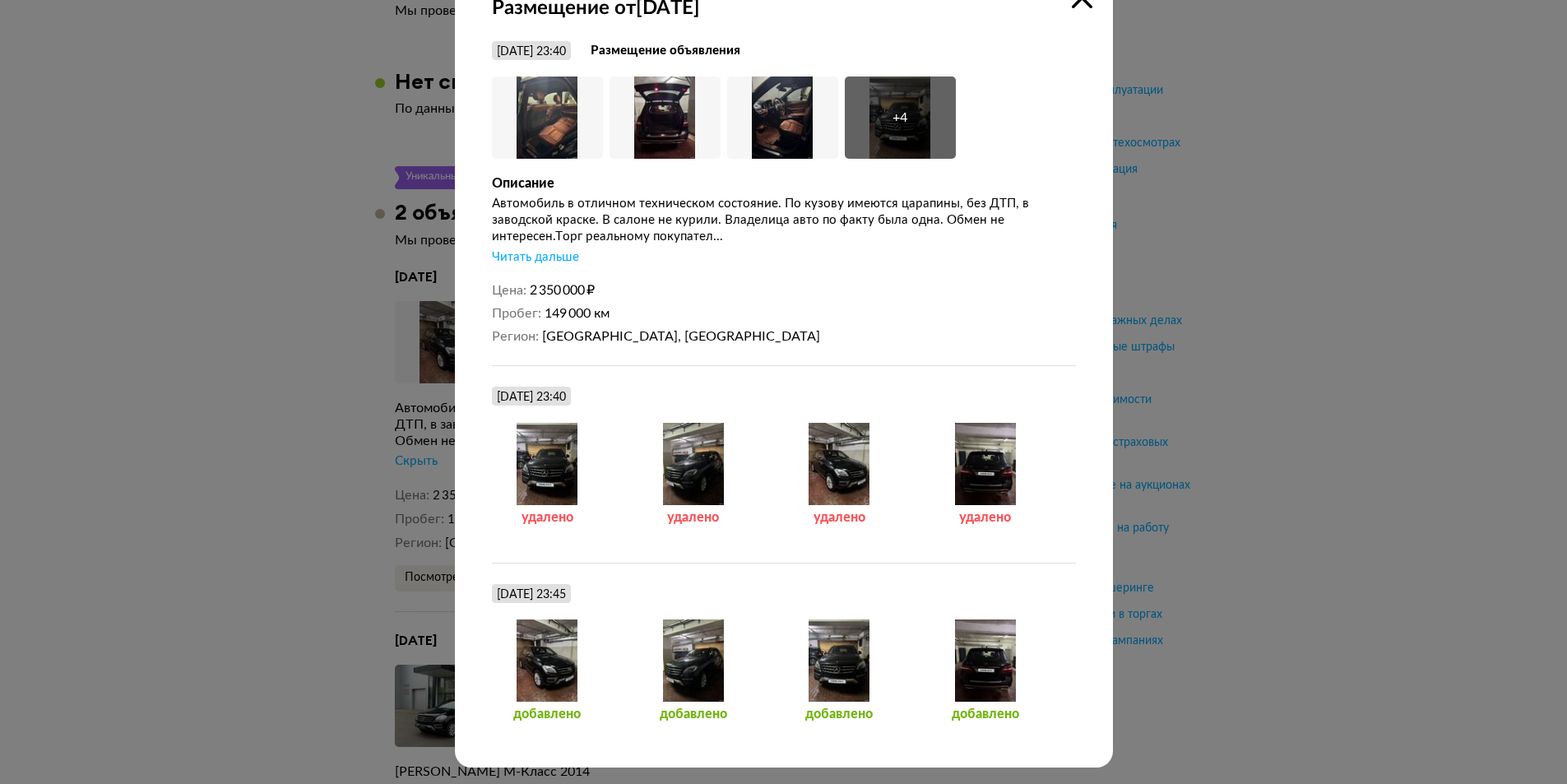
drag, startPoint x: 635, startPoint y: 342, endPoint x: 1026, endPoint y: 361, distance: 391.5
click at [1026, 361] on div "[DATE] 23:40 Размещение объявления Увеличить фото Увеличить фото Увеличить фото…" at bounding box center [784, 389] width 584 height 697
click at [1076, 19] on div "Размещение от [DATE] [DATE] 23:40 Размещение объявления Увеличить фото Увеличит…" at bounding box center [784, 366] width 658 height 800
drag, startPoint x: 1068, startPoint y: 32, endPoint x: 1065, endPoint y: 41, distance: 9.5
click at [1065, 41] on div "Размещение от [DATE] [DATE] 23:40 Размещение объявления Увеличить фото Увеличит…" at bounding box center [784, 366] width 658 height 800
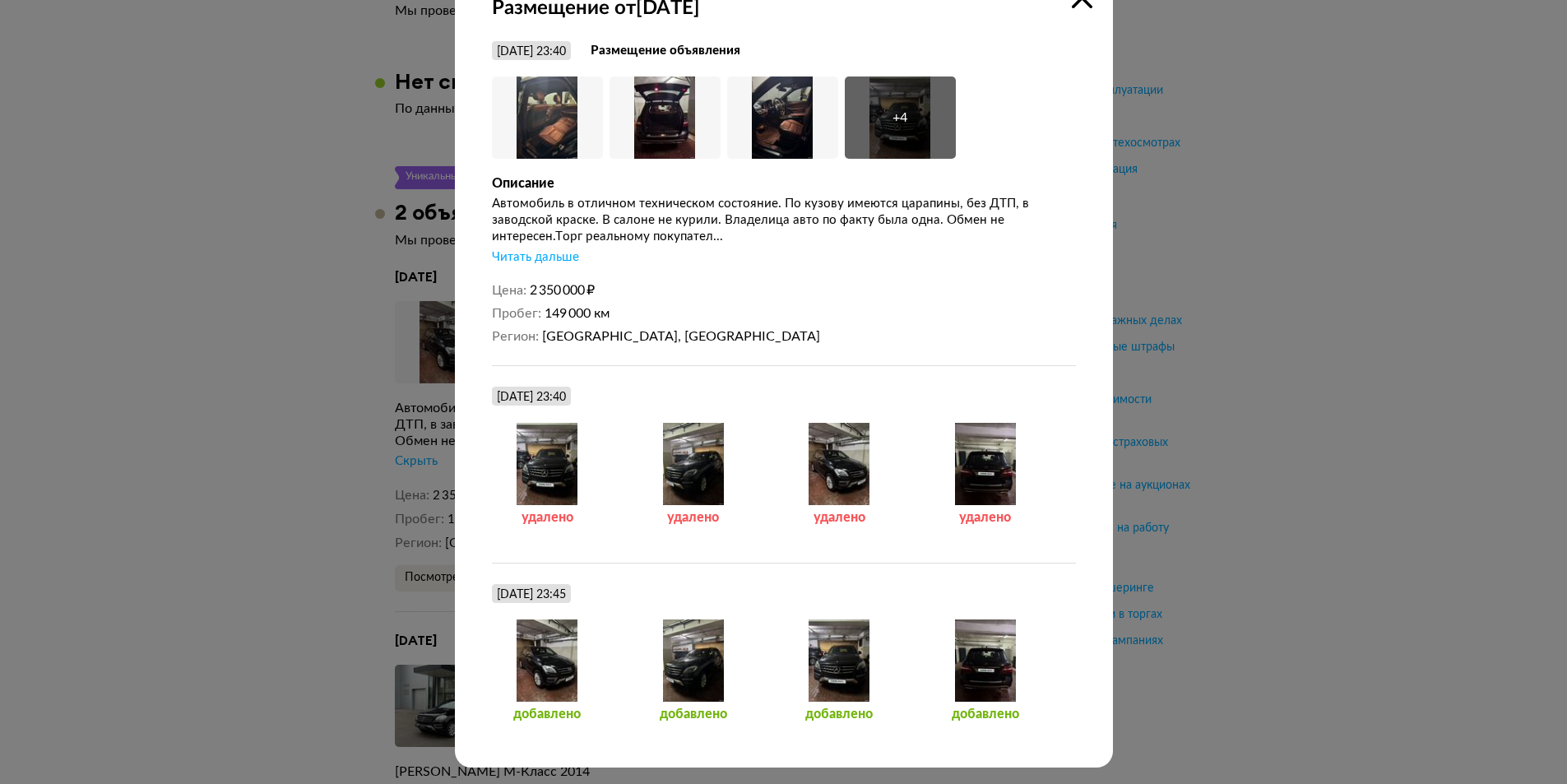
click at [1082, 15] on div "Размещение от [DATE] [DATE] 23:40 Размещение объявления Увеличить фото Увеличит…" at bounding box center [784, 366] width 658 height 800
click at [1077, 9] on div "Размещение от [DATE] [DATE] 23:40 Размещение объявления Увеличить фото Увеличит…" at bounding box center [784, 366] width 658 height 800
click at [1072, 4] on div "Размещение от [DATE] [DATE] 23:40 Размещение объявления Увеличить фото Увеличит…" at bounding box center [784, 366] width 658 height 800
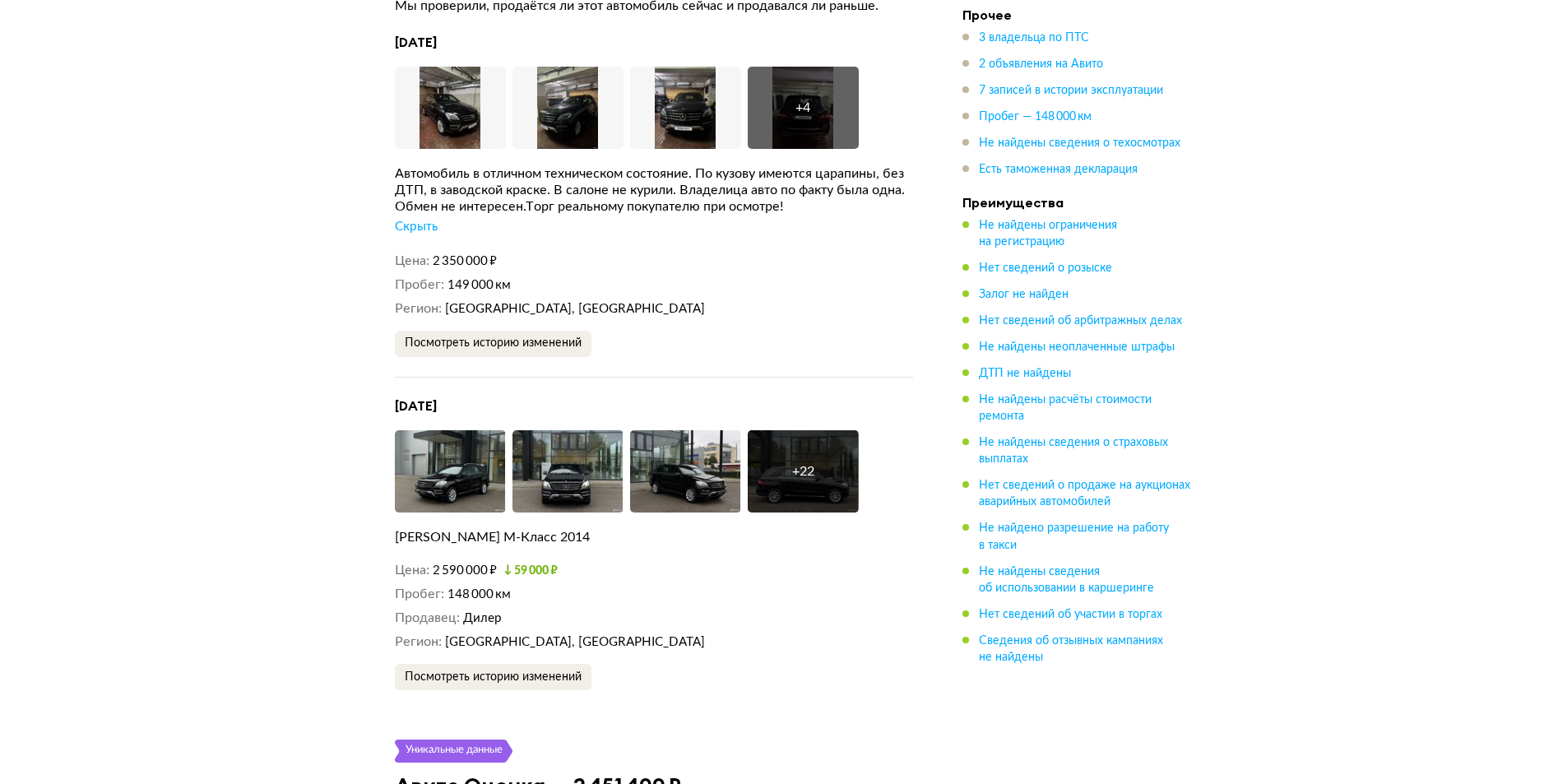
scroll to position [3190, 0]
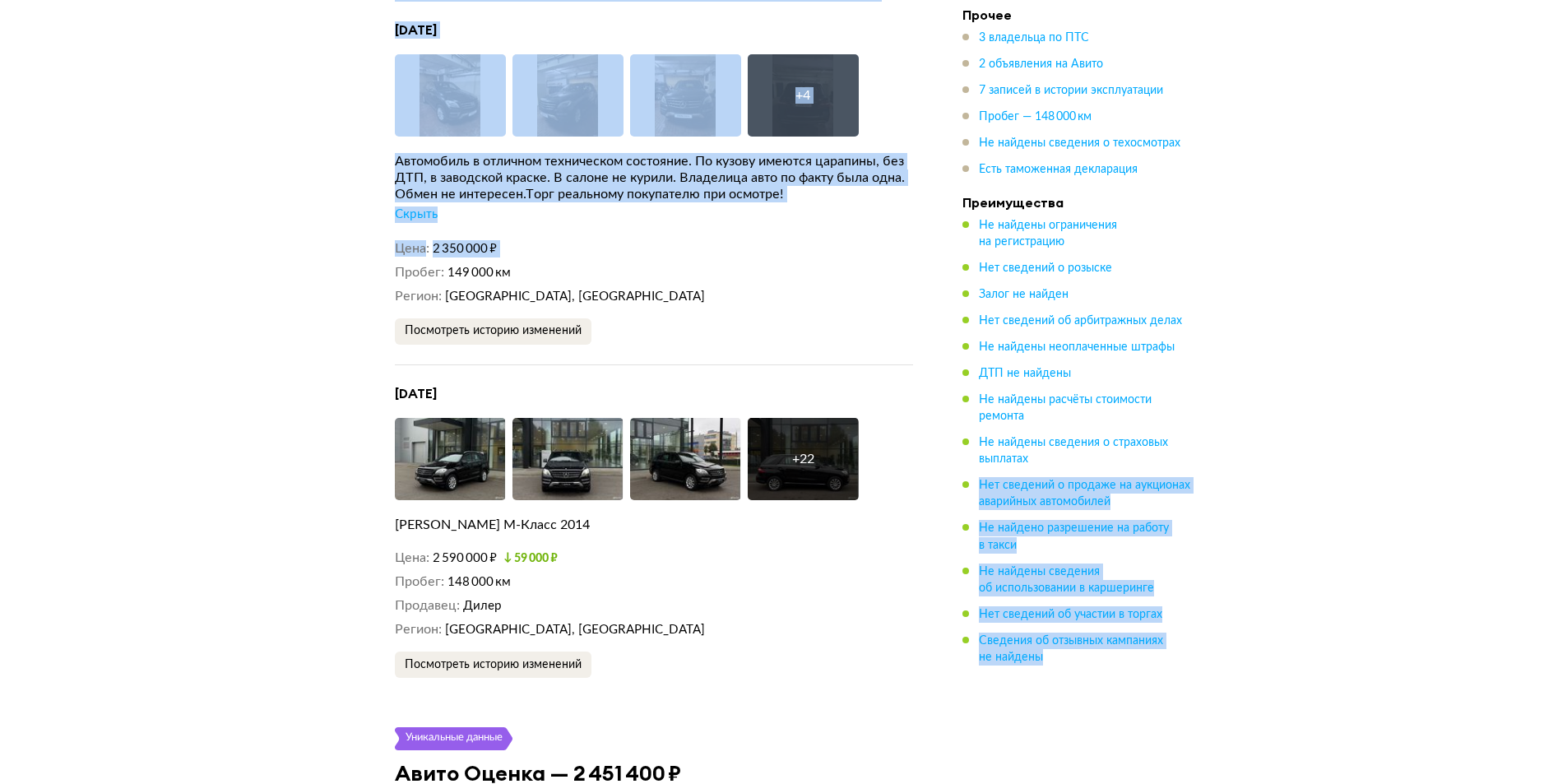
drag, startPoint x: 404, startPoint y: 255, endPoint x: 969, endPoint y: 504, distance: 617.4
click at [1030, 479] on div "[PERSON_NAME] M-KLASSE, 2014 Отчёт от [DATE] [DATE] + 31 Рекомендация Выезжайте…" at bounding box center [784, 304] width 1567 height 6948
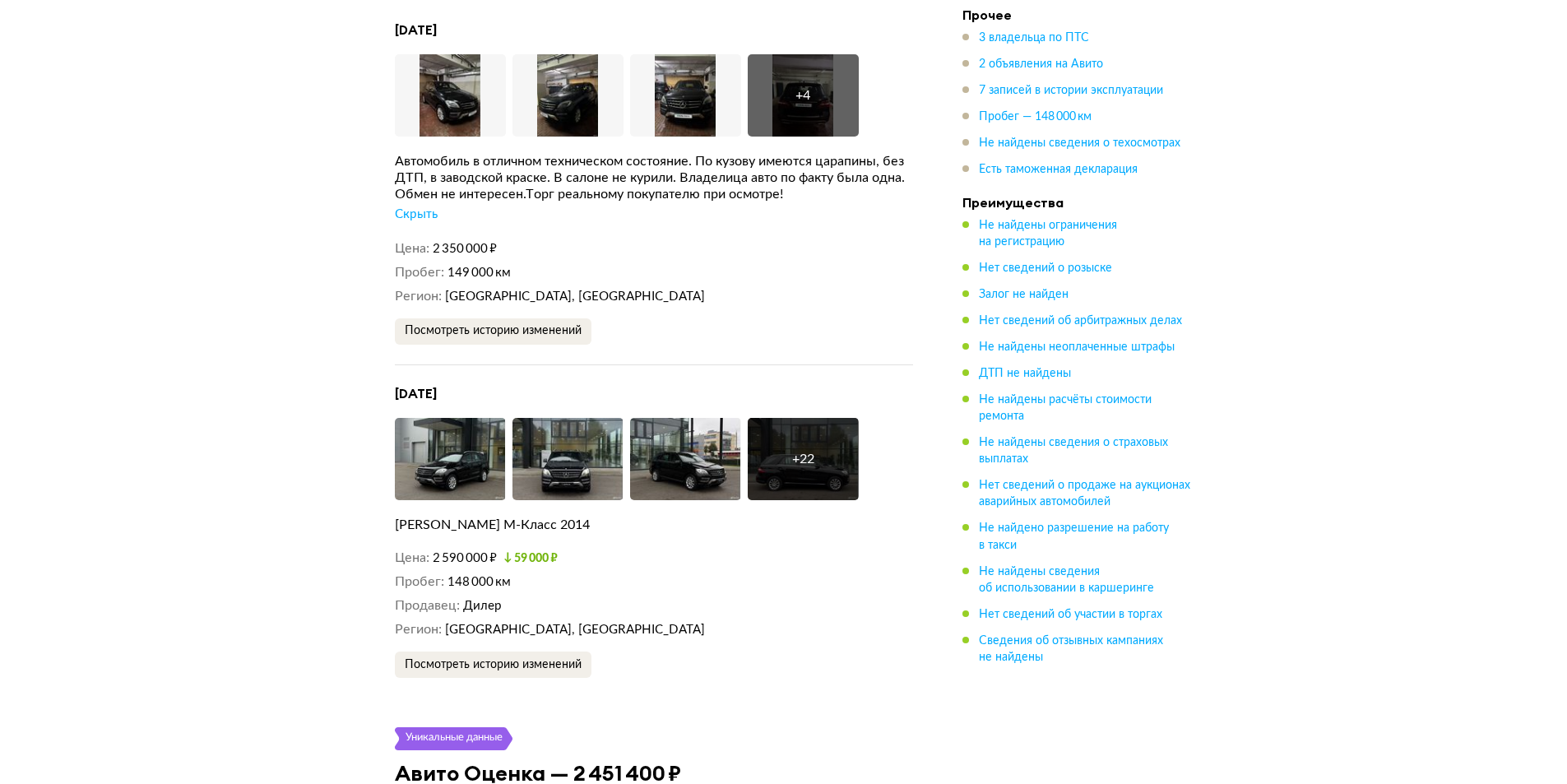
click at [913, 543] on article "Уникальные данные 2 объявления на Авито Мы проверили, продаётся ли этот автомоб…" at bounding box center [654, 299] width 558 height 758
drag, startPoint x: 769, startPoint y: 618, endPoint x: 490, endPoint y: 585, distance: 280.9
click at [490, 585] on div "[DATE] Увеличить фото Увеличить фото Увеличить фото + 22 Увеличить фото [PERSON…" at bounding box center [654, 532] width 519 height 294
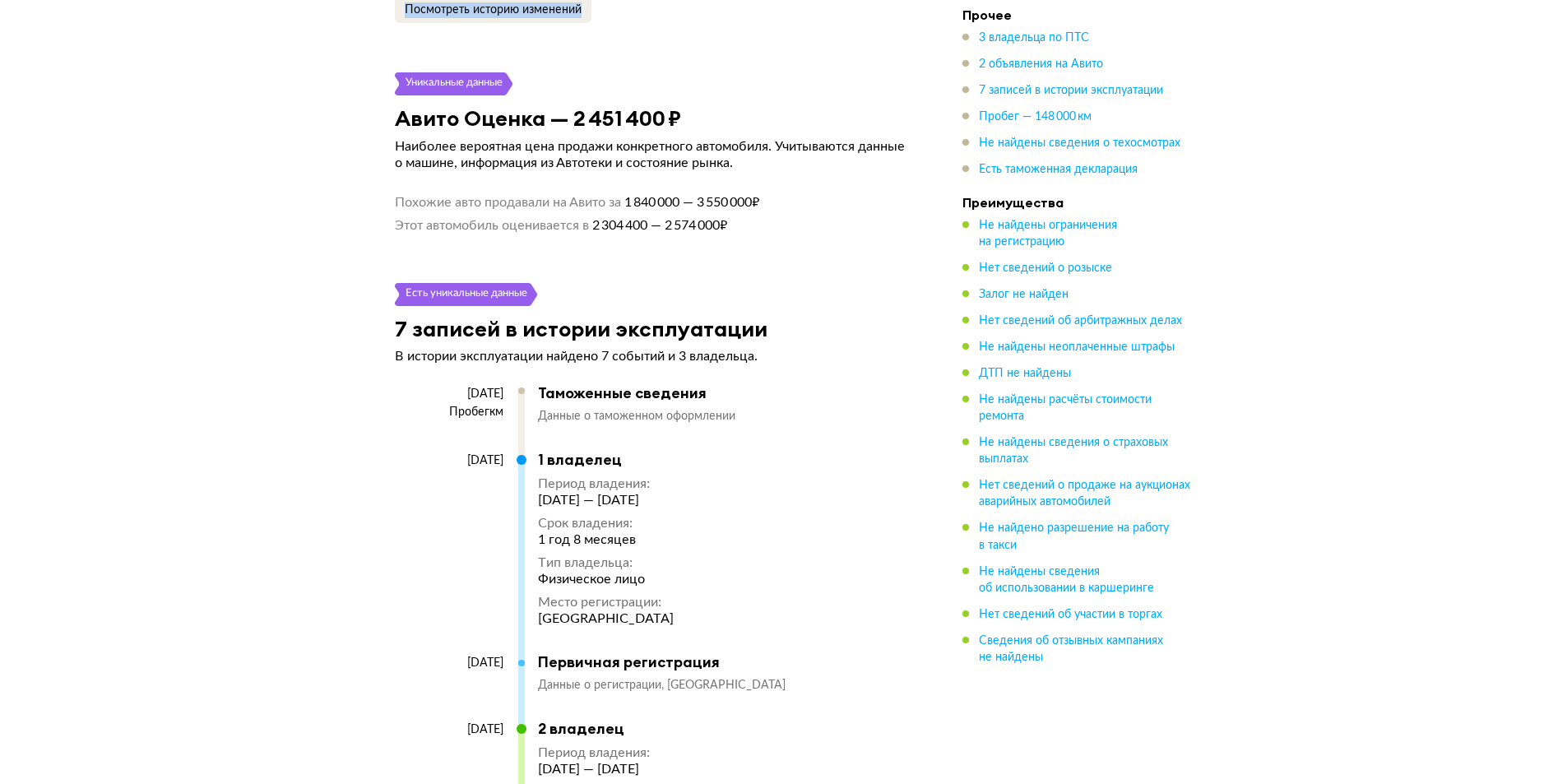
scroll to position [3847, 0]
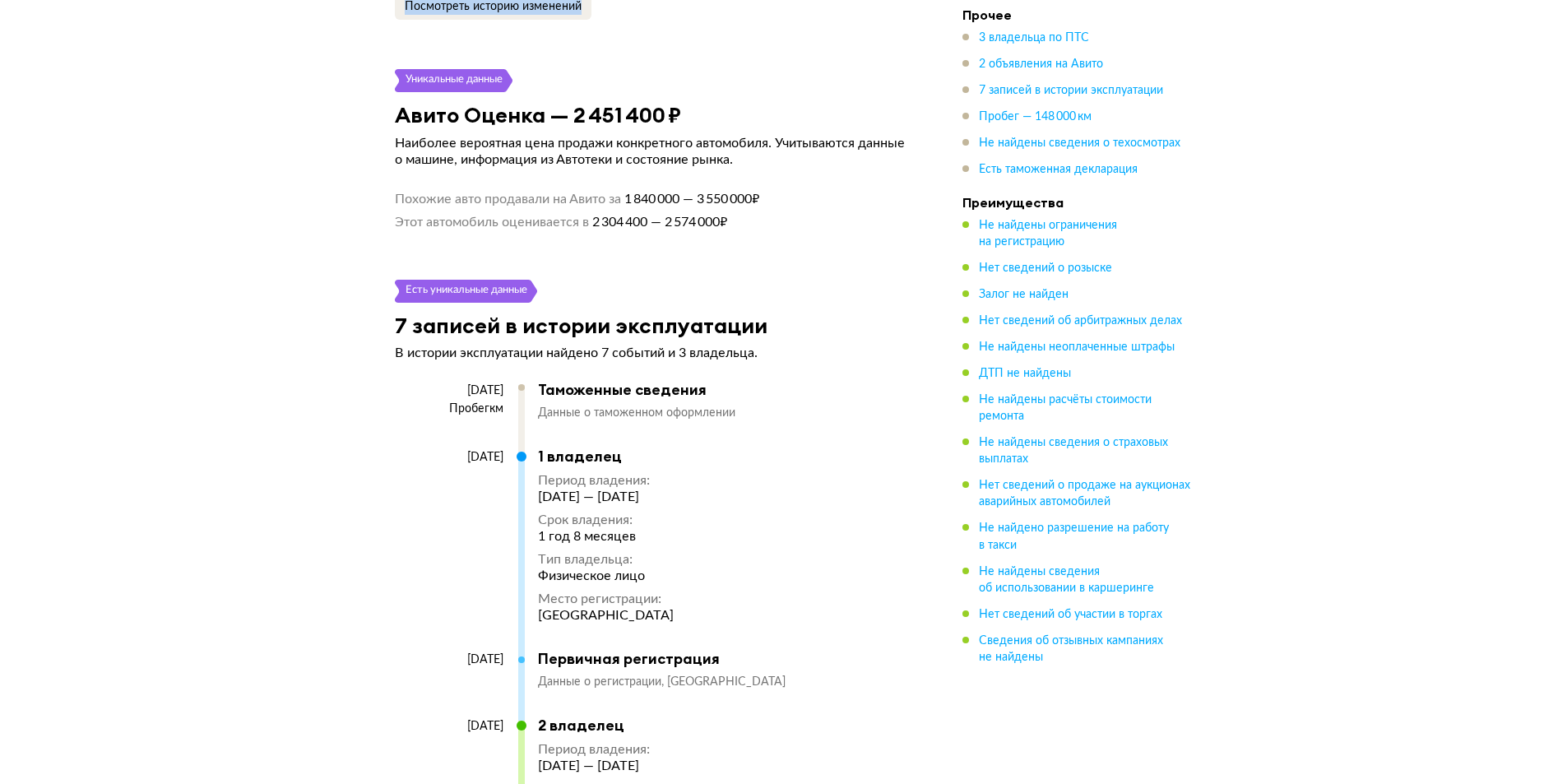
drag, startPoint x: 462, startPoint y: 84, endPoint x: 813, endPoint y: 175, distance: 362.6
click at [813, 175] on article "Уникальные данные Авито Оценка — 2 451 400 ₽ Наиболее вероятная цена продажи ко…" at bounding box center [654, 149] width 558 height 161
drag, startPoint x: 813, startPoint y: 176, endPoint x: 842, endPoint y: 190, distance: 32.2
click at [815, 190] on li "Похожие авто продавали на Авито за 1 840 000 — 3 550 000 ₽" at bounding box center [654, 198] width 519 height 16
drag, startPoint x: 804, startPoint y: 212, endPoint x: 518, endPoint y: 175, distance: 288.4
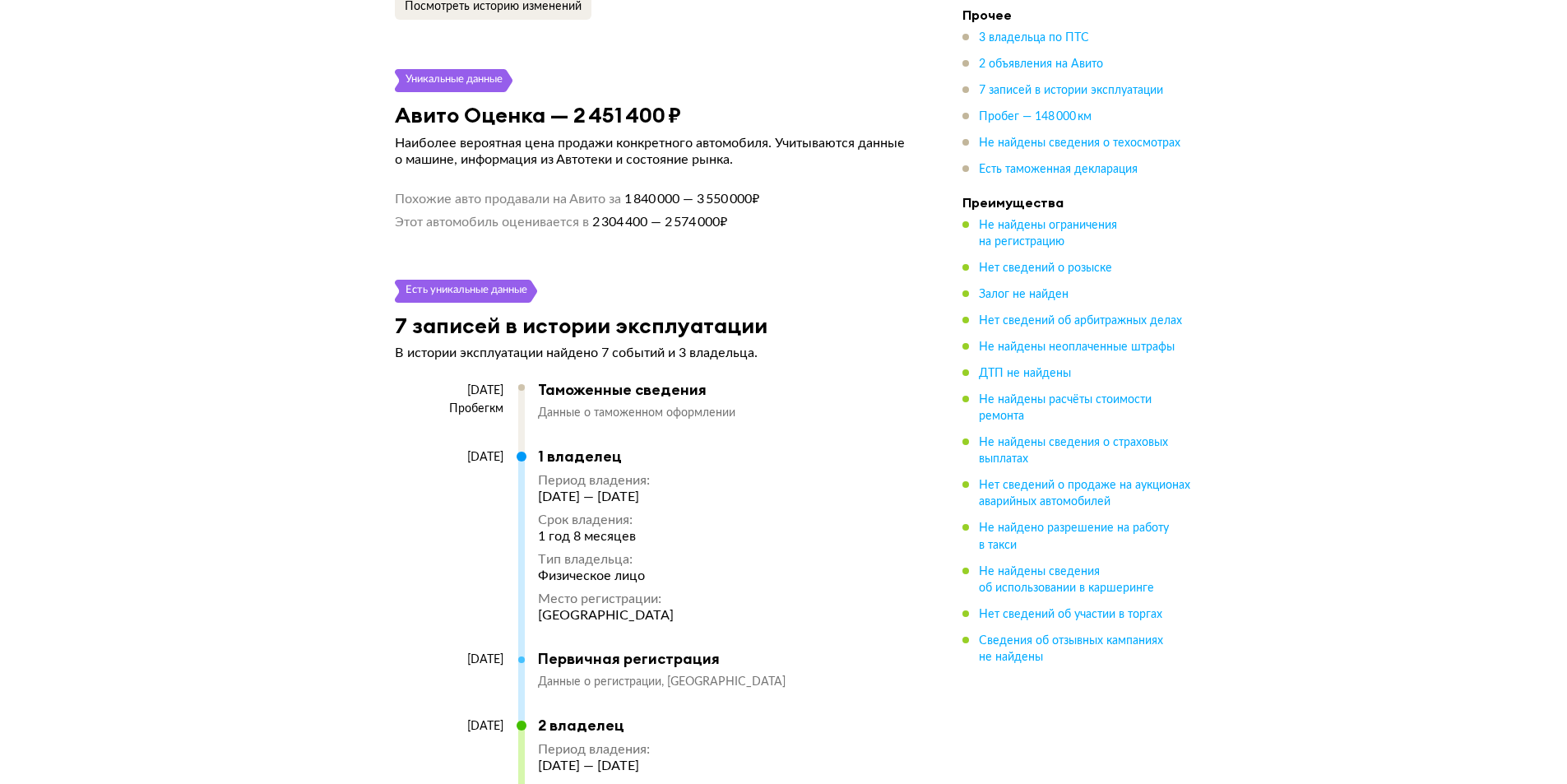
click at [518, 190] on ul "Похожие авто продавали на Авито за 1 840 000 — 3 550 000 ₽ Этот автомобиль оцен…" at bounding box center [654, 210] width 519 height 39
drag, startPoint x: 690, startPoint y: 182, endPoint x: 652, endPoint y: 167, distance: 40.9
click at [690, 208] on li "Этот автомобиль оценивается в 2 304 400 — 2 574 000 ₽" at bounding box center [654, 219] width 519 height 23
click at [616, 167] on div "Похожие авто продавали на Авито за 1 840 000 — 3 550 000 ₽ Этот автомобиль оцен…" at bounding box center [654, 198] width 519 height 62
drag, startPoint x: 652, startPoint y: 164, endPoint x: 780, endPoint y: 155, distance: 128.3
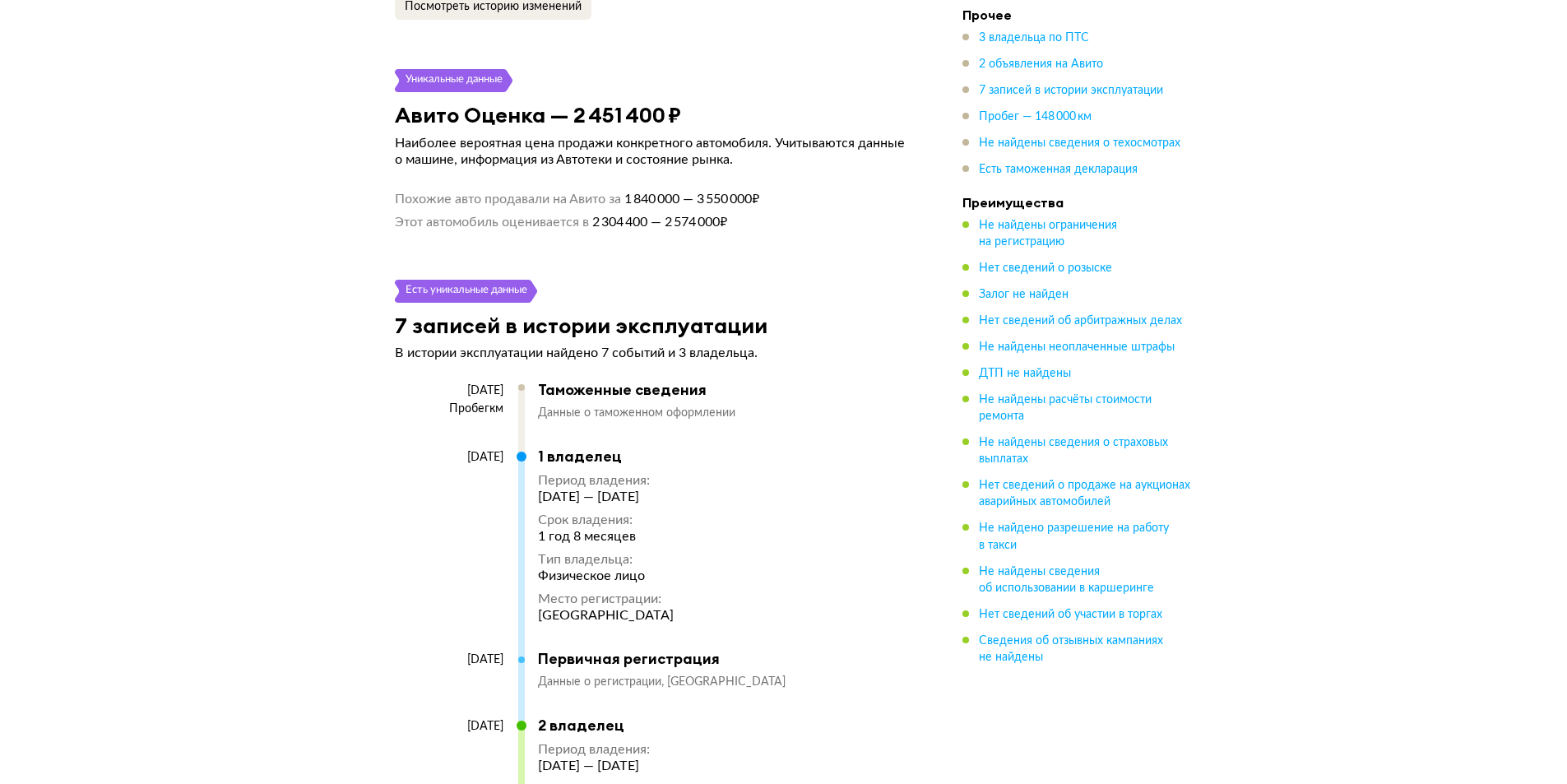
click at [779, 167] on div "Похожие авто продавали на Авито за 1 840 000 — 3 550 000 ₽ Этот автомобиль оцен…" at bounding box center [654, 198] width 519 height 62
click at [786, 167] on div "Похожие авто продавали на Авито за 1 840 000 — 3 550 000 ₽ Этот автомобиль оцен…" at bounding box center [654, 198] width 519 height 62
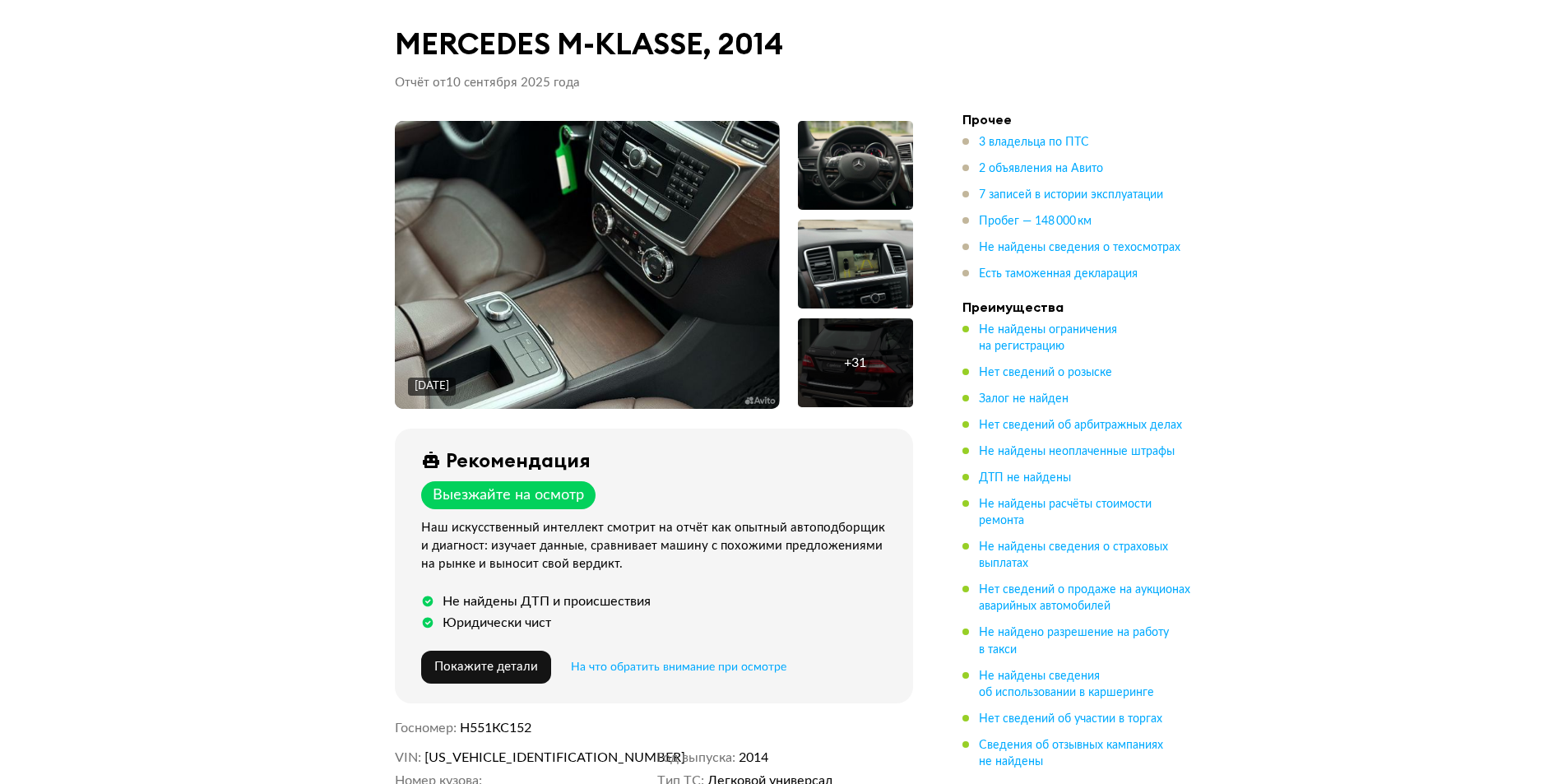
scroll to position [161, 0]
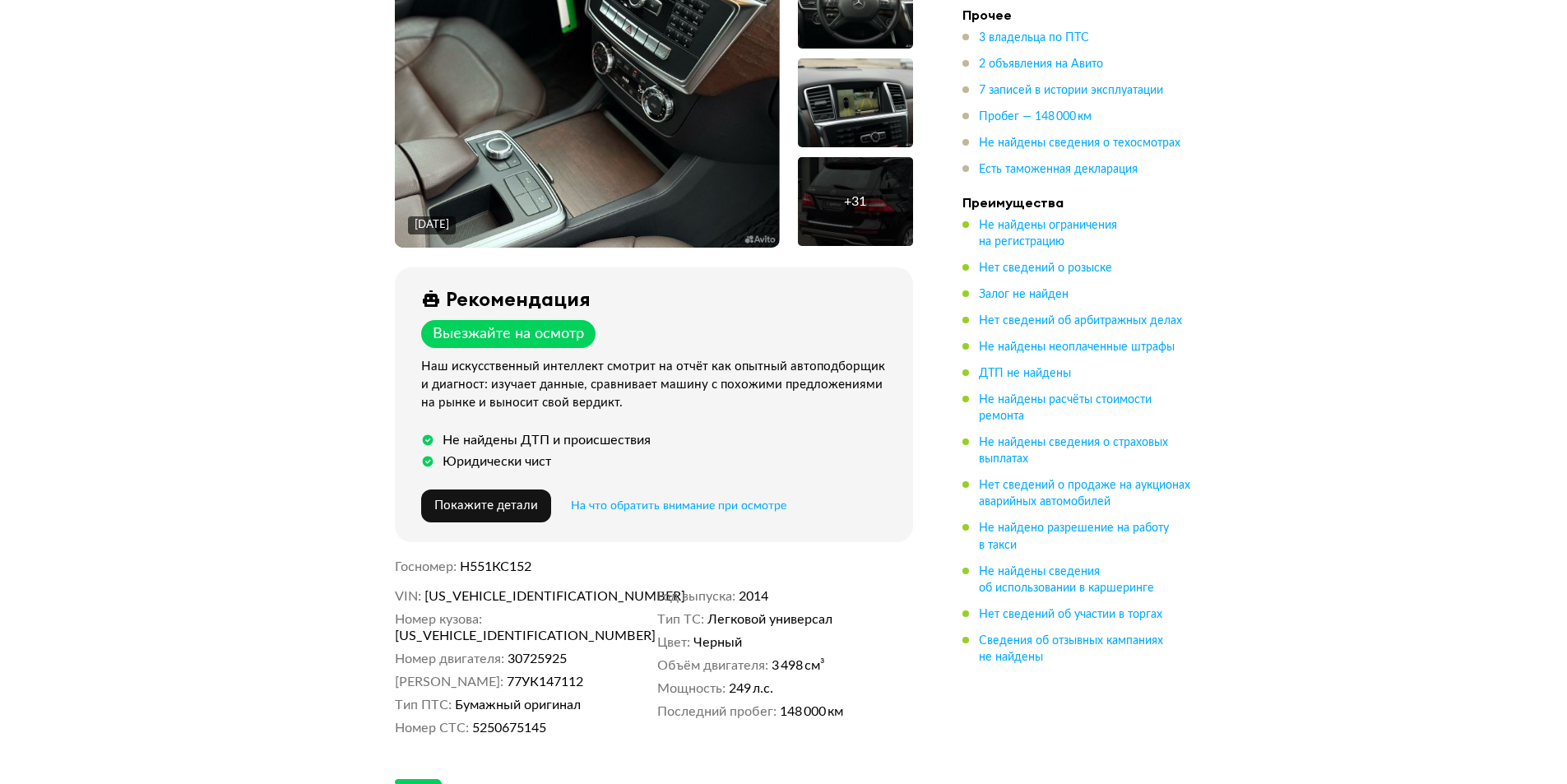
click at [538, 598] on span "[US_VEHICLE_IDENTIFICATION_NUMBER]" at bounding box center [519, 595] width 189 height 16
copy span "[US_VEHICLE_IDENTIFICATION_NUMBER]"
click at [512, 719] on span "5250675145" at bounding box center [509, 727] width 74 height 16
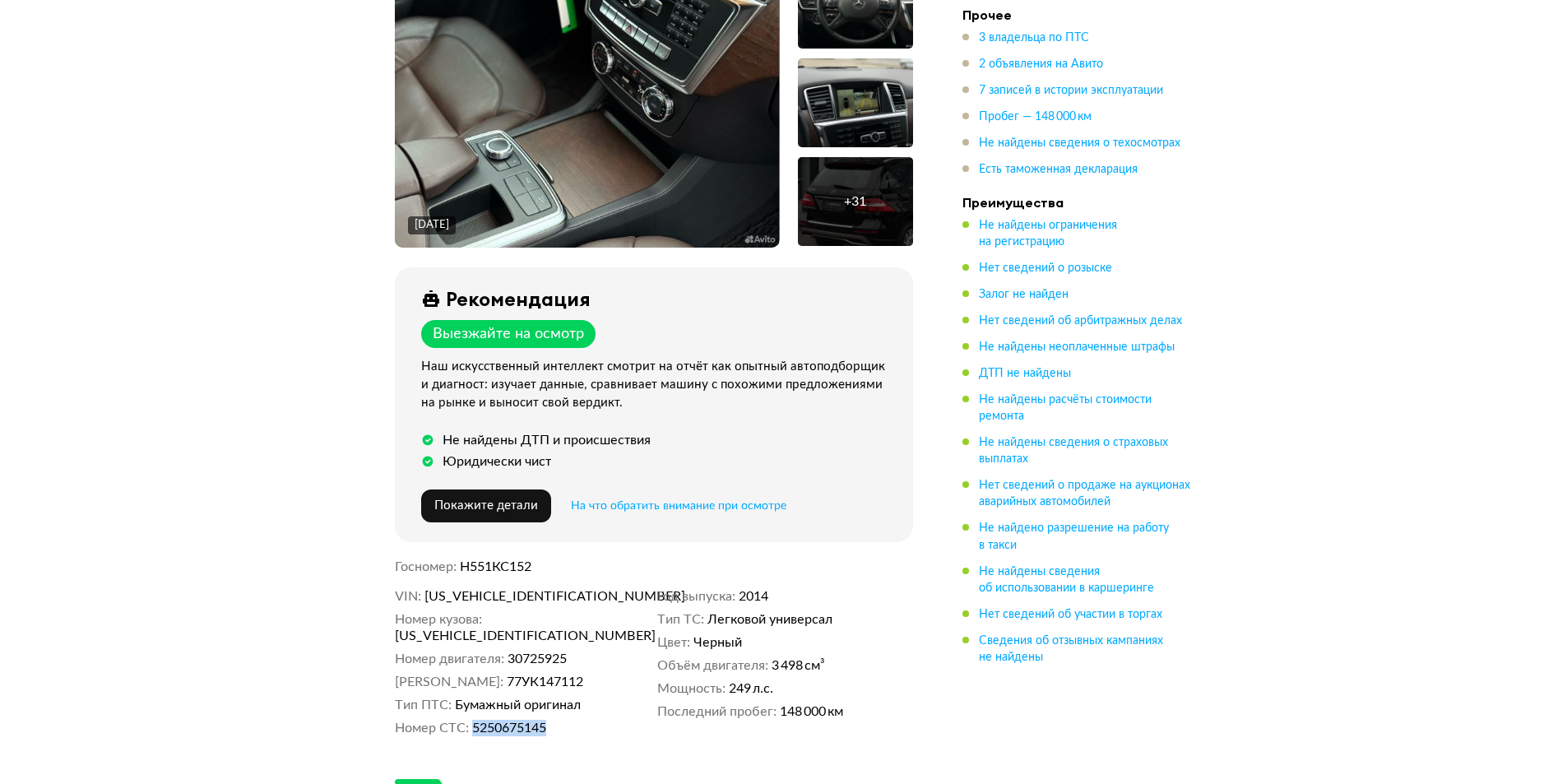
copy span "5250675145"
click at [511, 592] on span "[US_VEHICLE_IDENTIFICATION_NUMBER]" at bounding box center [519, 595] width 189 height 16
copy span "[US_VEHICLE_IDENTIFICATION_NUMBER]"
click at [418, 208] on img at bounding box center [587, 103] width 384 height 288
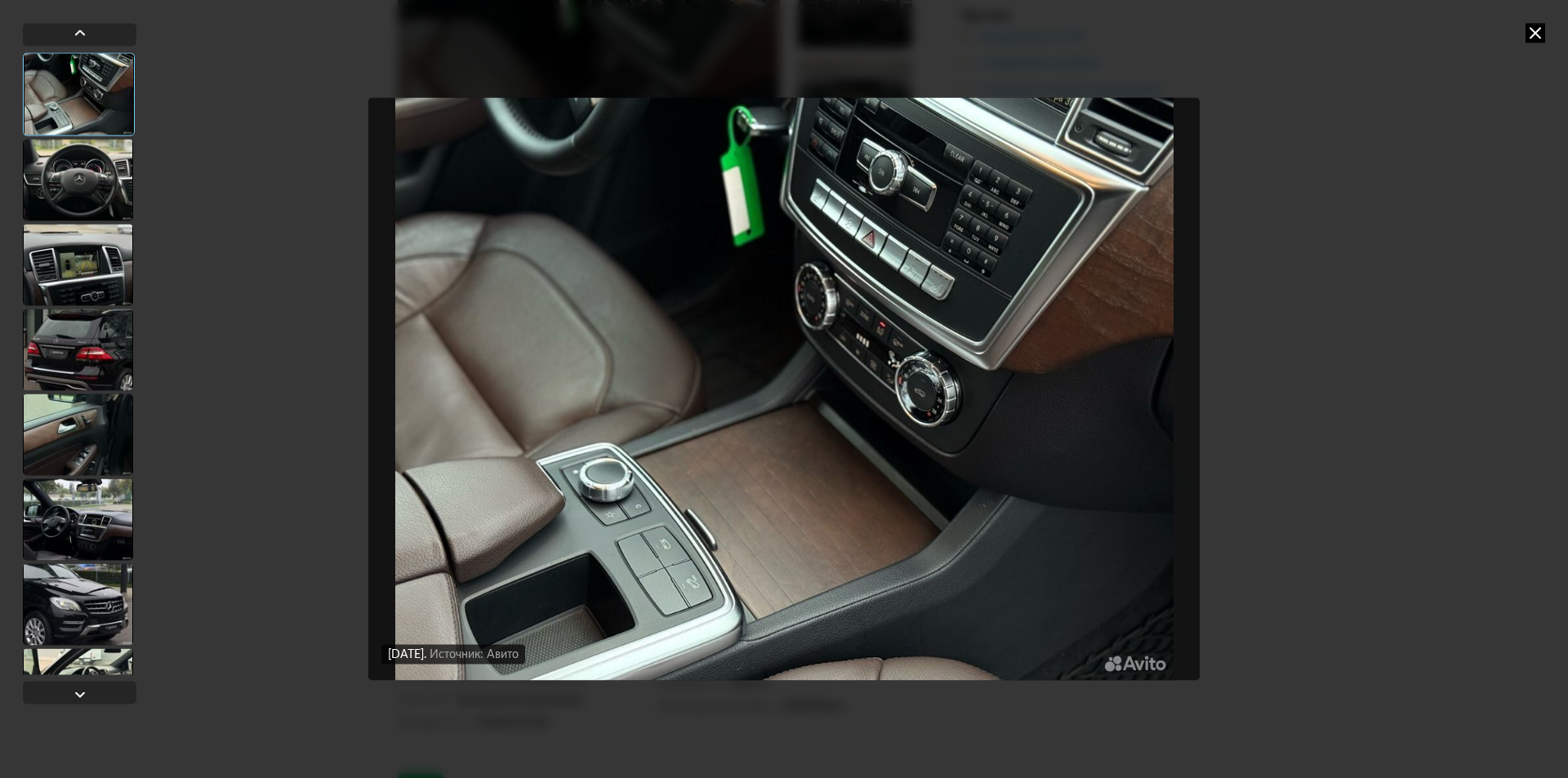
click at [79, 177] on div at bounding box center [78, 180] width 110 height 81
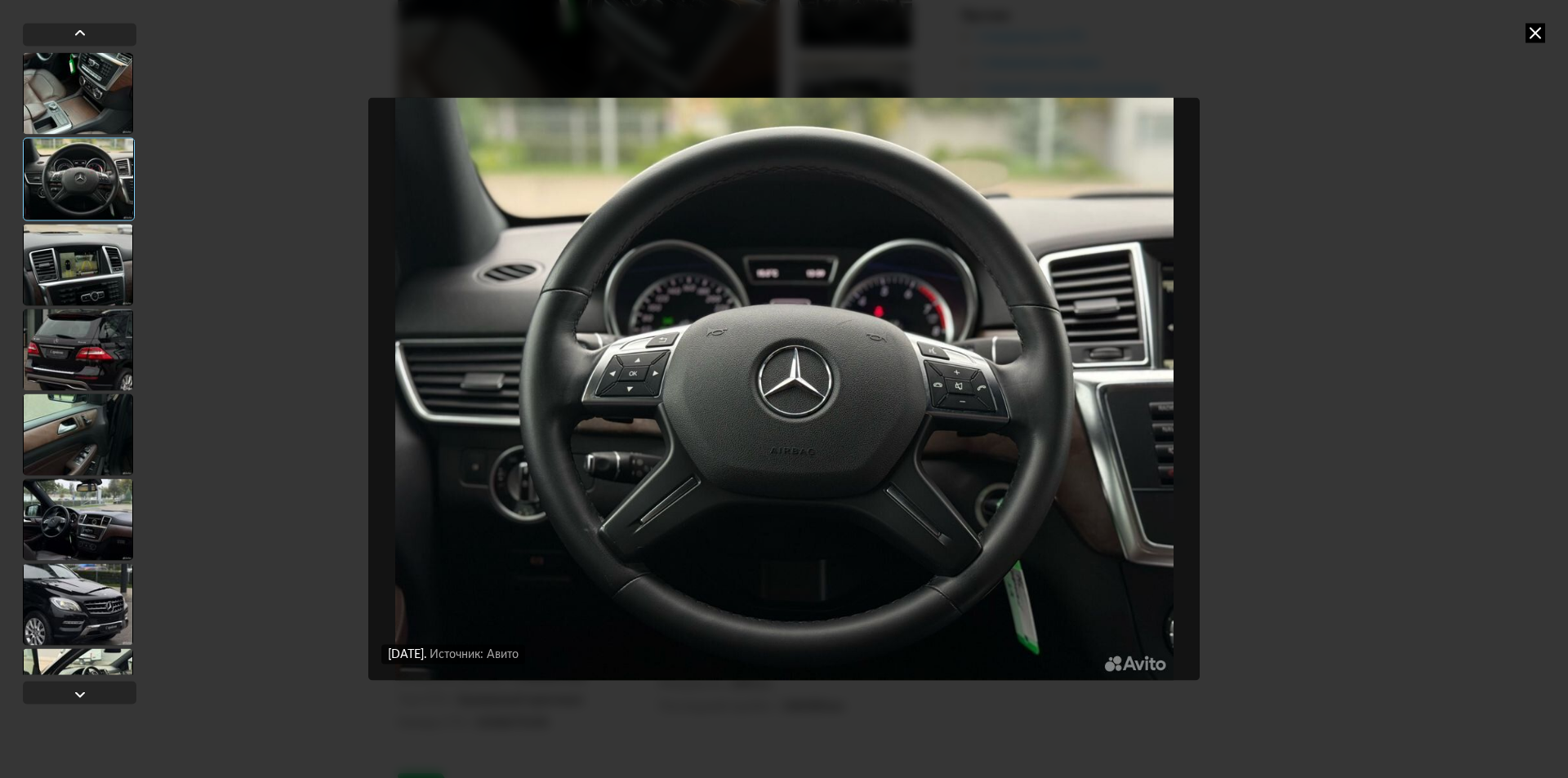
click at [87, 268] on div at bounding box center [78, 264] width 110 height 81
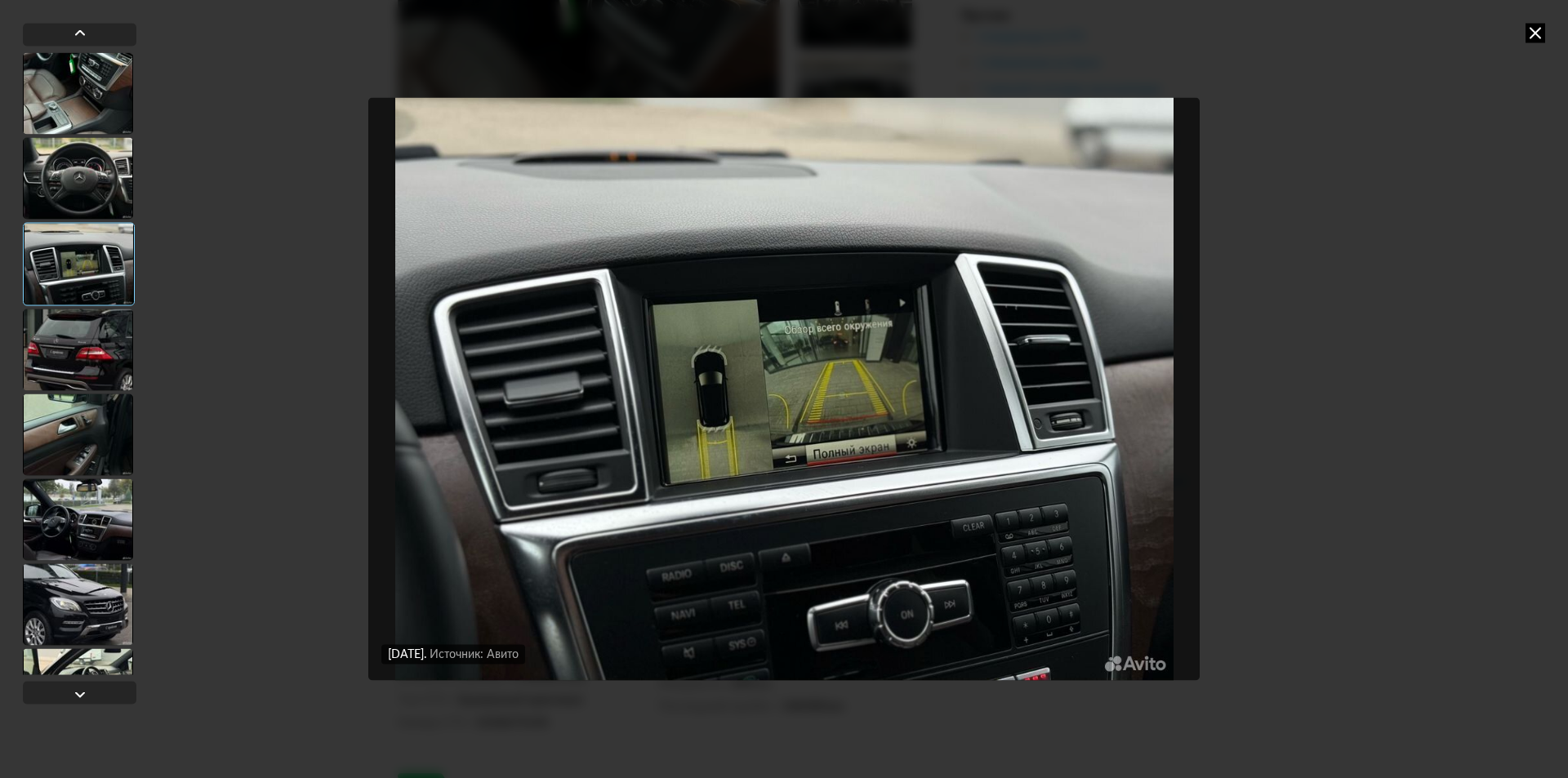
click at [98, 226] on div at bounding box center [79, 264] width 112 height 83
click at [96, 190] on div at bounding box center [78, 178] width 110 height 81
click at [96, 207] on div at bounding box center [78, 178] width 110 height 81
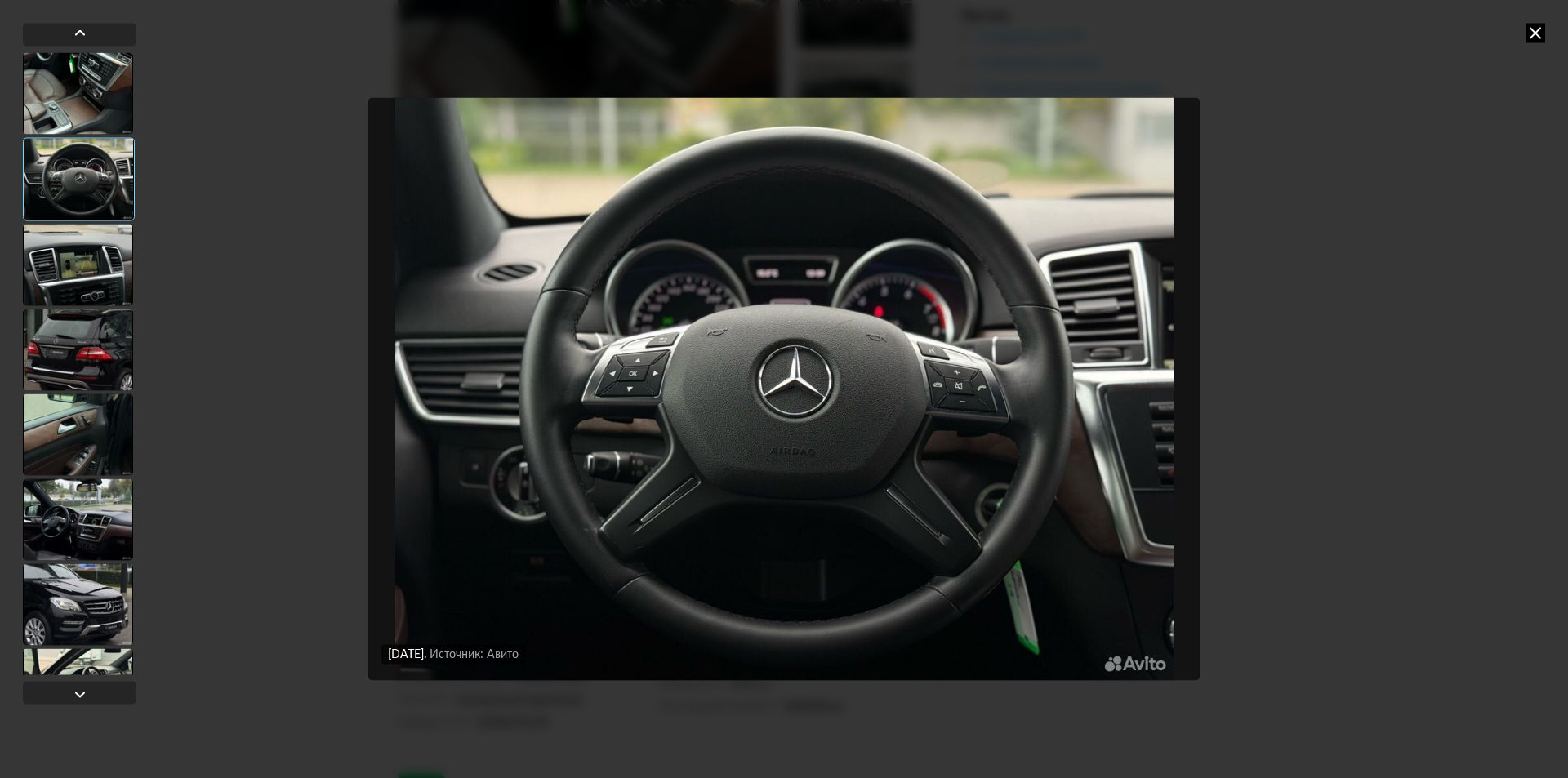
click at [88, 454] on div at bounding box center [78, 434] width 110 height 81
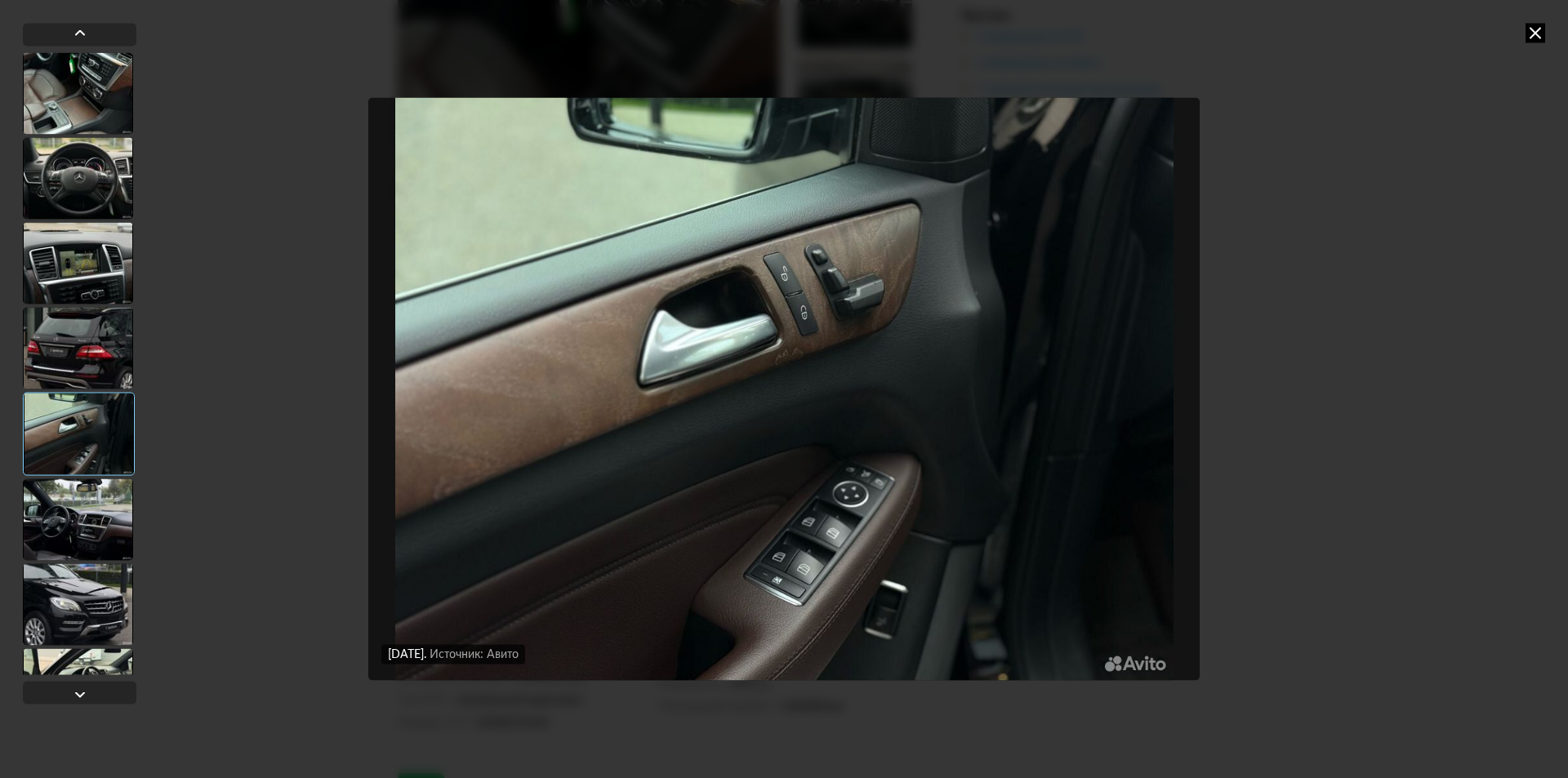
click at [80, 499] on div at bounding box center [78, 519] width 110 height 81
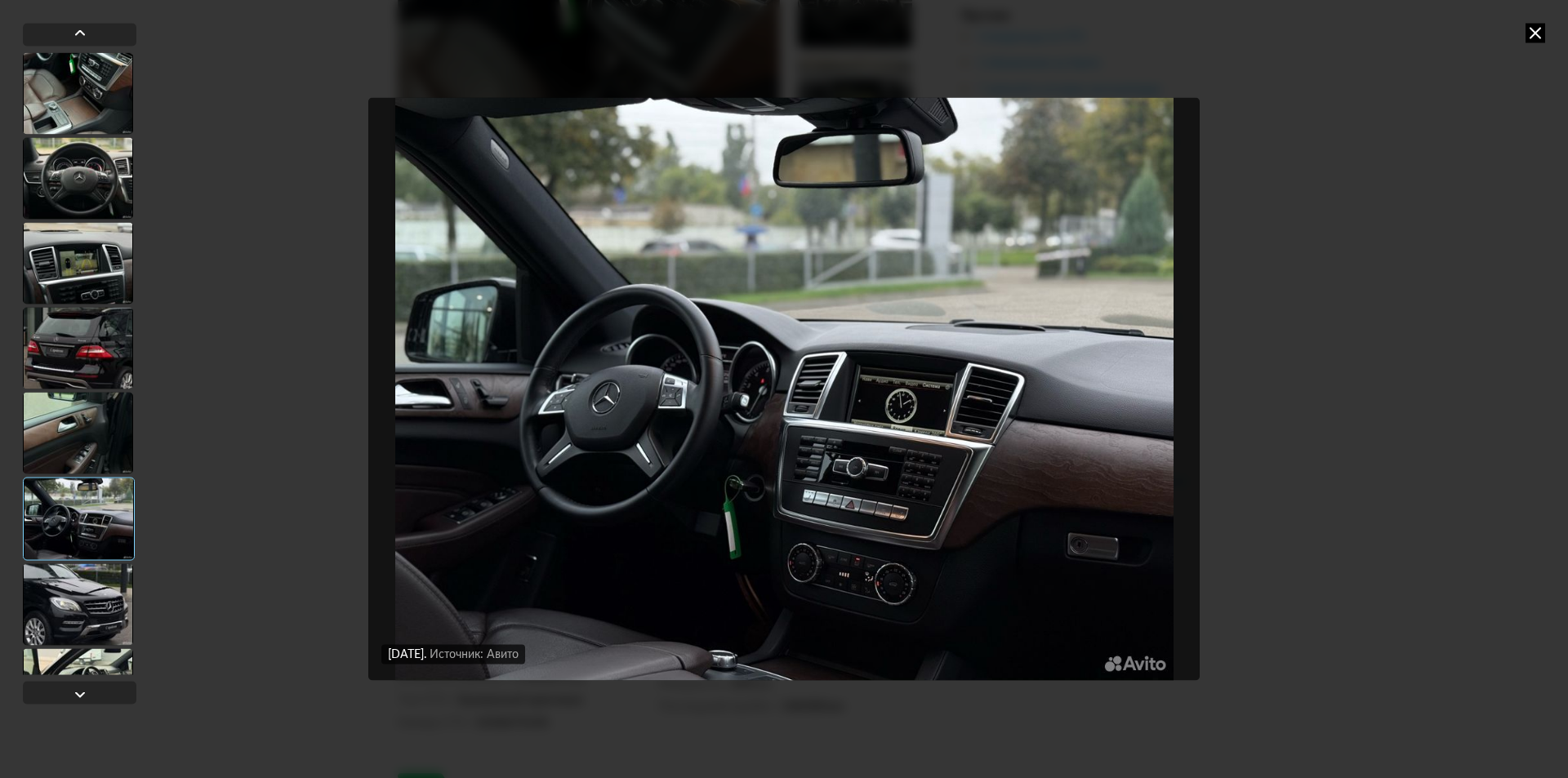
click at [72, 519] on div at bounding box center [79, 518] width 112 height 83
click at [69, 540] on div at bounding box center [79, 518] width 112 height 83
click at [66, 590] on div at bounding box center [78, 603] width 110 height 81
click at [834, 487] on img "Go to Slide 6" at bounding box center [784, 389] width 831 height 583
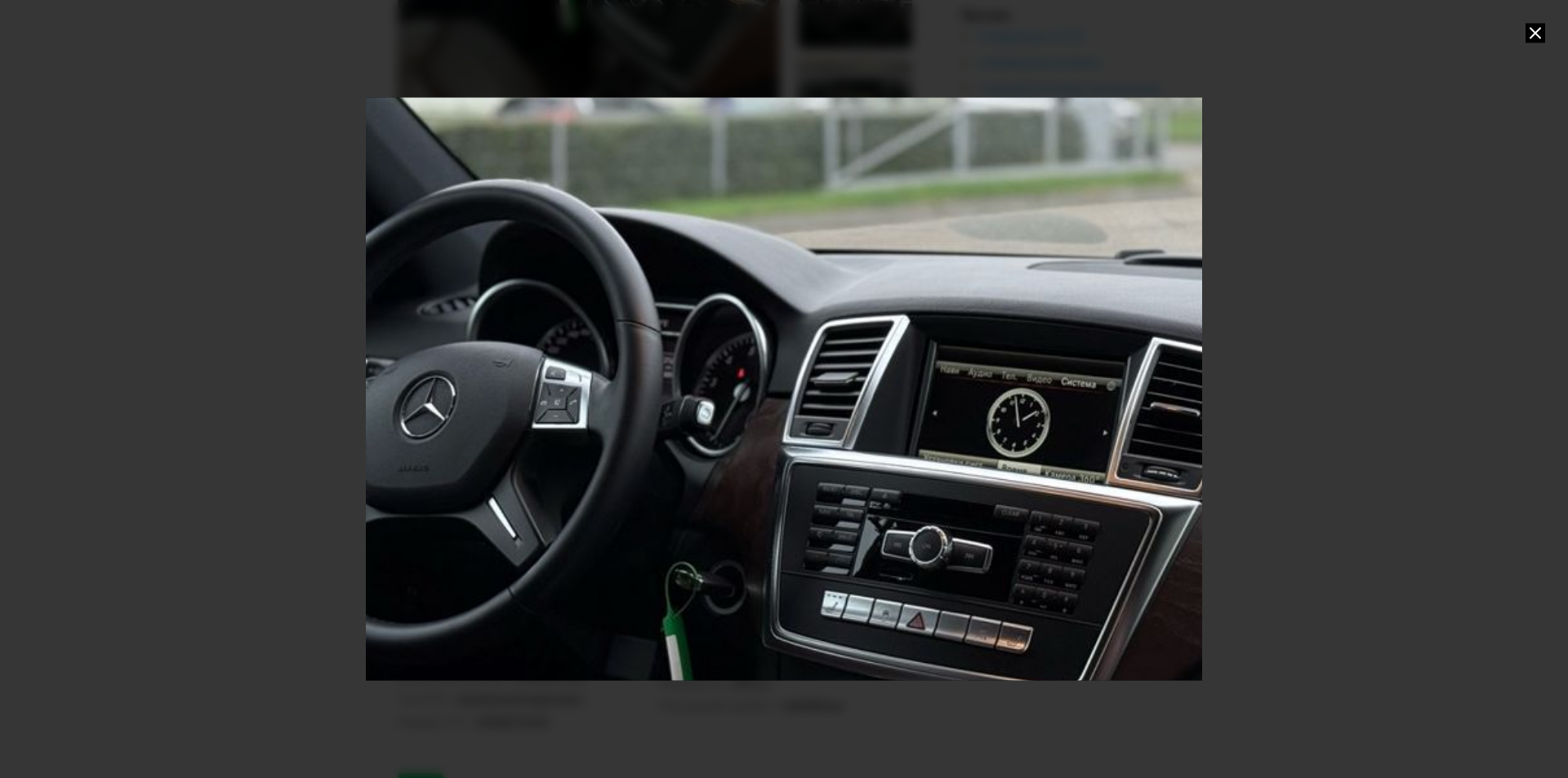
click at [834, 487] on div "Go to Slide 6" at bounding box center [784, 389] width 1672 height 1167
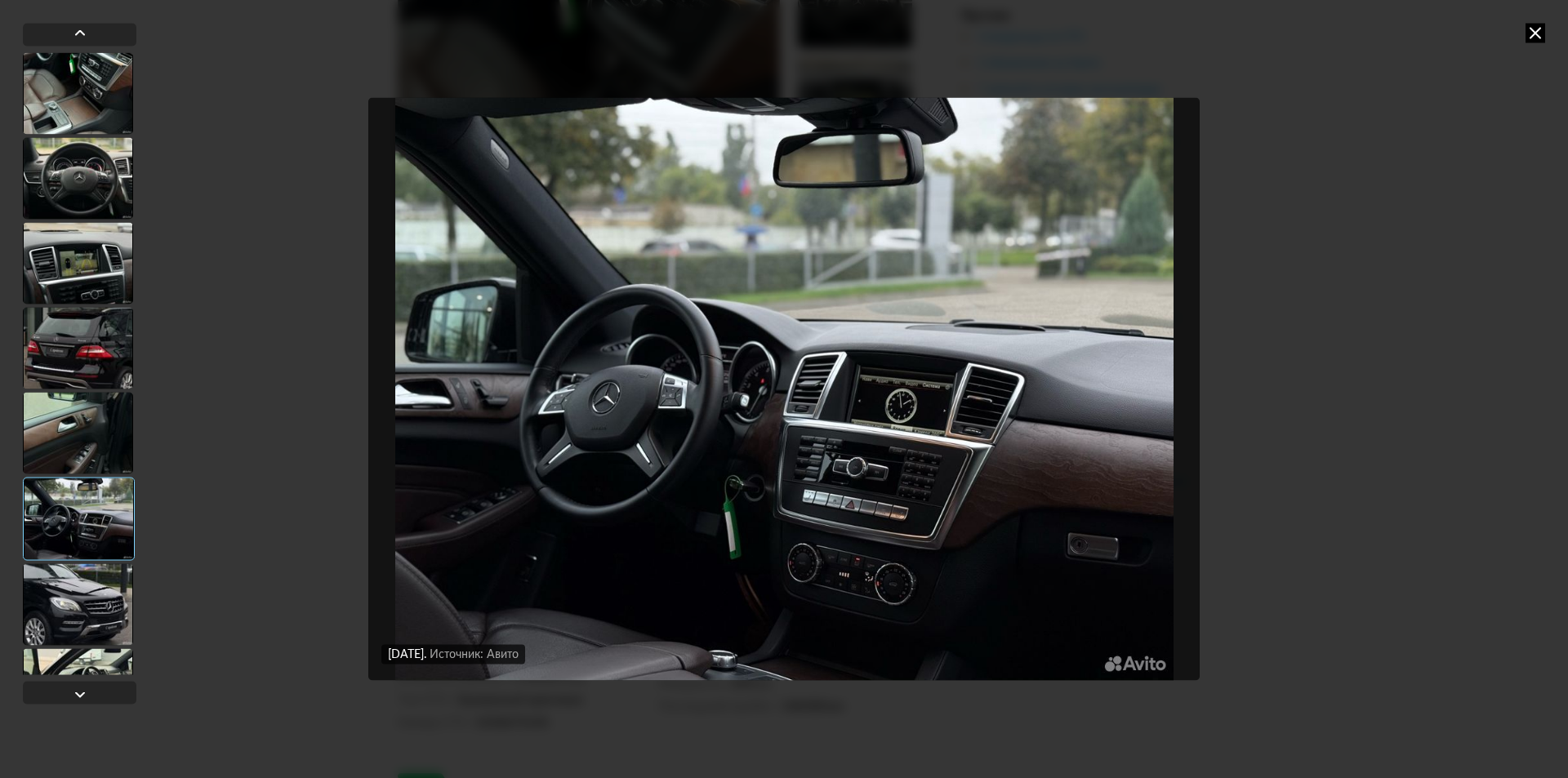
click at [1534, 34] on icon at bounding box center [1534, 32] width 20 height 19
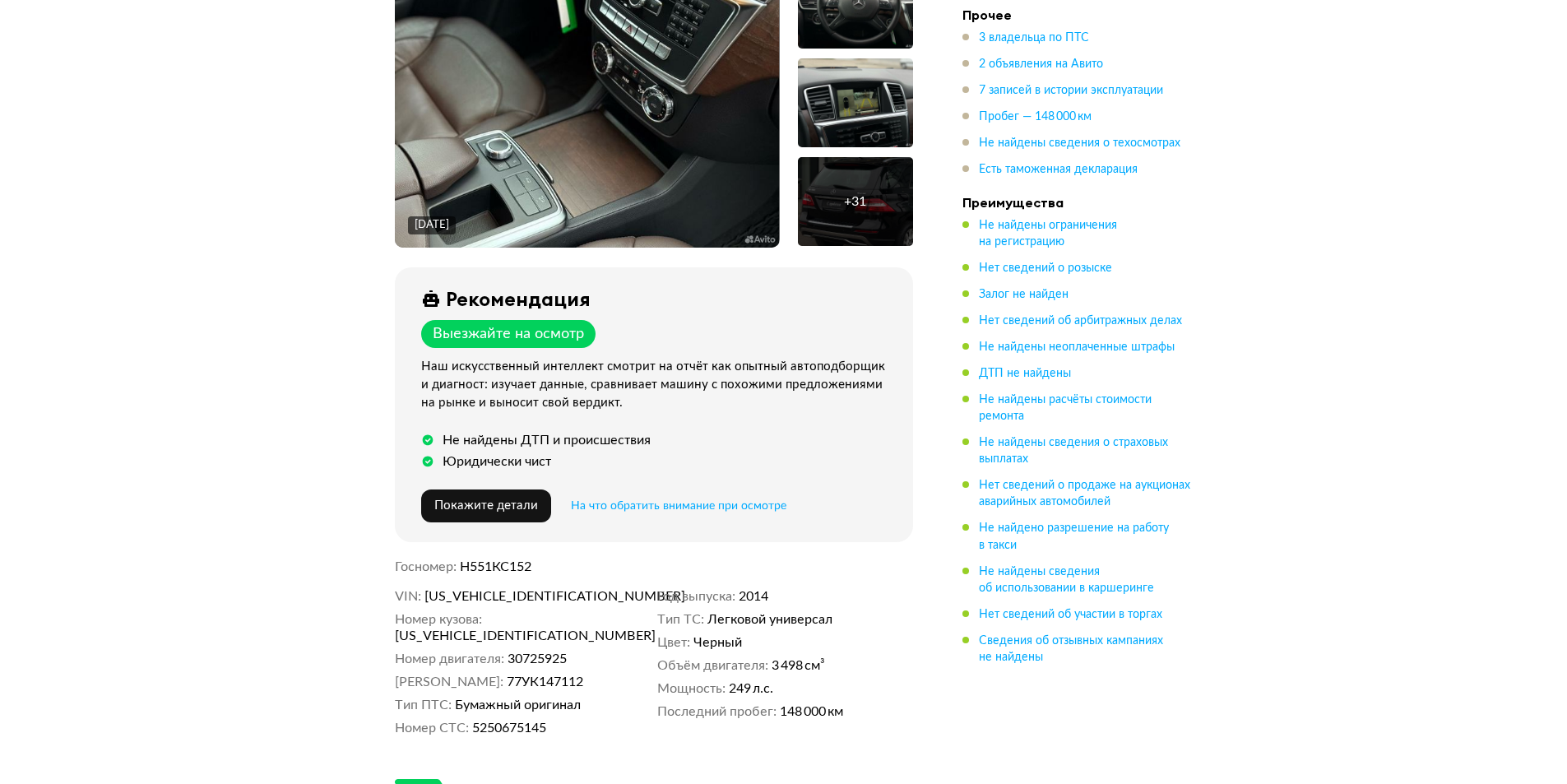
click at [513, 563] on span "Н551КС152" at bounding box center [496, 566] width 72 height 13
click at [513, 561] on span "Н551КС152" at bounding box center [496, 566] width 72 height 13
click at [503, 719] on span "5250675145" at bounding box center [509, 727] width 74 height 16
click at [502, 719] on span "5250675145" at bounding box center [509, 727] width 74 height 16
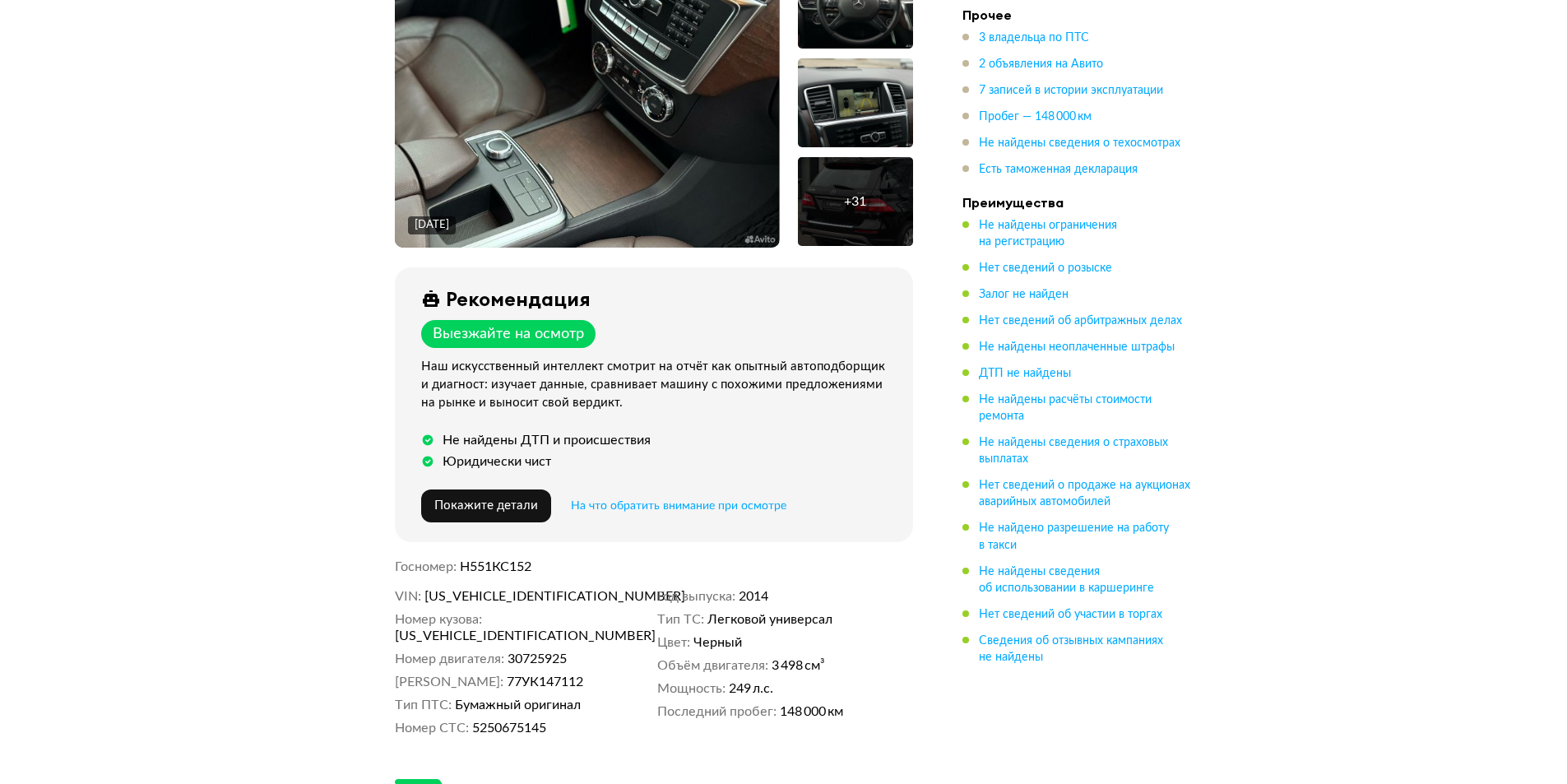
click at [480, 576] on div "[DATE] + 31 Рекомендация Выезжайте на осмотр Наш искусственный интеллект смотри…" at bounding box center [654, 356] width 558 height 793
click at [480, 572] on span "Н551КС152" at bounding box center [496, 566] width 72 height 13
copy span "Н551КС152"
